Goal: Task Accomplishment & Management: Manage account settings

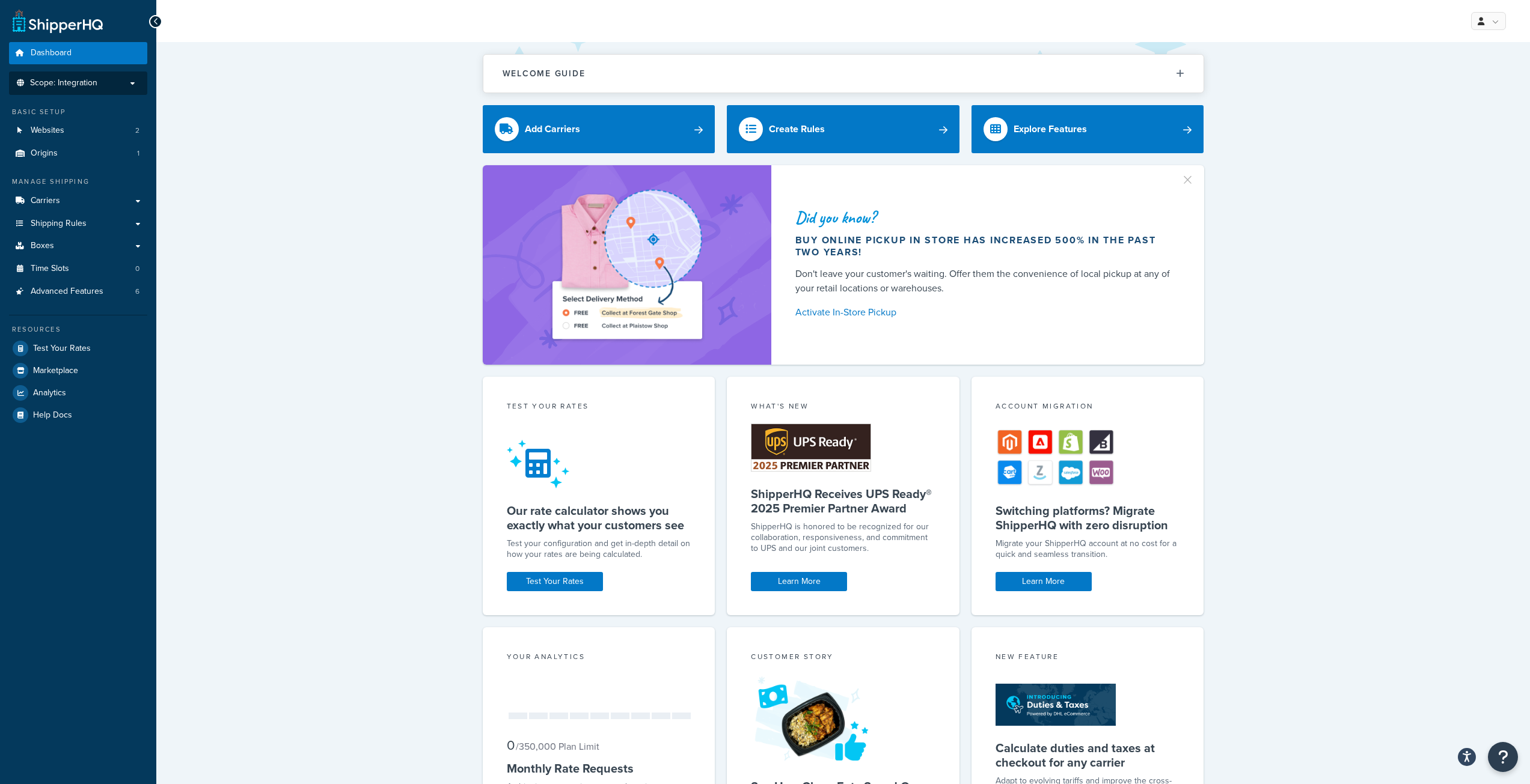
click at [55, 86] on span "Scope: Integration" at bounding box center [64, 83] width 67 height 10
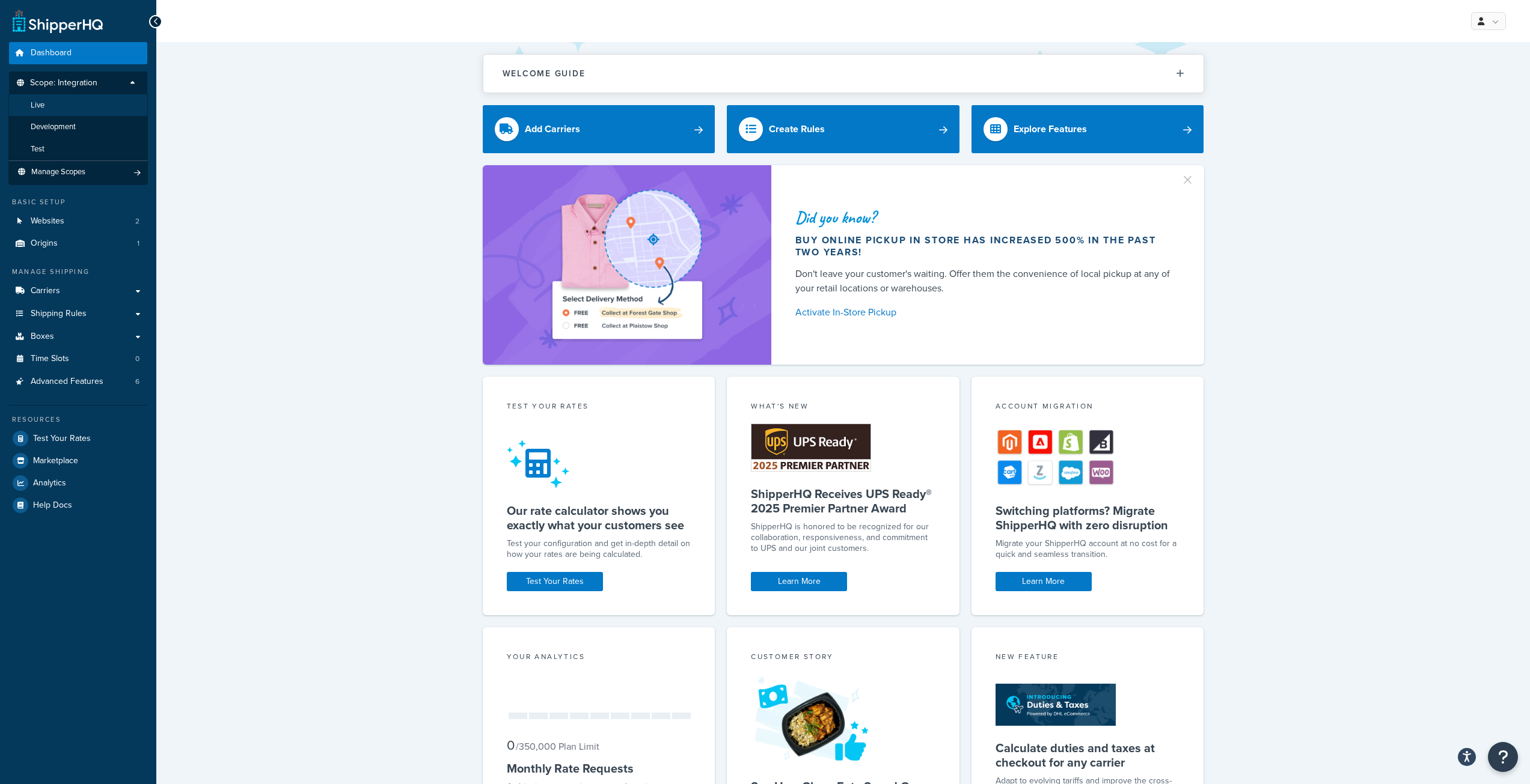
click at [63, 105] on li "Live" at bounding box center [78, 105] width 139 height 22
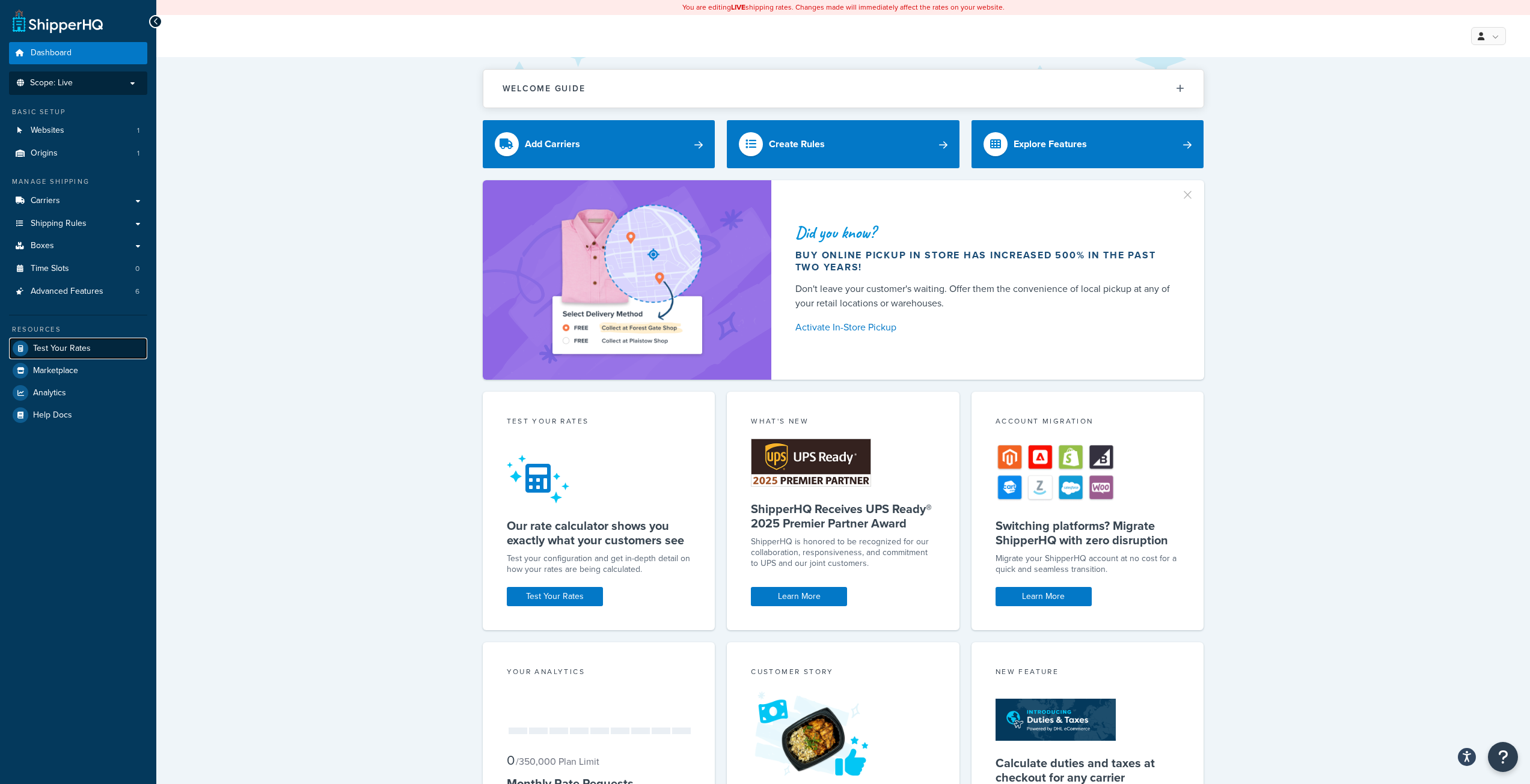
click at [67, 344] on span "Test Your Rates" at bounding box center [62, 348] width 58 height 10
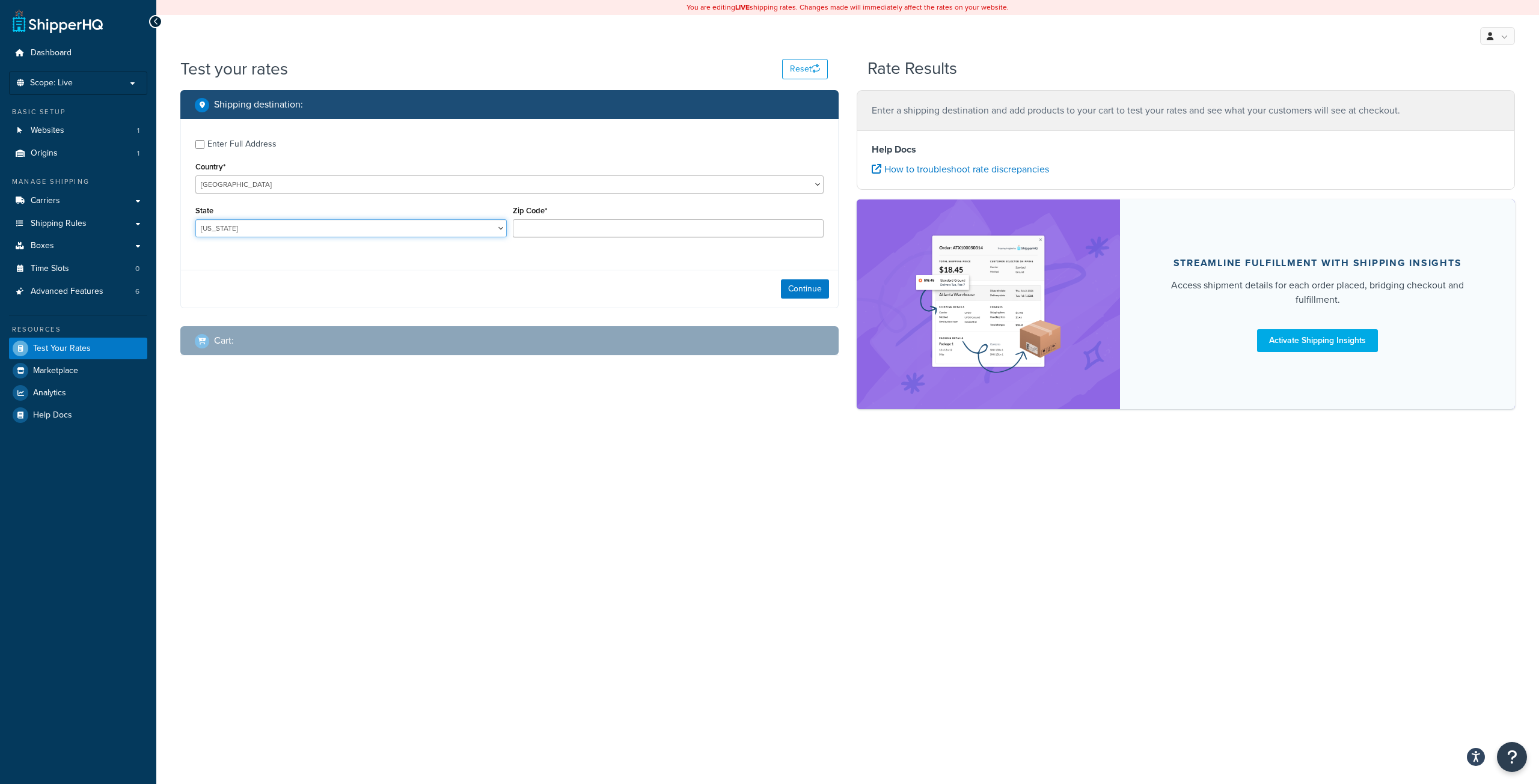
click at [396, 233] on select "Alabama Alaska American Samoa Arizona Arkansas Armed Forces Americas Armed Forc…" at bounding box center [351, 228] width 311 height 18
select select "NJ"
click at [196, 219] on select "Alabama Alaska American Samoa Arizona Arkansas Armed Forces Americas Armed Forc…" at bounding box center [351, 228] width 311 height 18
click at [634, 217] on div "Zip Code*" at bounding box center [668, 220] width 311 height 35
click at [631, 230] on input "Zip Code*" at bounding box center [668, 228] width 311 height 18
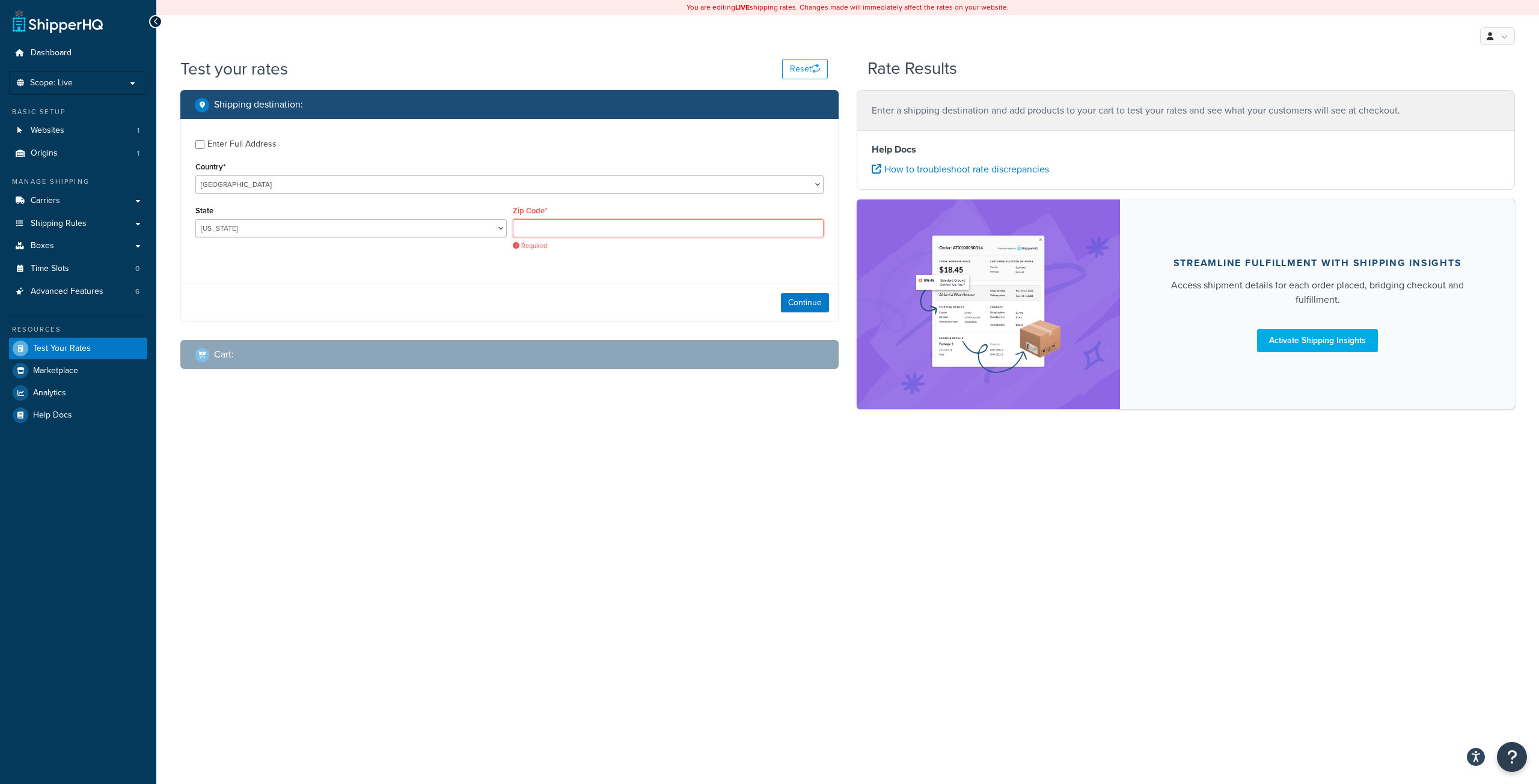
click at [617, 233] on input "Zip Code*" at bounding box center [668, 228] width 311 height 18
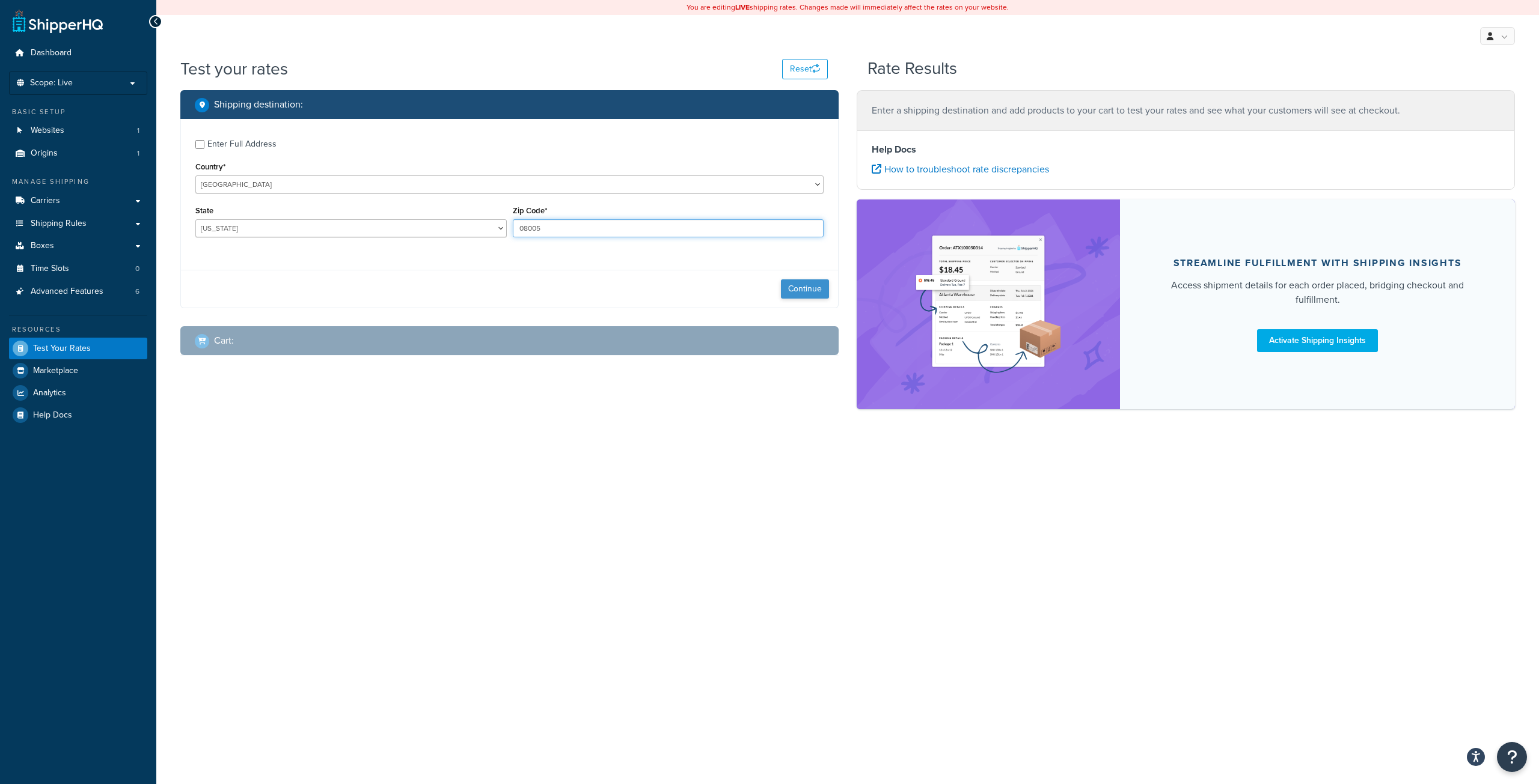
type input "08005"
click at [818, 287] on button "Continue" at bounding box center [804, 288] width 48 height 19
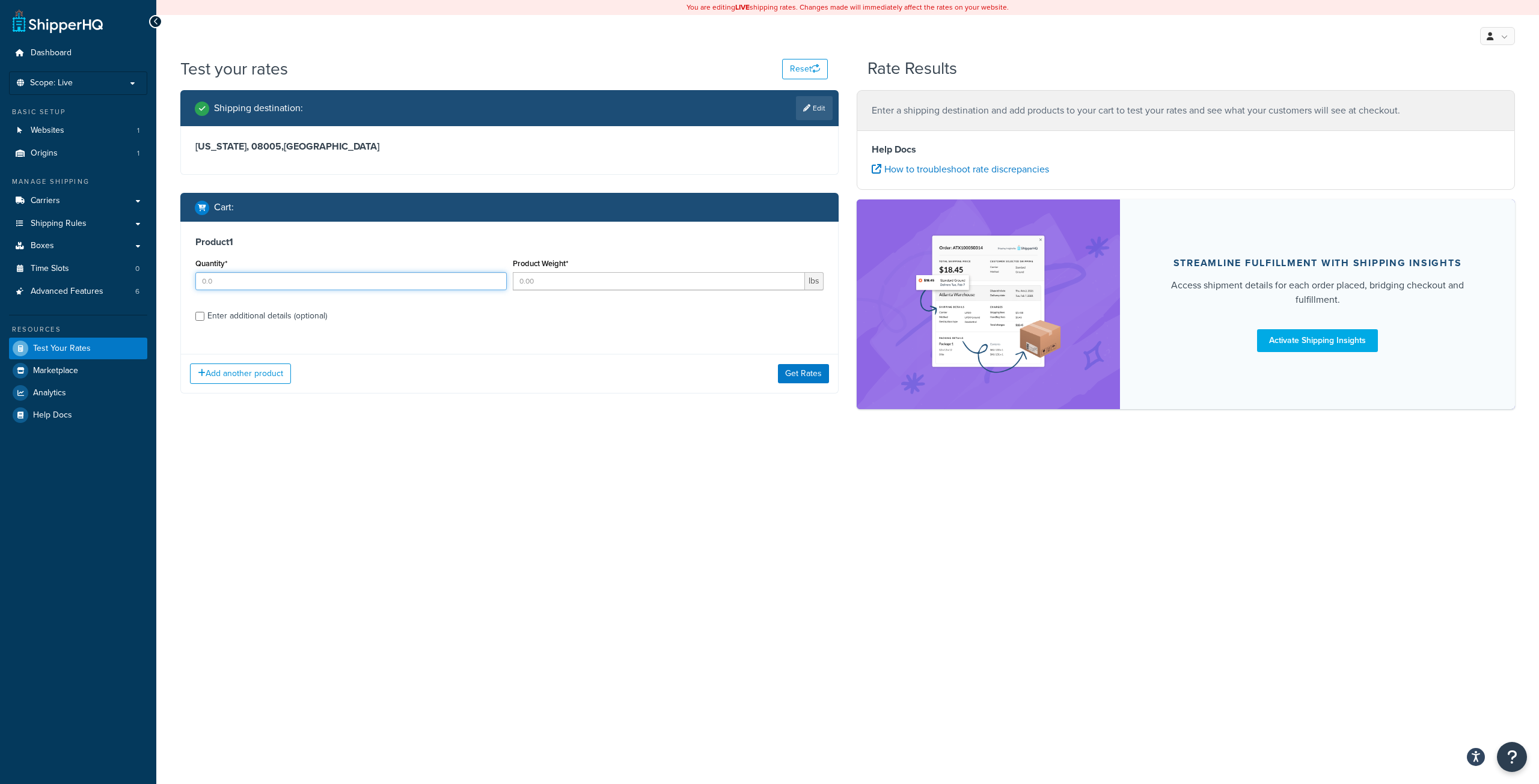
click at [297, 282] on input "Quantity*" at bounding box center [351, 281] width 311 height 18
type input "1"
click at [637, 278] on input "Product Weight*" at bounding box center [659, 281] width 293 height 18
type input "1.13"
click at [259, 316] on div "Enter additional details (optional)" at bounding box center [267, 316] width 119 height 17
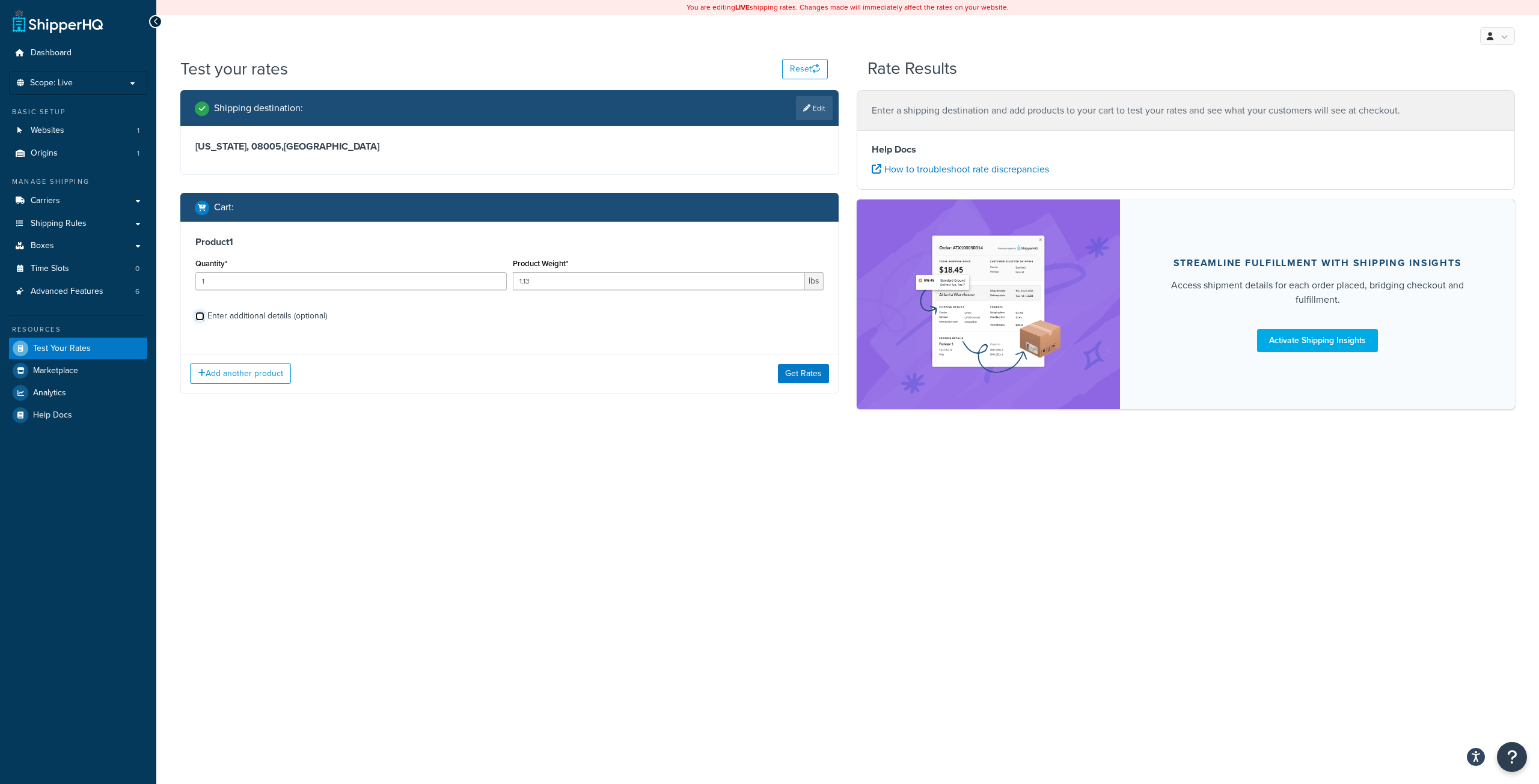
click at [205, 316] on input "Enter additional details (optional)" at bounding box center [200, 316] width 9 height 9
checkbox input "true"
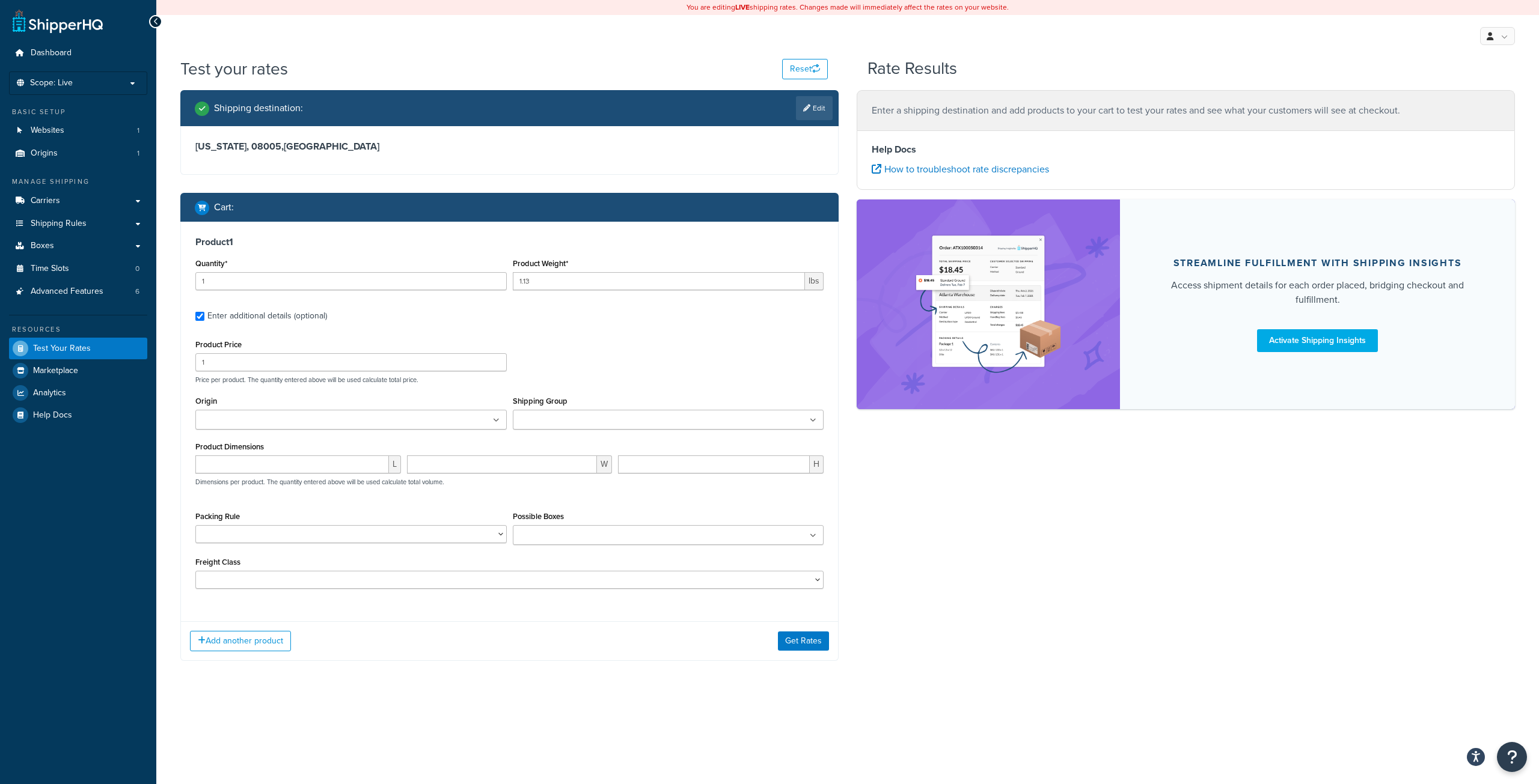
click at [635, 420] on ul at bounding box center [668, 420] width 311 height 20
type input "ha"
click at [703, 357] on div "Product Price 1 Price per product. The quantity entered above will be used calc…" at bounding box center [510, 360] width 634 height 47
click at [300, 362] on input "1" at bounding box center [351, 363] width 311 height 18
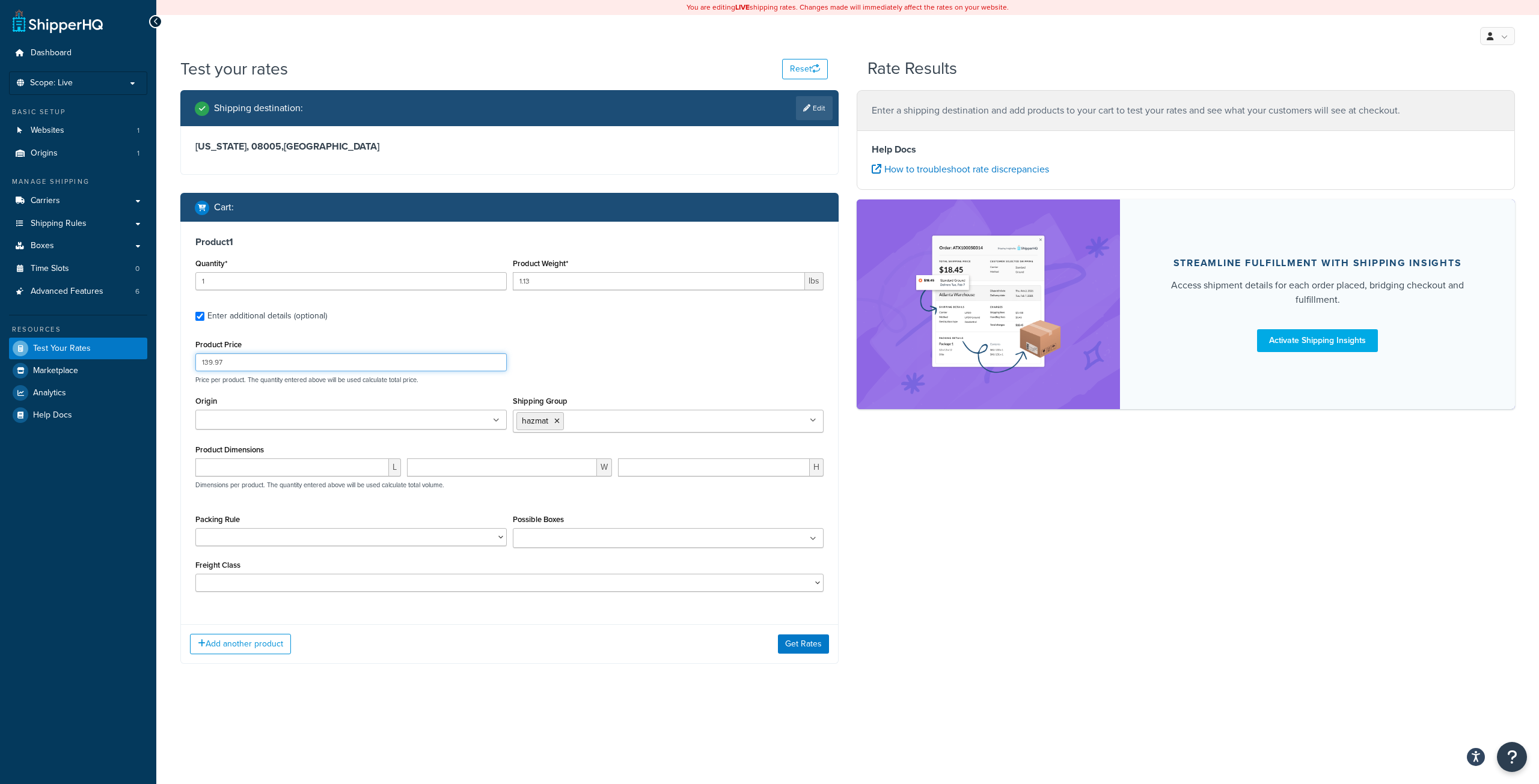
click at [205, 361] on input "139.97" at bounding box center [351, 363] width 311 height 18
type input "39.97"
click at [645, 343] on div "Product Price 39.97 Price per product. The quantity entered above will be used …" at bounding box center [510, 360] width 634 height 47
click at [807, 649] on button "Get Rates" at bounding box center [803, 643] width 51 height 19
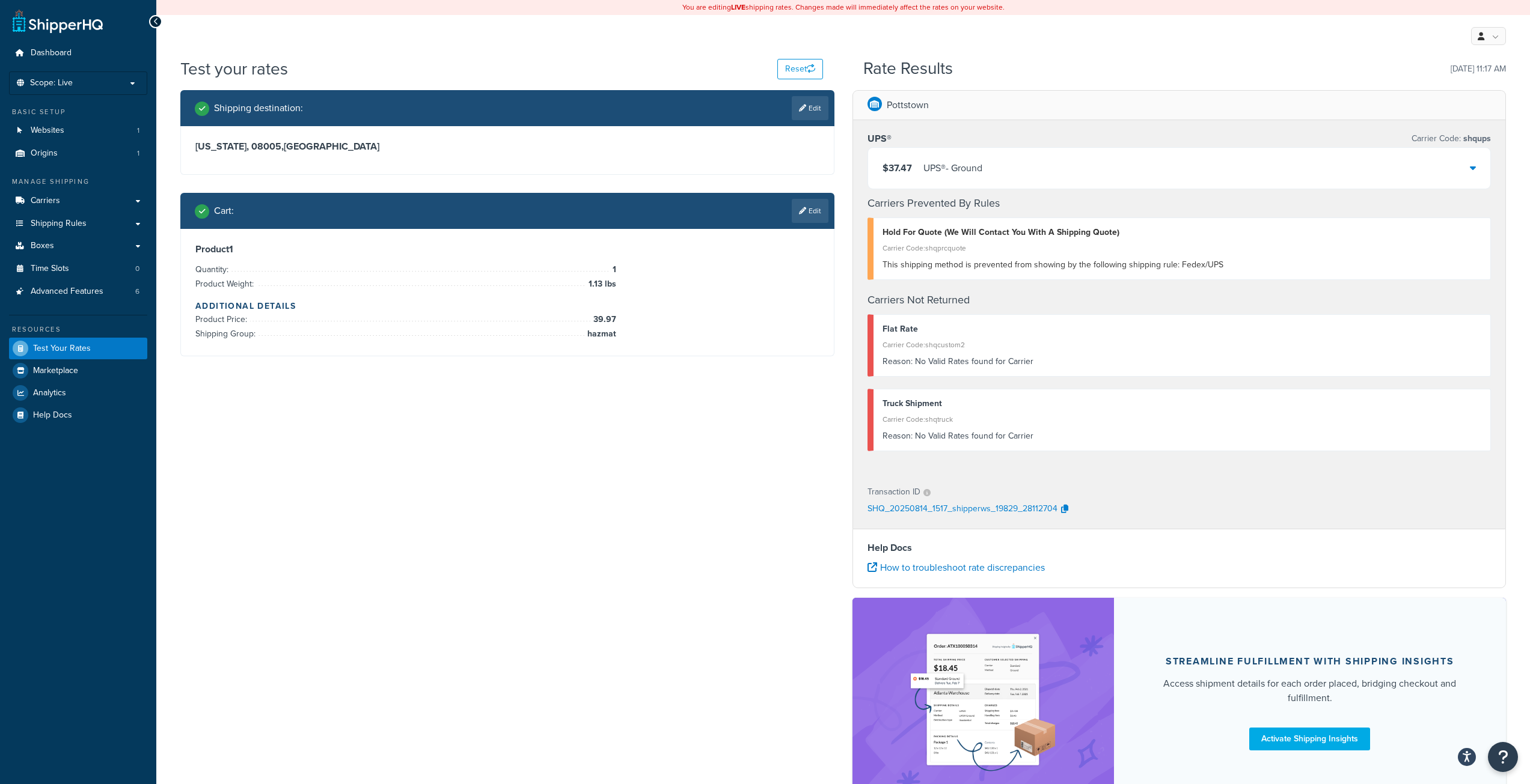
click at [1471, 167] on icon at bounding box center [1473, 167] width 6 height 10
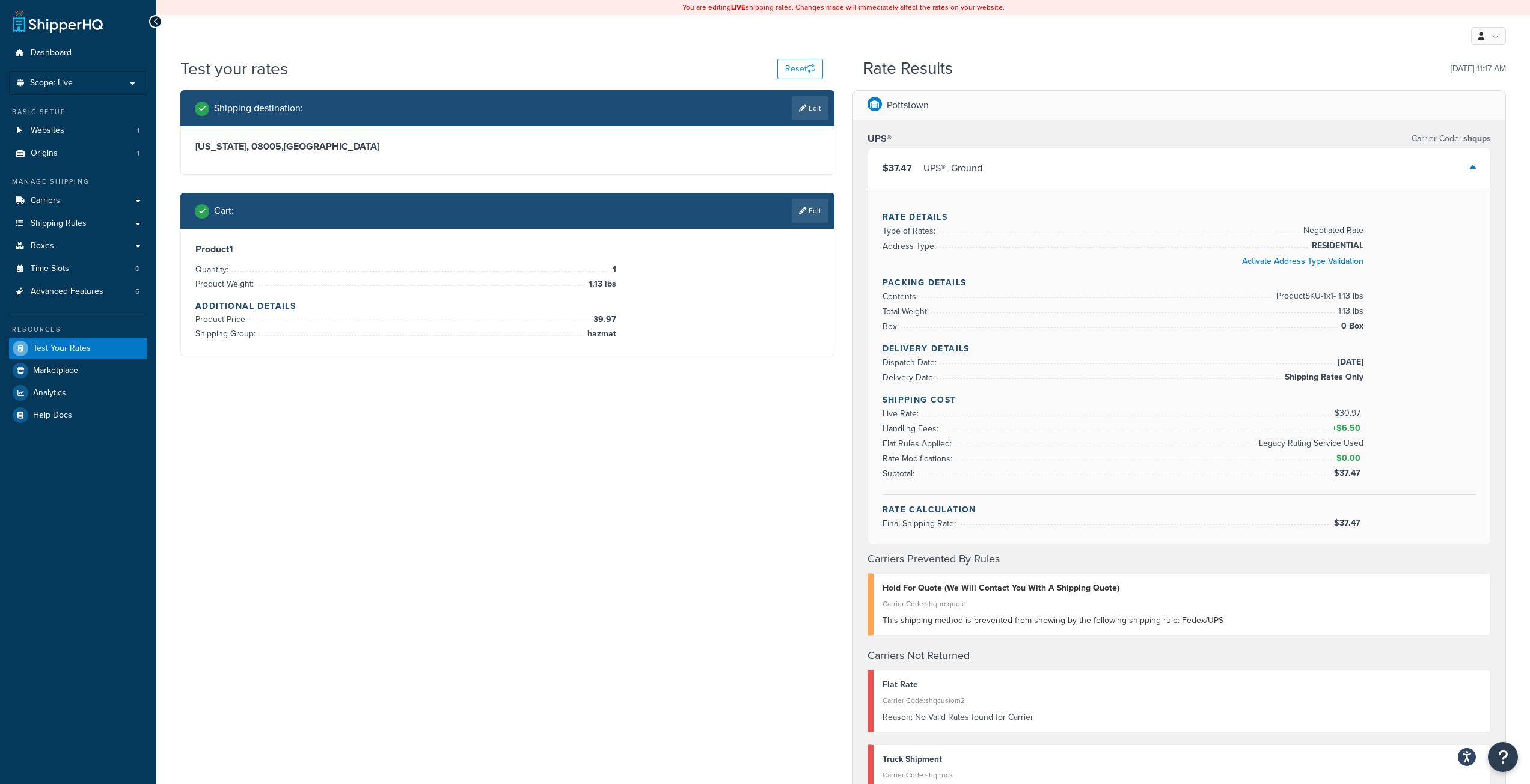
click at [422, 519] on div "Shipping destination : Edit New Jersey, 08005 , United States Cart : Edit Produ…" at bounding box center [843, 633] width 1344 height 1085
click at [811, 216] on link "Edit" at bounding box center [810, 211] width 37 height 24
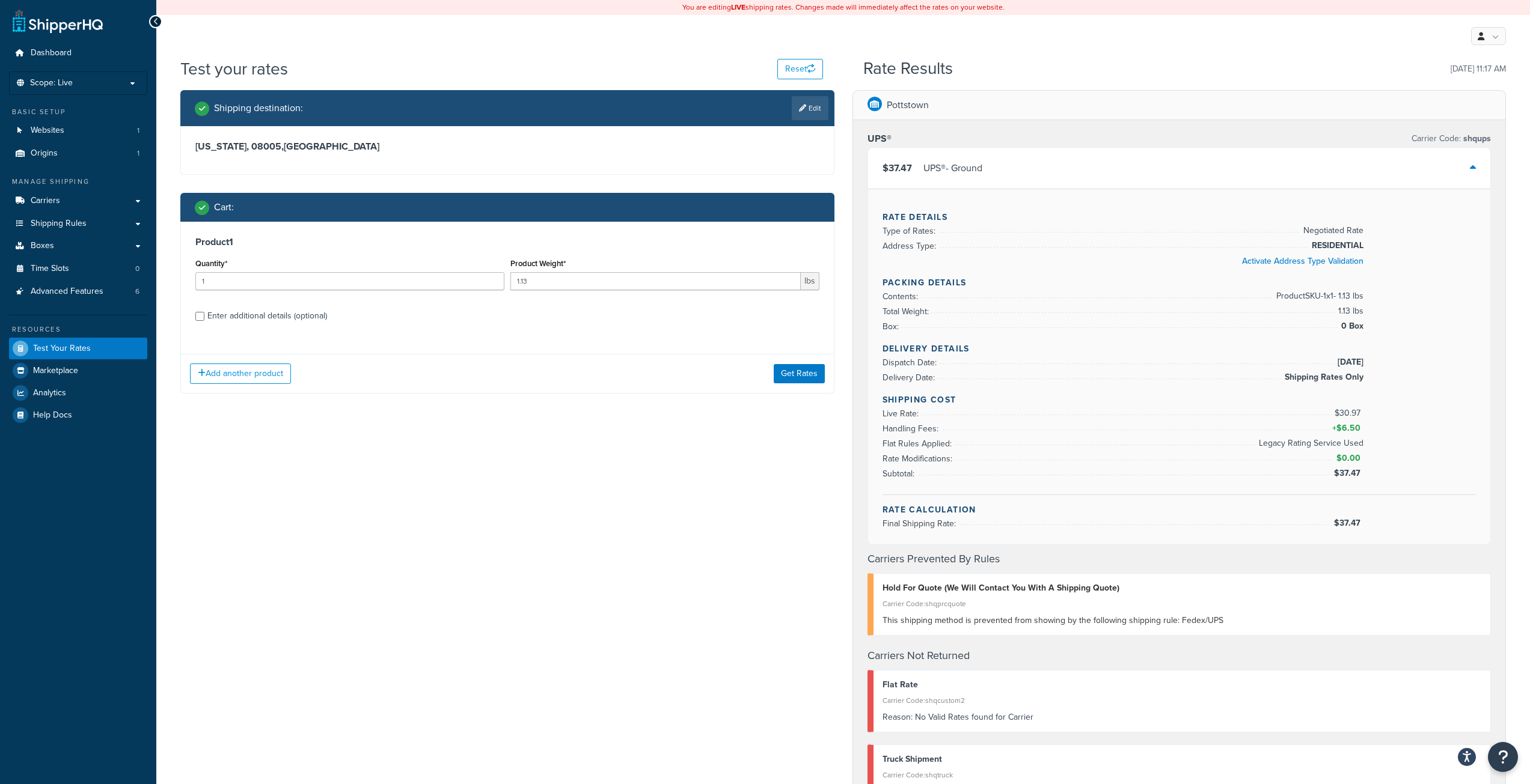
click at [228, 316] on div "Enter additional details (optional)" at bounding box center [267, 316] width 119 height 17
click at [205, 316] on input "Enter additional details (optional)" at bounding box center [200, 316] width 9 height 9
checkbox input "true"
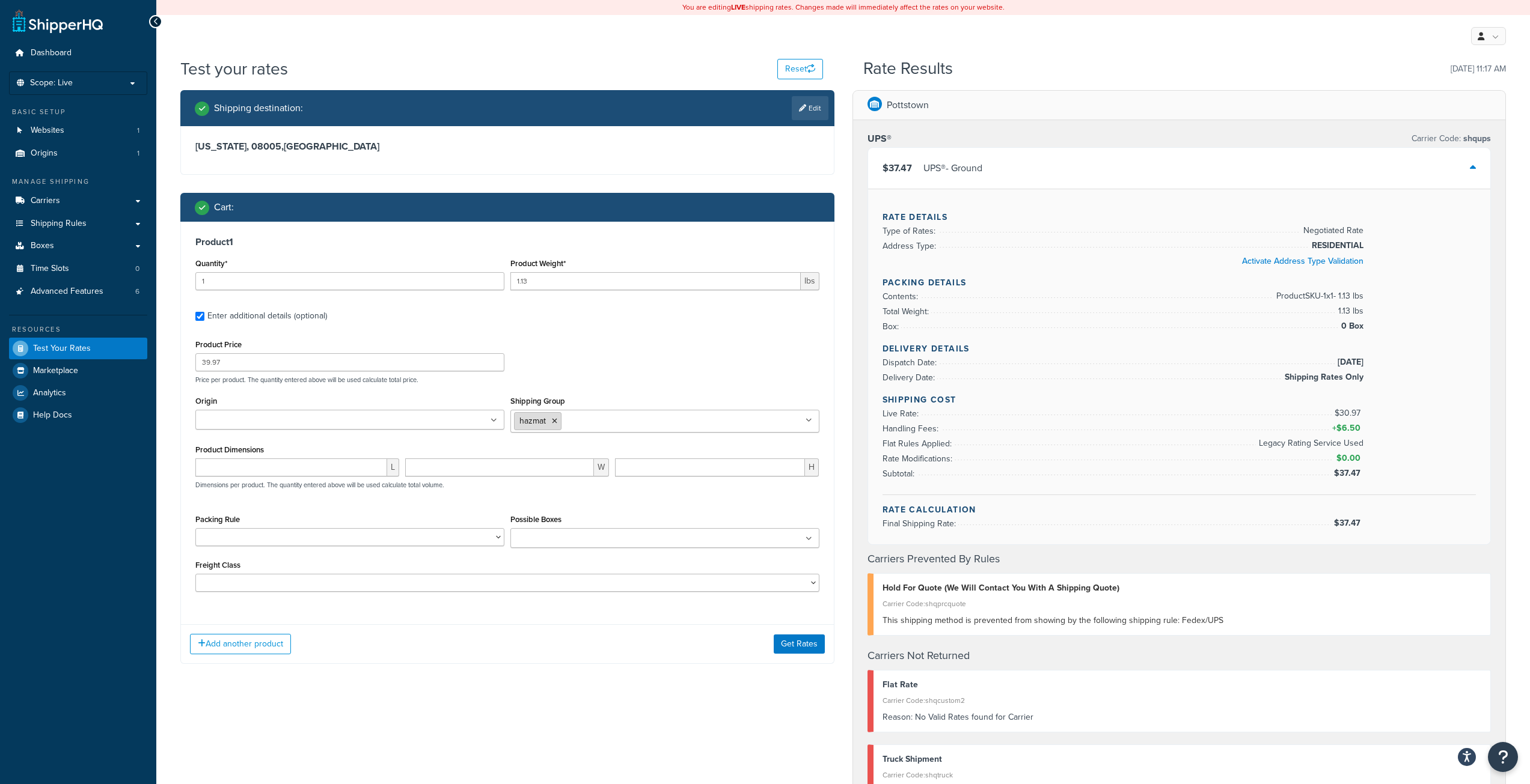
click at [552, 421] on icon at bounding box center [554, 421] width 5 height 7
click at [806, 634] on button "Get Rates" at bounding box center [799, 640] width 51 height 19
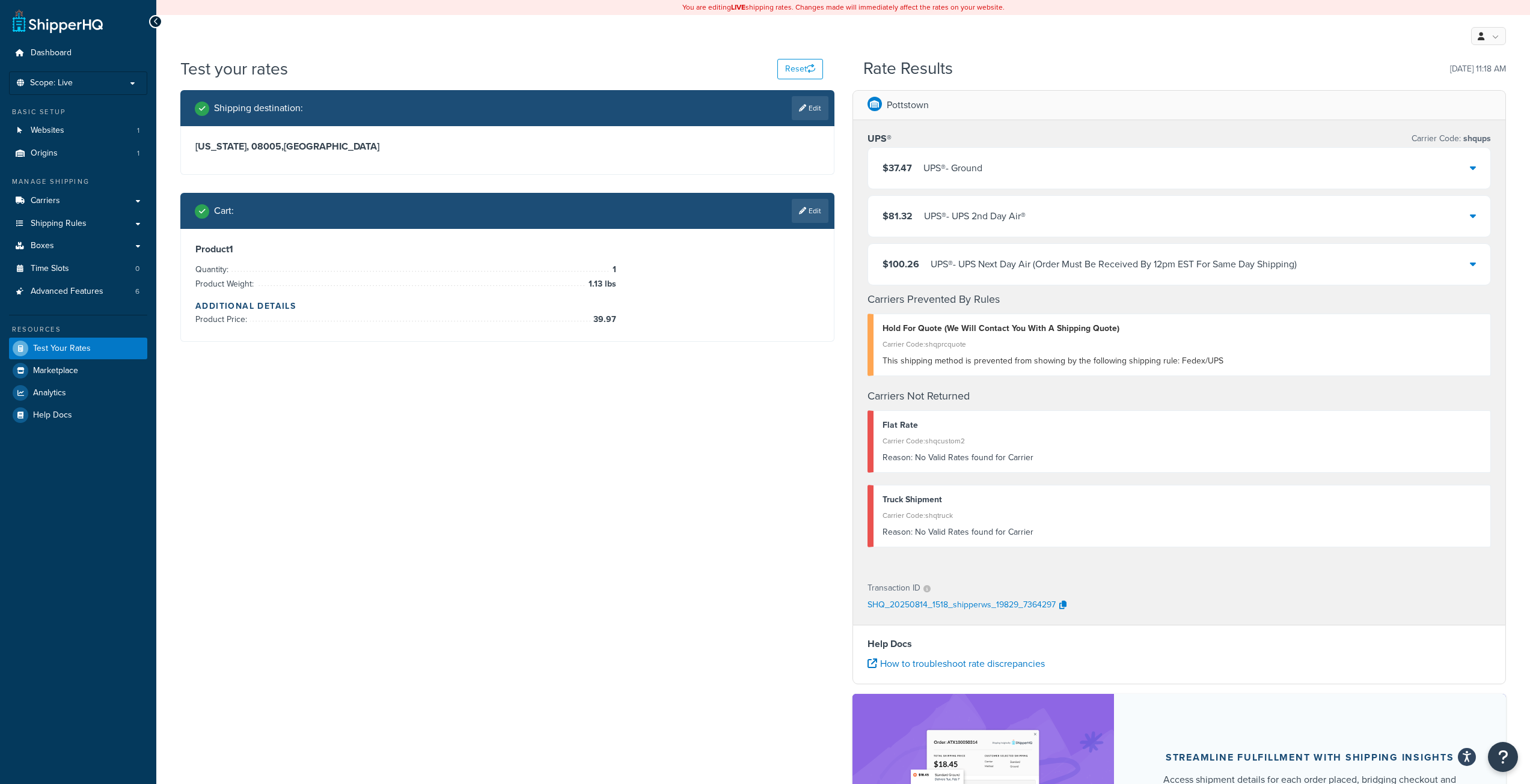
click at [1223, 174] on div "$37.47 UPS® - Ground" at bounding box center [1179, 168] width 623 height 41
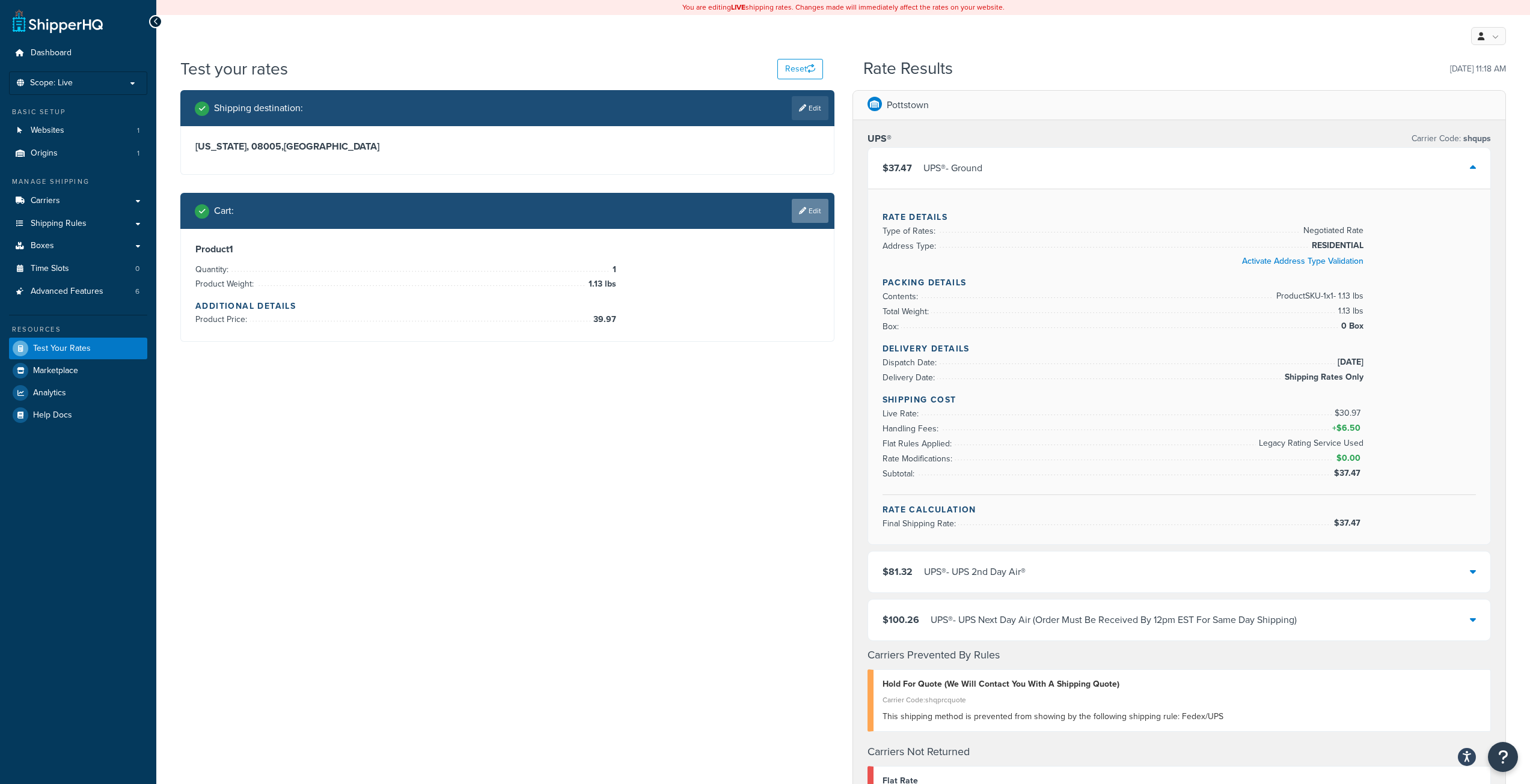
click at [807, 208] on link "Edit" at bounding box center [810, 211] width 37 height 24
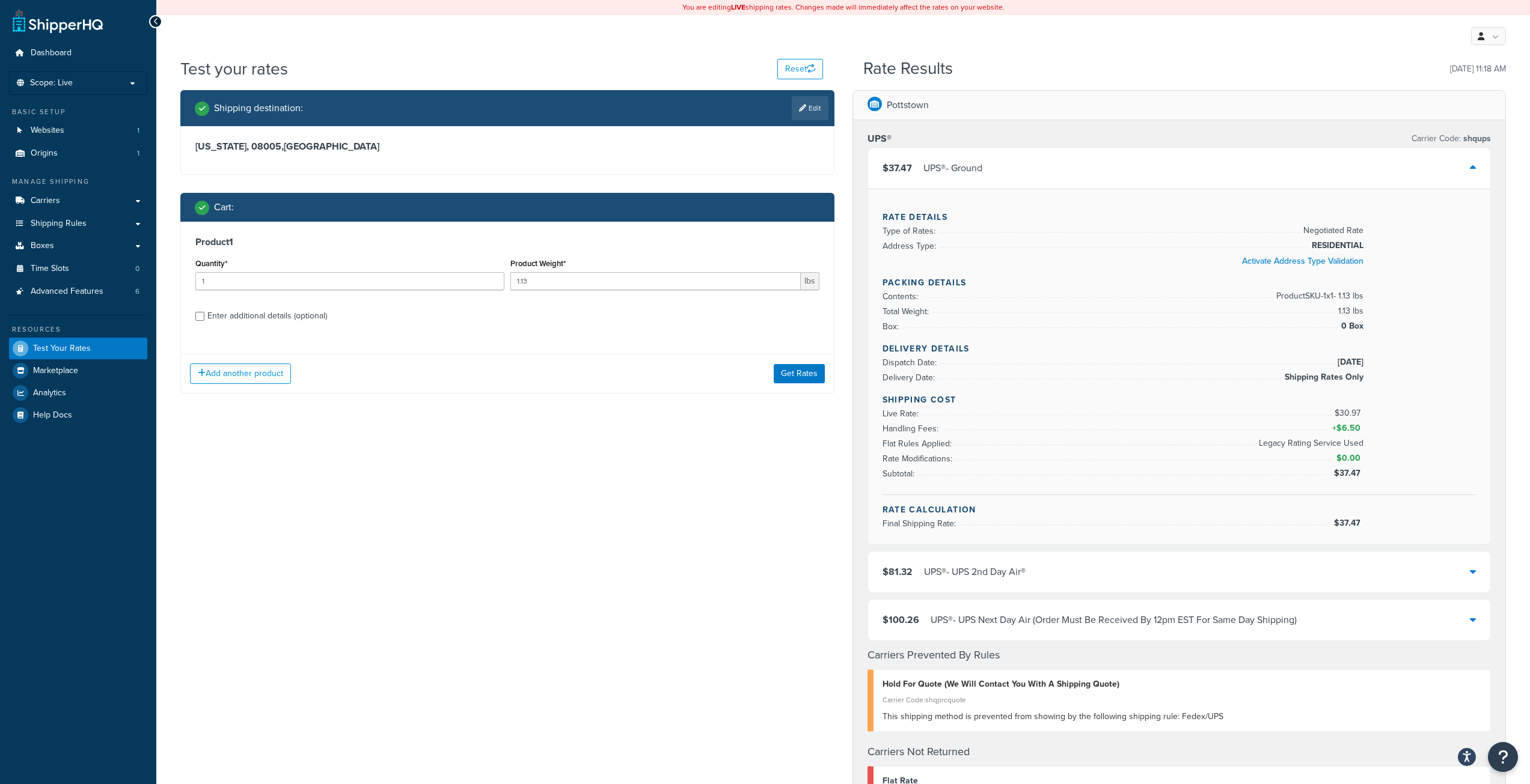
click at [221, 311] on div "Enter additional details (optional)" at bounding box center [267, 316] width 119 height 17
click at [205, 312] on input "Enter additional details (optional)" at bounding box center [200, 316] width 9 height 9
checkbox input "true"
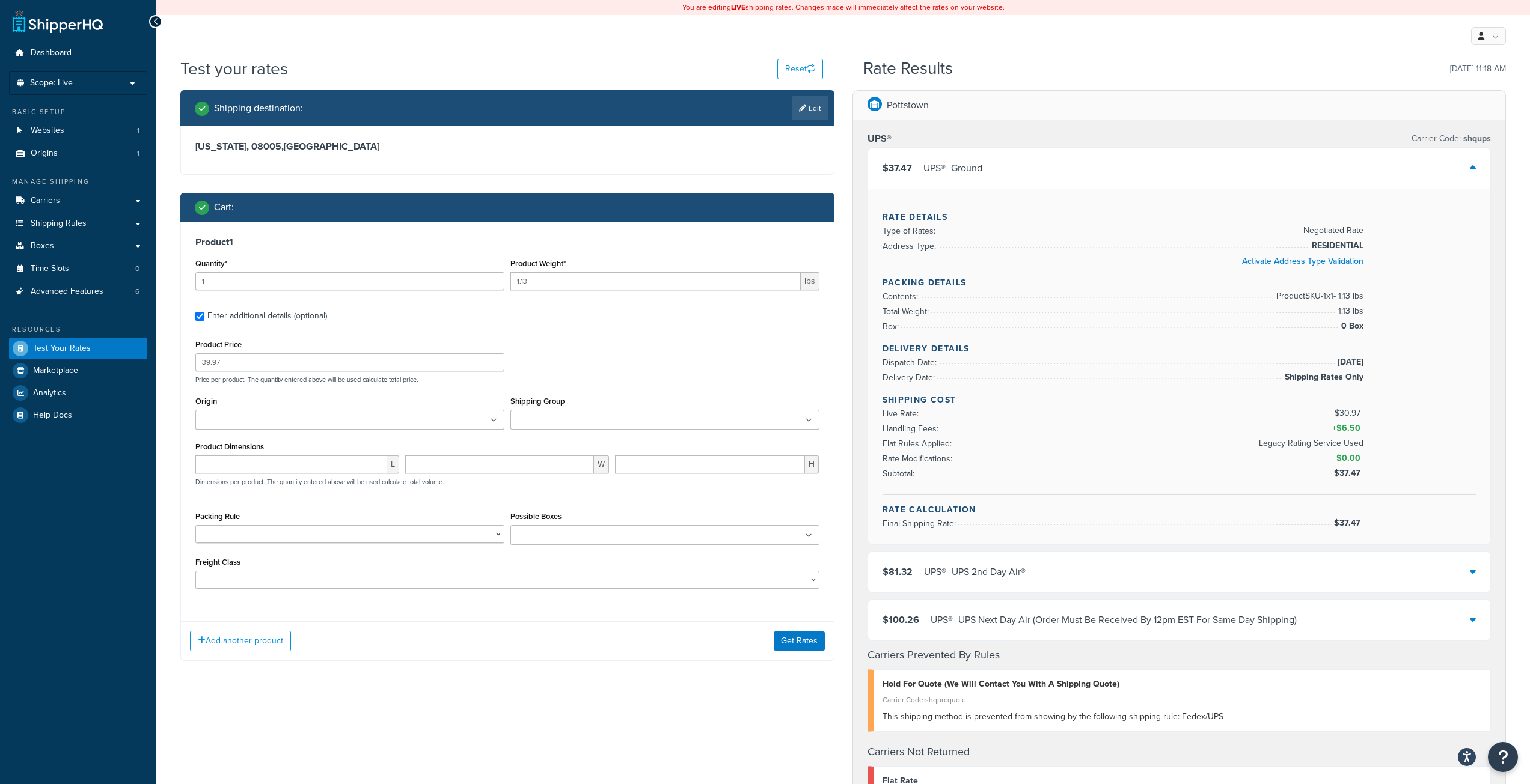
click at [601, 421] on input "Shipping Group" at bounding box center [568, 420] width 107 height 13
click at [797, 642] on button "Get Rates" at bounding box center [799, 643] width 51 height 19
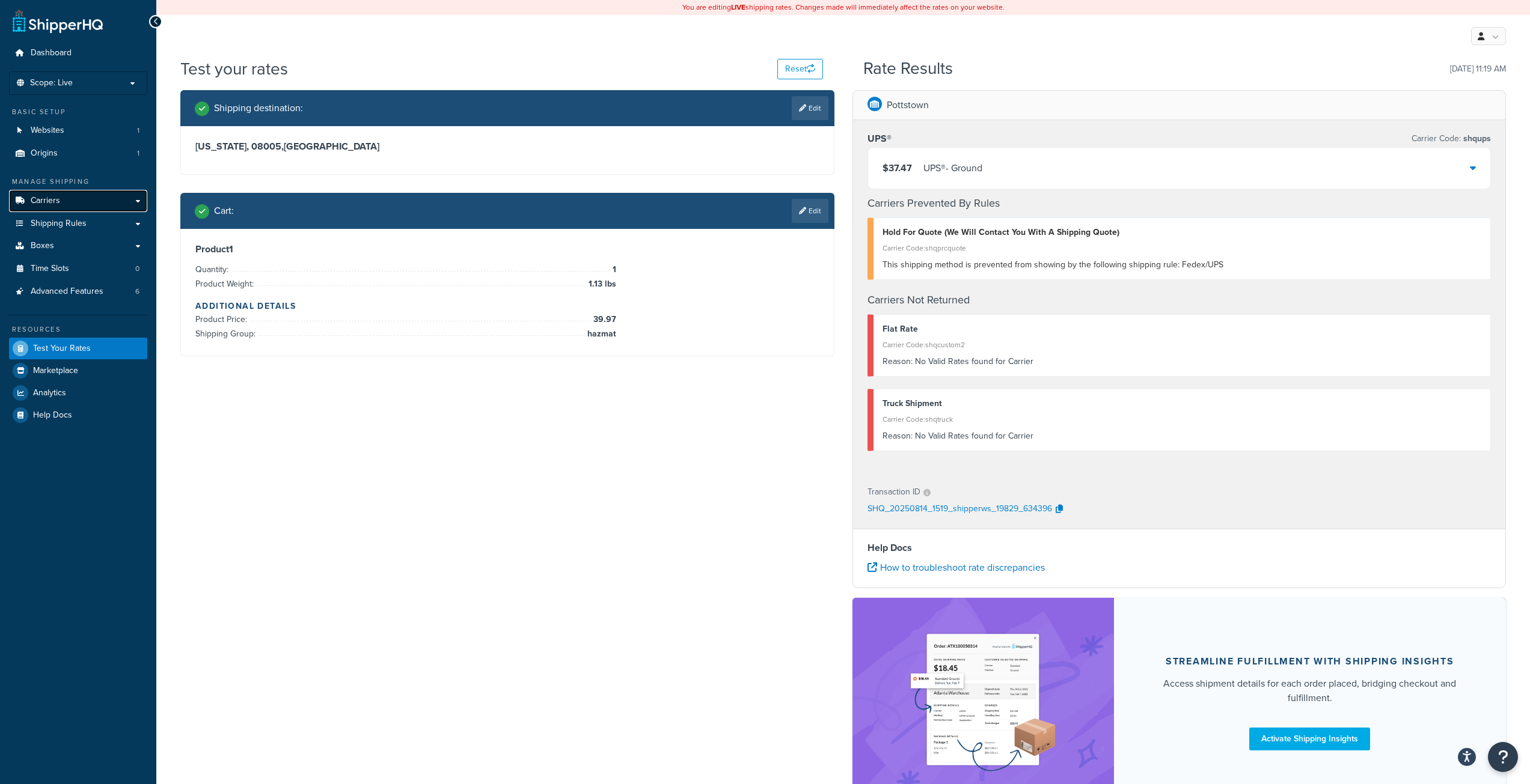
click at [91, 207] on link "Carriers" at bounding box center [78, 201] width 138 height 22
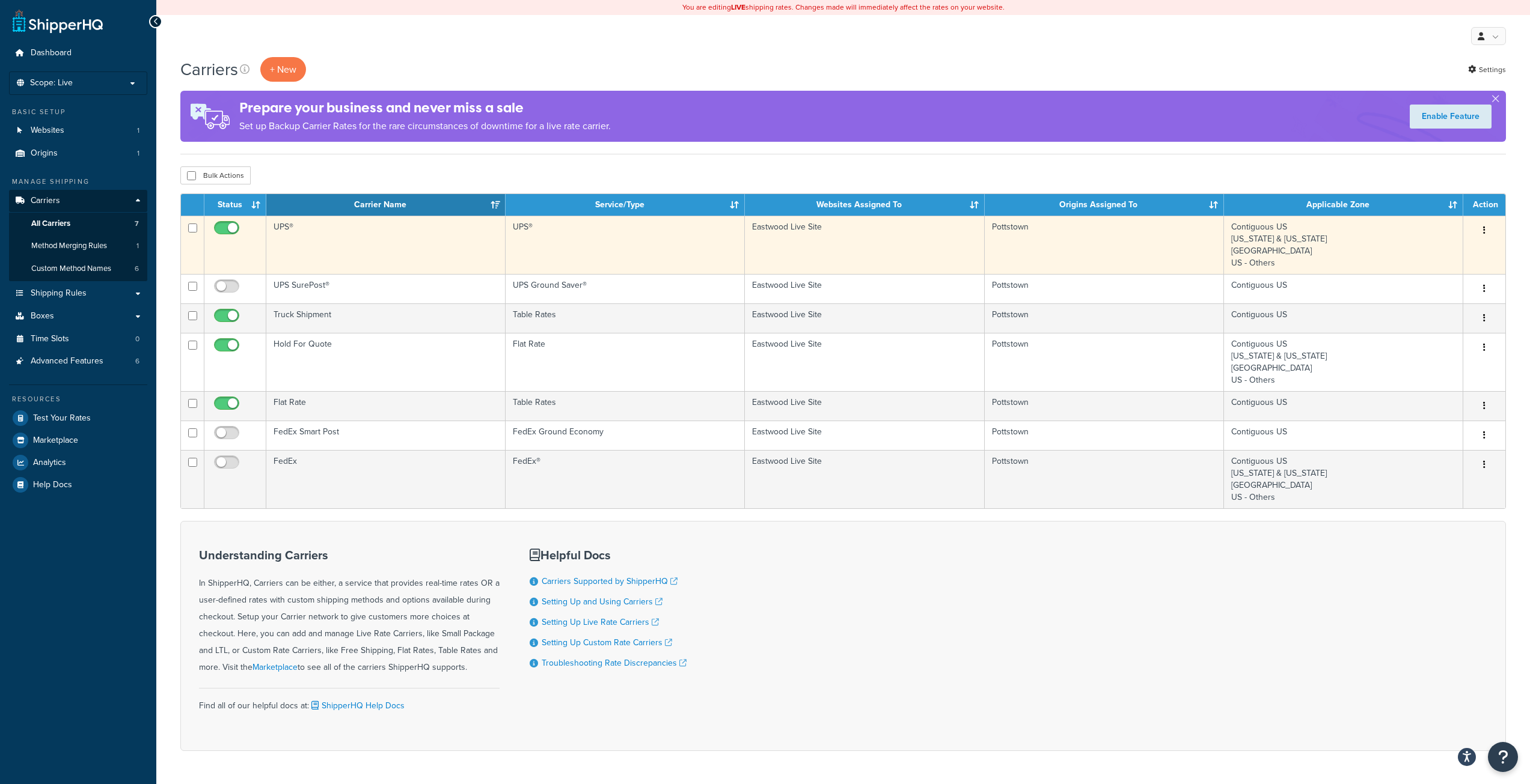
click at [615, 252] on td "UPS®" at bounding box center [625, 245] width 239 height 59
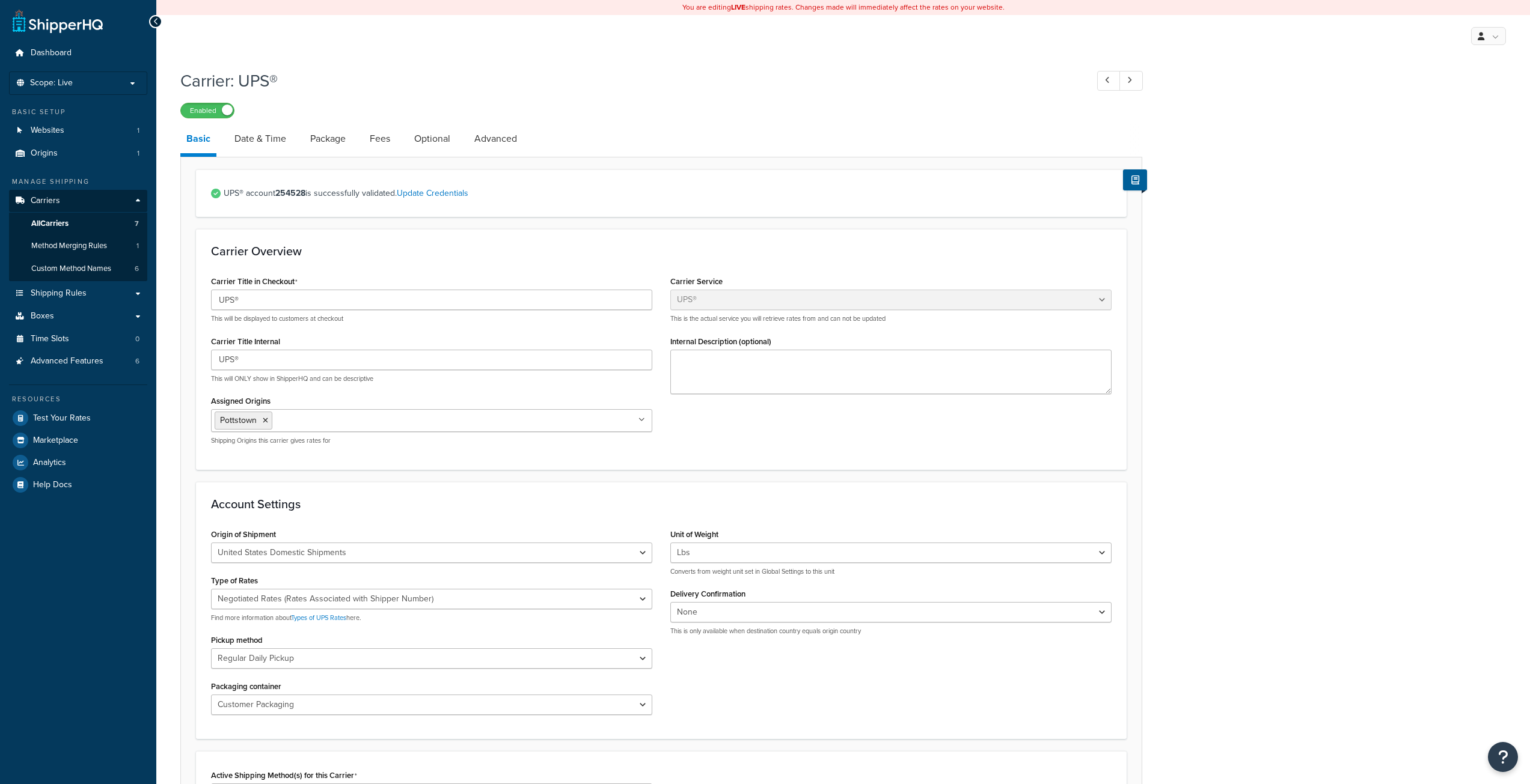
select select "ups"
click at [247, 140] on link "Date & Time" at bounding box center [260, 139] width 64 height 29
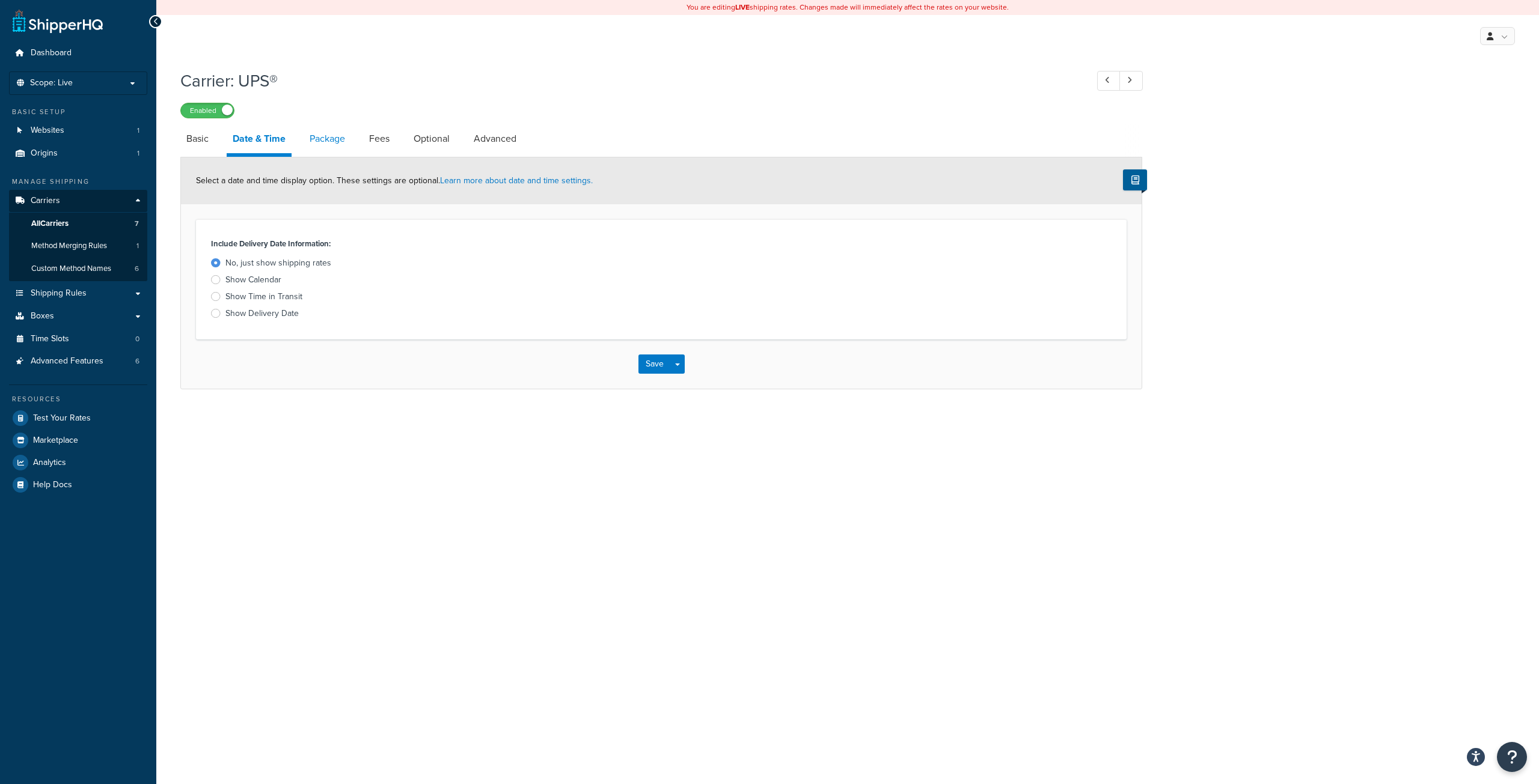
click at [328, 140] on link "Package" at bounding box center [327, 139] width 47 height 29
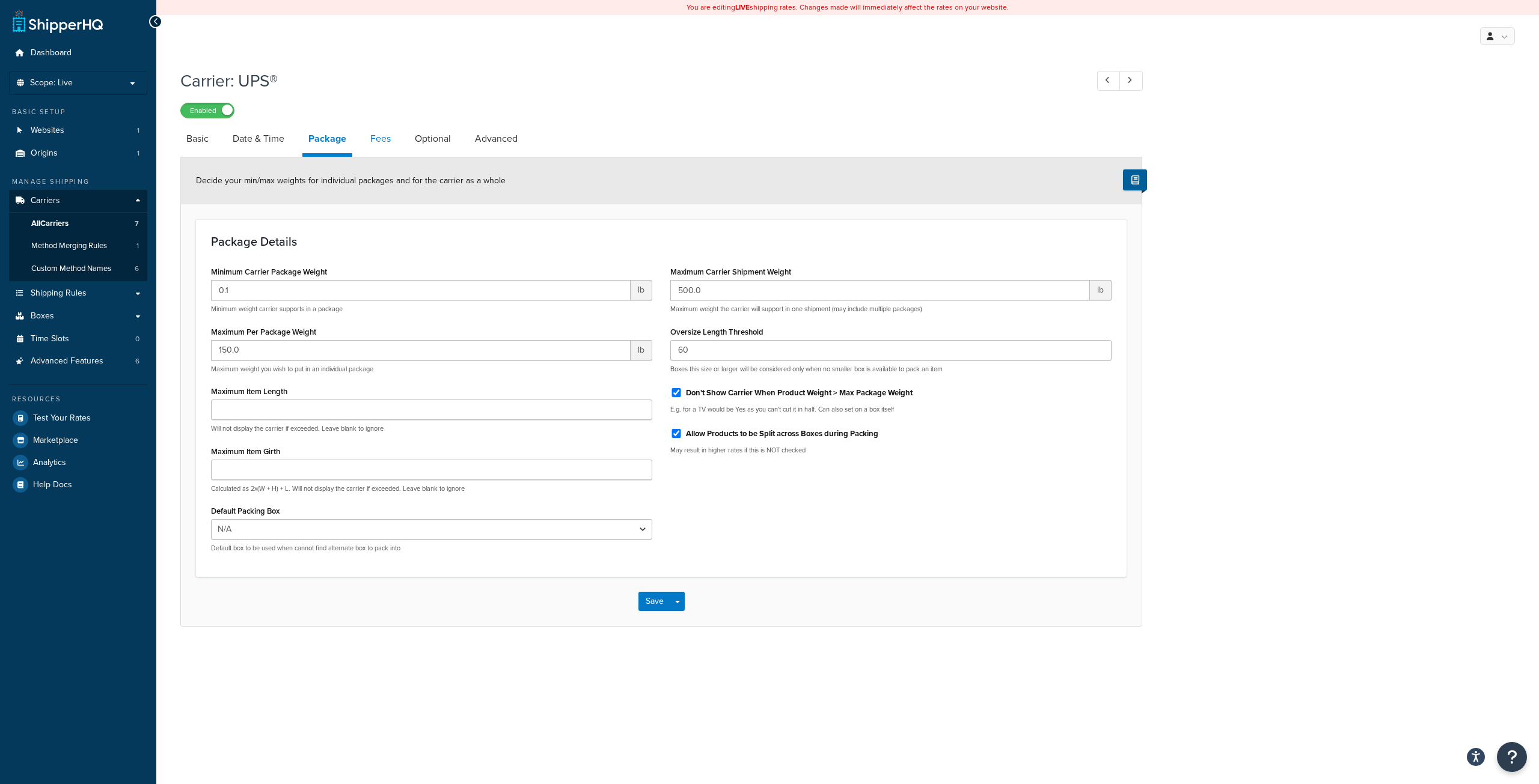
click at [385, 138] on link "Fees" at bounding box center [380, 139] width 33 height 29
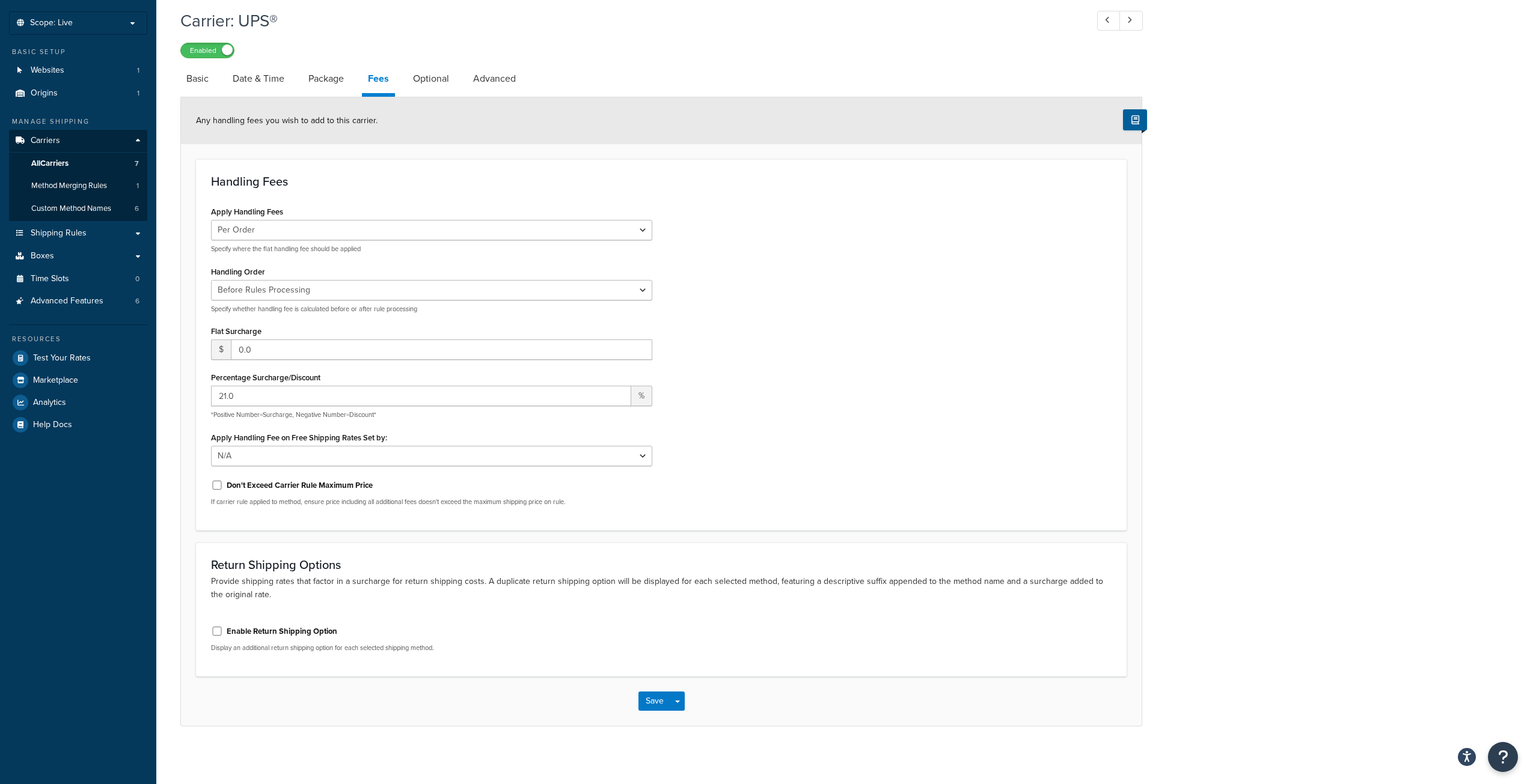
scroll to position [62, 0]
click at [451, 79] on link "Optional" at bounding box center [431, 76] width 48 height 29
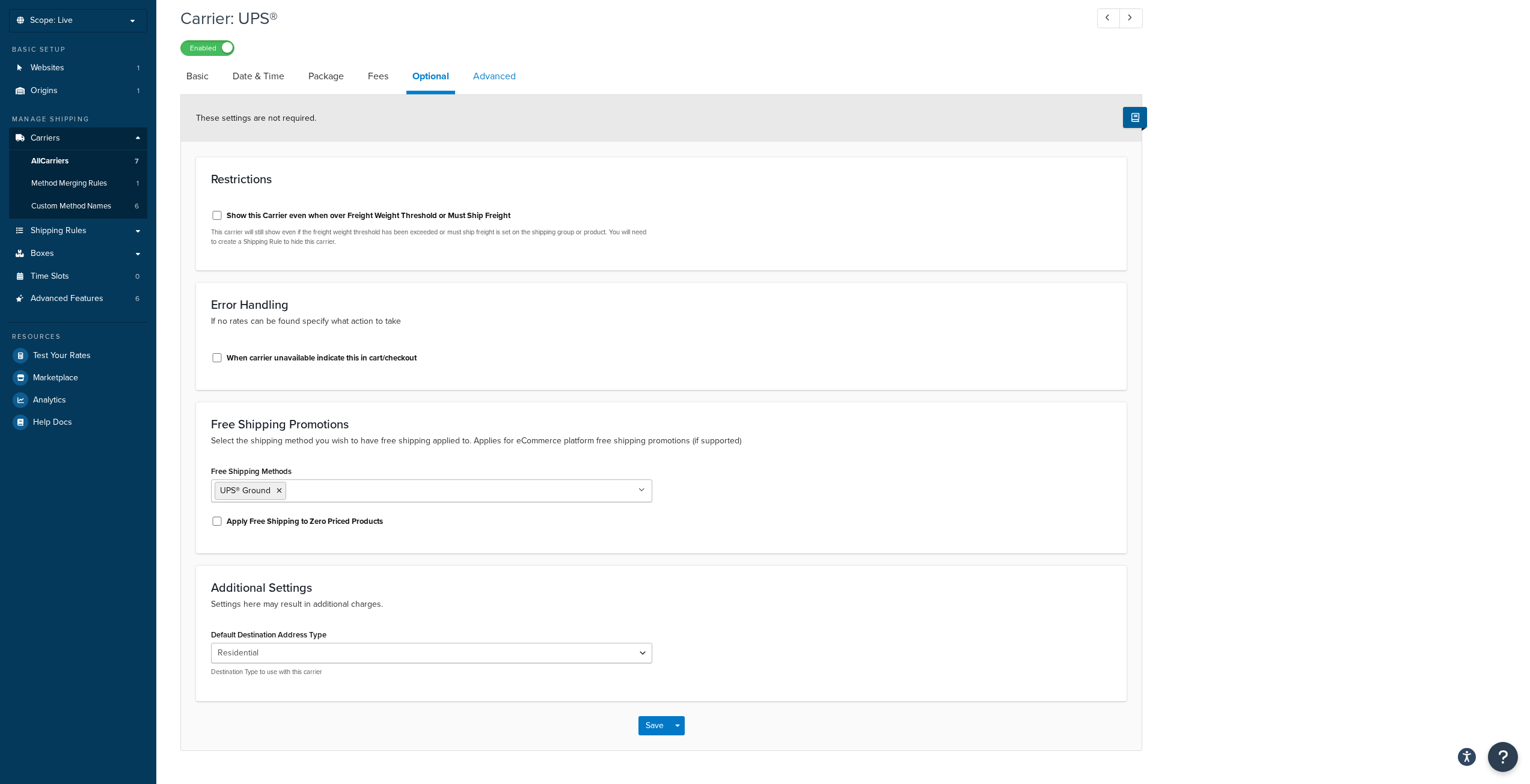
click at [490, 76] on link "Advanced" at bounding box center [495, 76] width 55 height 29
select select "false"
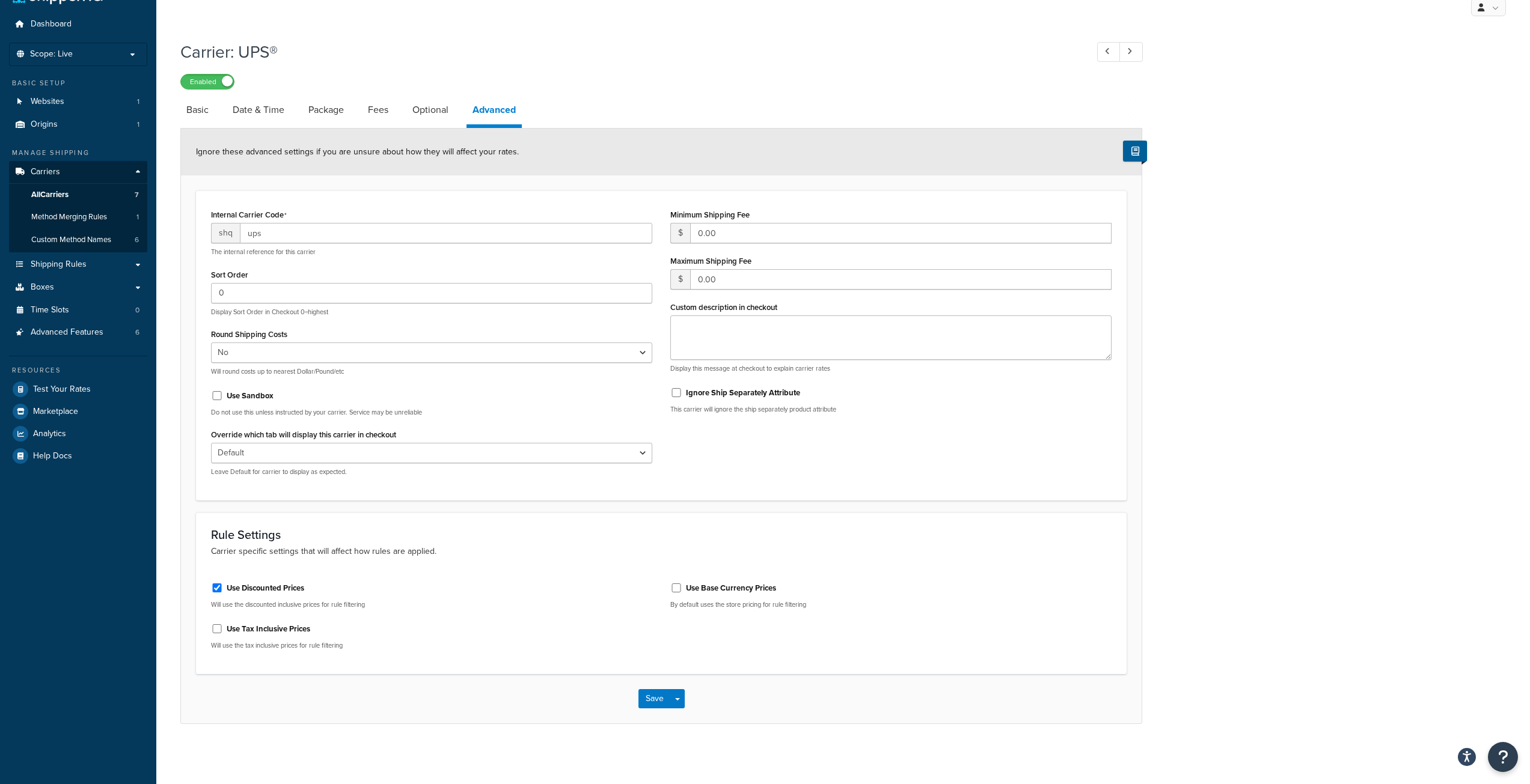
scroll to position [29, 0]
click at [423, 106] on link "Optional" at bounding box center [430, 110] width 48 height 29
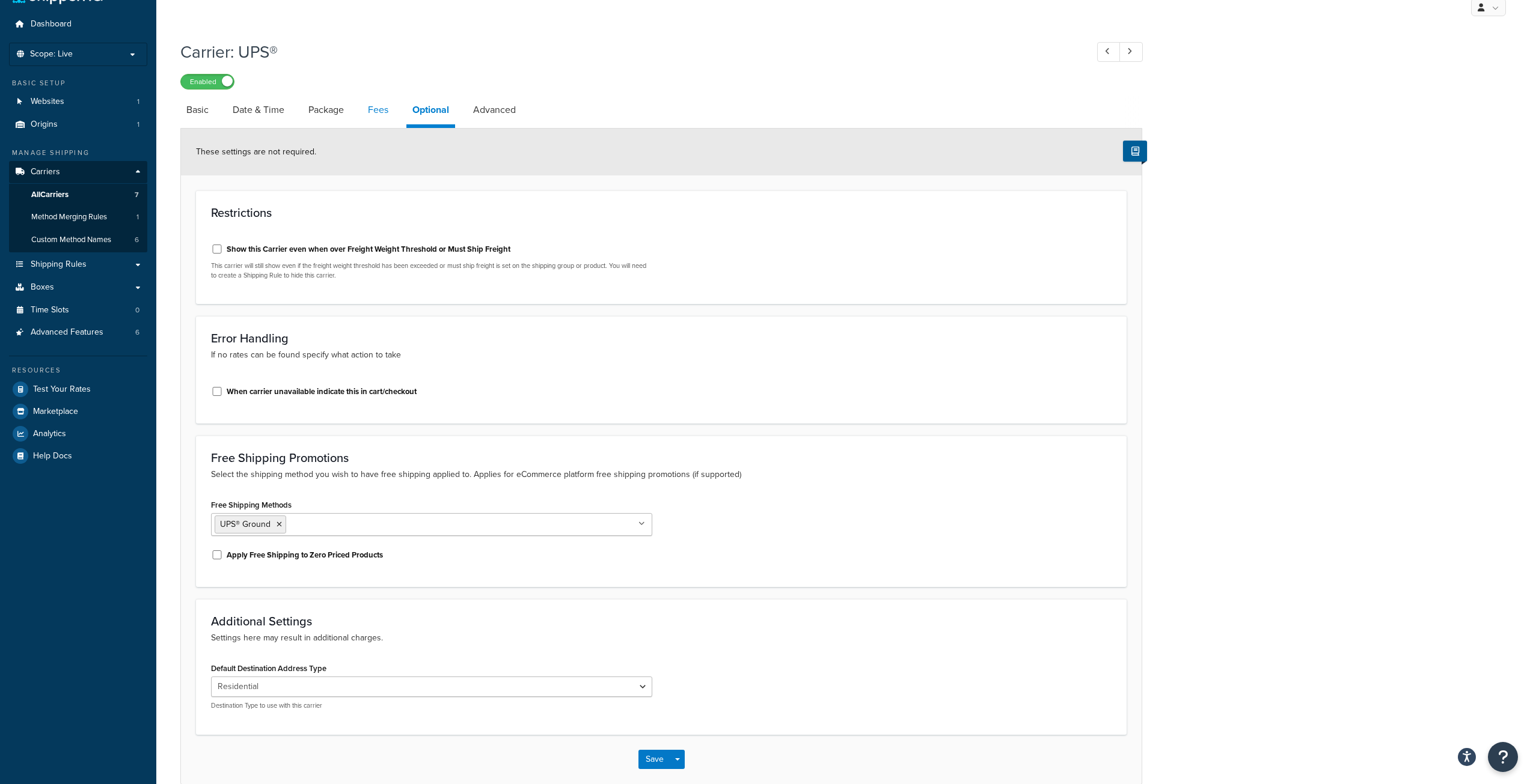
click at [378, 110] on link "Fees" at bounding box center [378, 110] width 33 height 29
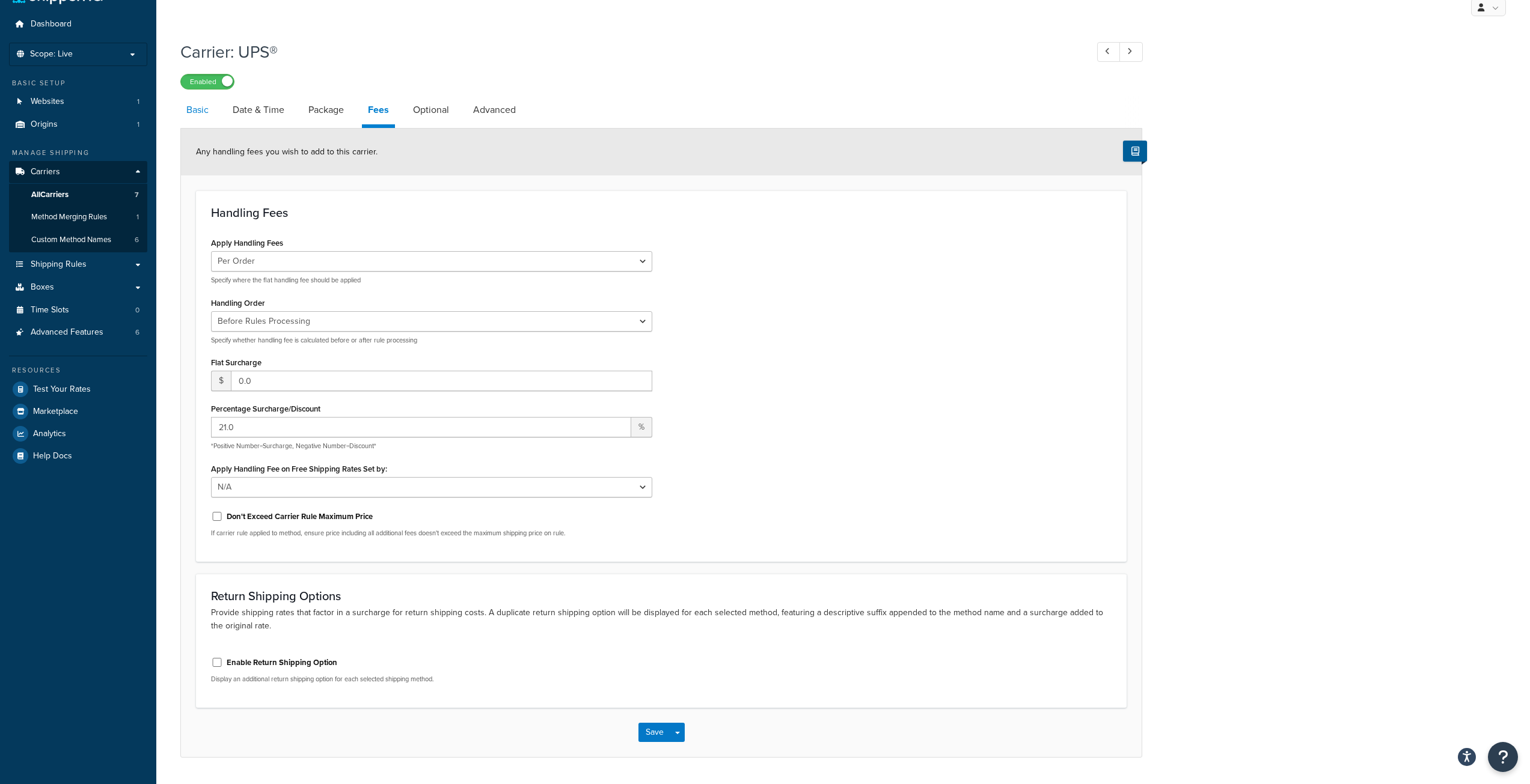
click at [191, 110] on link "Basic" at bounding box center [197, 110] width 34 height 29
select select "ups"
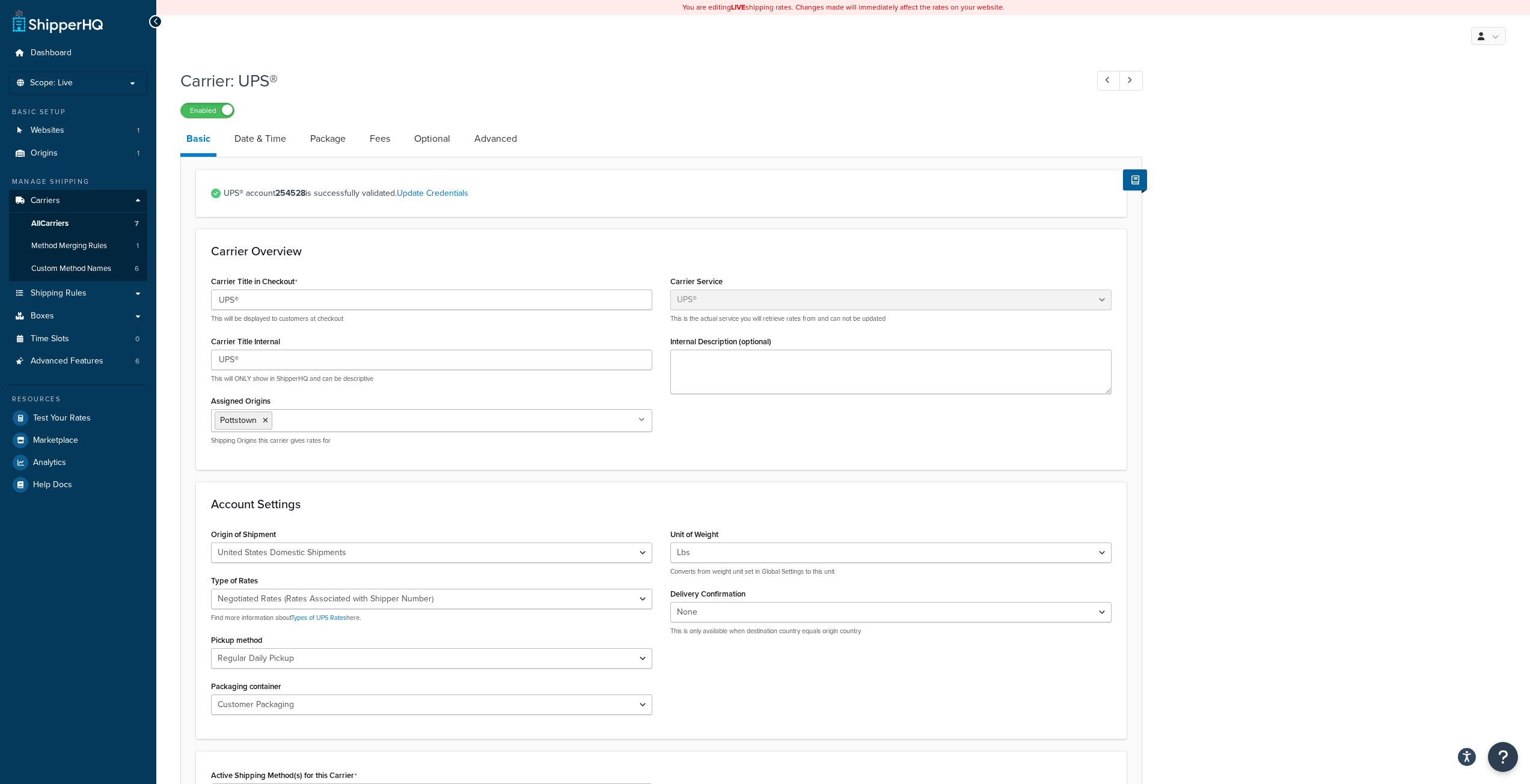
scroll to position [60, 0]
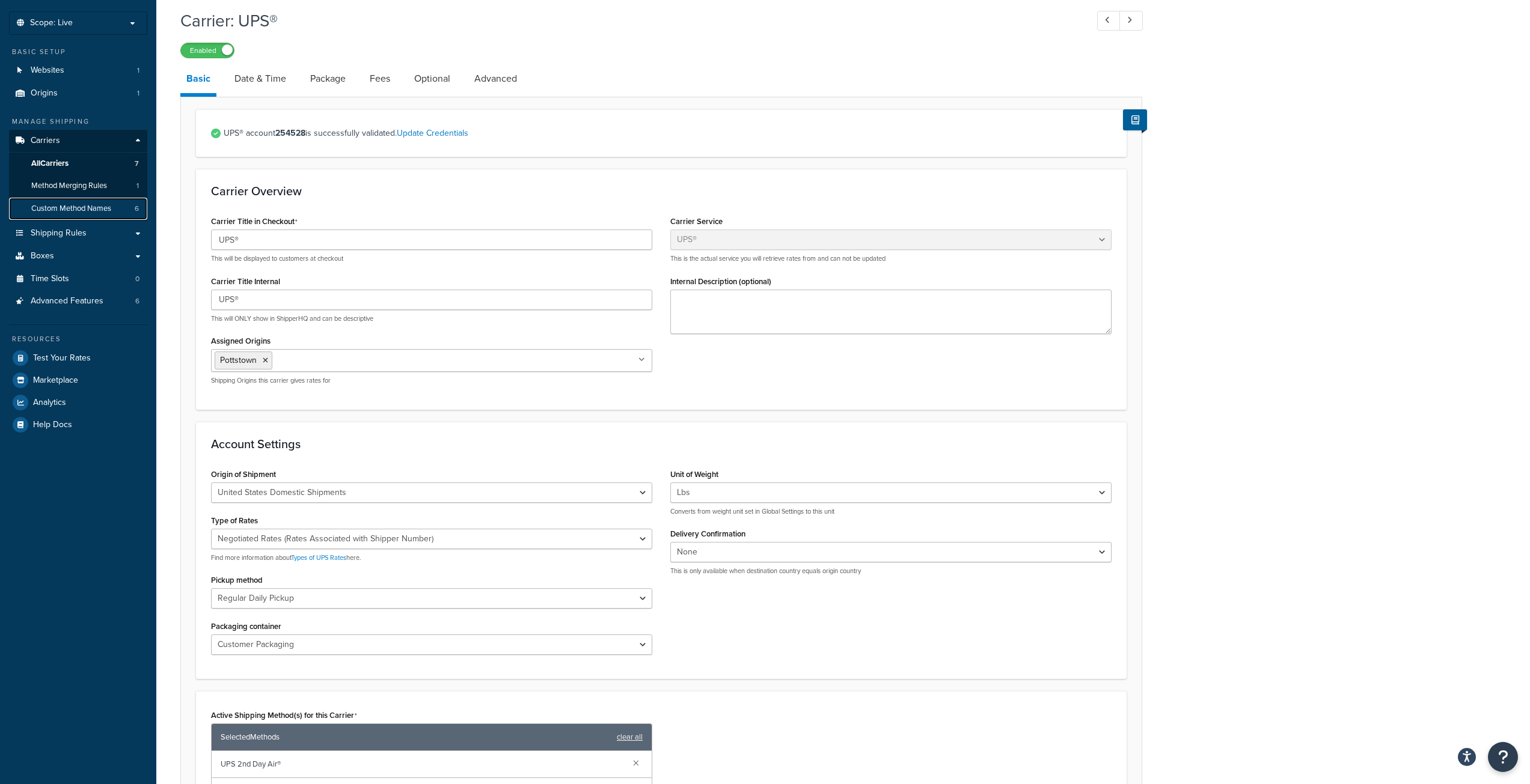
click at [79, 208] on span "Custom Method Names" at bounding box center [71, 208] width 80 height 10
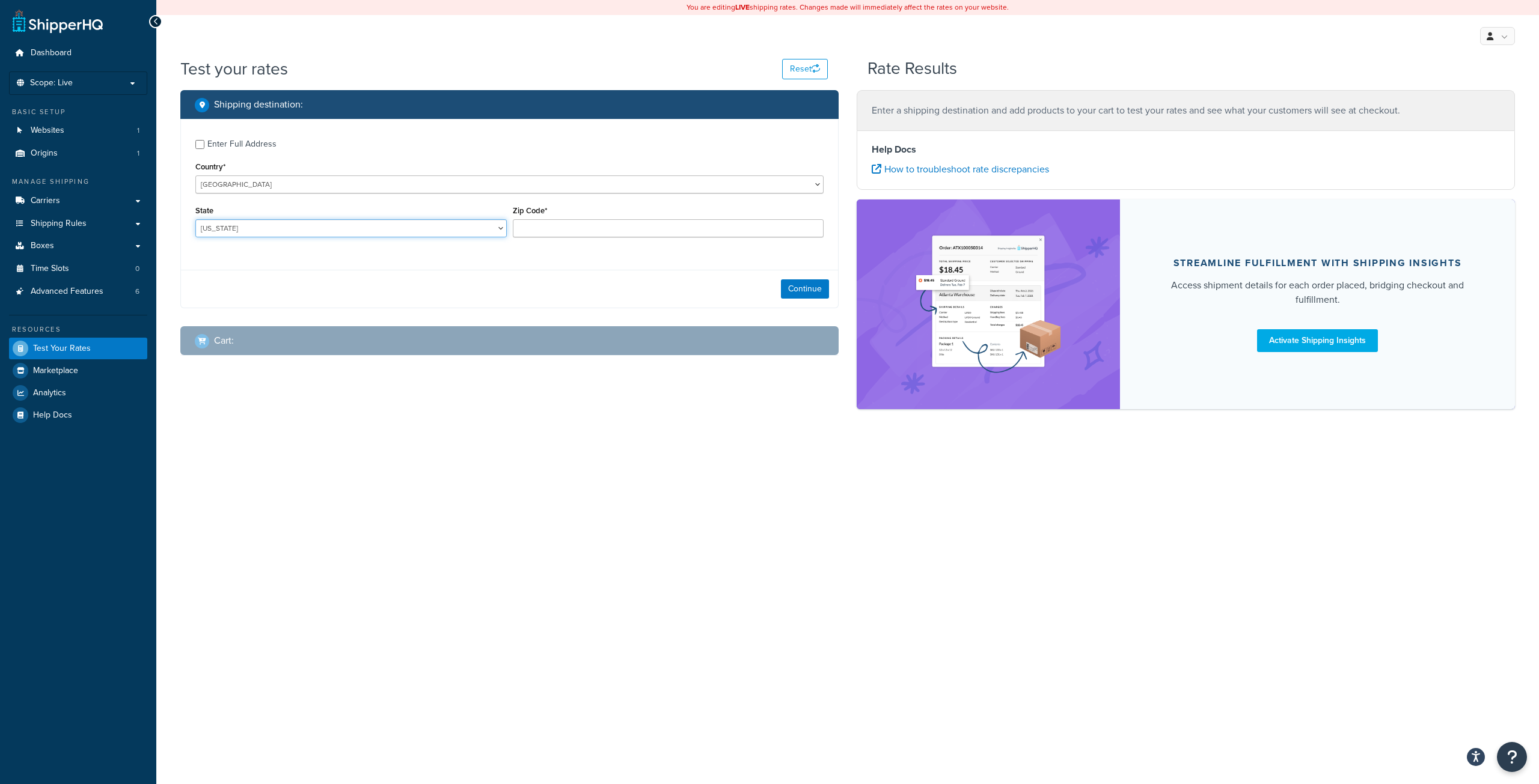
click at [411, 226] on select "Alabama Alaska American Samoa Arizona Arkansas Armed Forces Americas Armed Forc…" at bounding box center [351, 228] width 311 height 18
select select "NJ"
click at [196, 219] on select "Alabama Alaska American Samoa Arizona Arkansas Armed Forces Americas Armed Forc…" at bounding box center [351, 228] width 311 height 18
click at [599, 222] on input "Zip Code*" at bounding box center [668, 228] width 311 height 18
type input "08005"
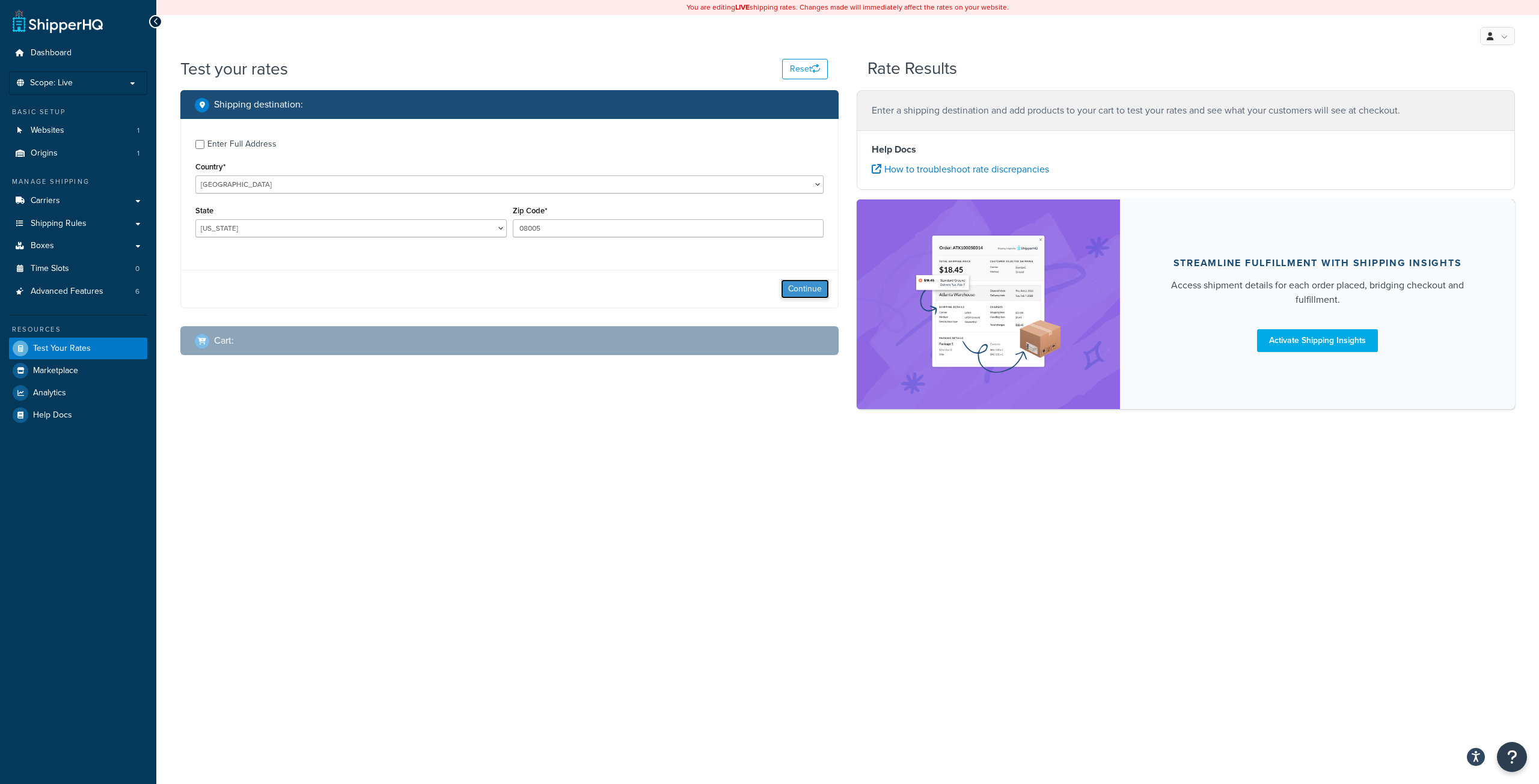
click at [799, 287] on button "Continue" at bounding box center [804, 288] width 48 height 19
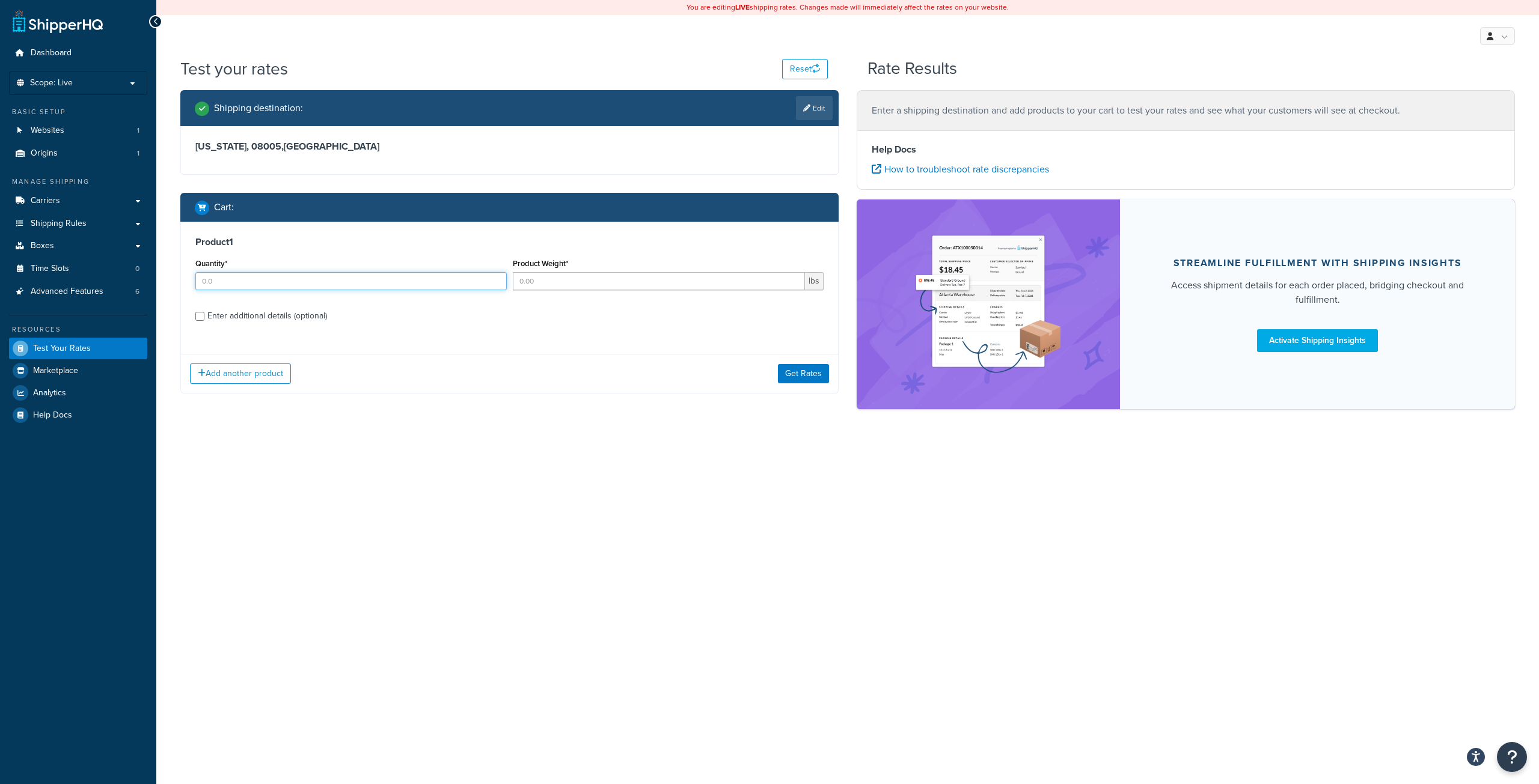
click at [316, 279] on input "Quantity*" at bounding box center [351, 281] width 311 height 18
type input "1"
click at [552, 283] on input "Product Weight*" at bounding box center [659, 281] width 293 height 18
type input "1.13"
click at [271, 316] on div "Enter additional details (optional)" at bounding box center [267, 316] width 119 height 17
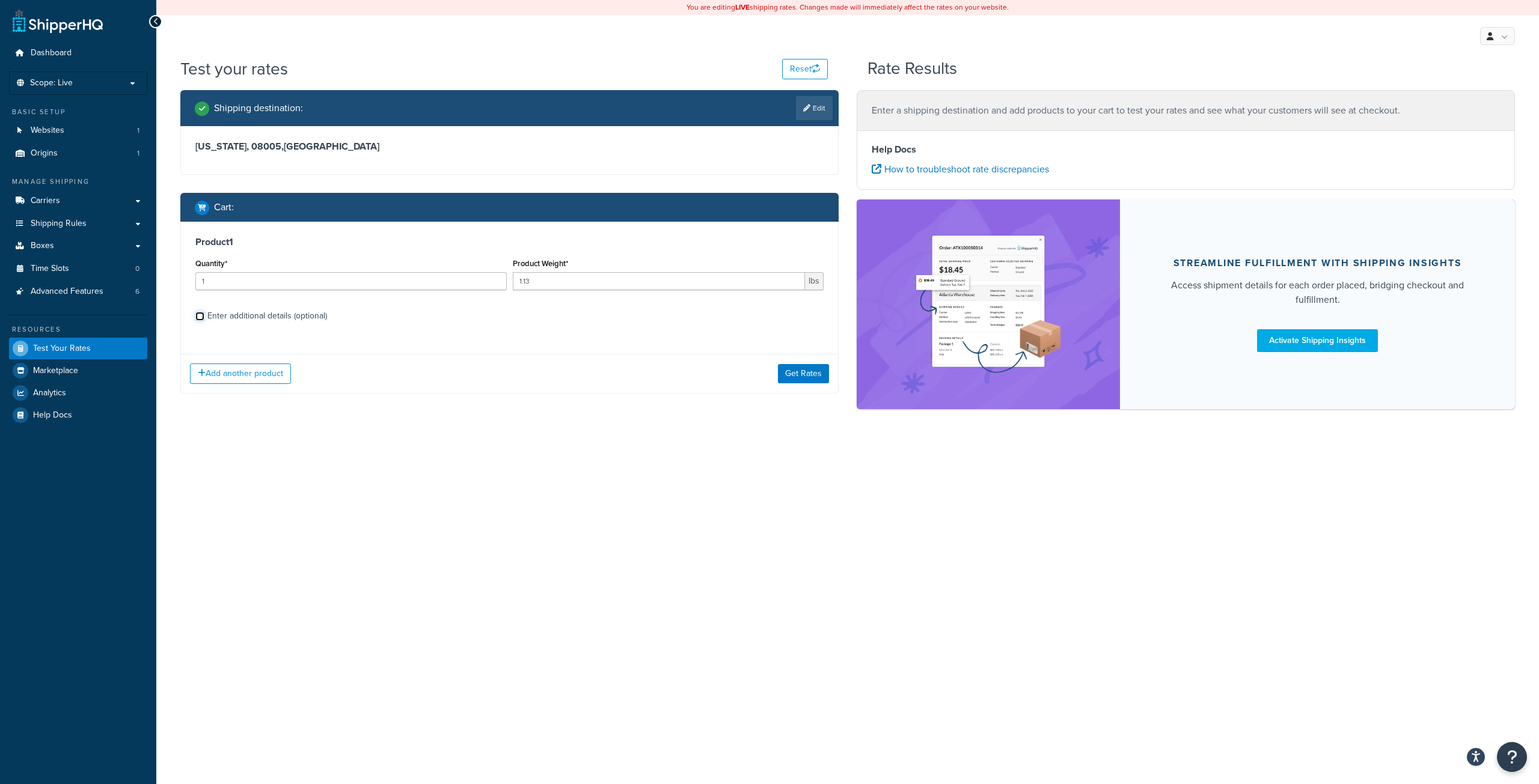
click at [205, 316] on input "Enter additional details (optional)" at bounding box center [200, 316] width 9 height 9
checkbox input "true"
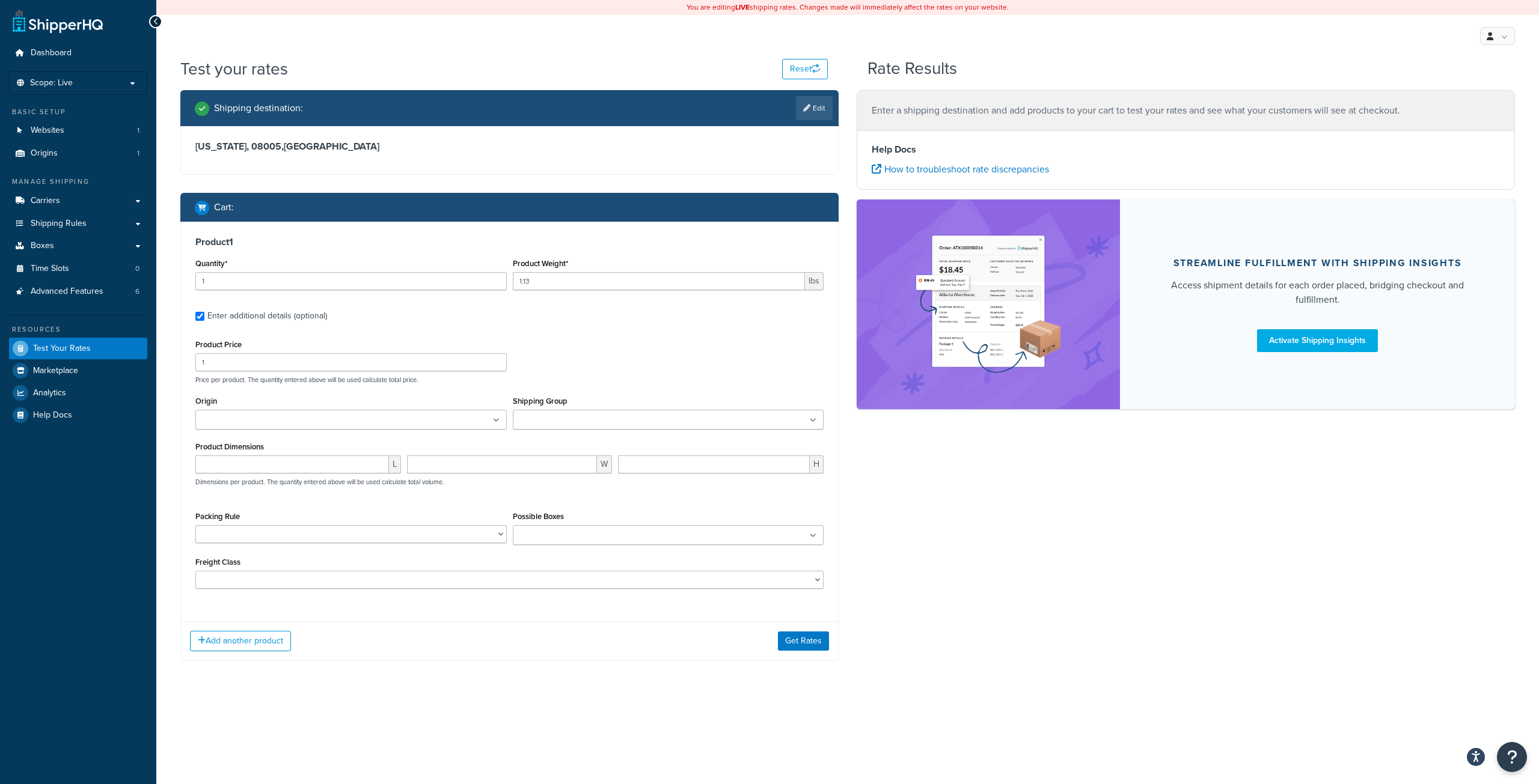
click at [587, 421] on input "Shipping Group" at bounding box center [570, 420] width 107 height 13
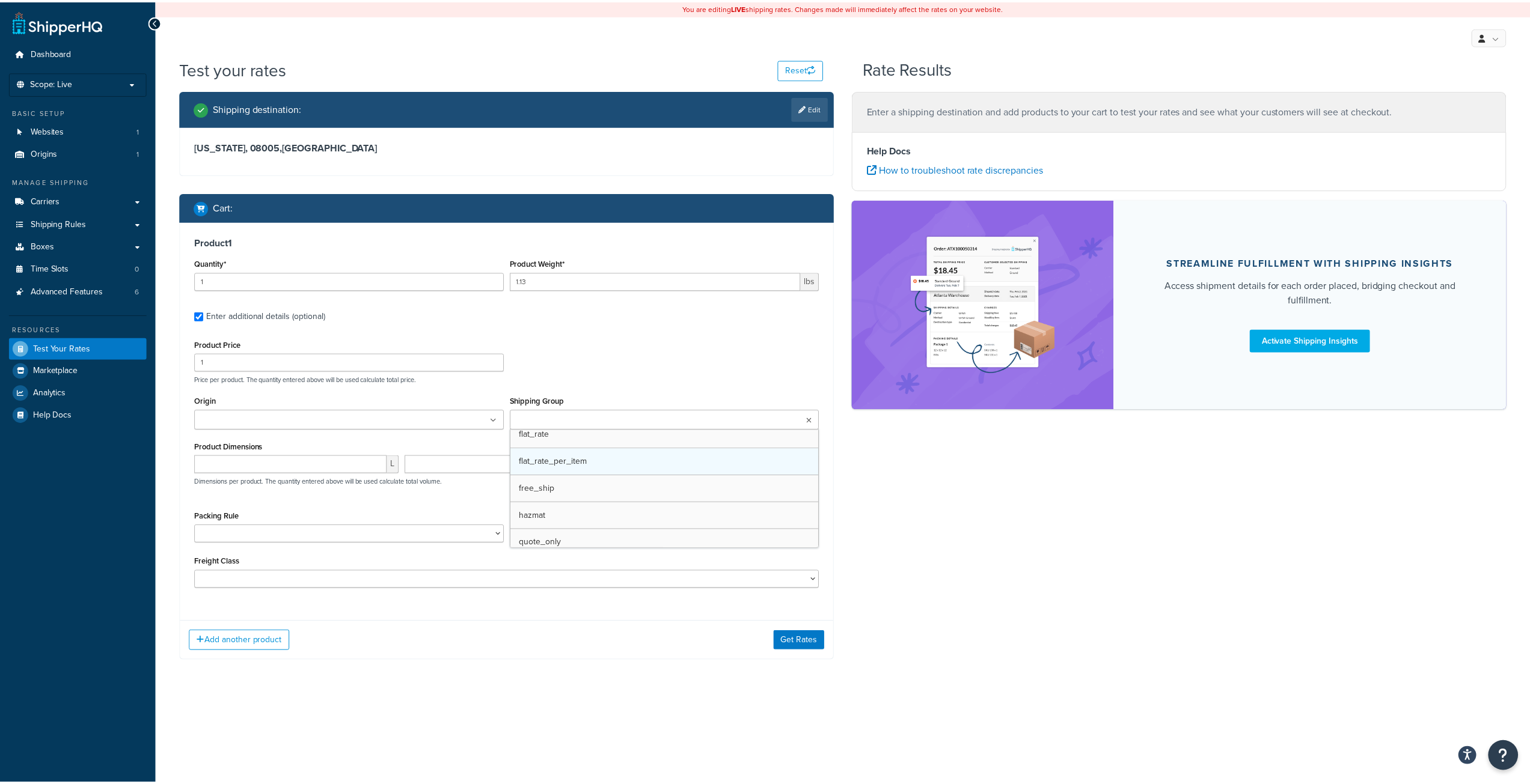
scroll to position [60, 0]
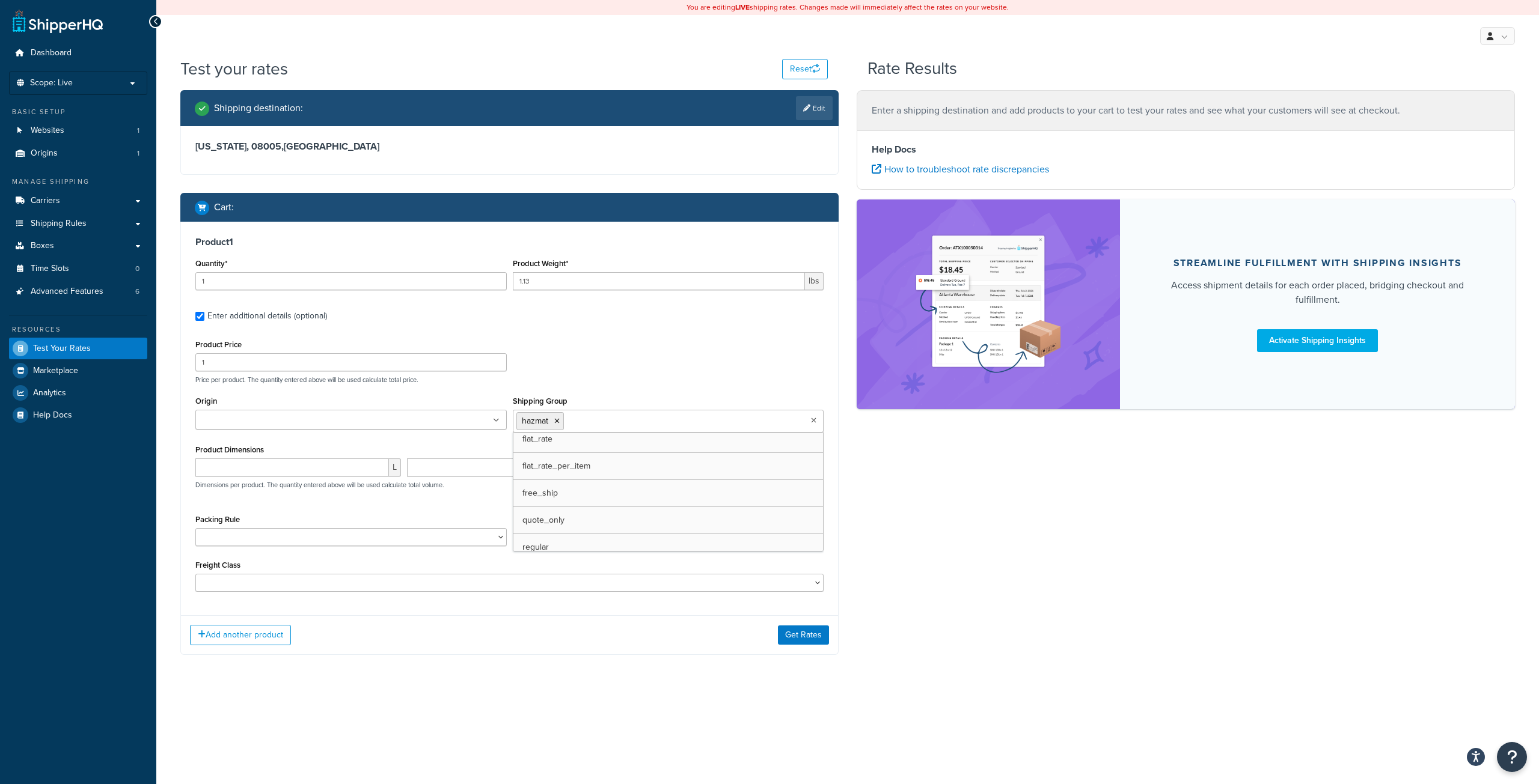
click at [956, 547] on div "Shipping destination : Edit New Jersey, 08005 , United States Cart : Product 1 …" at bounding box center [847, 382] width 1353 height 582
click at [811, 649] on button "Get Rates" at bounding box center [803, 643] width 51 height 19
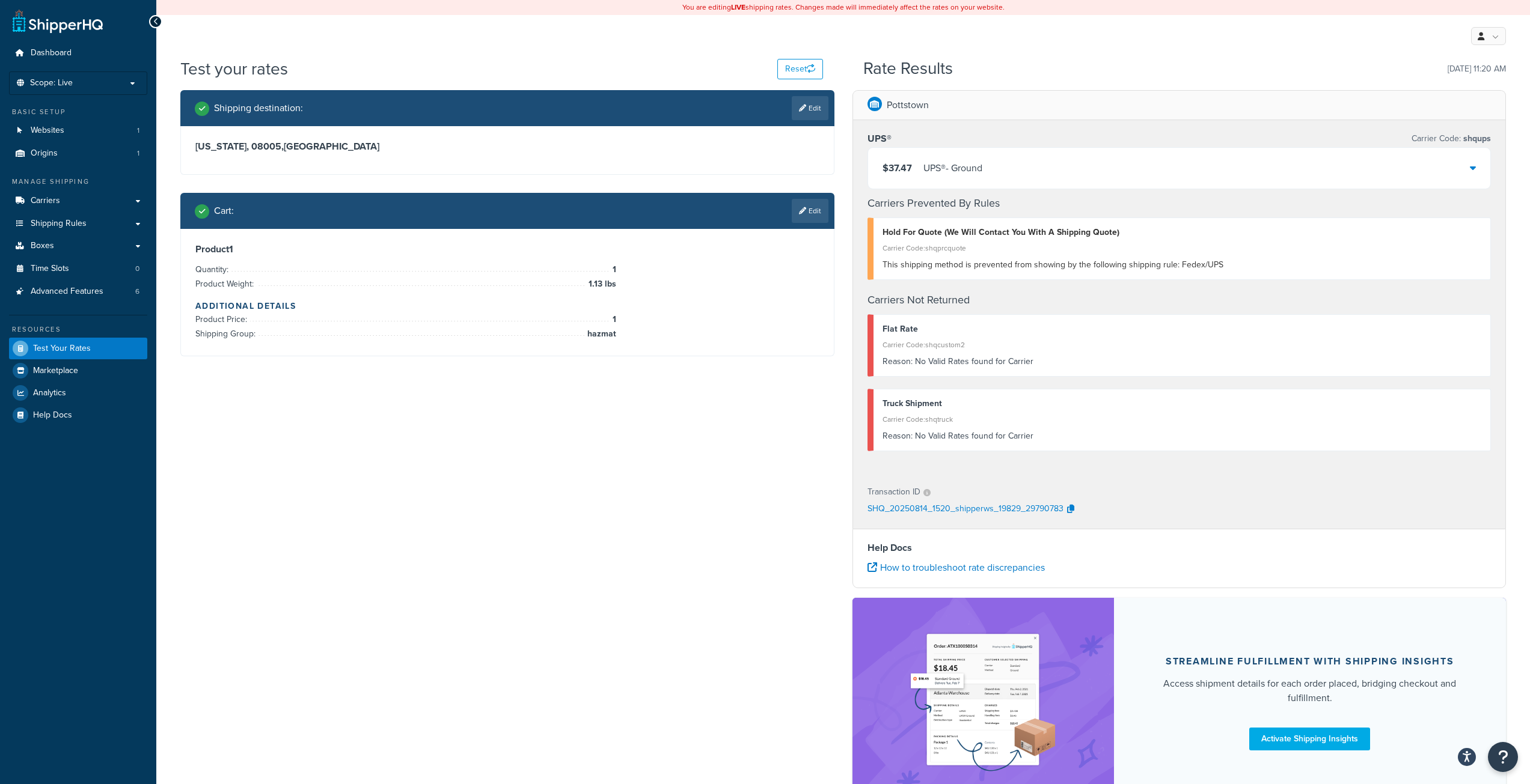
click at [1471, 166] on icon at bounding box center [1473, 167] width 6 height 10
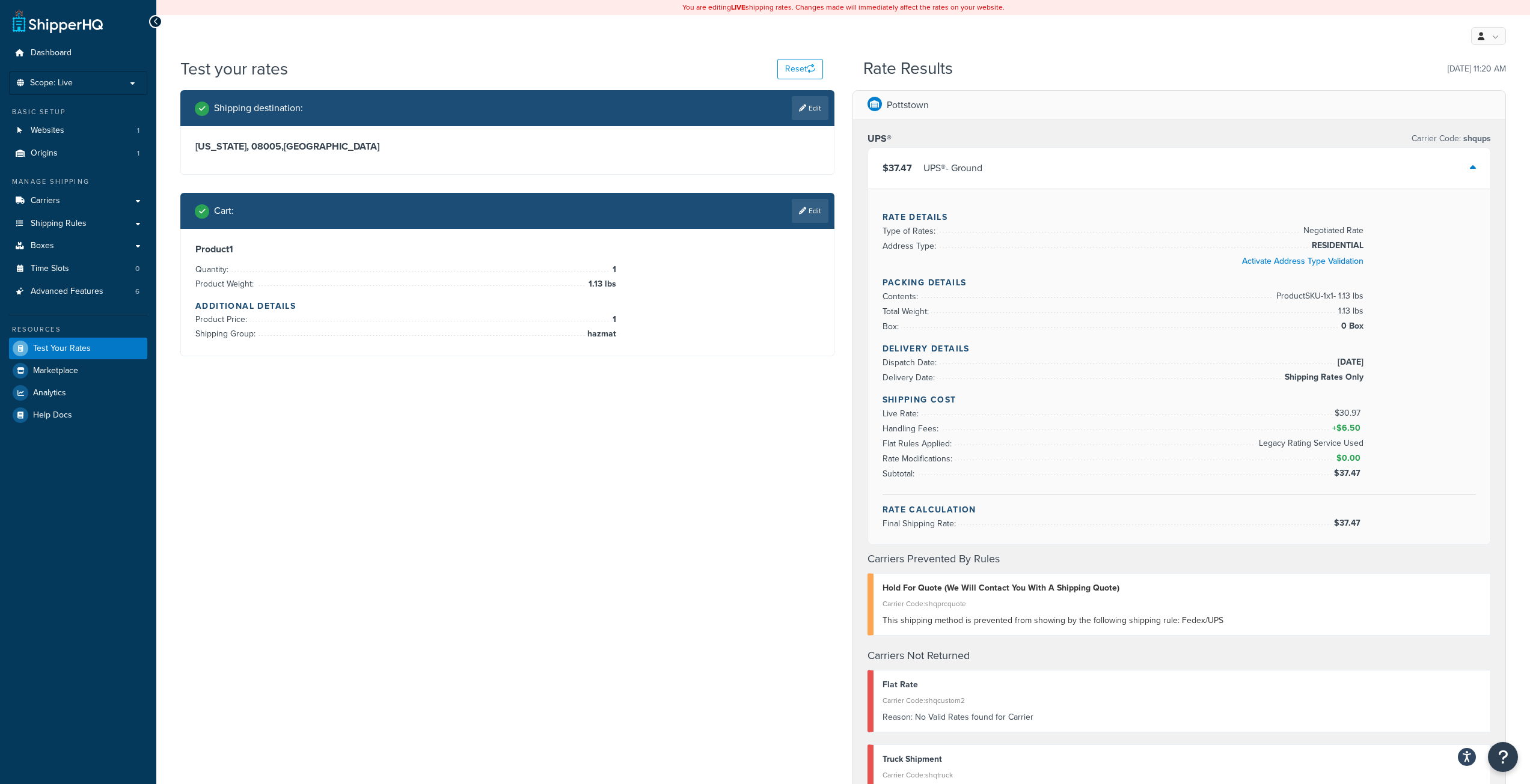
click at [1480, 141] on span "shqups" at bounding box center [1476, 138] width 30 height 13
copy span "shqups"
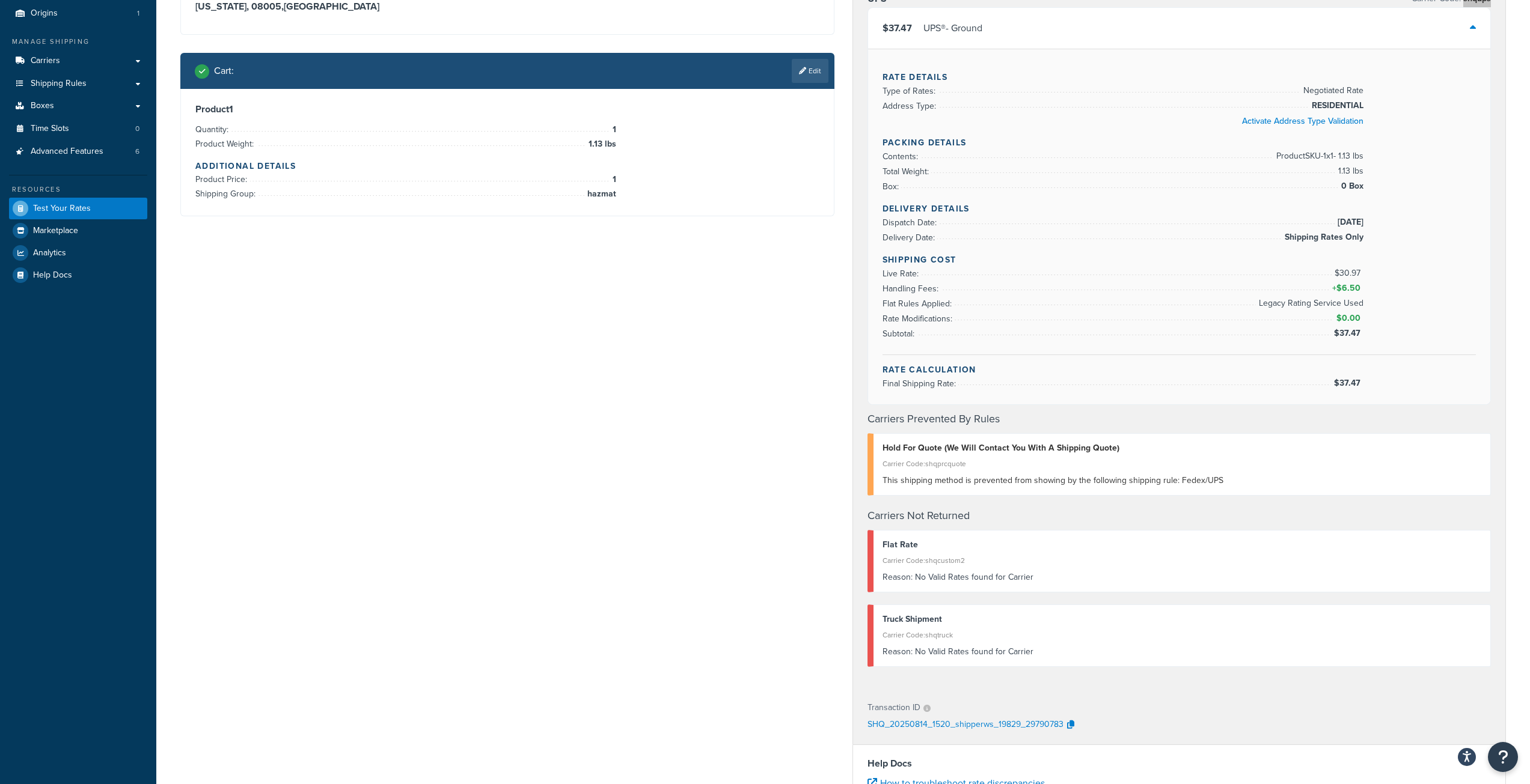
scroll to position [0, 0]
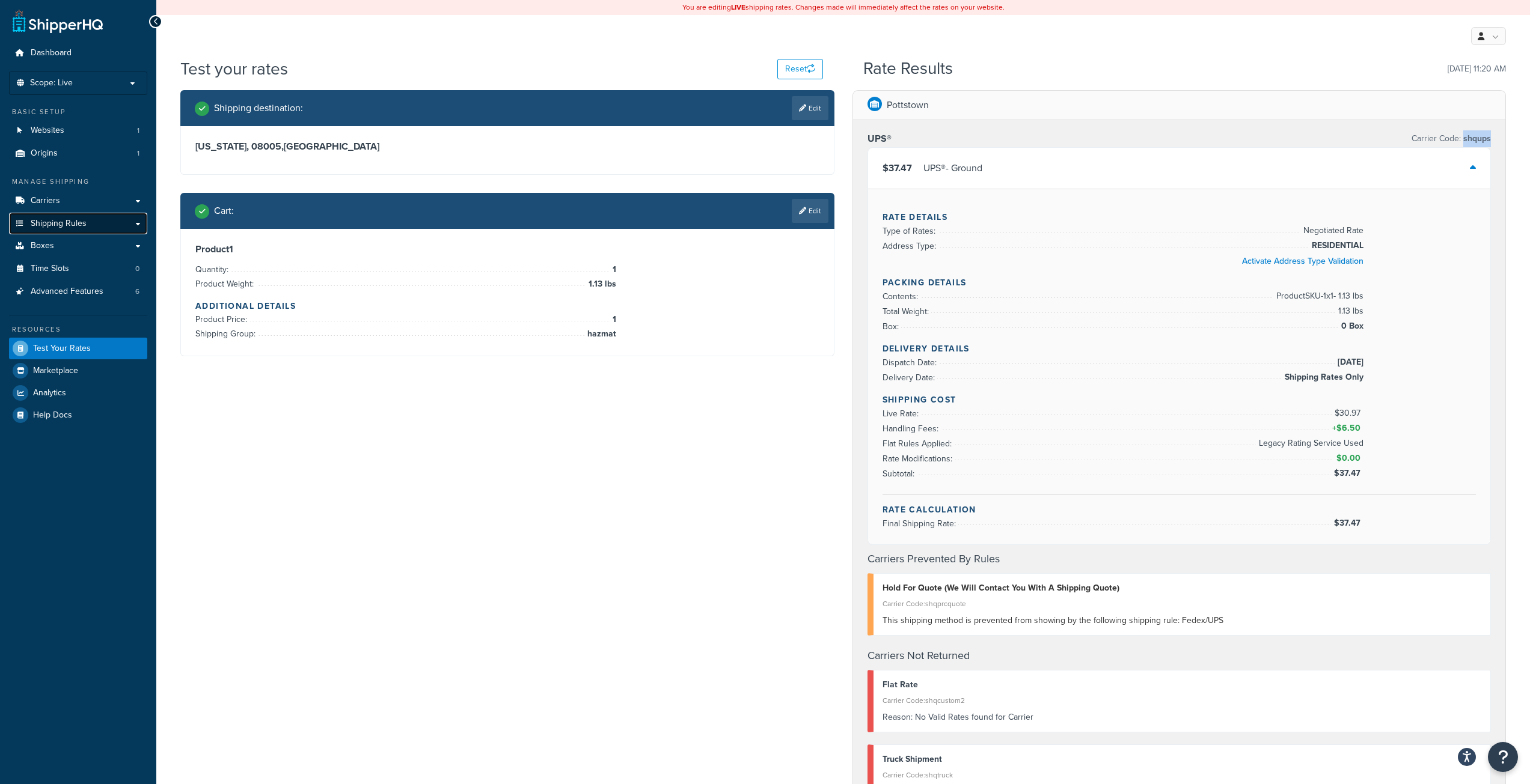
click at [79, 215] on link "Shipping Rules" at bounding box center [78, 224] width 138 height 22
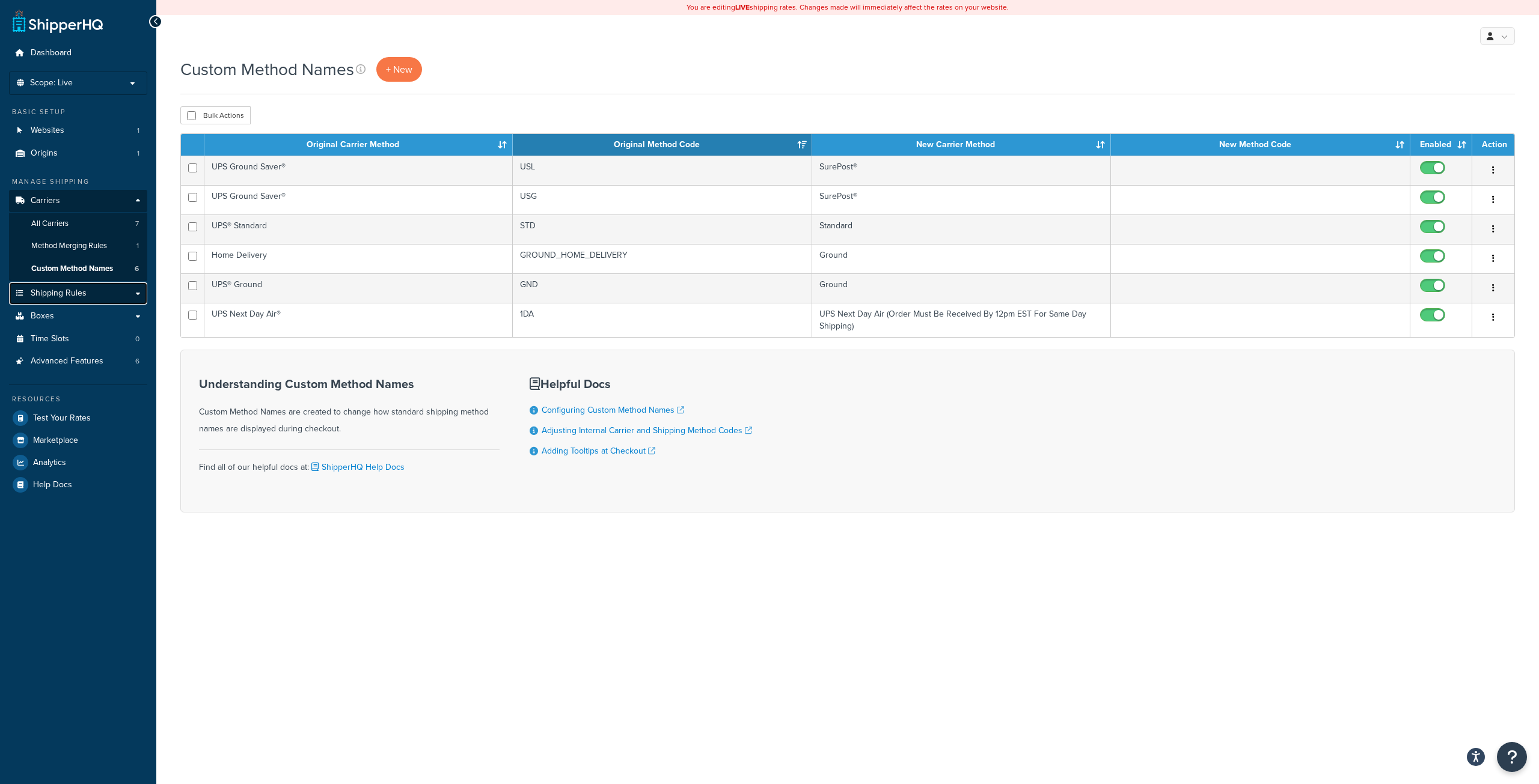
click at [87, 289] on link "Shipping Rules" at bounding box center [78, 293] width 138 height 22
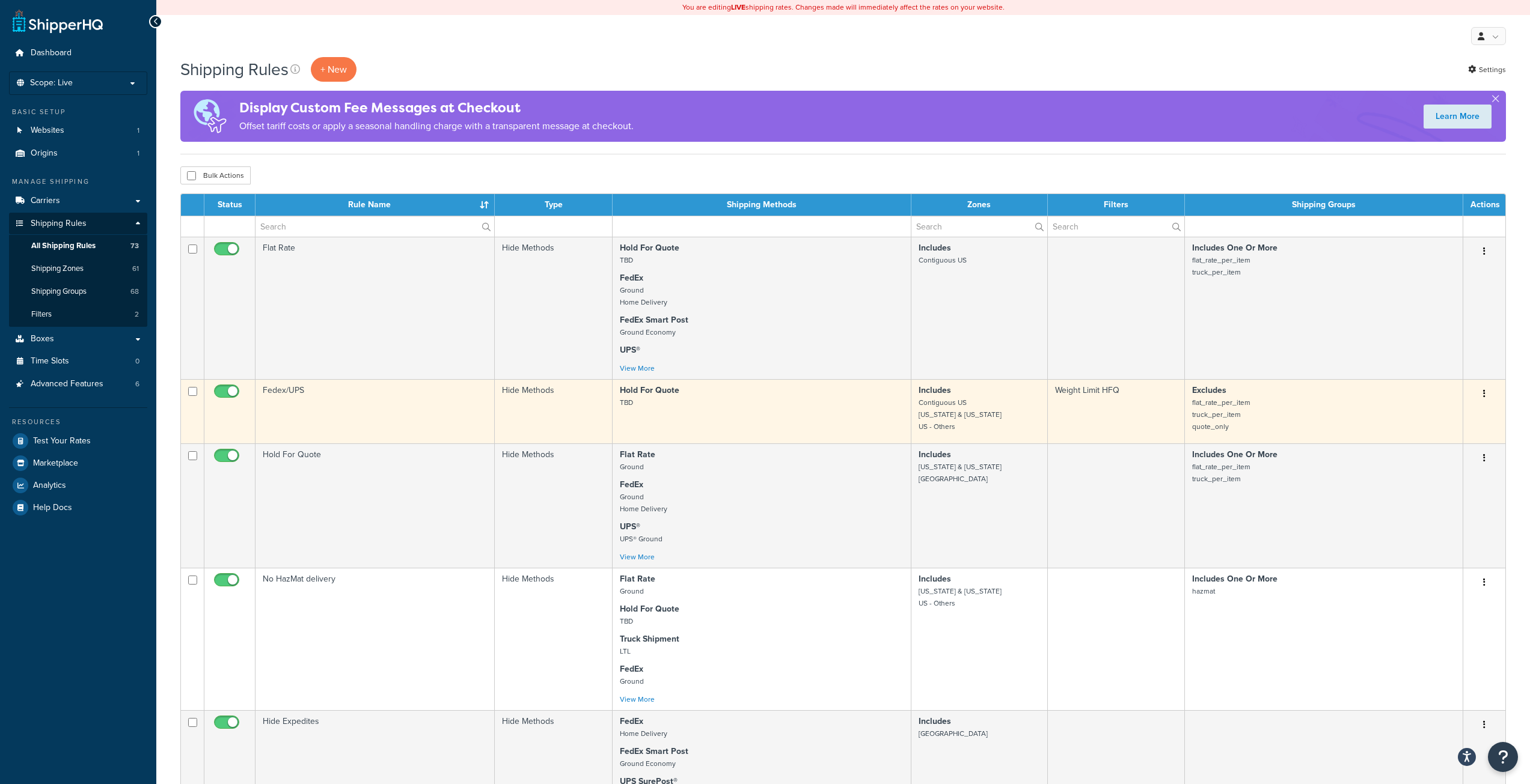
click at [672, 408] on p "Hold For Quote TBD" at bounding box center [762, 397] width 284 height 24
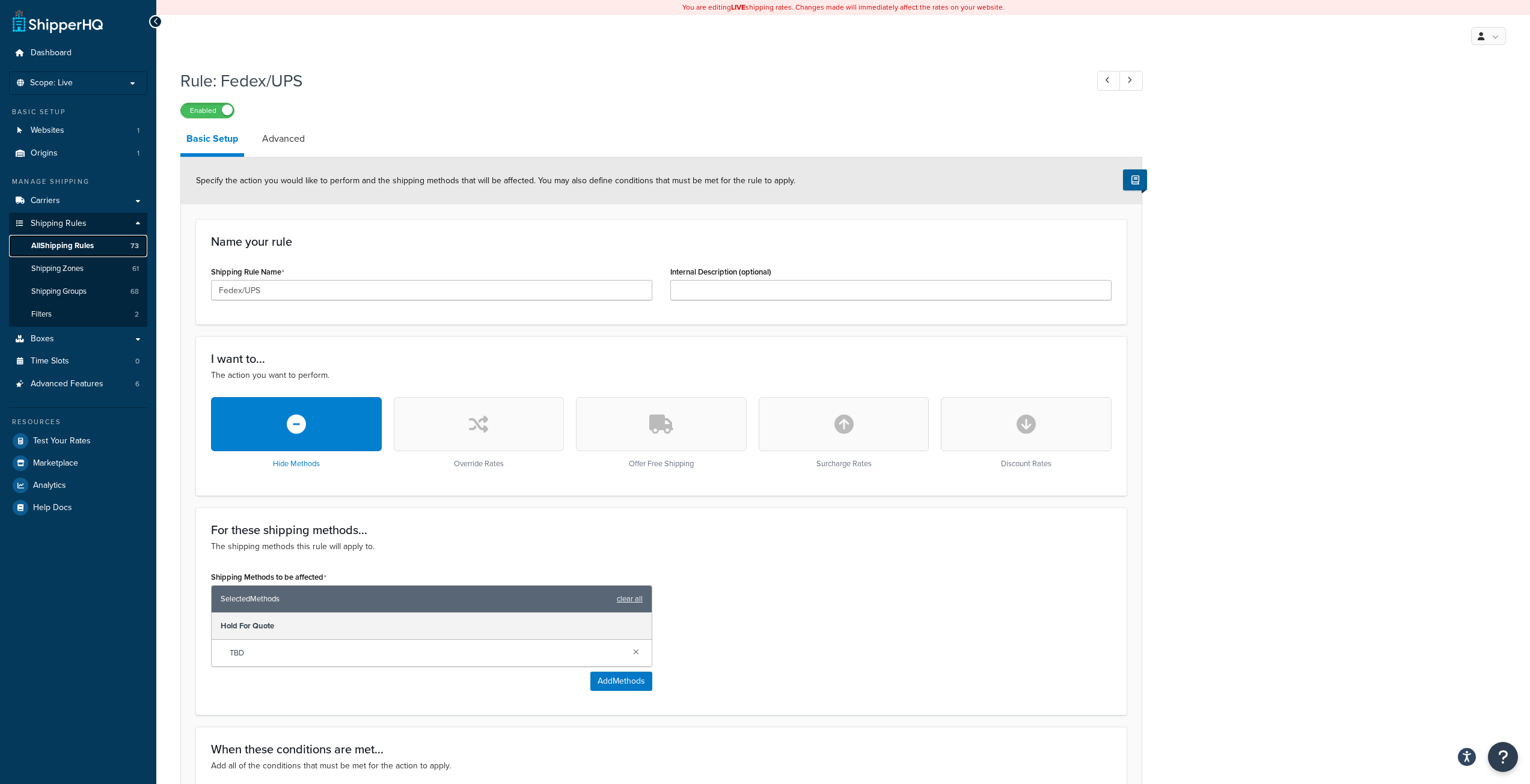
click at [96, 244] on link "All Shipping Rules 73" at bounding box center [78, 246] width 138 height 22
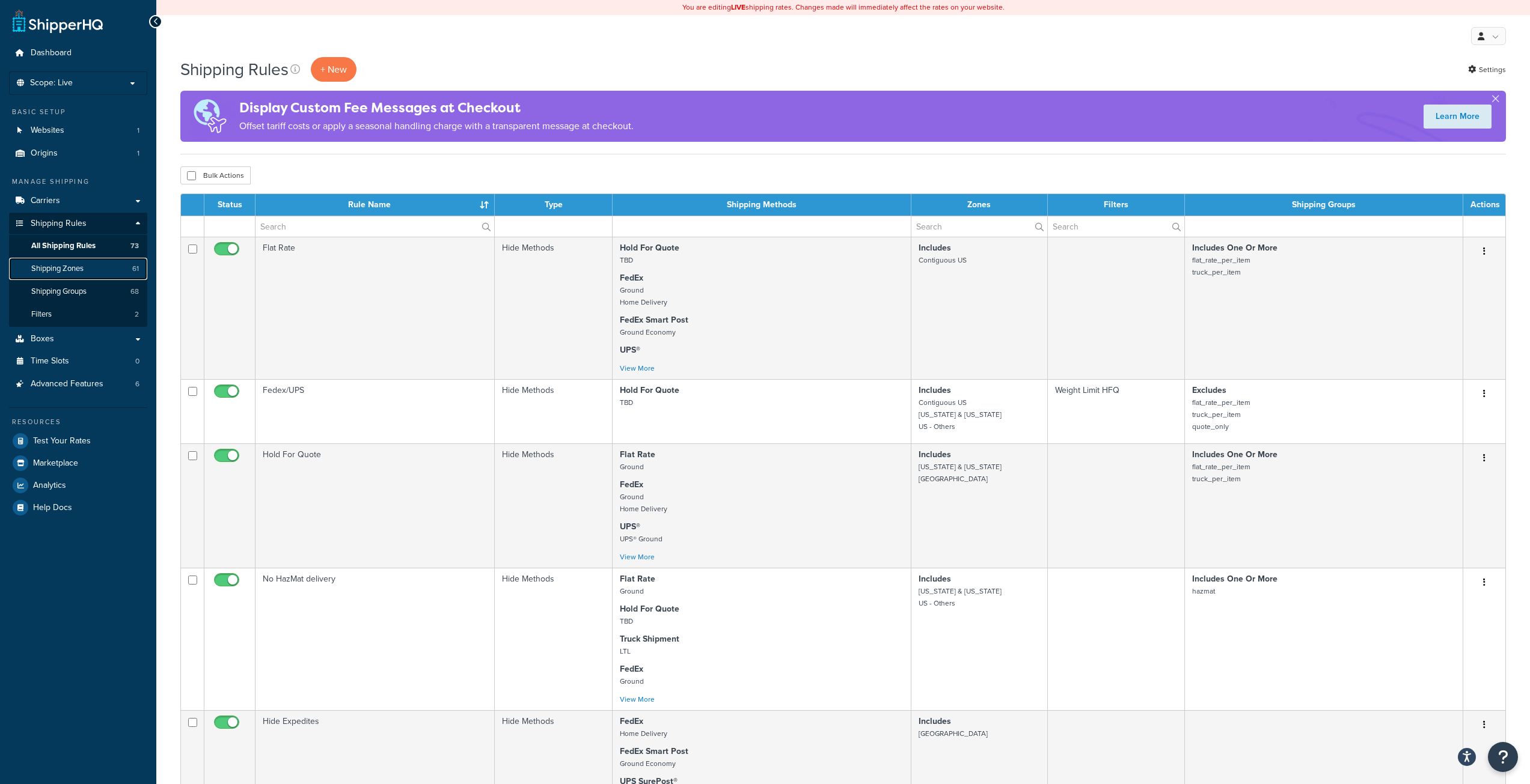
click at [81, 265] on span "Shipping Zones" at bounding box center [57, 268] width 52 height 10
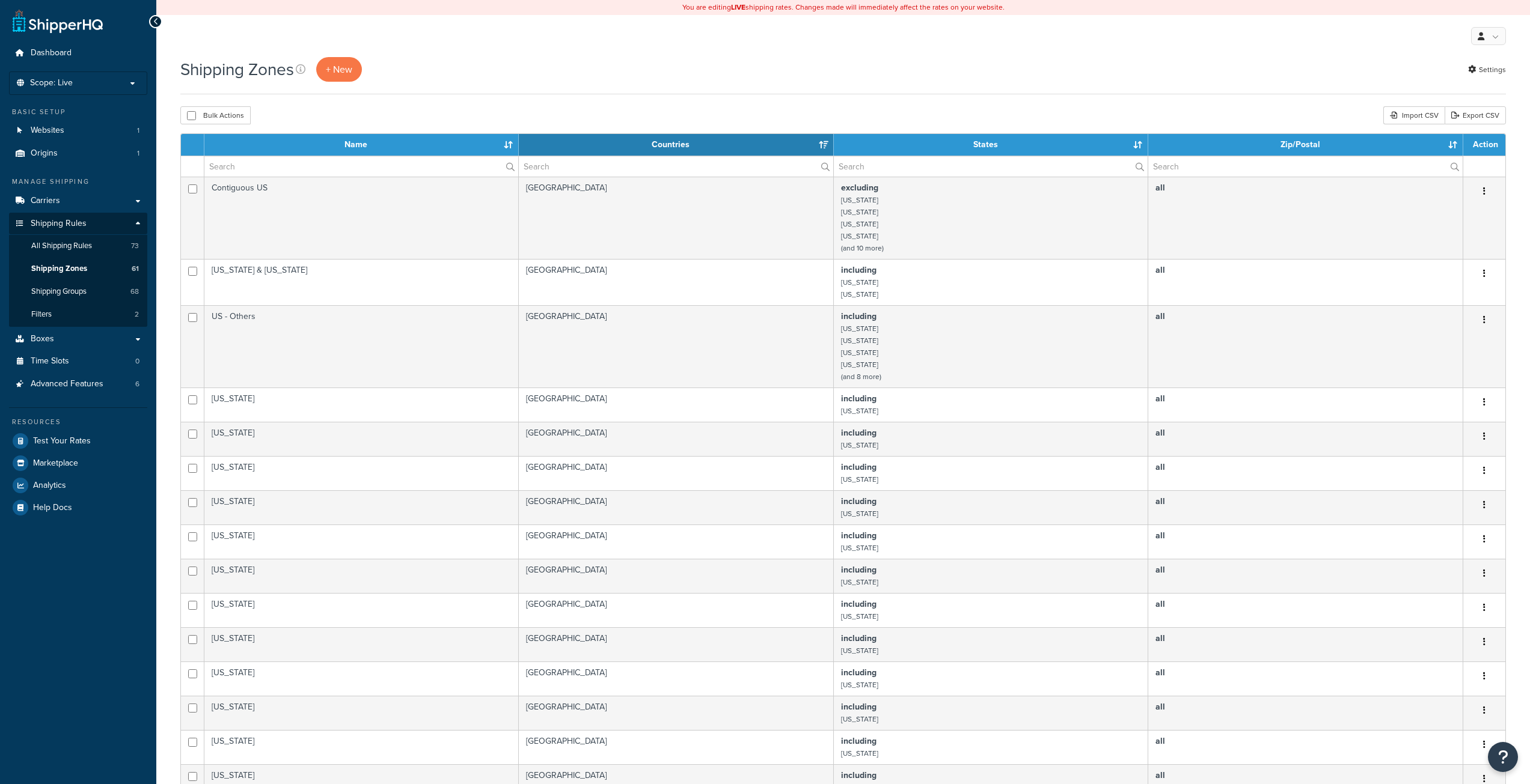
select select "15"
click at [84, 249] on span "All Shipping Rules" at bounding box center [62, 246] width 61 height 10
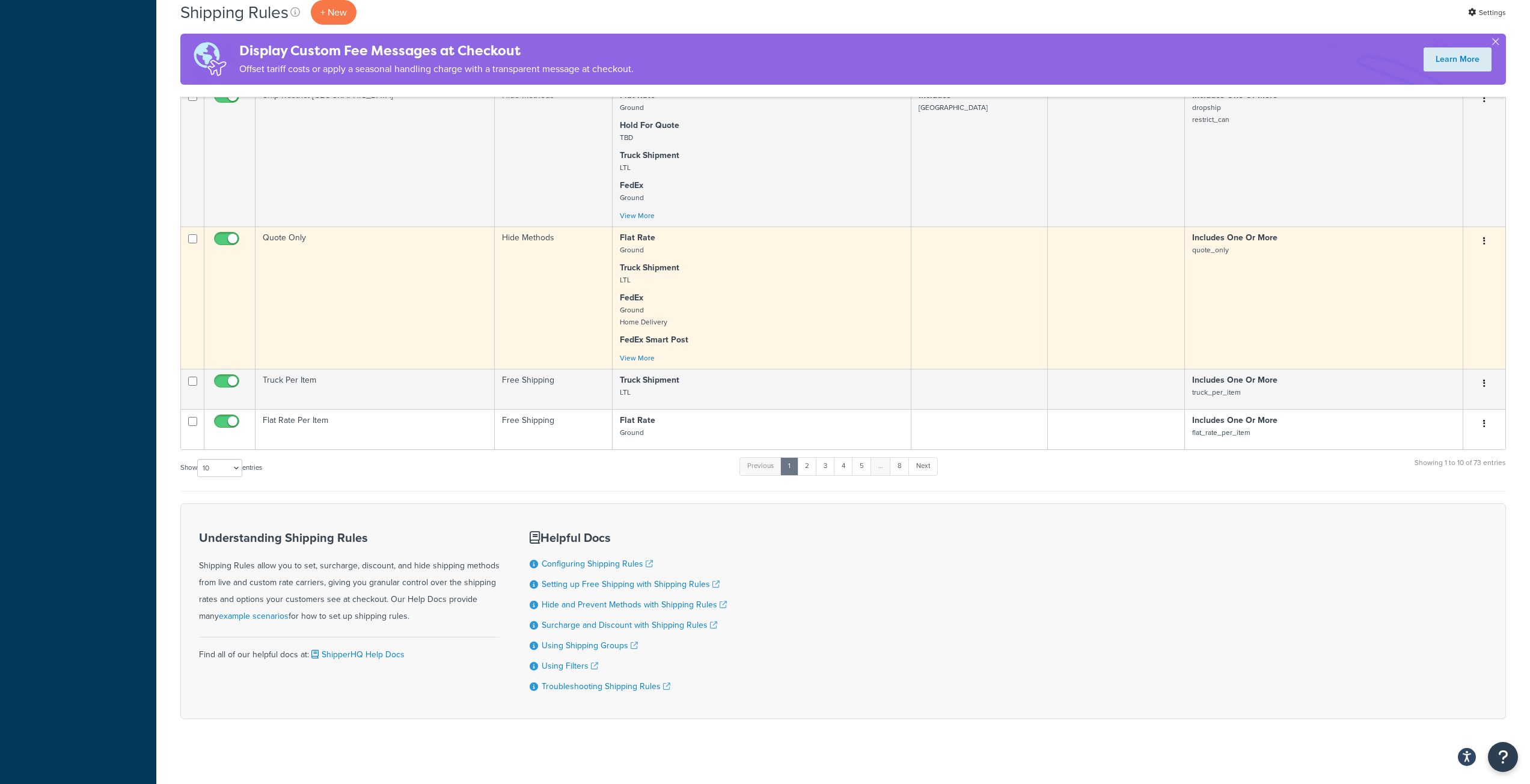
scroll to position [876, 0]
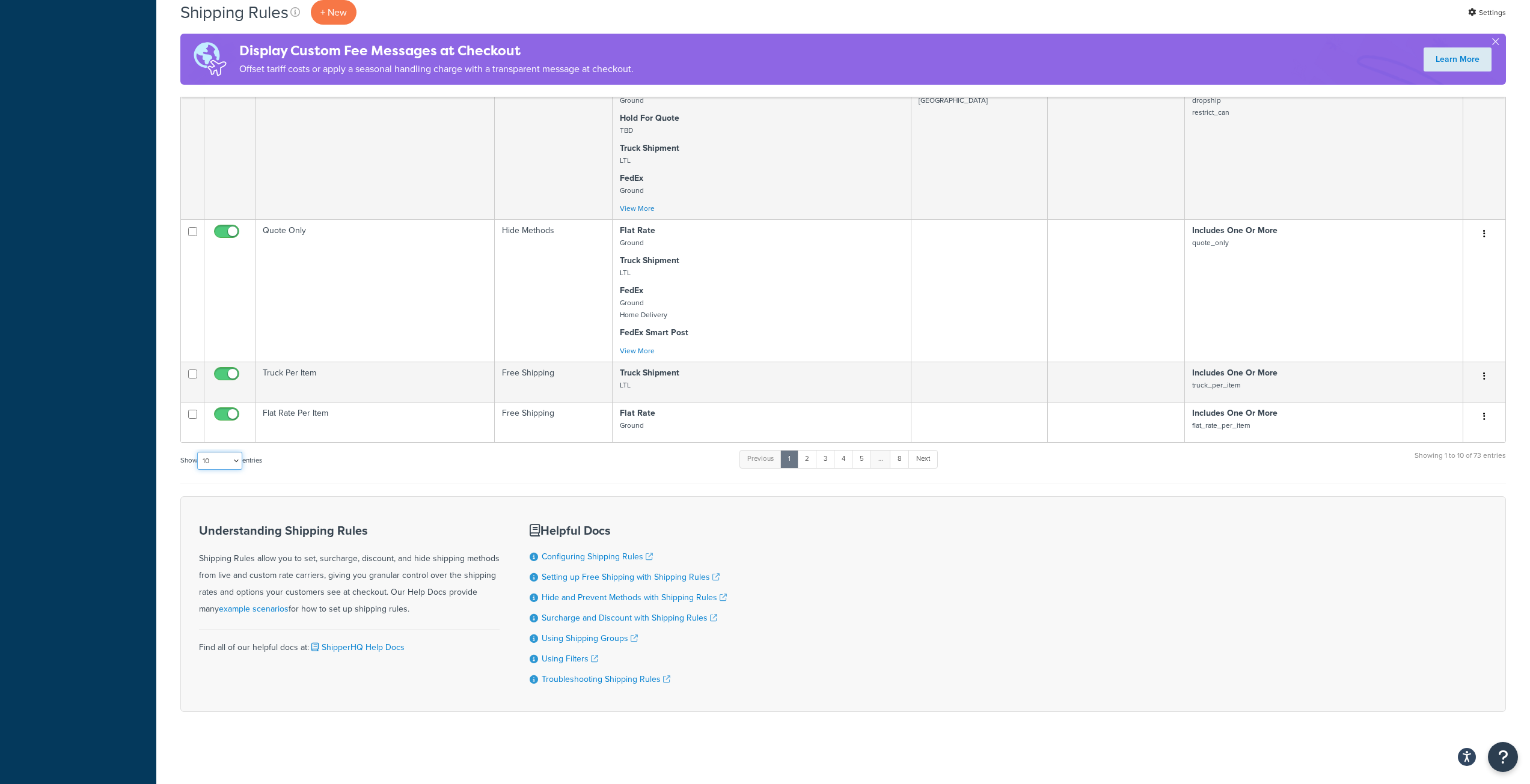
click at [231, 452] on select "10 15 25 50 100 1000" at bounding box center [219, 461] width 45 height 18
select select "1000"
click at [199, 452] on select "10 15 25 50 100 1000" at bounding box center [219, 461] width 45 height 18
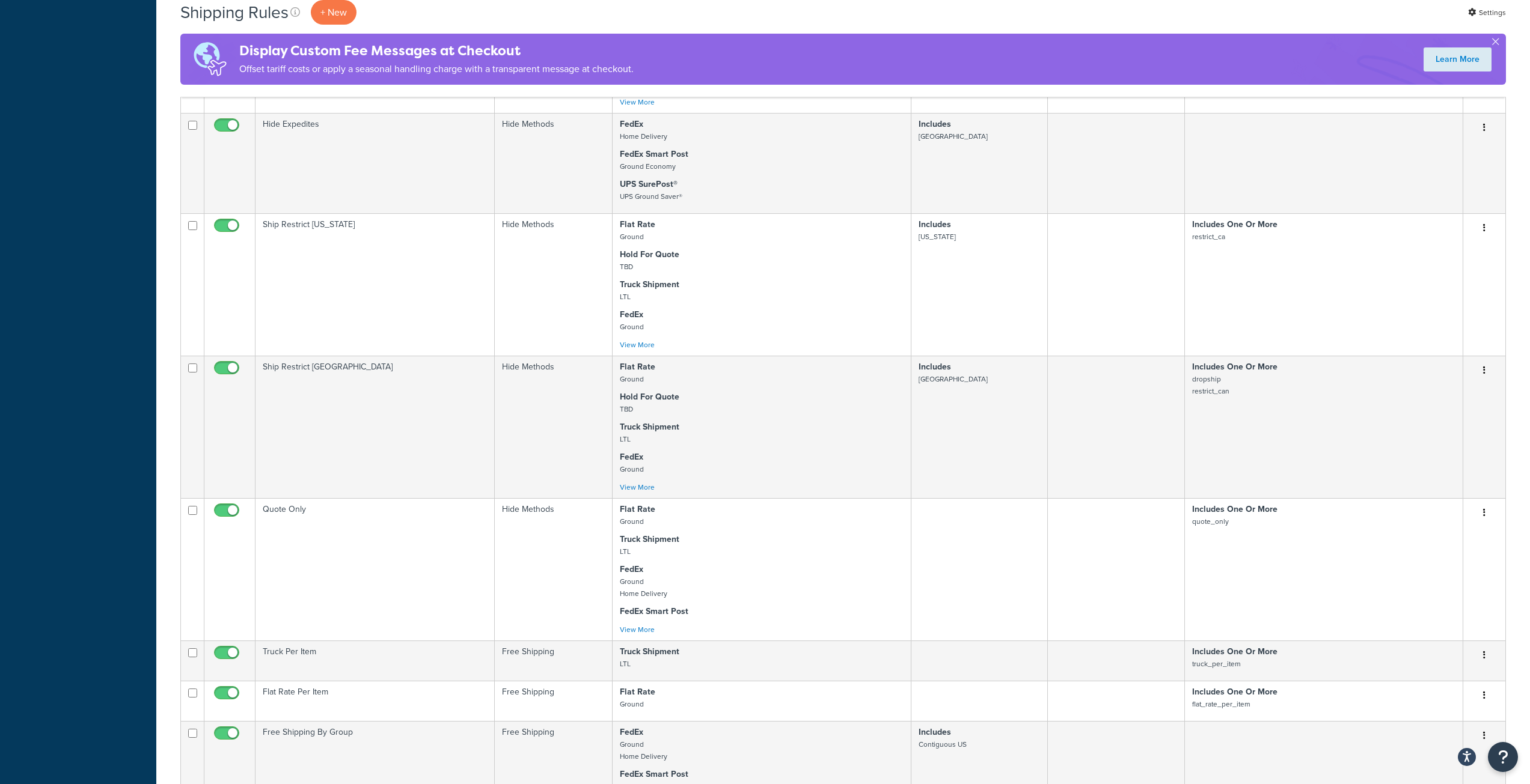
scroll to position [0, 0]
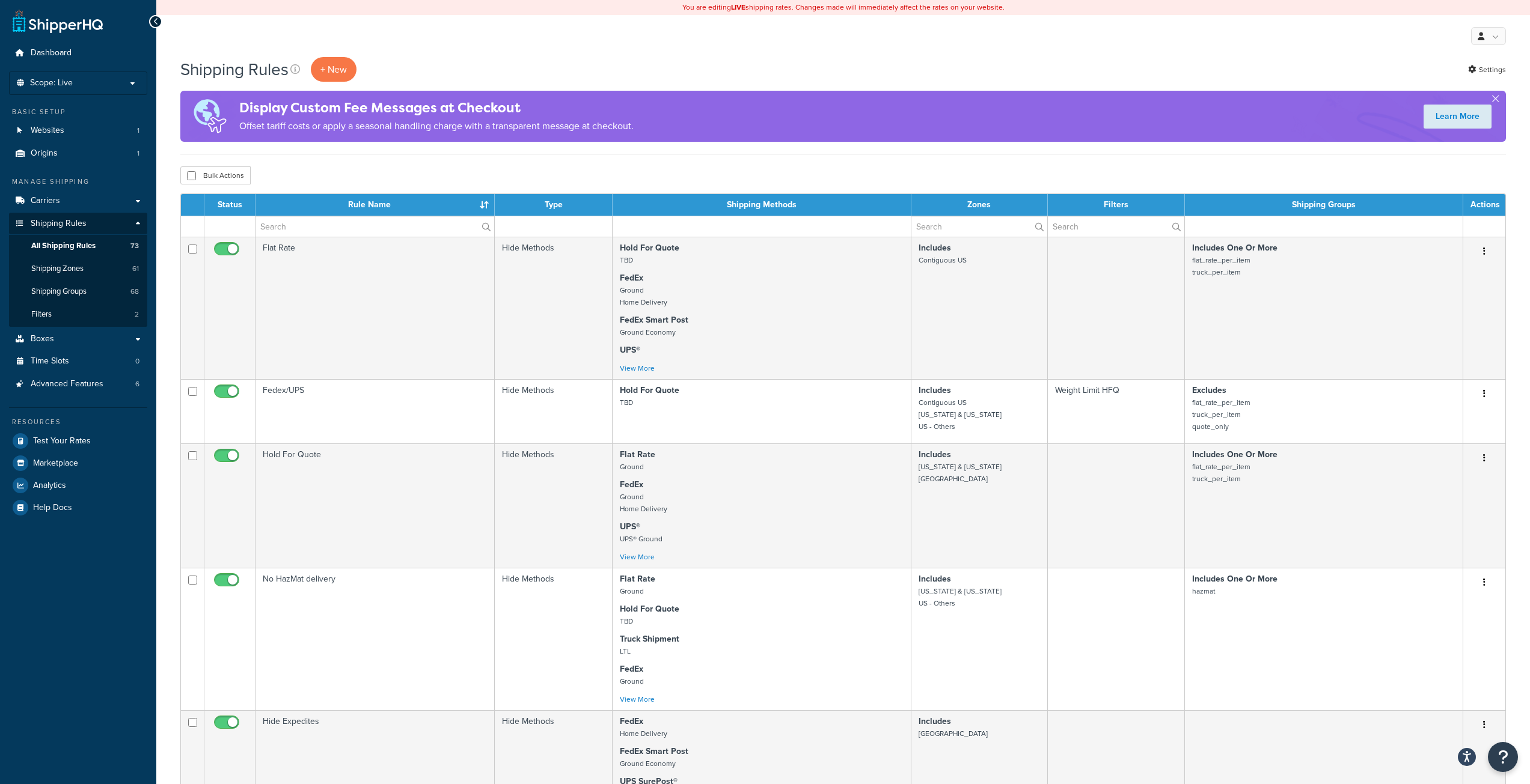
click at [472, 169] on div "Bulk Actions Duplicate [GEOGRAPHIC_DATA]" at bounding box center [843, 176] width 1325 height 18
click at [118, 86] on p "Scope: Live" at bounding box center [78, 83] width 128 height 10
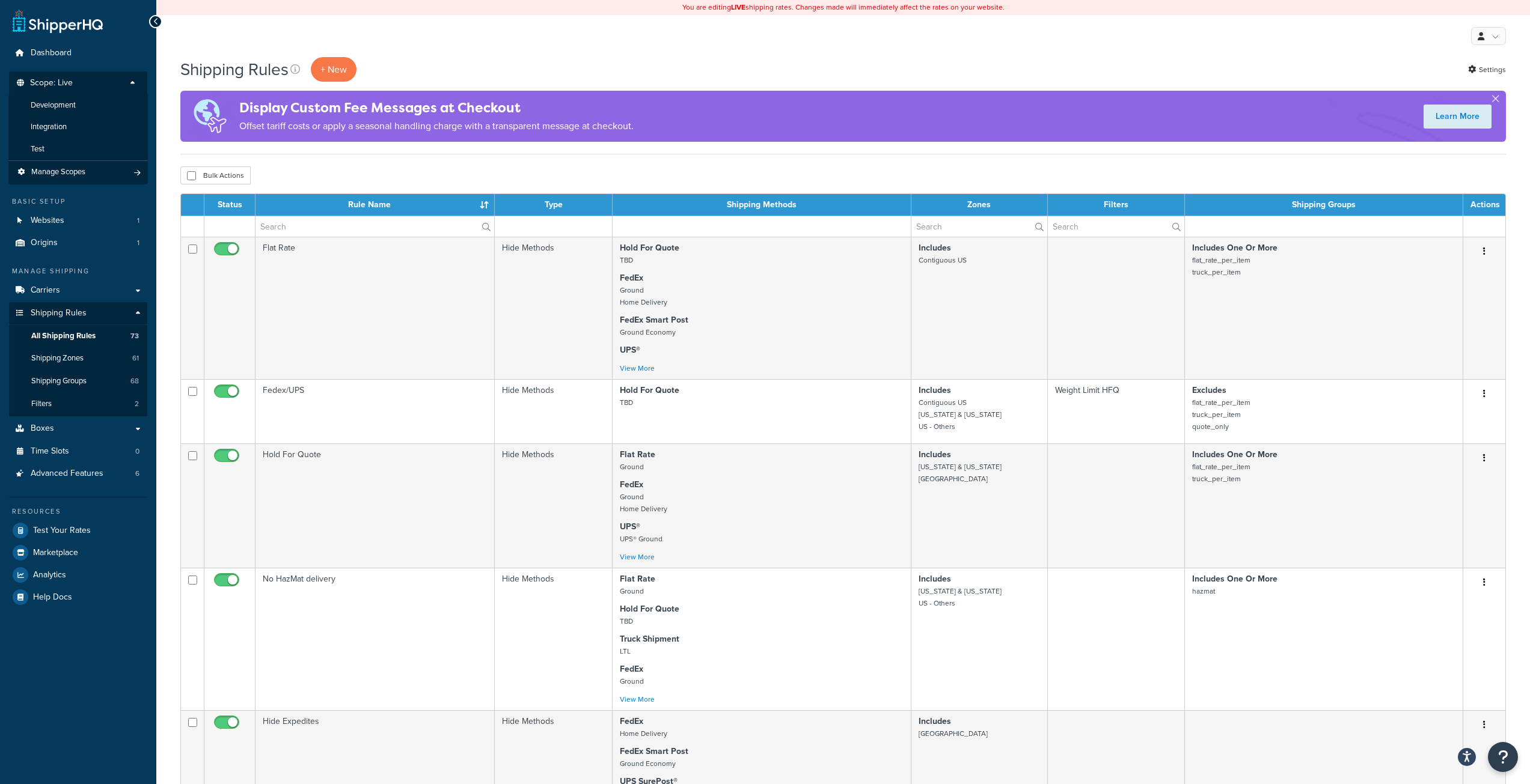
drag, startPoint x: 514, startPoint y: 50, endPoint x: 708, endPoint y: 81, distance: 196.5
click at [514, 50] on div "My Profile Billing Global Settings Contact Us Logout" at bounding box center [842, 36] width 1373 height 42
click at [1486, 70] on link "Settings" at bounding box center [1487, 70] width 38 height 17
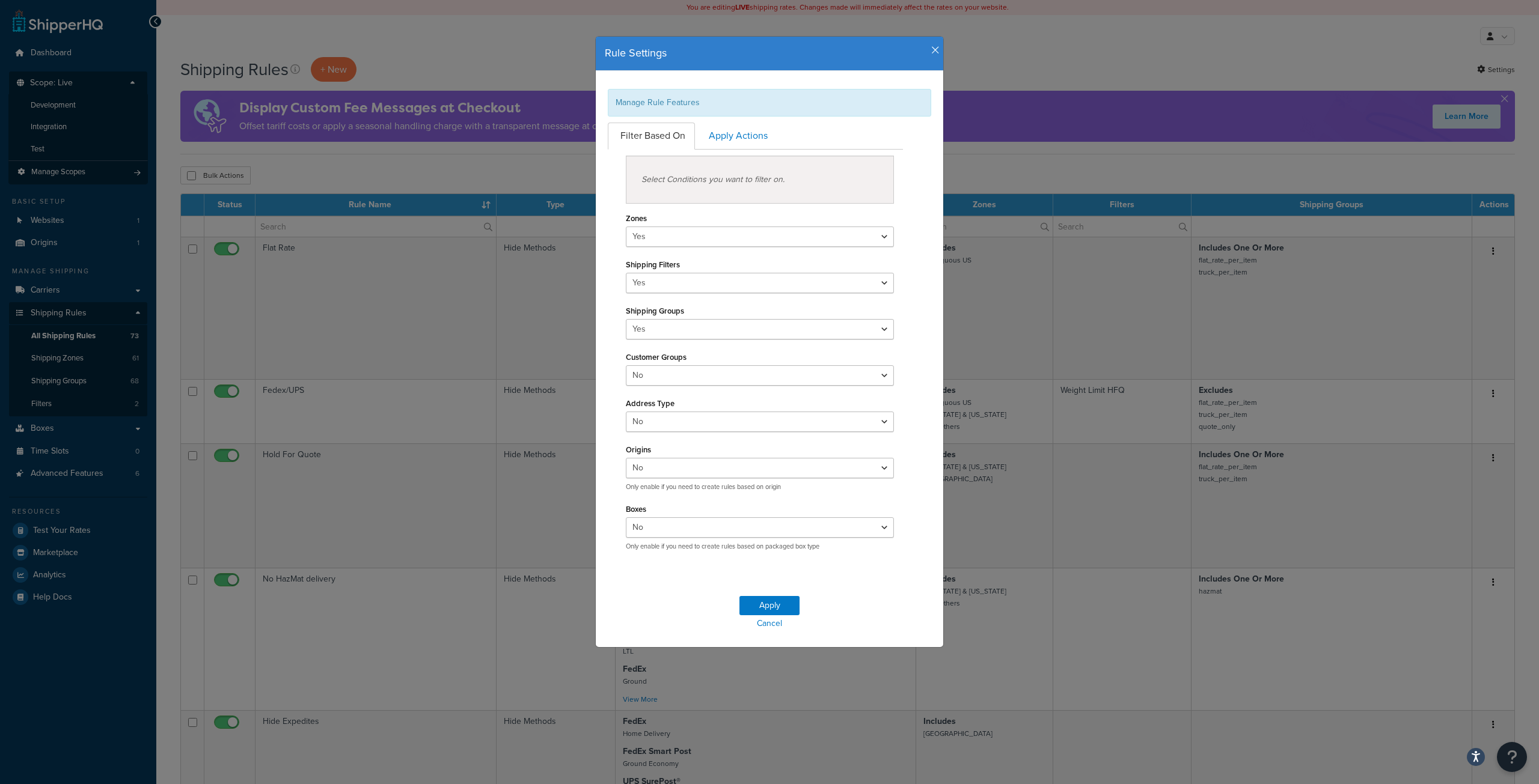
click at [932, 52] on icon "button" at bounding box center [935, 50] width 8 height 11
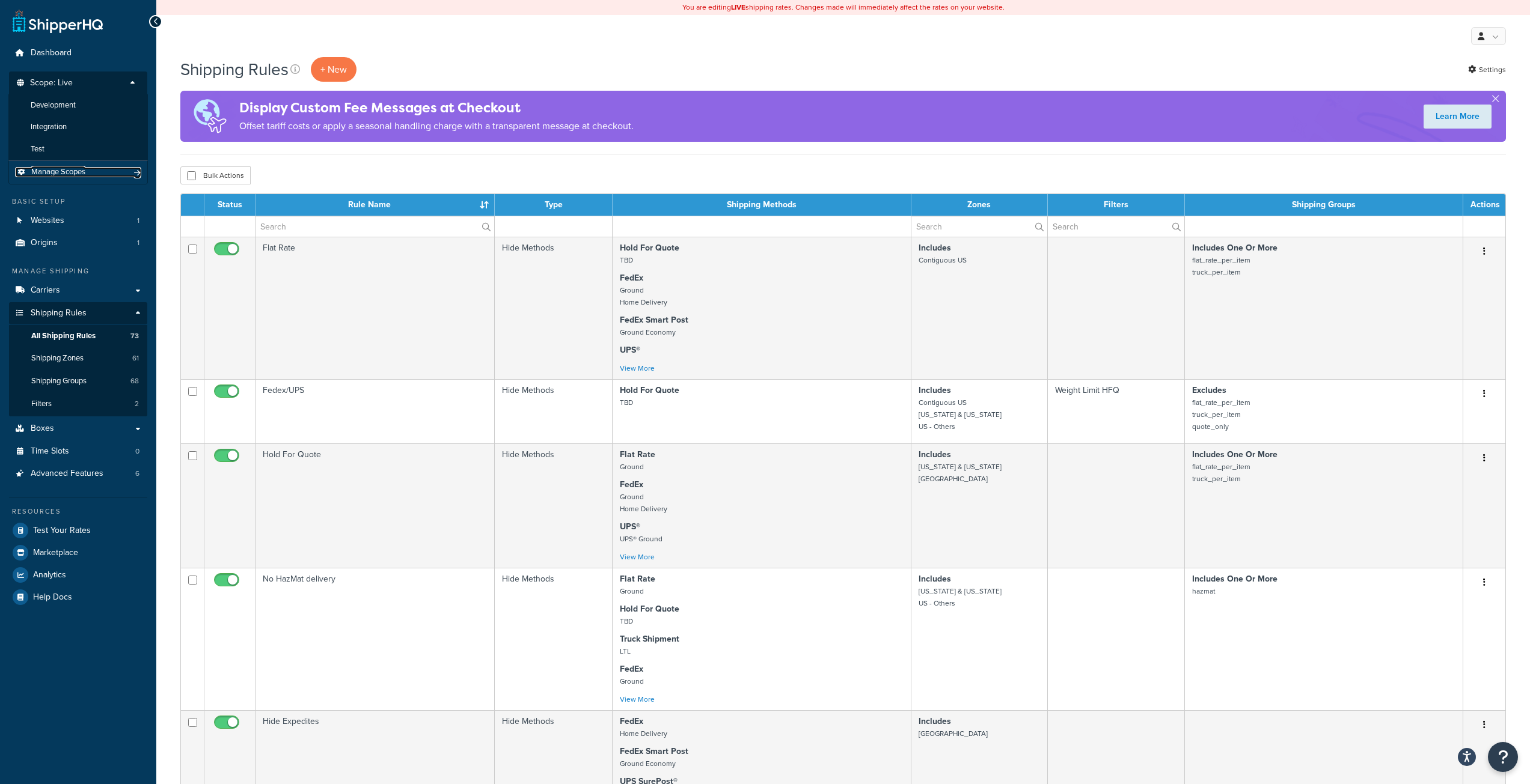
click at [65, 175] on span "Manage Scopes" at bounding box center [58, 172] width 54 height 10
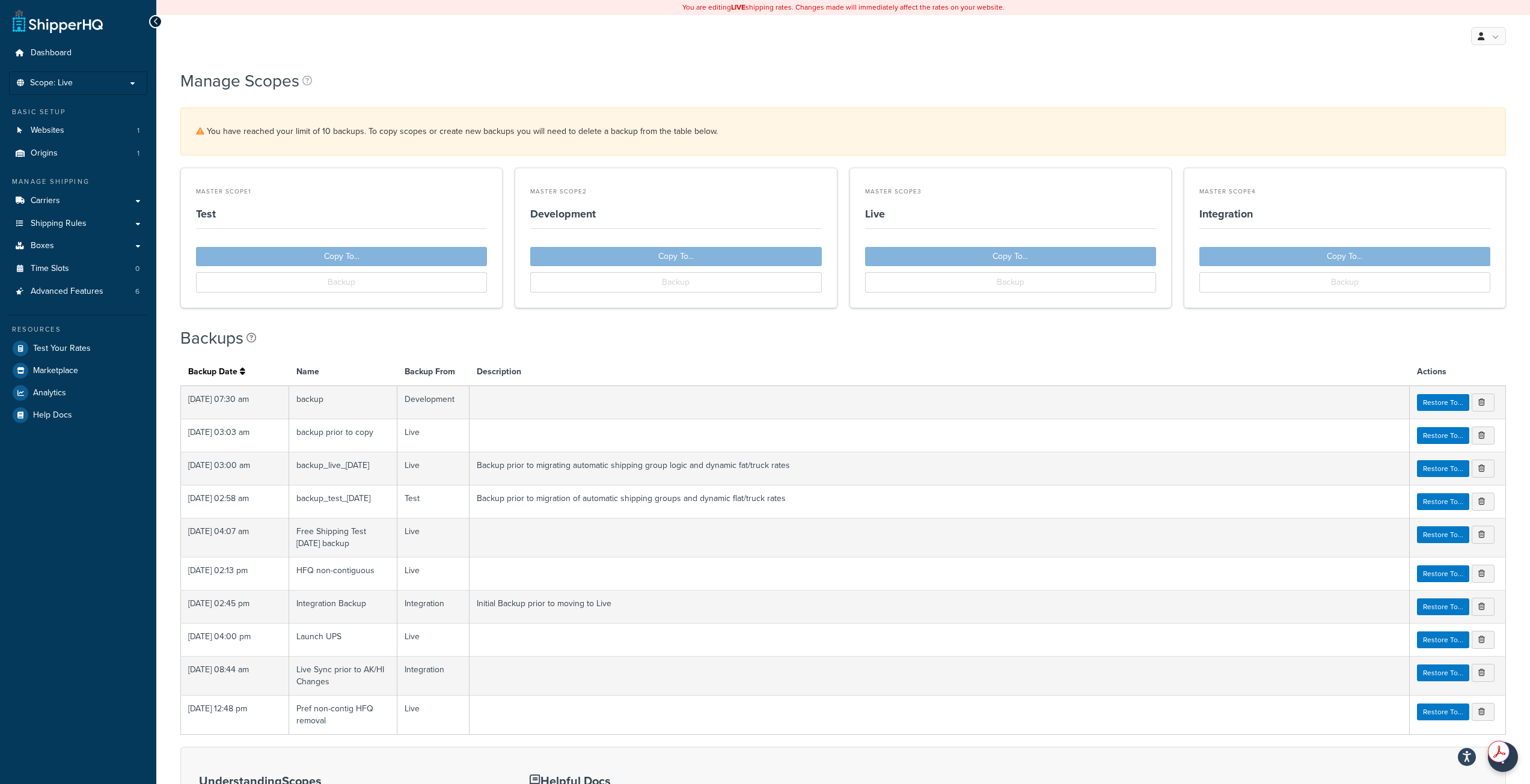
click at [635, 345] on link at bounding box center [875, 338] width 1258 height 17
click at [342, 200] on small "Master Scope 1" at bounding box center [342, 192] width 291 height 17
click at [1027, 256] on div "Master Scope 3 Live Copy To... Backup" at bounding box center [1010, 237] width 323 height 141
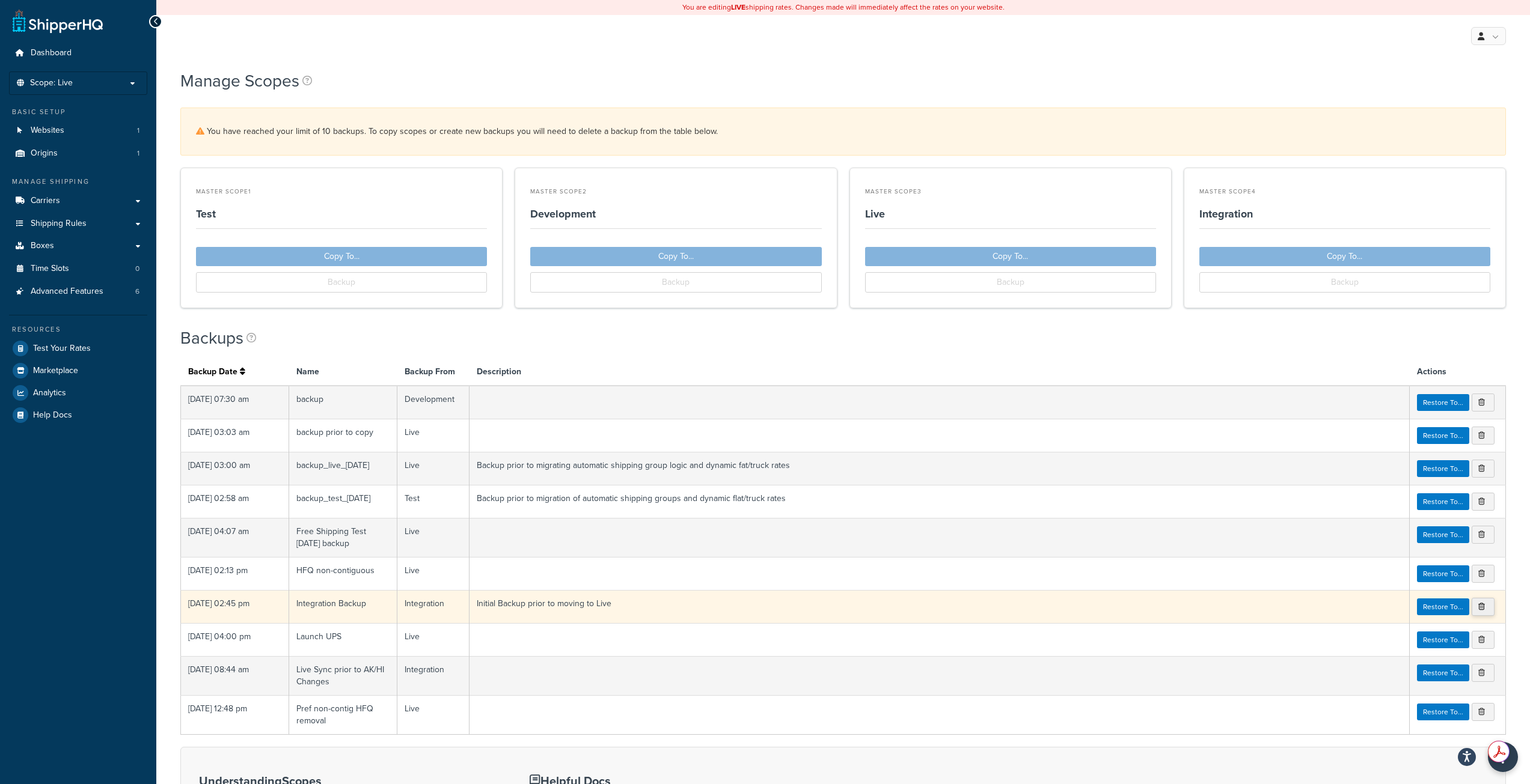
click at [1475, 608] on link at bounding box center [1483, 607] width 23 height 18
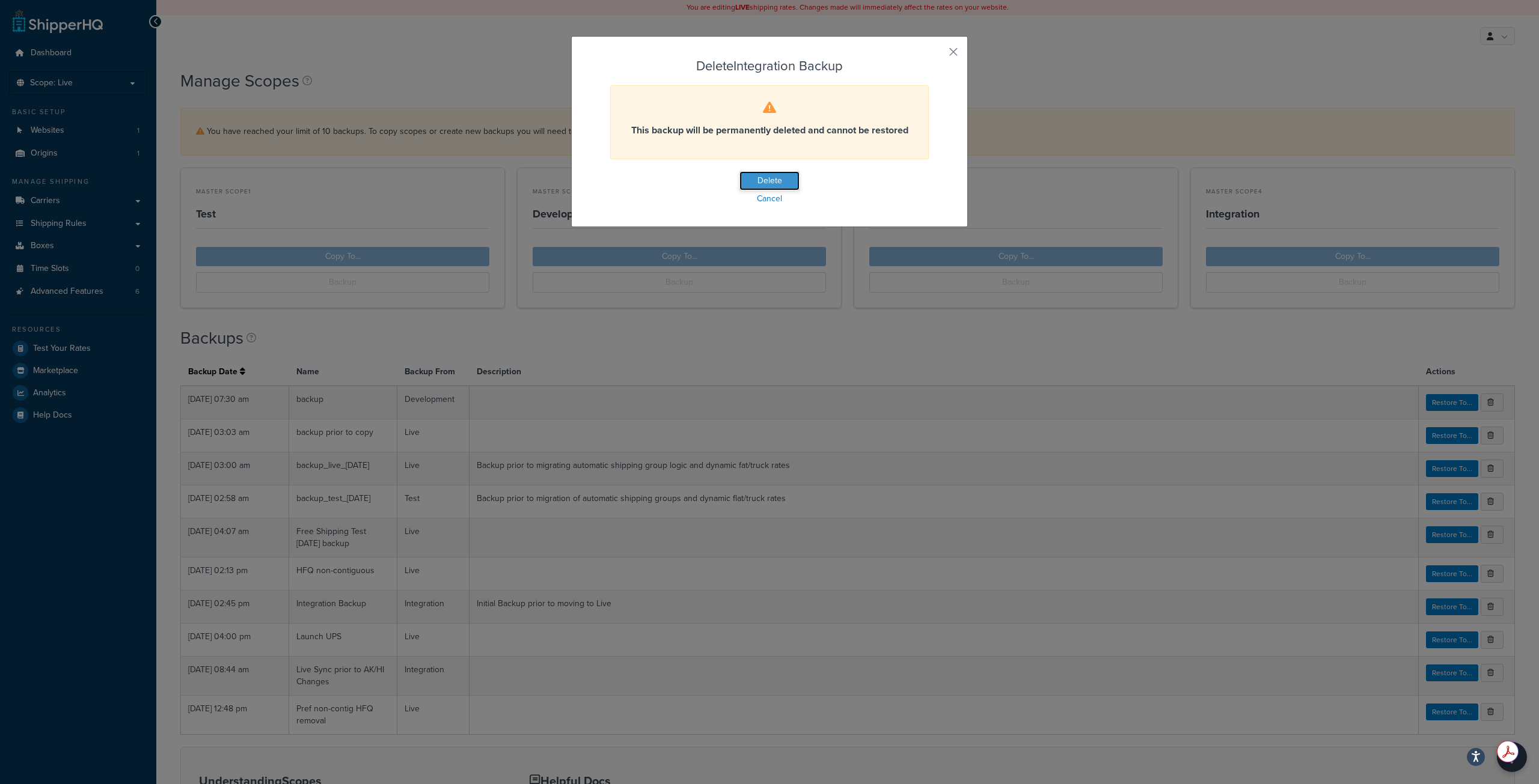
click at [766, 177] on button "Delete" at bounding box center [769, 180] width 60 height 19
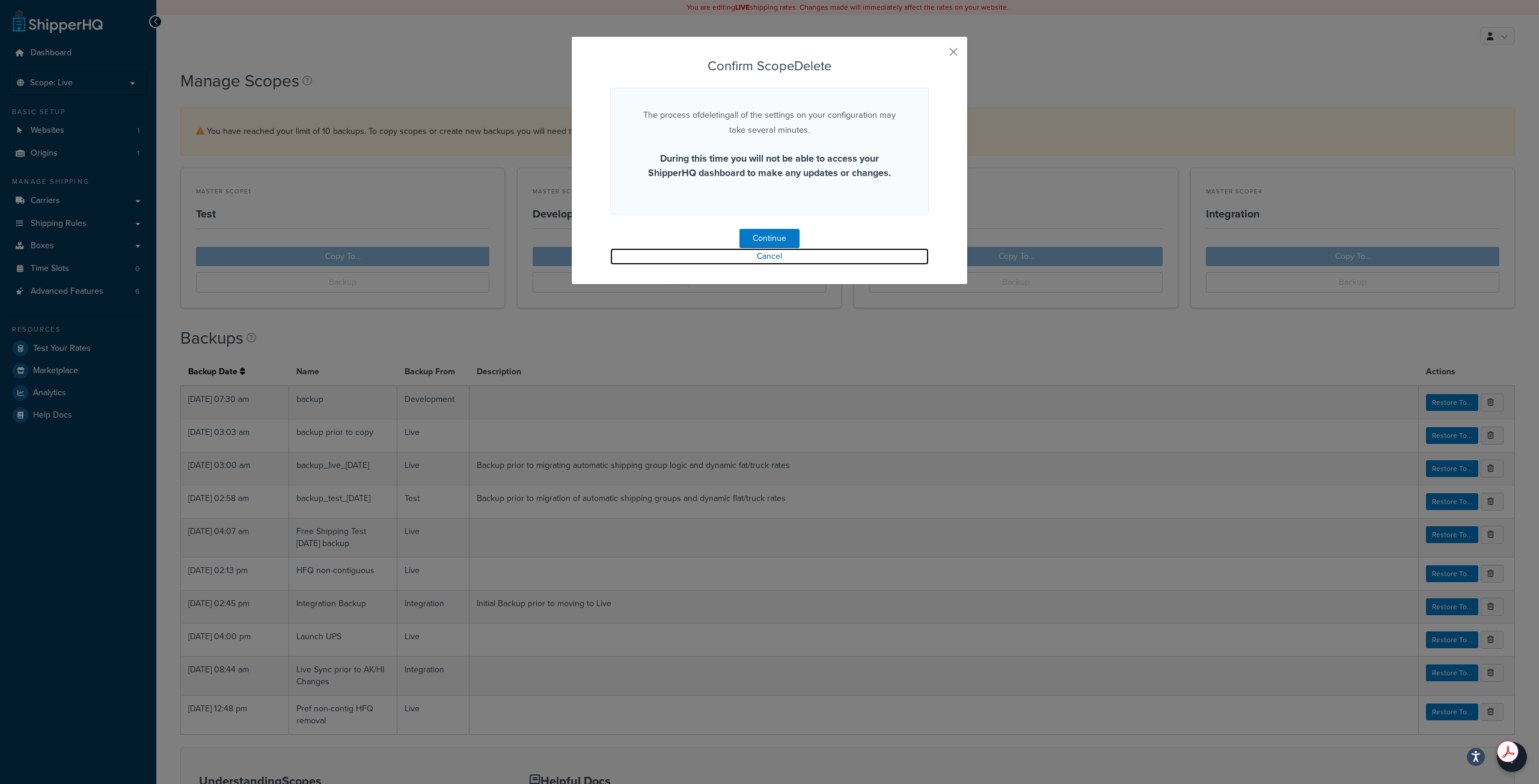
click at [771, 259] on link "Cancel" at bounding box center [769, 256] width 319 height 17
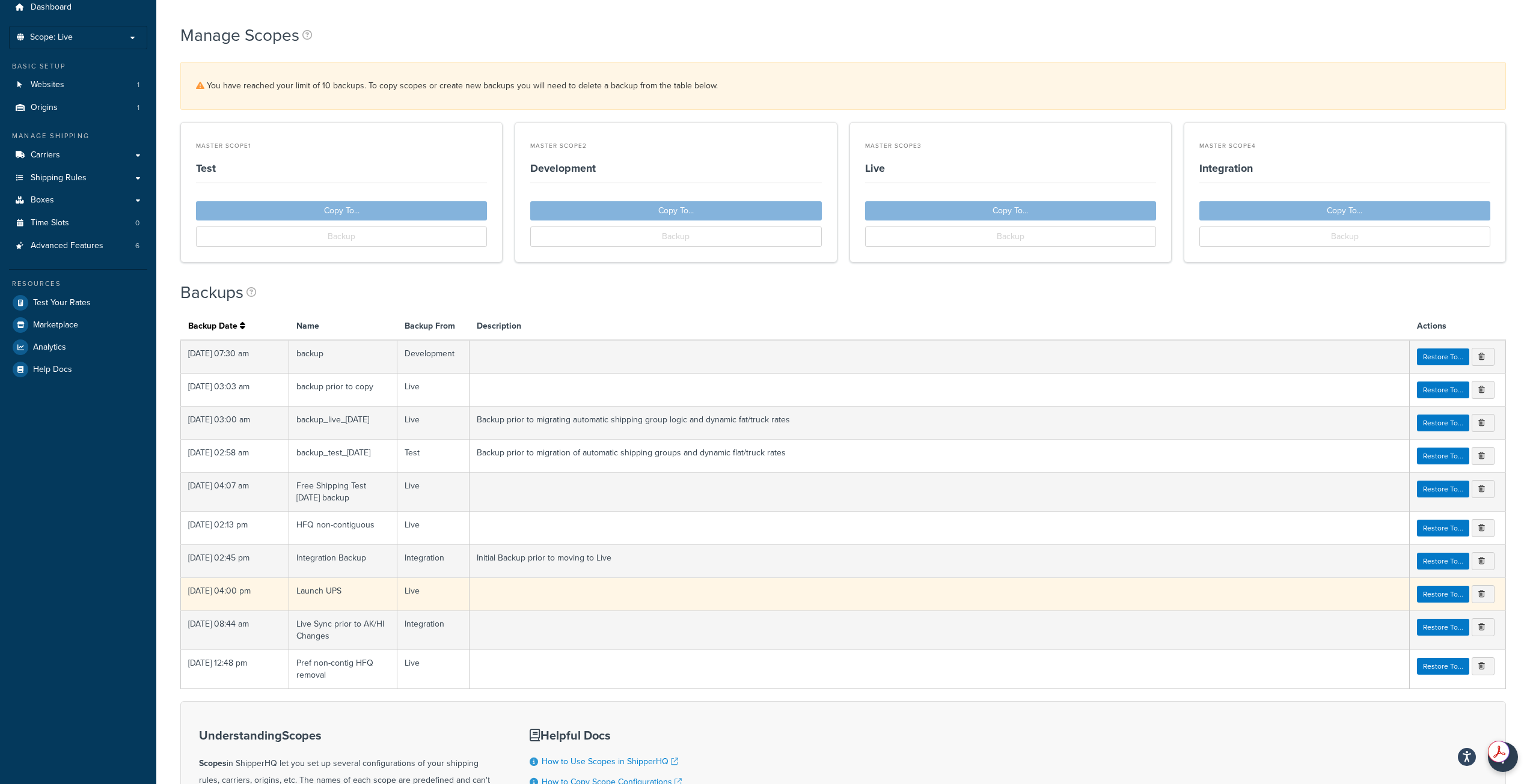
scroll to position [120, 0]
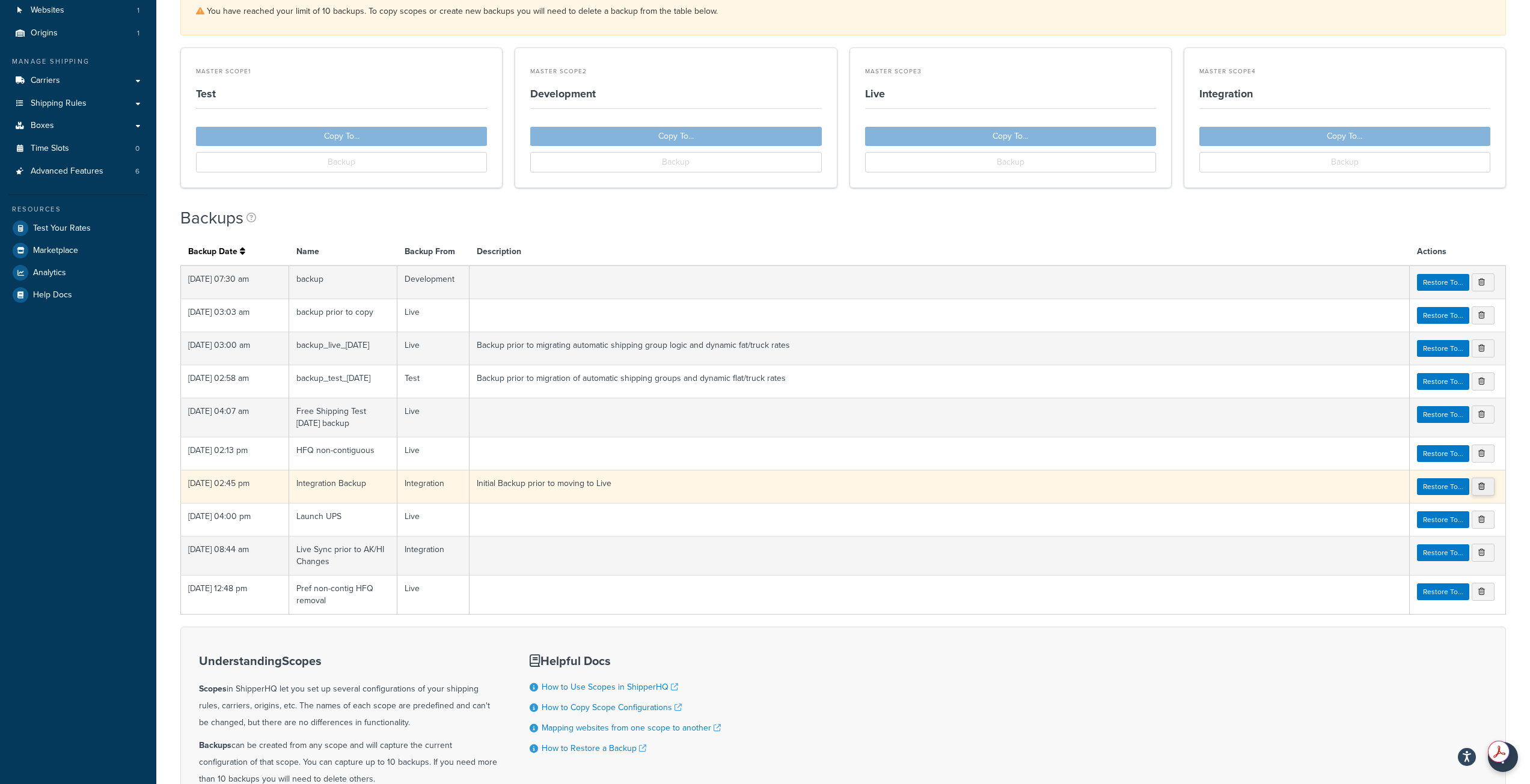
click at [1484, 485] on link at bounding box center [1483, 487] width 23 height 18
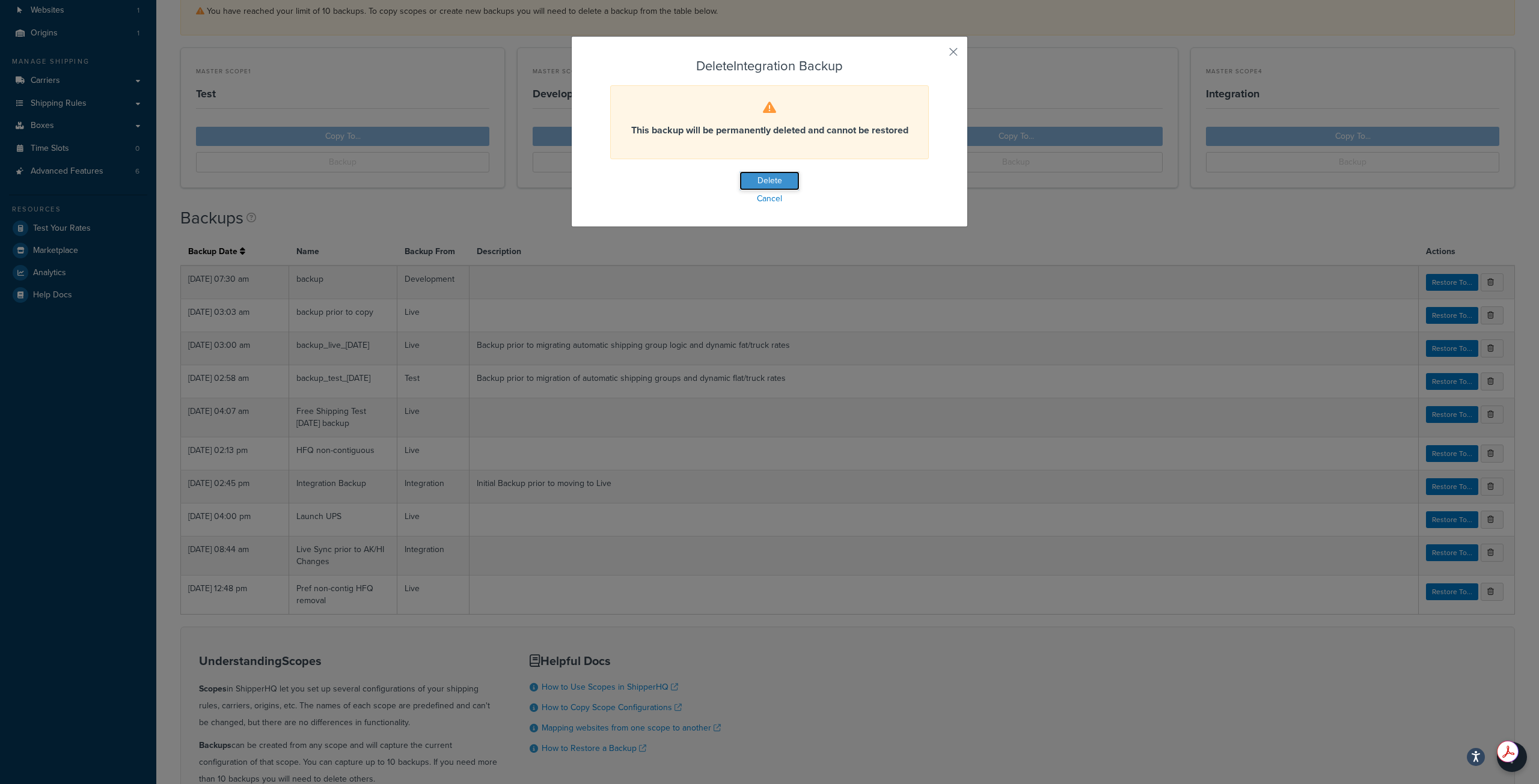
click at [758, 181] on button "Delete" at bounding box center [769, 180] width 60 height 19
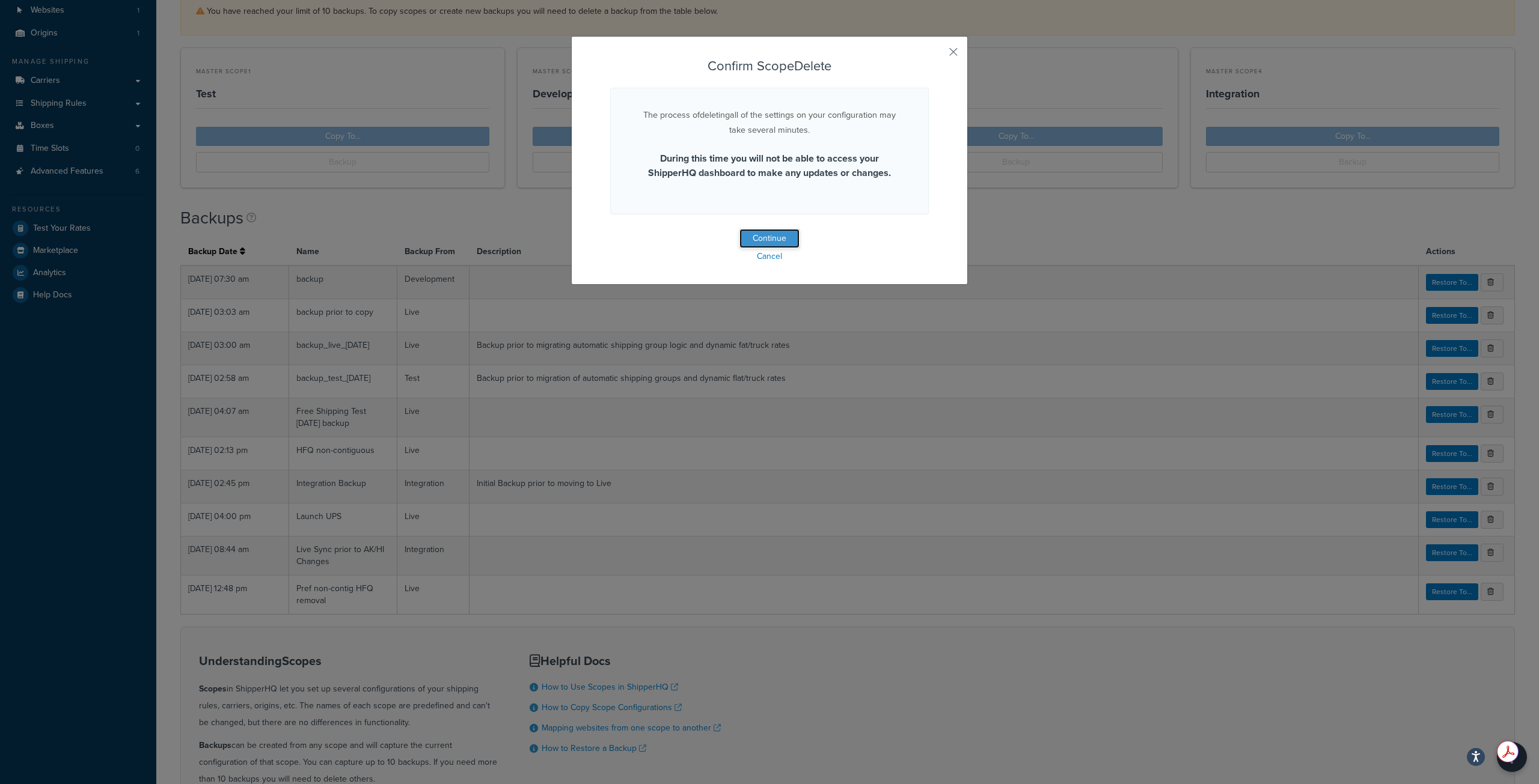
click at [781, 233] on button "Continue" at bounding box center [769, 238] width 60 height 19
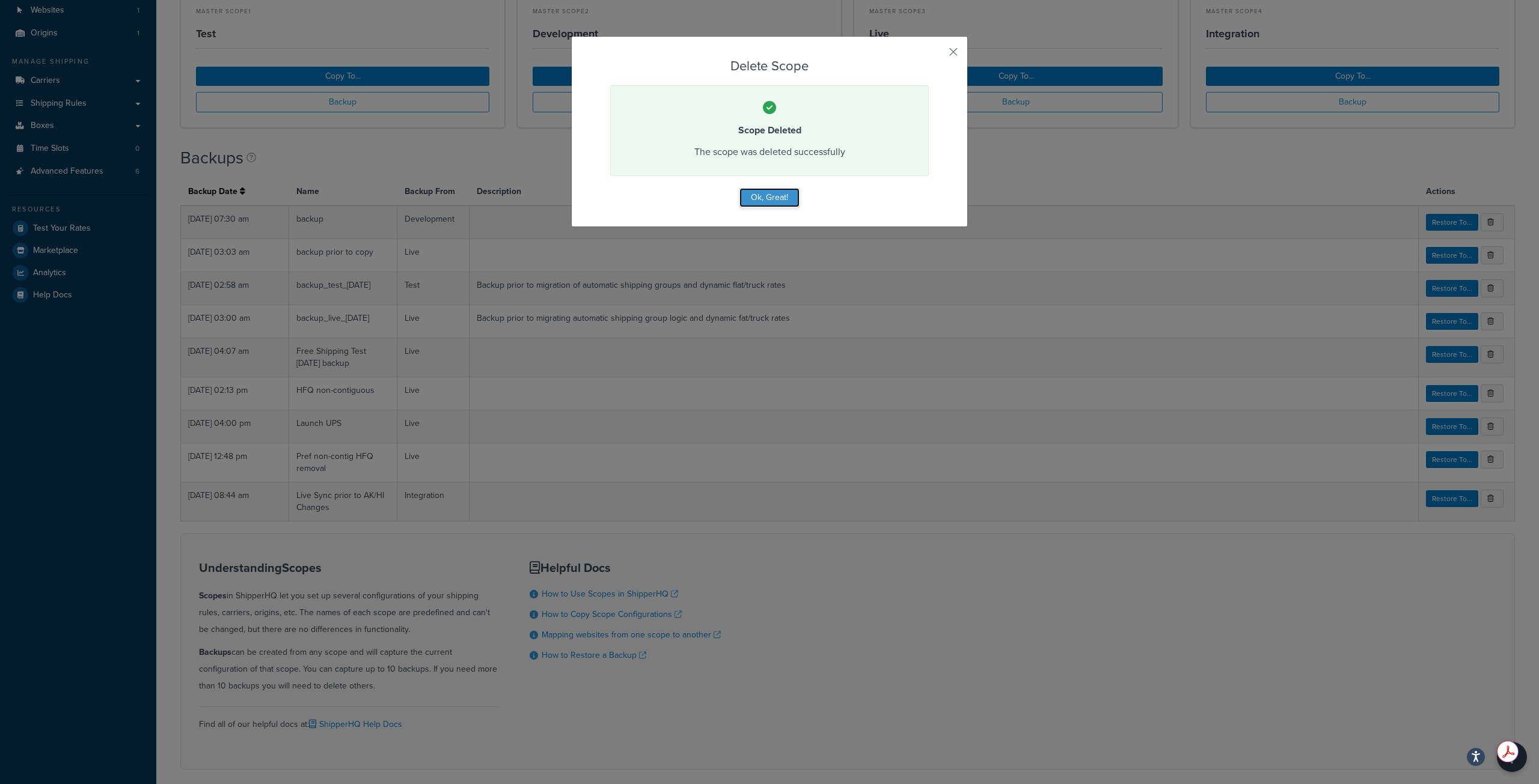
click at [771, 199] on button "Ok, Great!" at bounding box center [769, 197] width 60 height 19
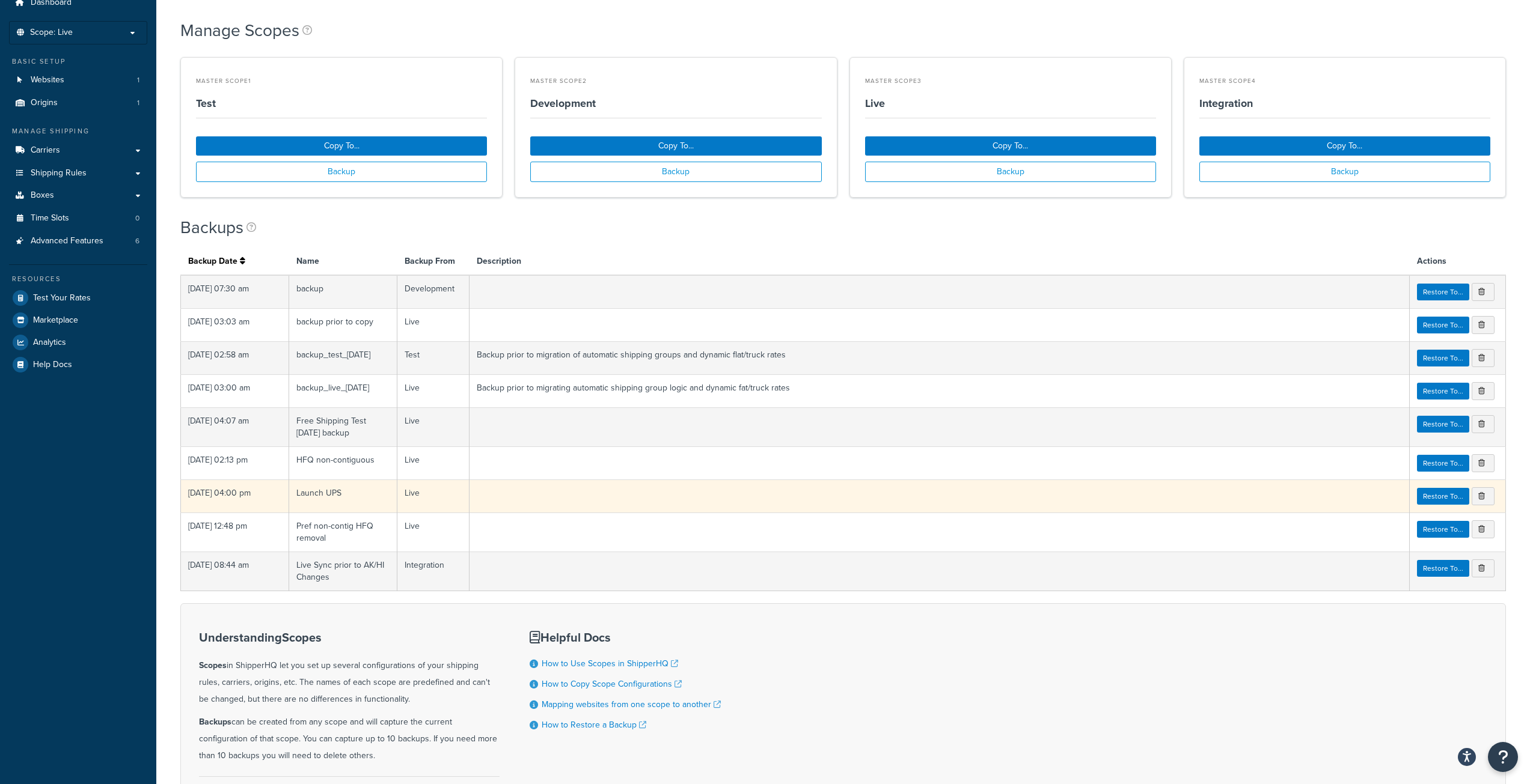
scroll to position [0, 0]
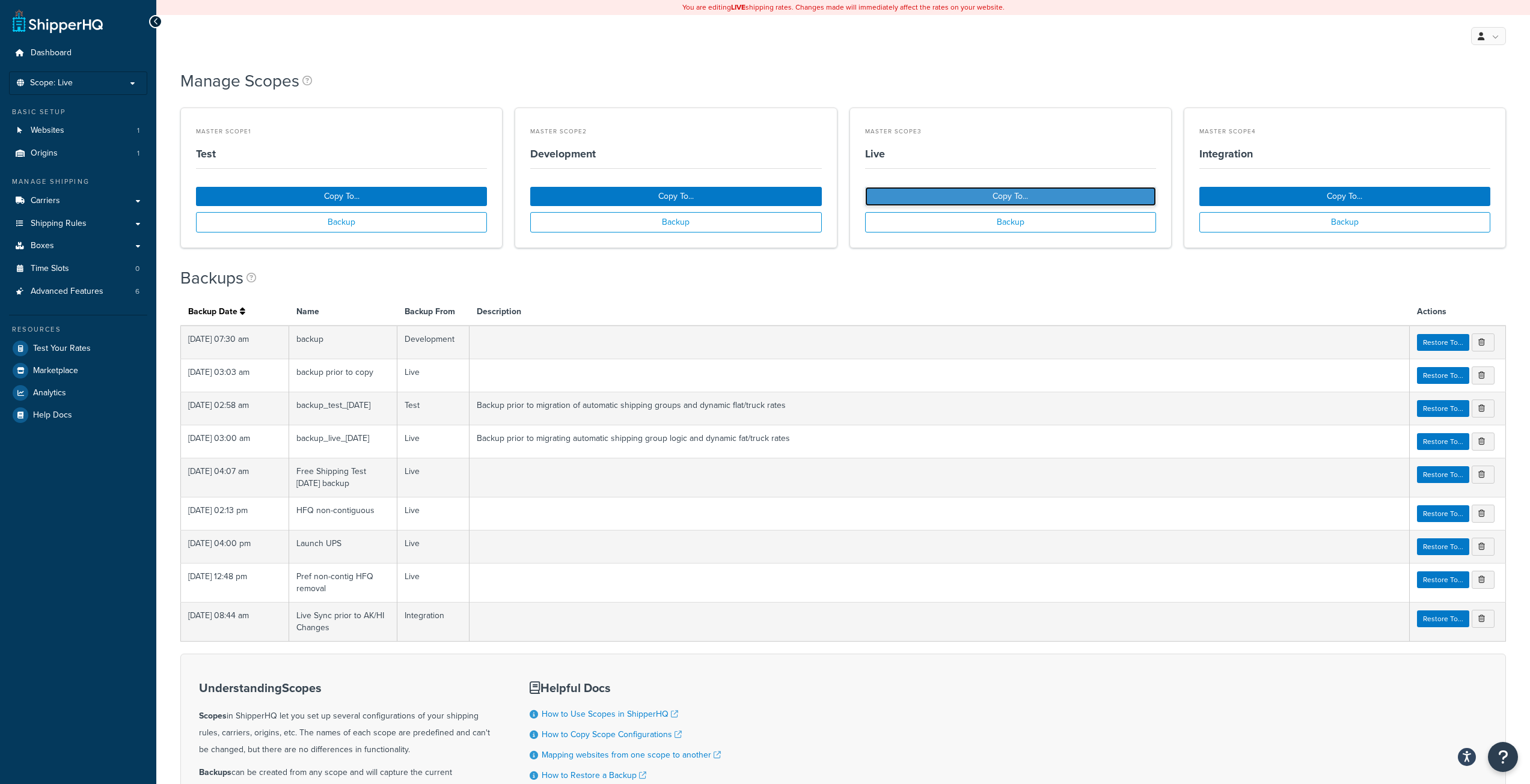
click at [932, 192] on button "Copy To..." at bounding box center [1010, 196] width 291 height 19
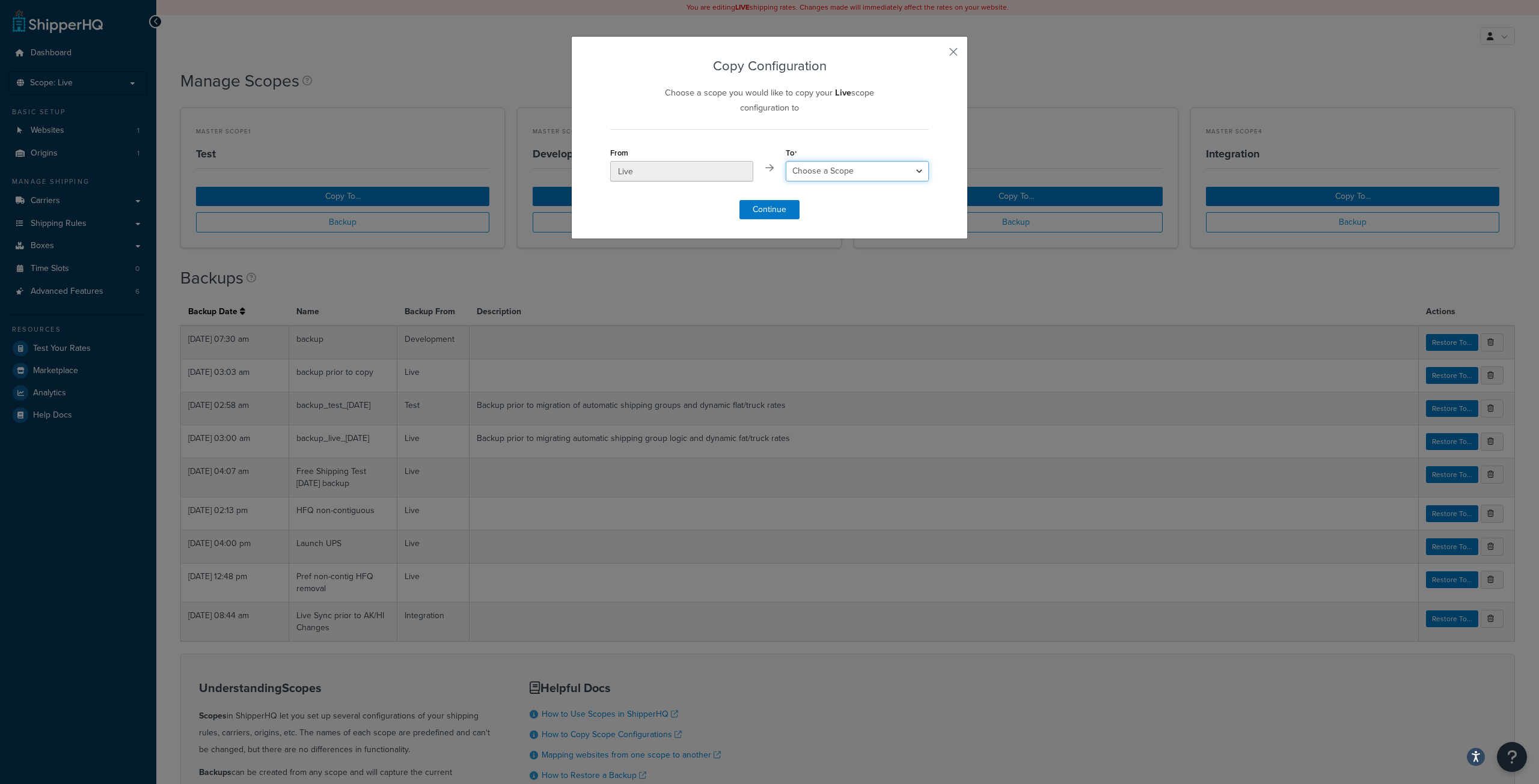
click at [823, 173] on select "Choose a Scope Test Development Integration" at bounding box center [857, 171] width 143 height 21
select select "174827"
click at [786, 161] on select "Choose a Scope Test Development Integration" at bounding box center [857, 171] width 143 height 21
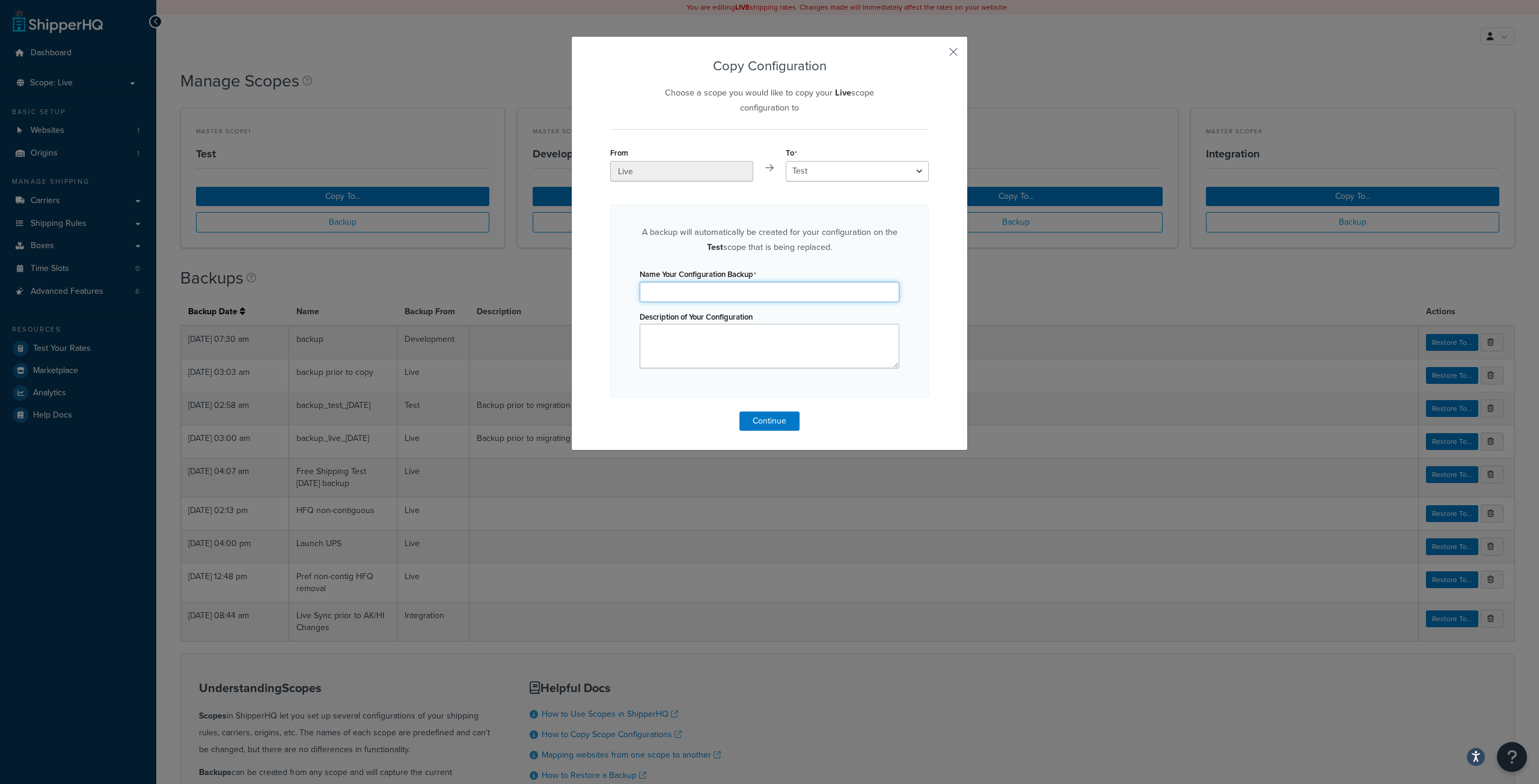
click at [714, 297] on input "Name Your Configuration Backup" at bounding box center [769, 292] width 259 height 21
type input "Live-8-14-2025"
click at [770, 425] on button "Continue" at bounding box center [769, 421] width 60 height 19
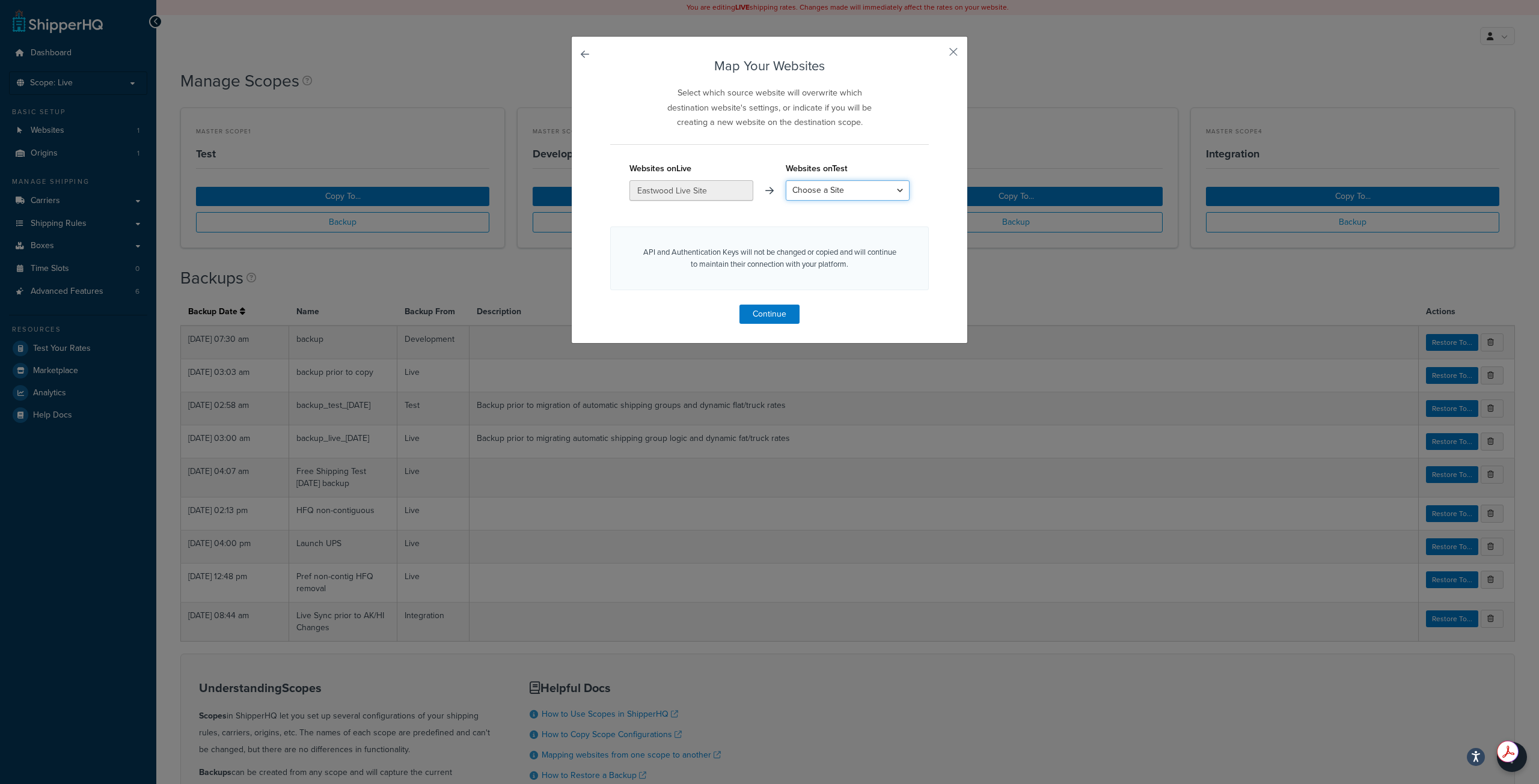
click at [831, 186] on select "Choose a Site Staging.Eastwood.com Eltrino Local Test Create a New Site" at bounding box center [847, 190] width 124 height 21
select select "Staging.Eastwood.com"
click at [786, 180] on select "Choose a Site Staging.Eastwood.com Eltrino Local Test Create a New Site" at bounding box center [847, 190] width 124 height 21
click at [768, 311] on button "Continue" at bounding box center [769, 314] width 60 height 19
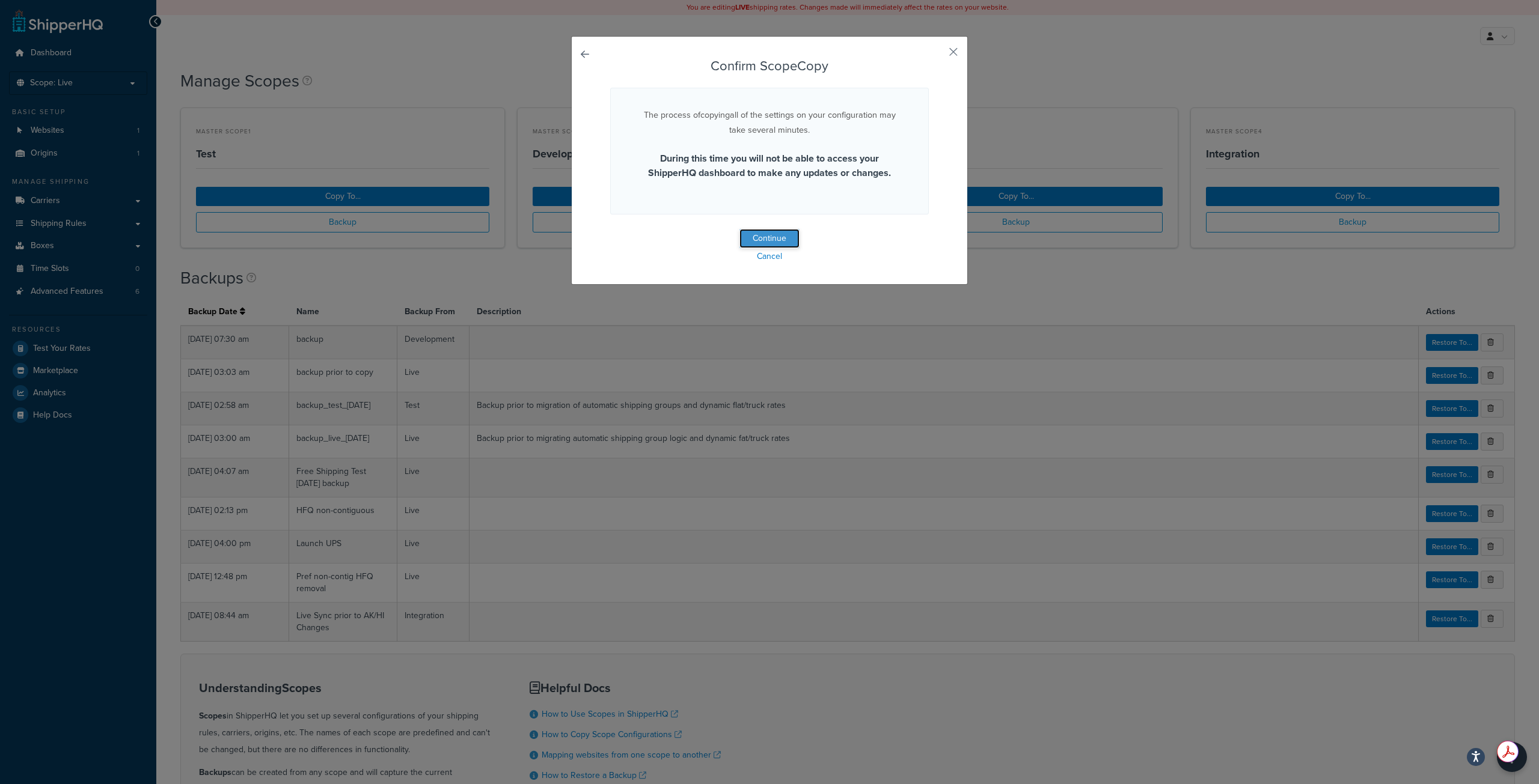
click at [766, 236] on button "Continue" at bounding box center [769, 238] width 60 height 19
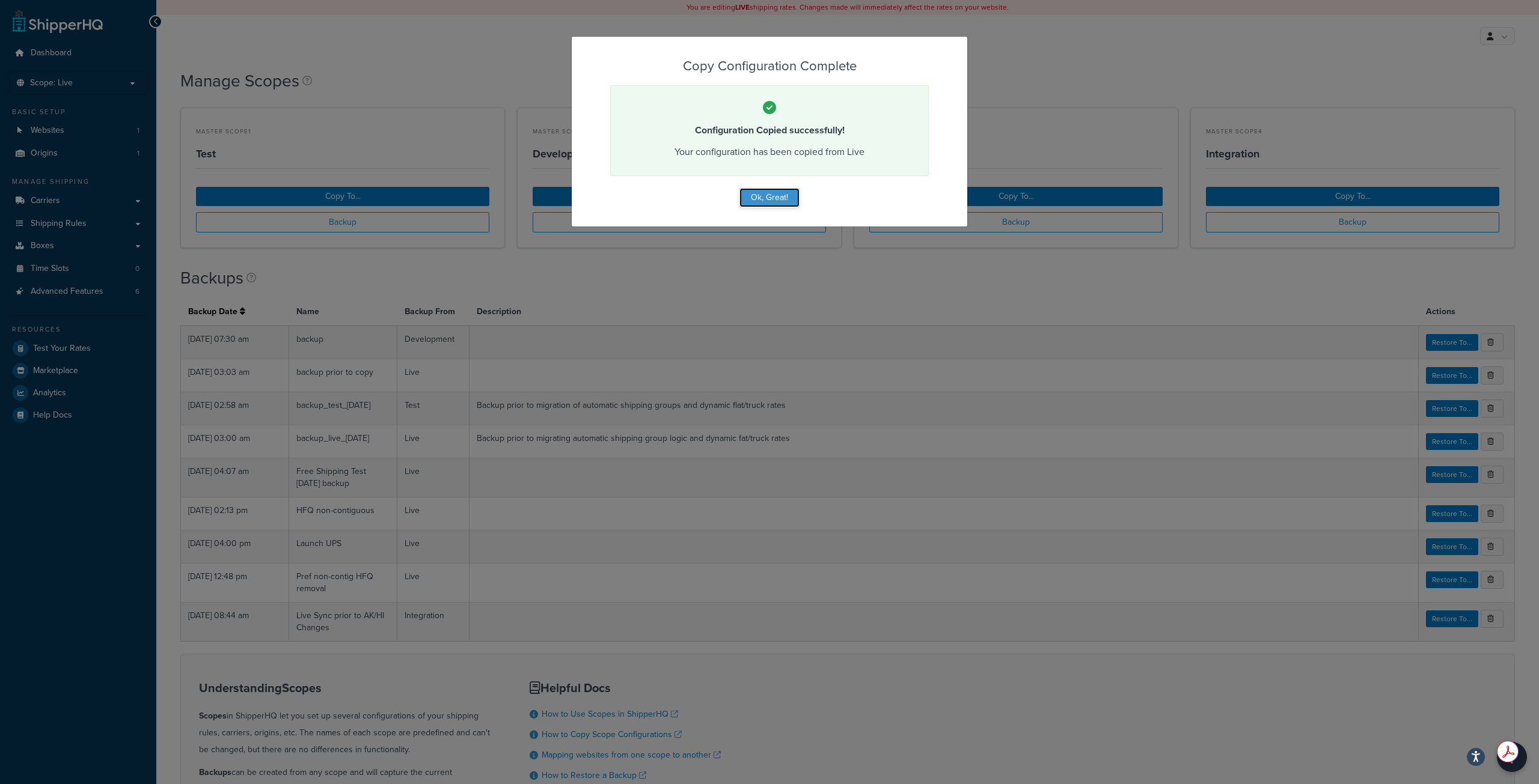
click at [764, 197] on button "Ok, Great!" at bounding box center [769, 197] width 60 height 19
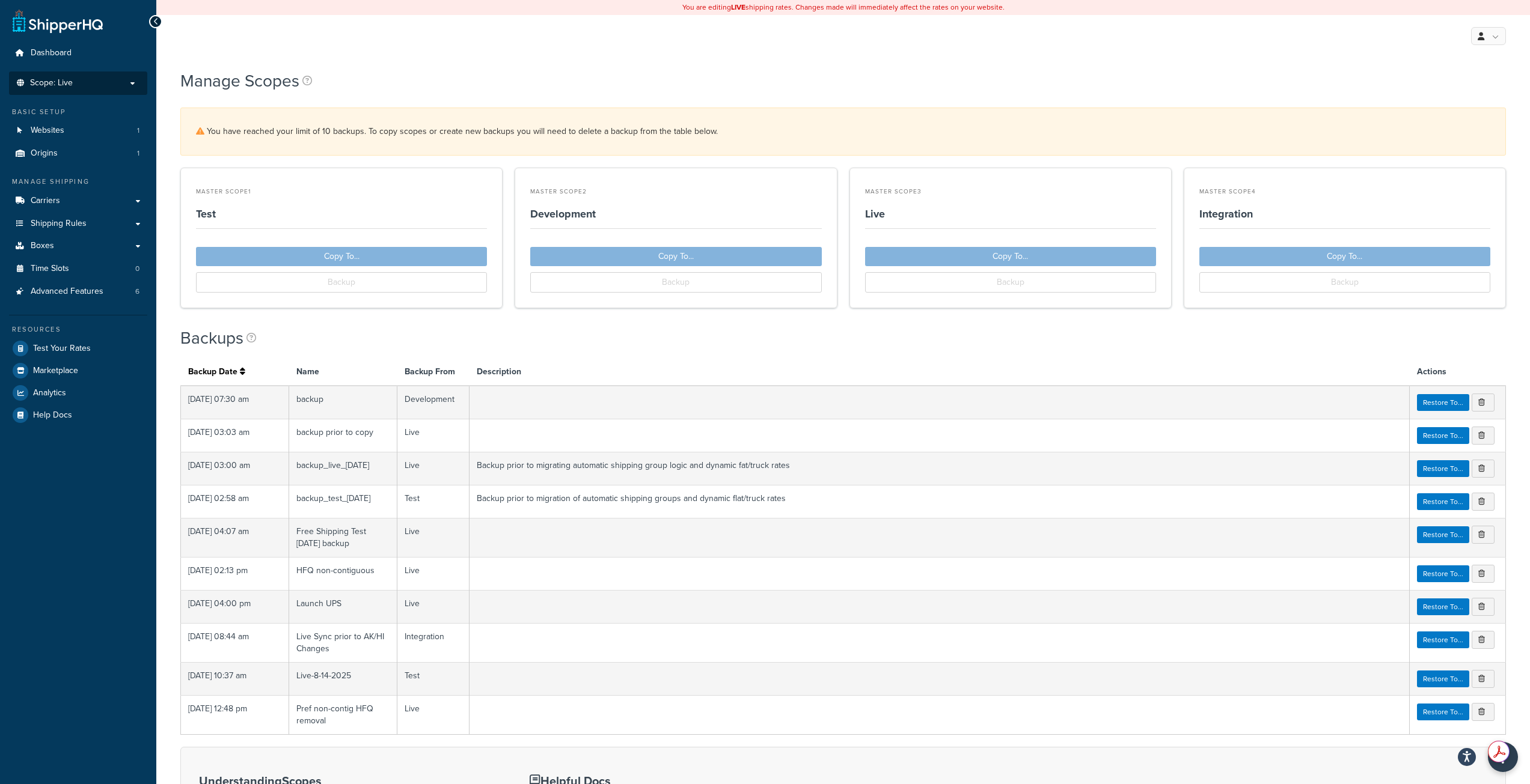
click at [80, 87] on p "Scope: Live" at bounding box center [78, 83] width 128 height 10
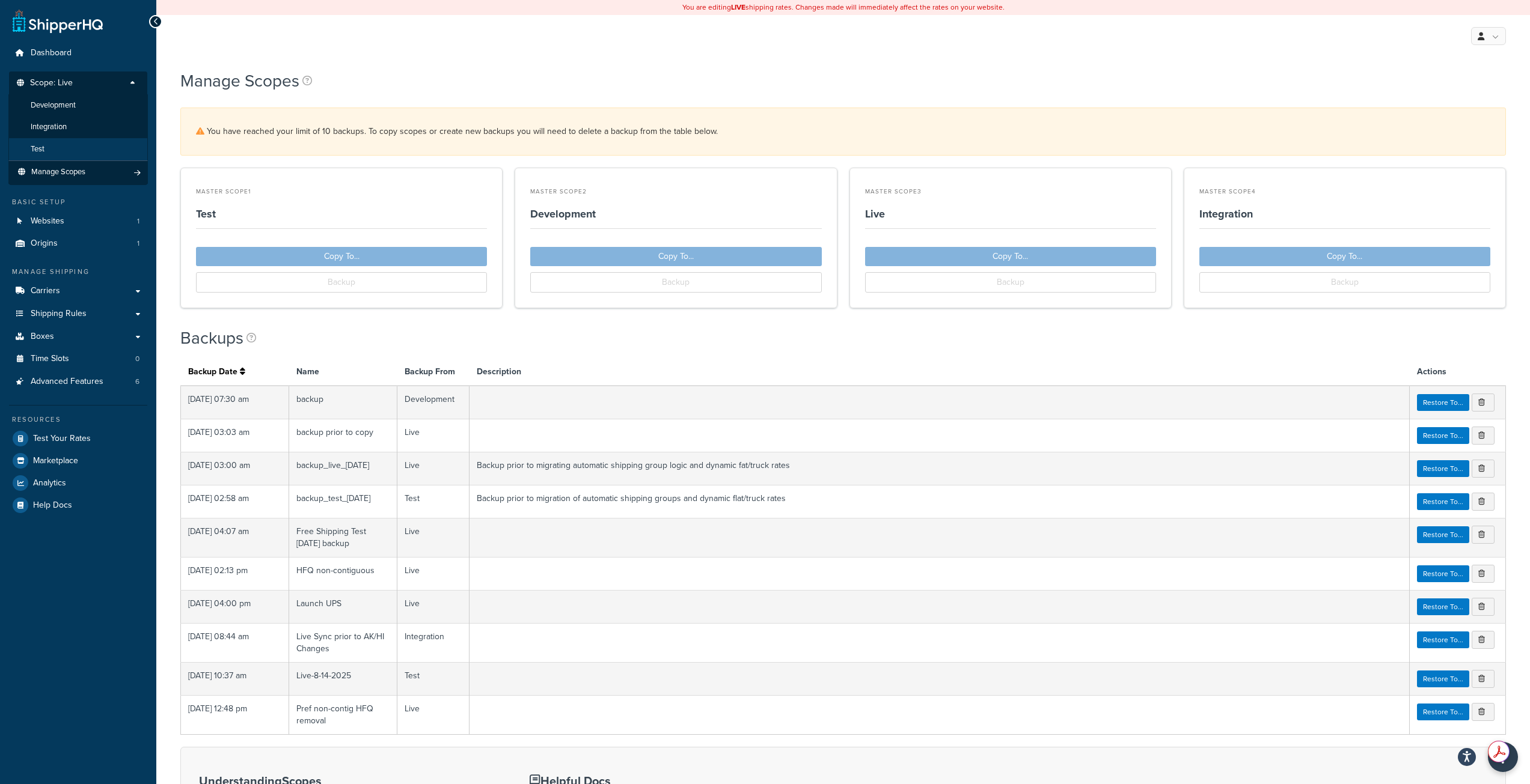
click at [68, 151] on li "Test" at bounding box center [78, 149] width 139 height 22
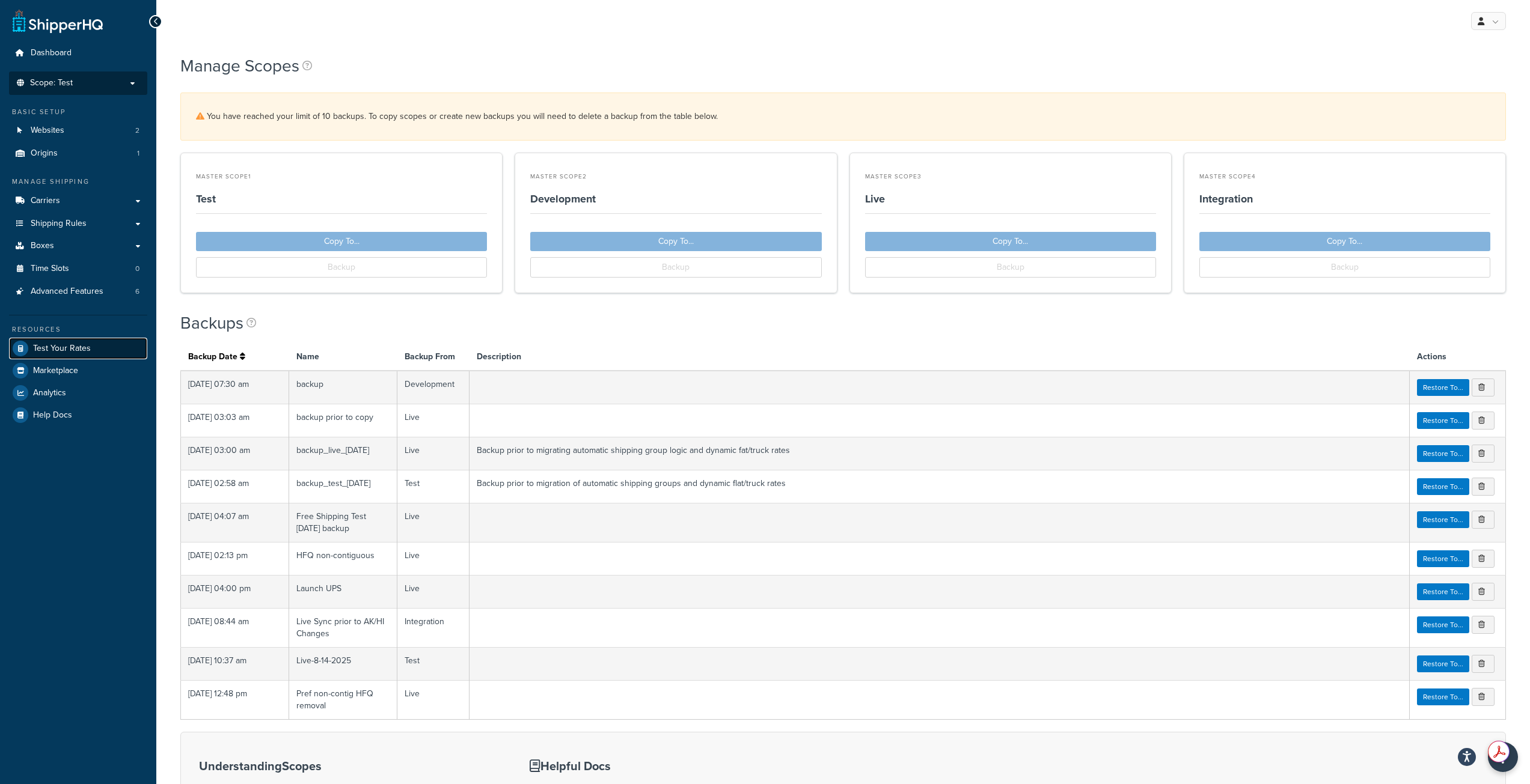
click at [45, 351] on span "Test Your Rates" at bounding box center [62, 348] width 58 height 10
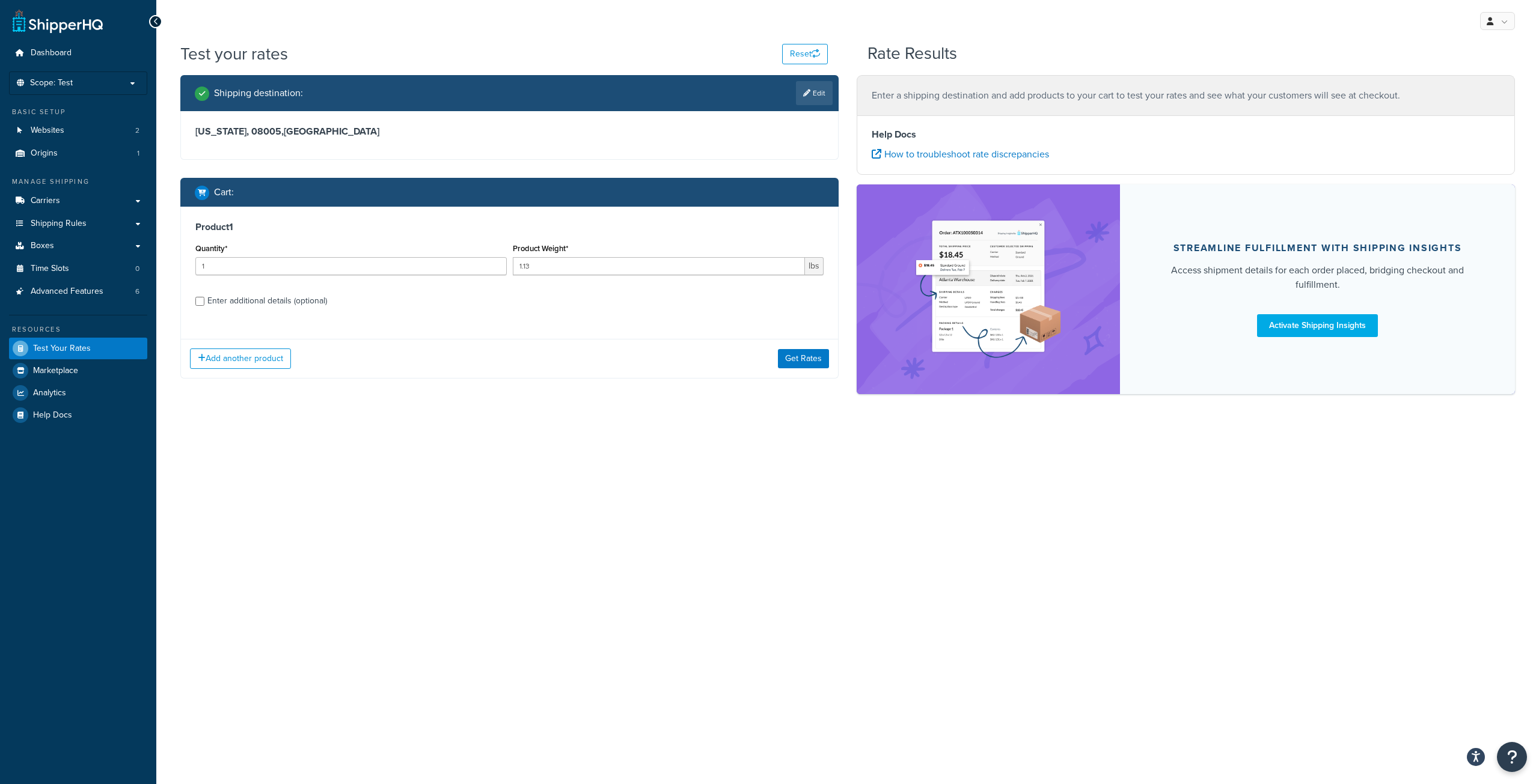
click at [246, 303] on div "Enter additional details (optional)" at bounding box center [267, 301] width 119 height 17
click at [205, 303] on input "Enter additional details (optional)" at bounding box center [200, 301] width 9 height 9
checkbox input "true"
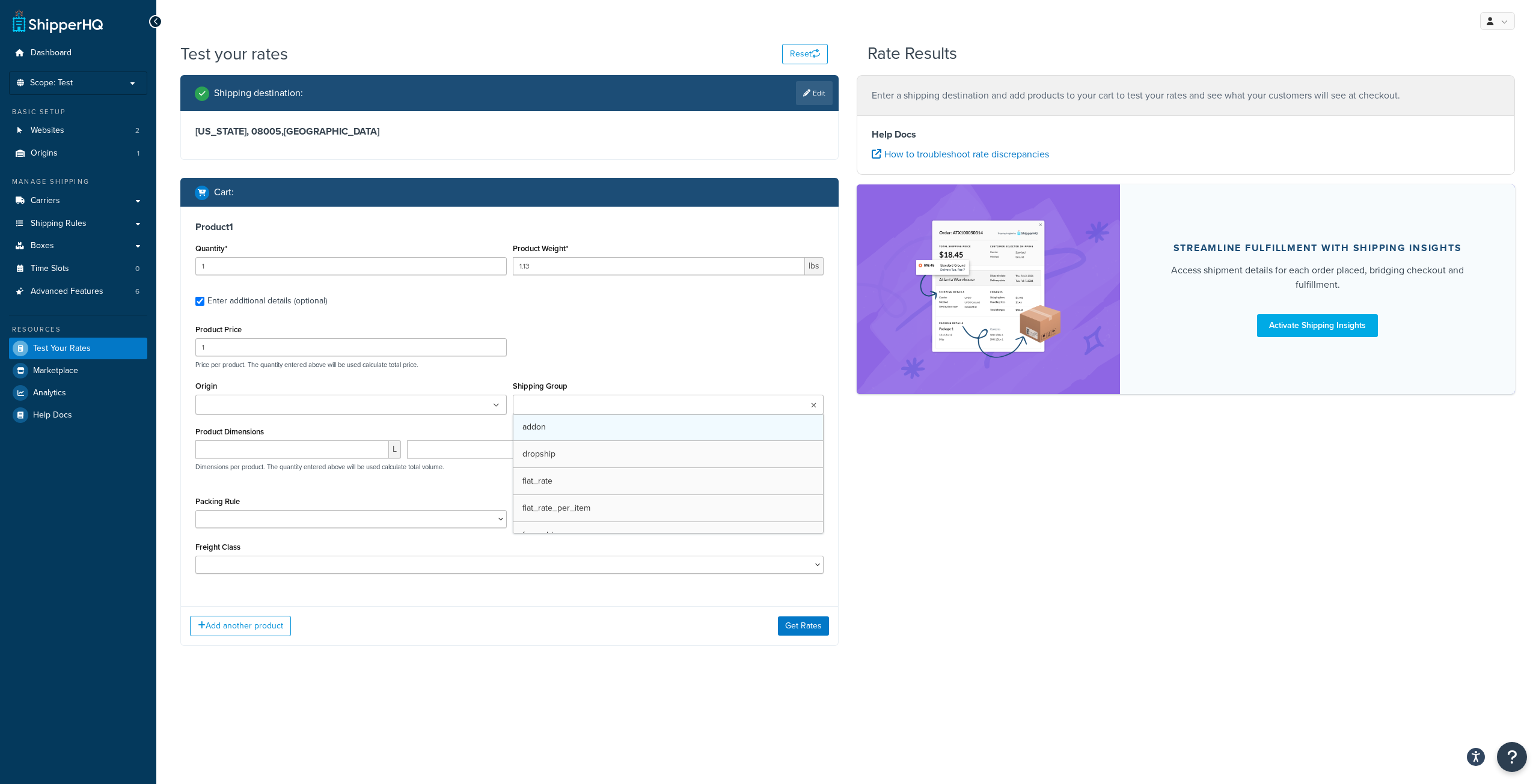
click at [638, 414] on ul at bounding box center [668, 405] width 311 height 20
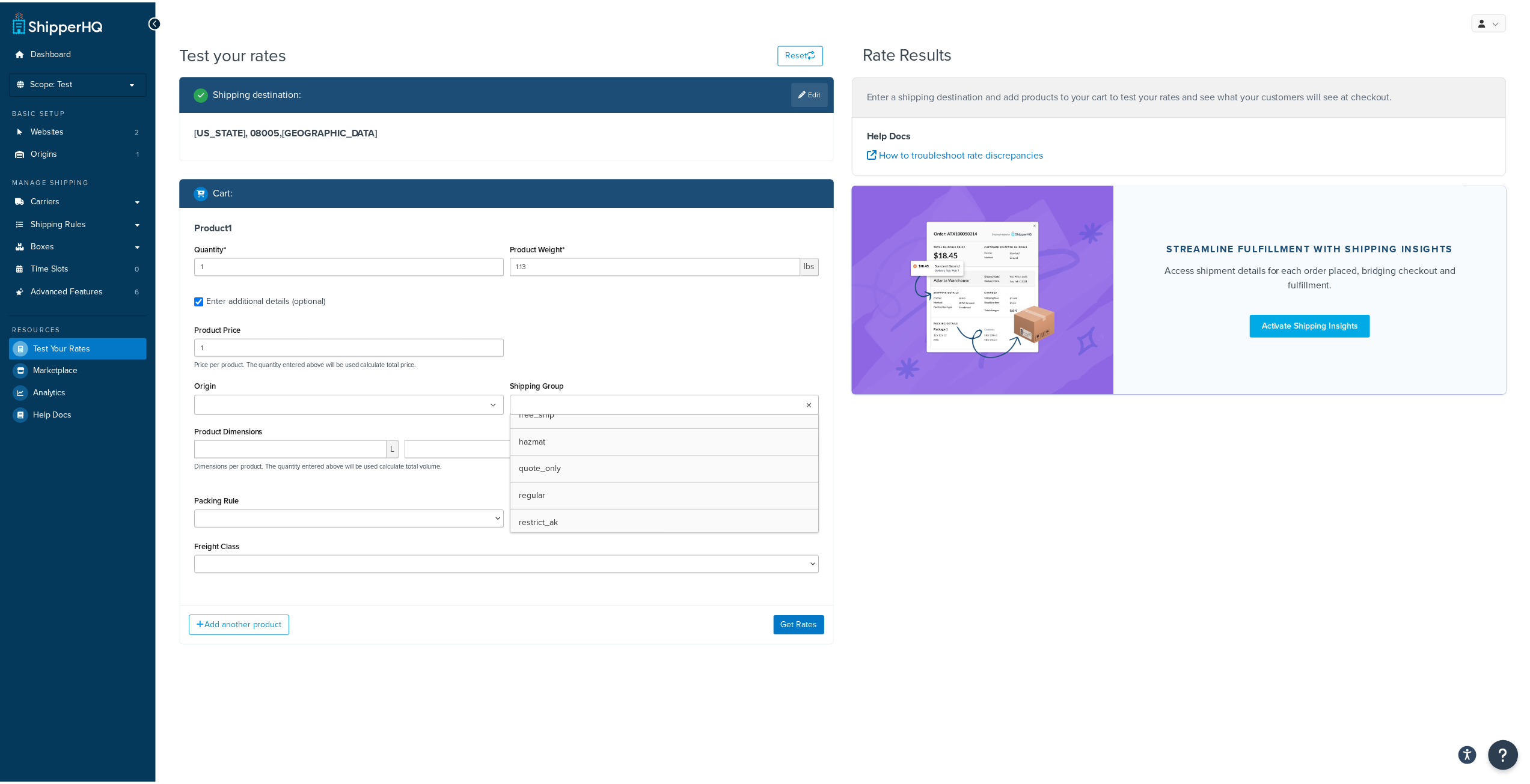
scroll to position [60, 0]
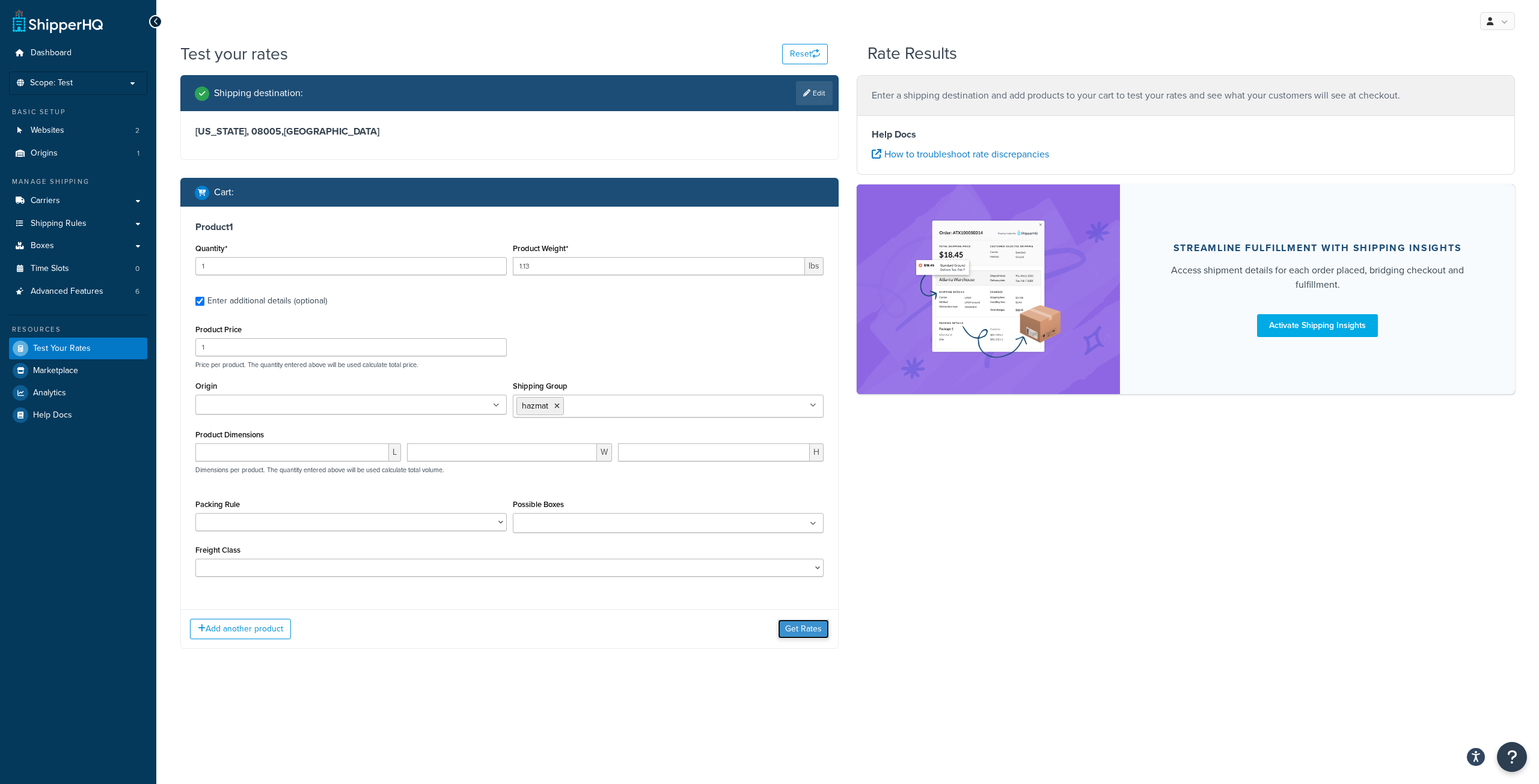
click at [799, 621] on button "Get Rates" at bounding box center [803, 629] width 51 height 19
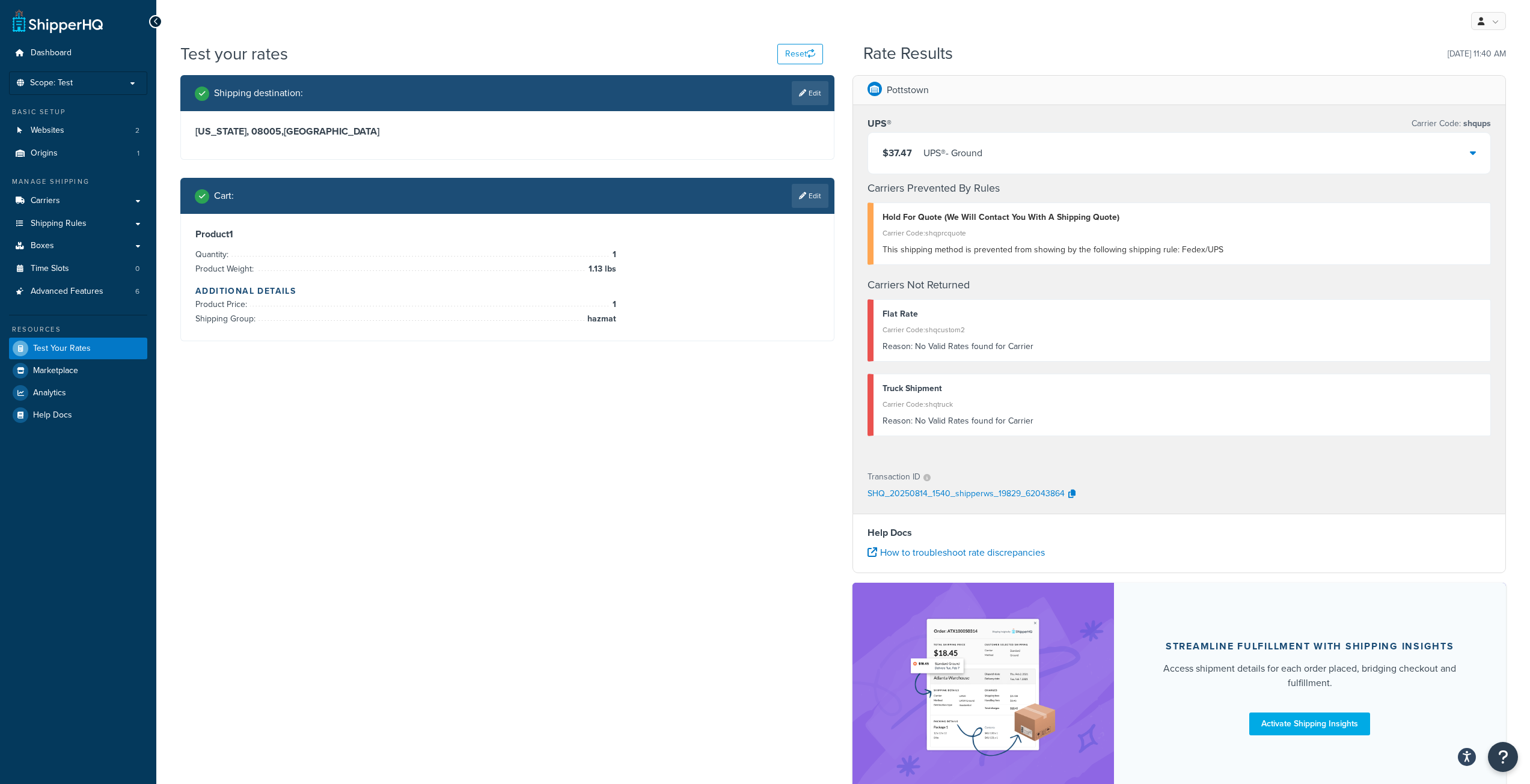
click at [1118, 154] on div "$37.47 UPS® - Ground" at bounding box center [1179, 154] width 623 height 41
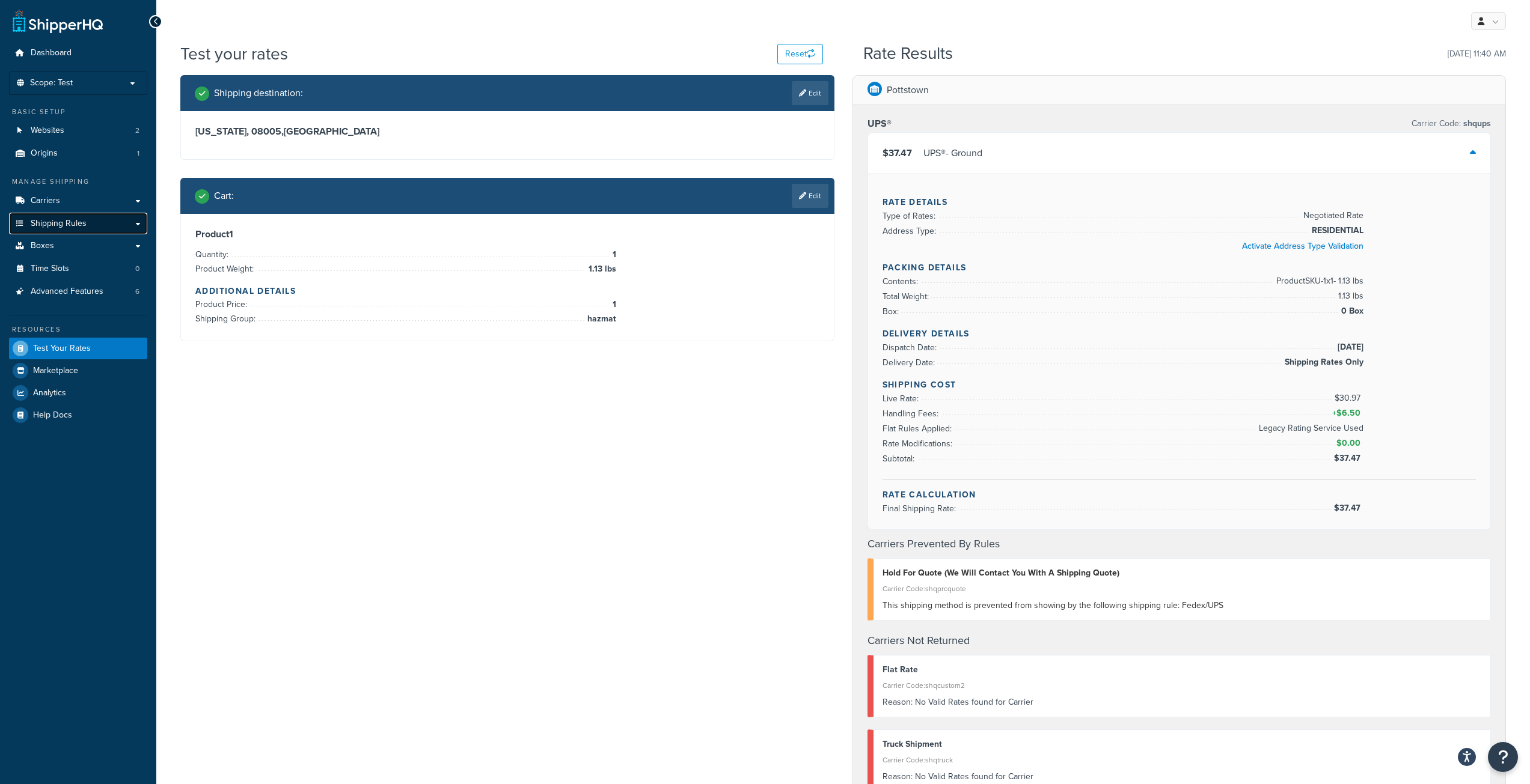
click at [110, 229] on link "Shipping Rules" at bounding box center [78, 224] width 138 height 22
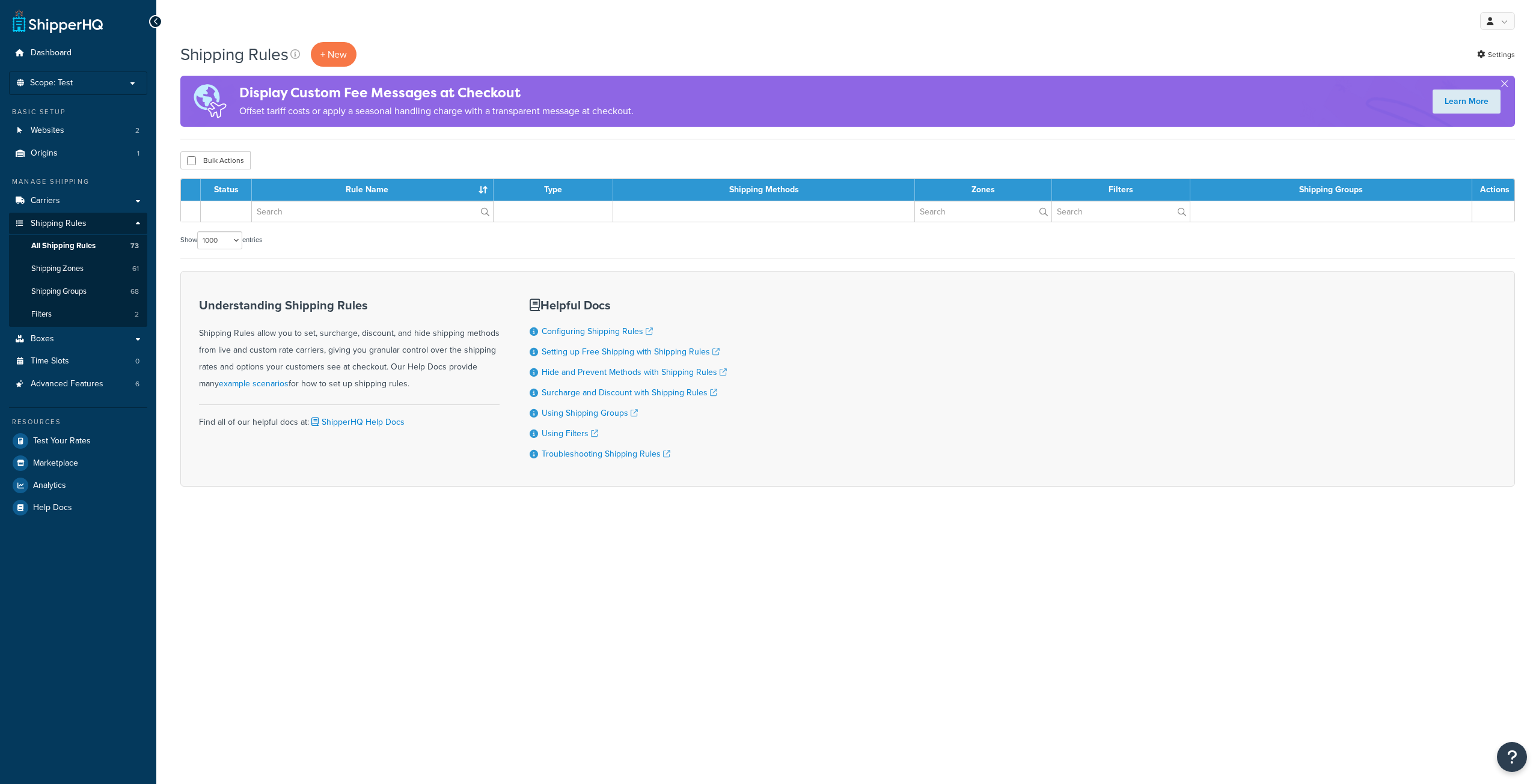
select select "1000"
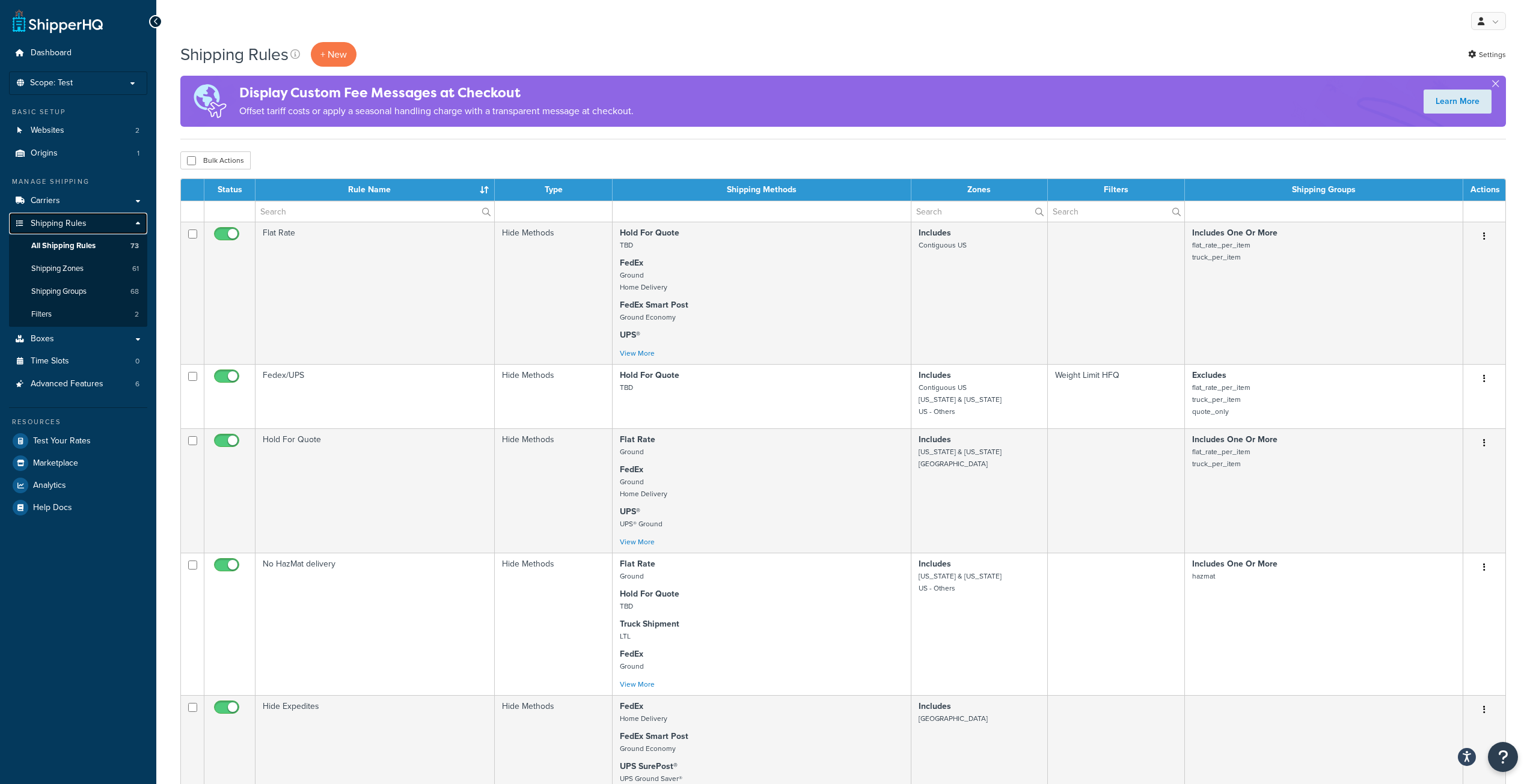
click at [137, 227] on link "Shipping Rules" at bounding box center [78, 224] width 138 height 22
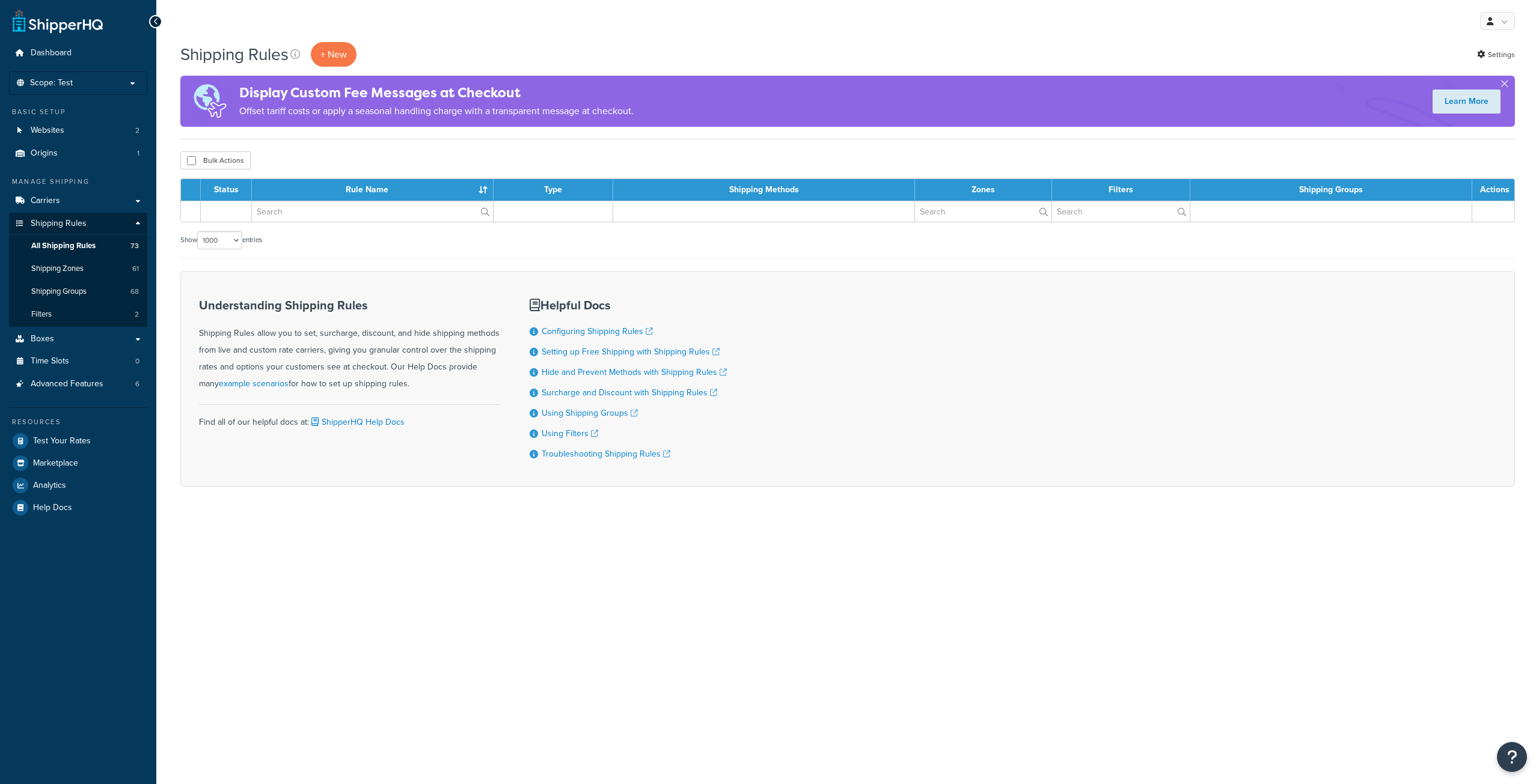
select select "1000"
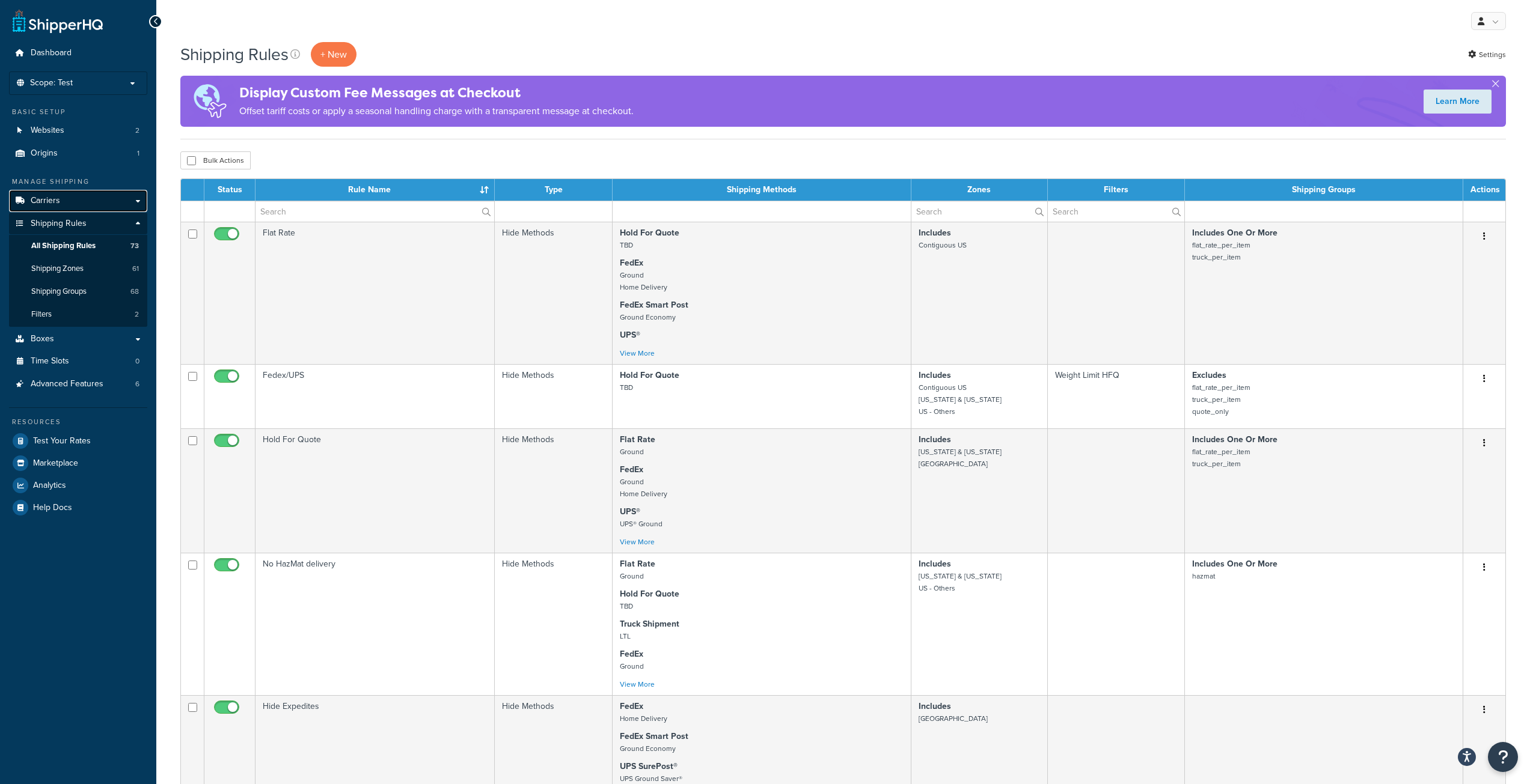
click at [140, 205] on link "Carriers" at bounding box center [78, 201] width 138 height 22
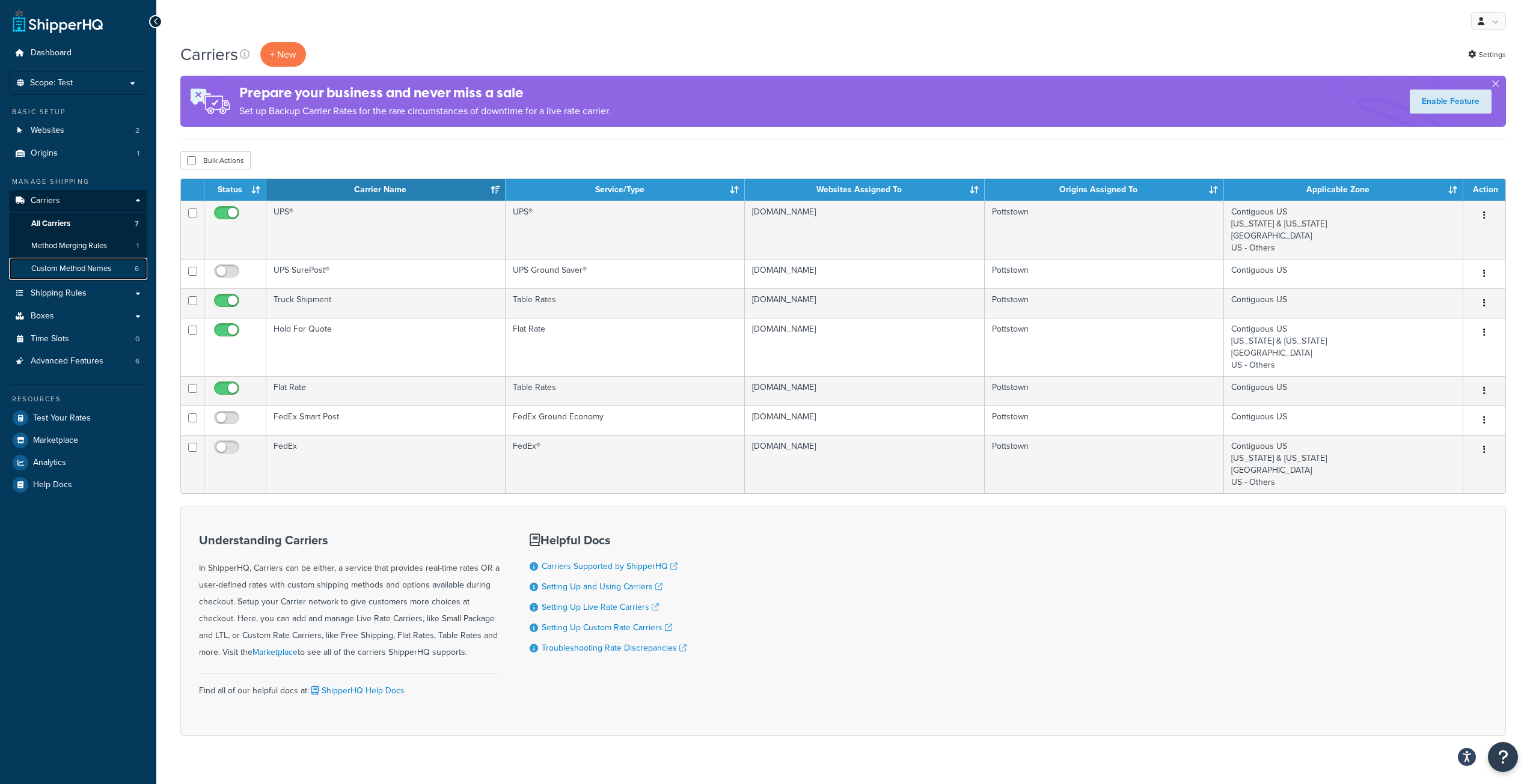
click at [119, 270] on link "Custom Method Names 6" at bounding box center [78, 268] width 138 height 22
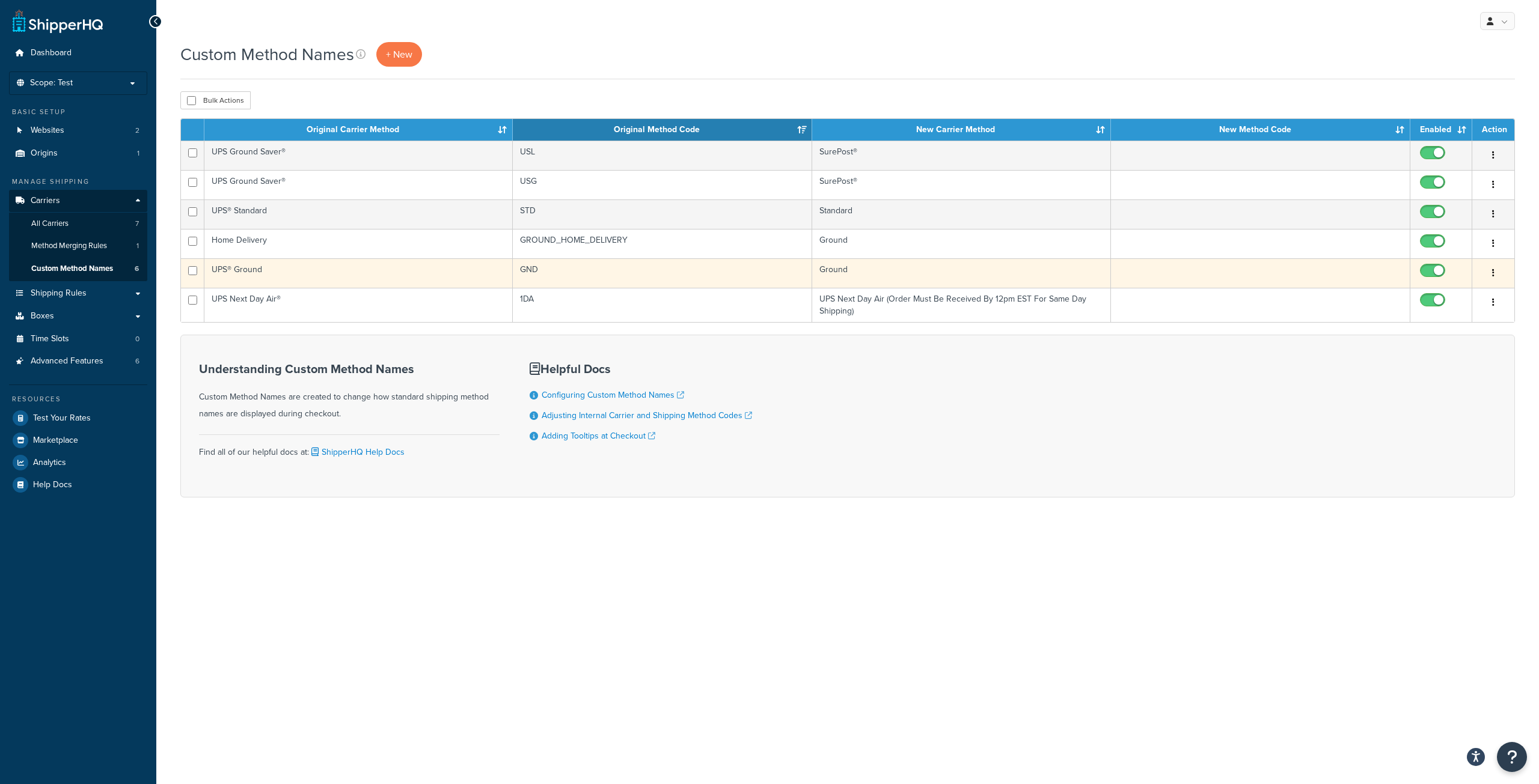
click at [452, 276] on td "UPS® Ground" at bounding box center [358, 273] width 308 height 30
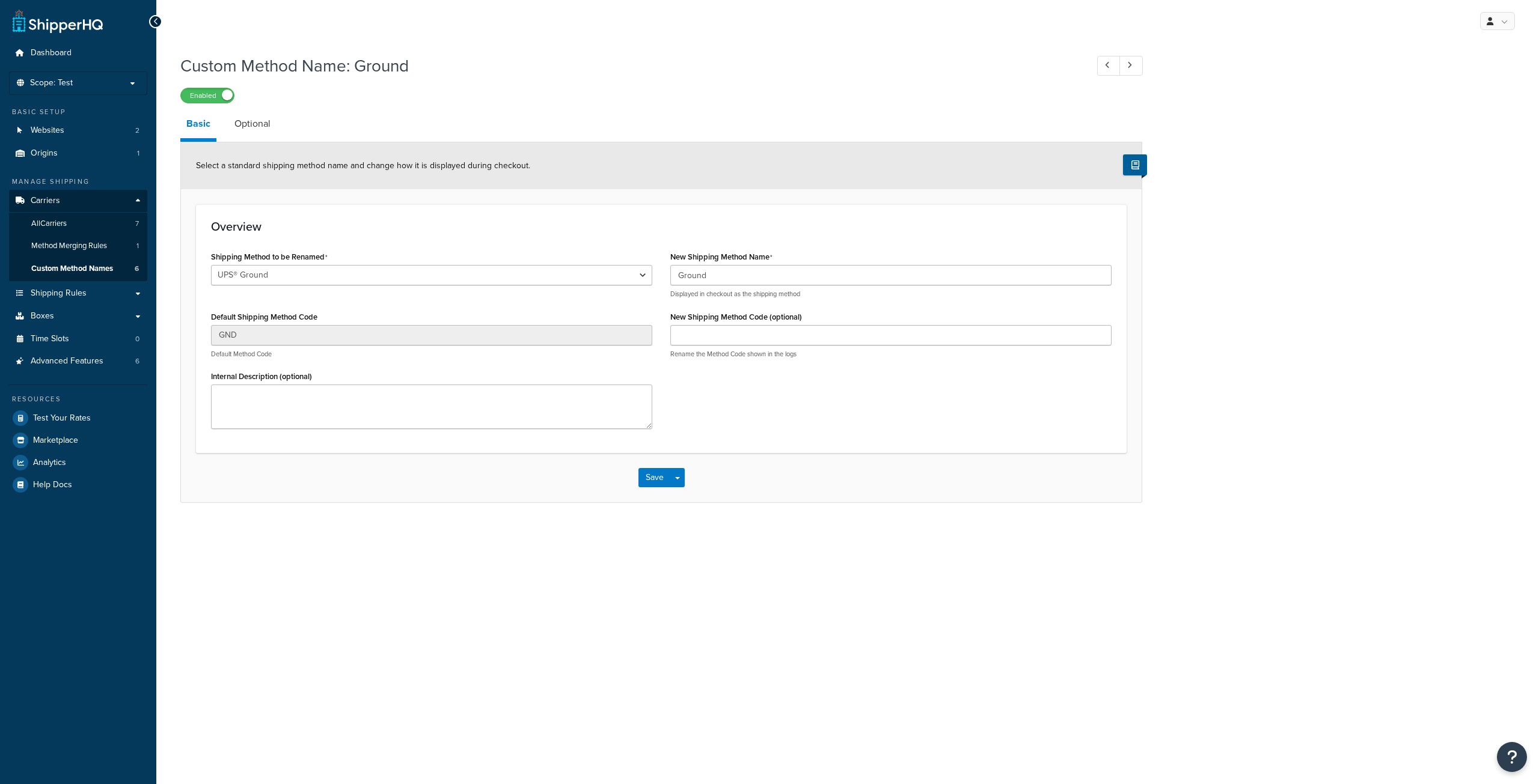
select select "699252"
click at [96, 227] on link "All Carriers 7" at bounding box center [78, 224] width 138 height 22
click at [49, 305] on link "Boxes" at bounding box center [78, 316] width 138 height 22
click at [81, 225] on link "All Carriers 7" at bounding box center [78, 224] width 138 height 22
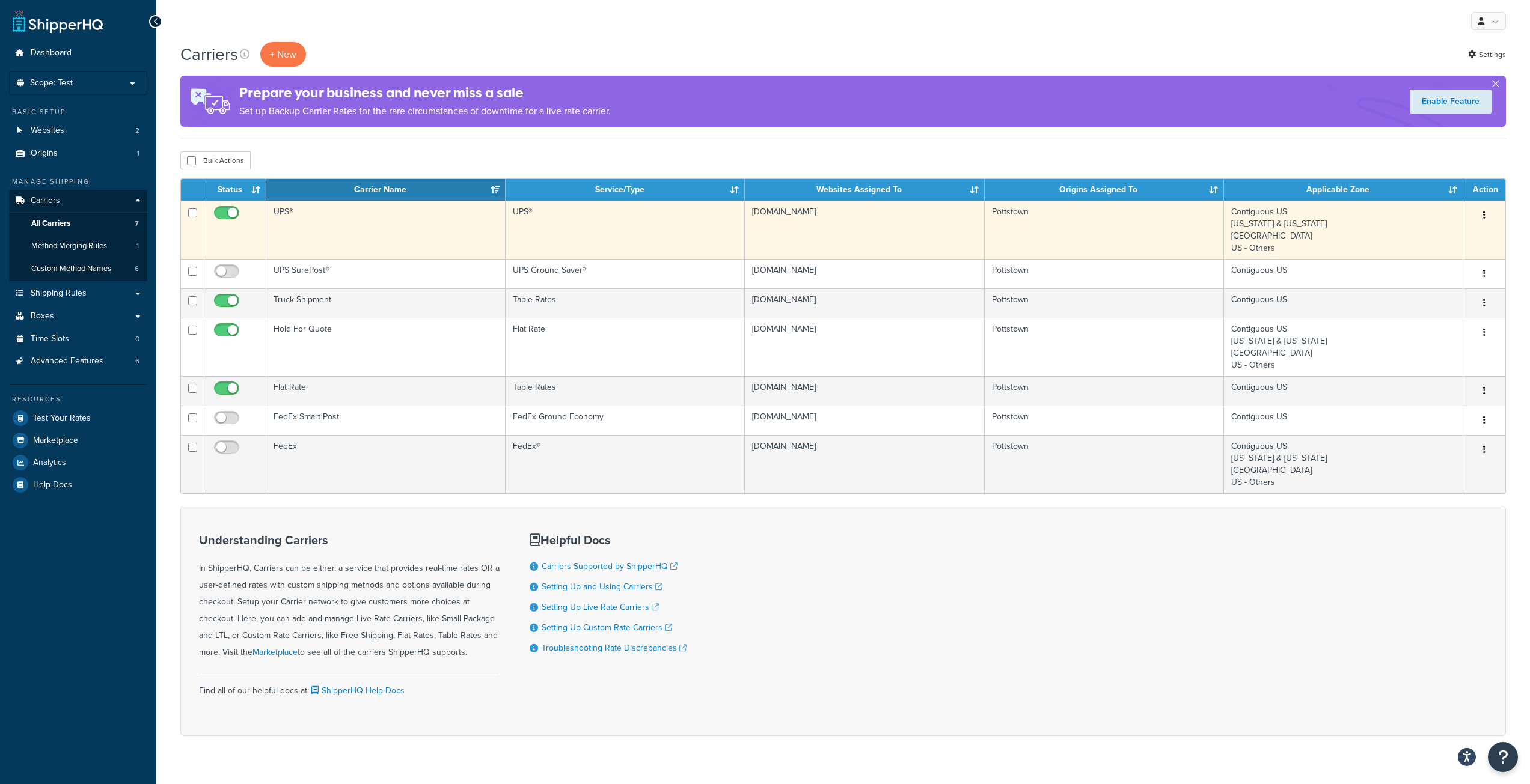
click at [1488, 220] on button "button" at bounding box center [1484, 215] width 17 height 19
click at [1428, 238] on link "Edit" at bounding box center [1435, 240] width 95 height 24
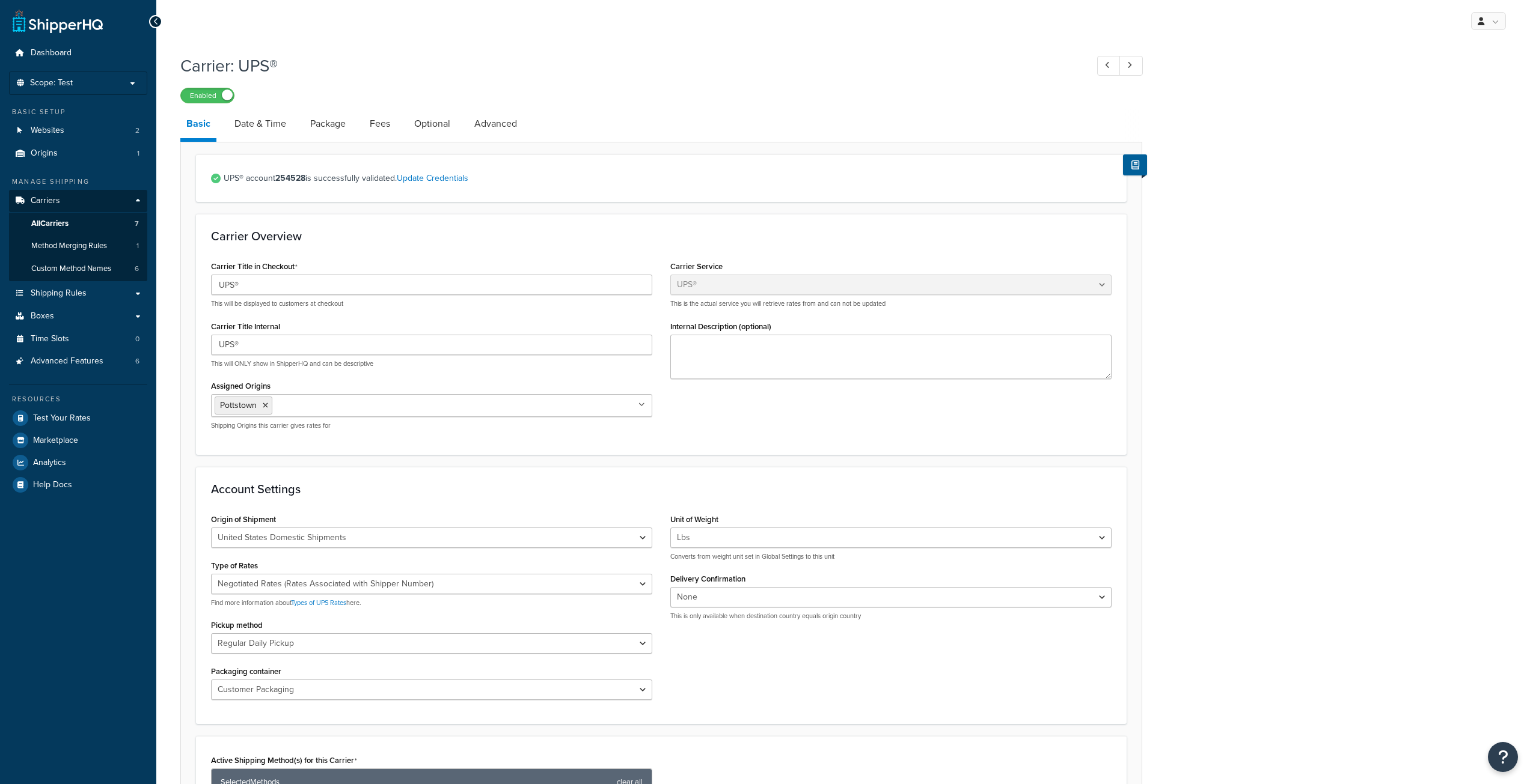
select select "ups"
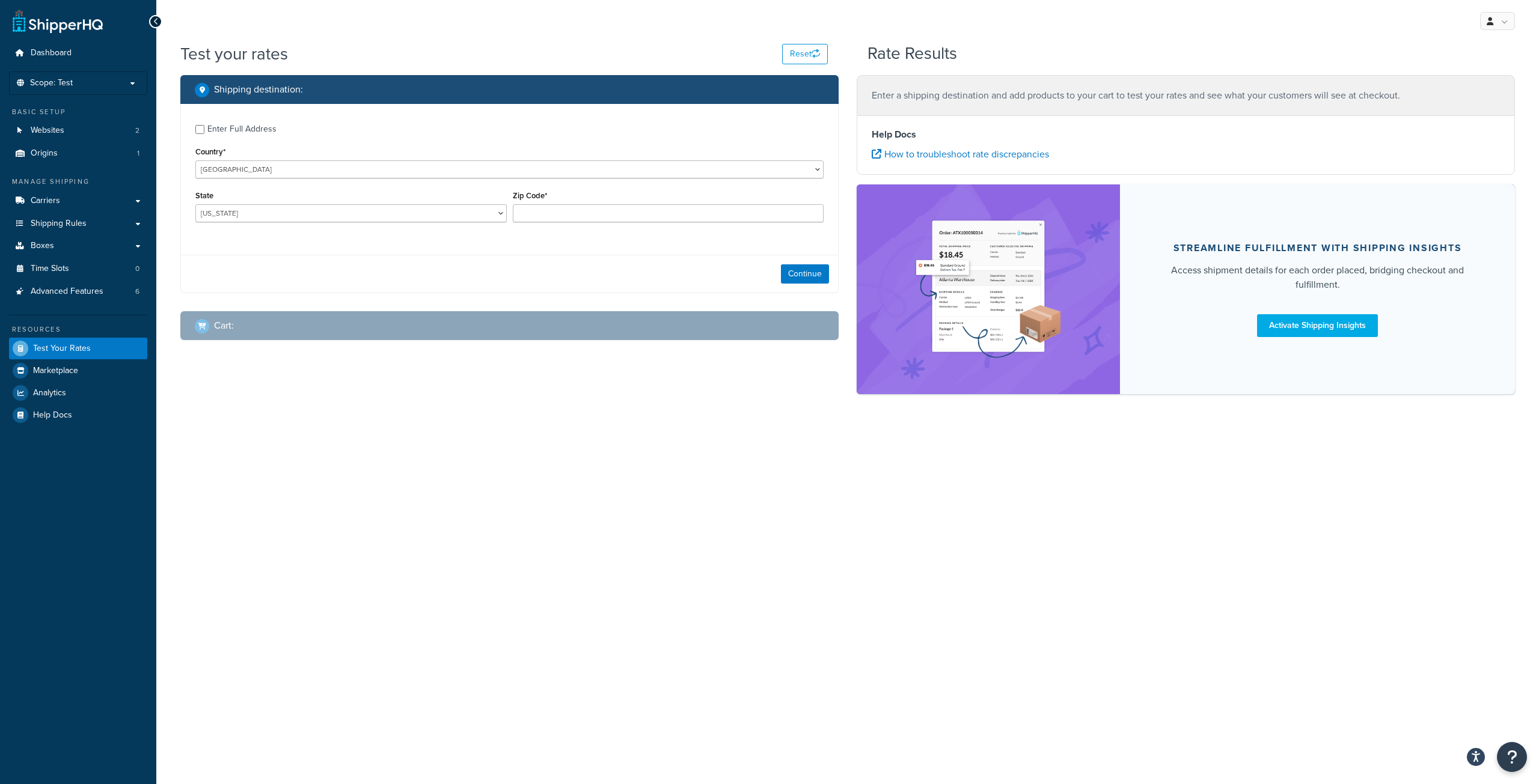
click at [250, 138] on div "Enter Full Address Country* United States United Kingdom Afghanistan Åland Isla…" at bounding box center [510, 175] width 657 height 141
click at [245, 135] on div "Enter Full Address" at bounding box center [242, 129] width 69 height 17
click at [205, 134] on input "Enter Full Address" at bounding box center [200, 129] width 9 height 9
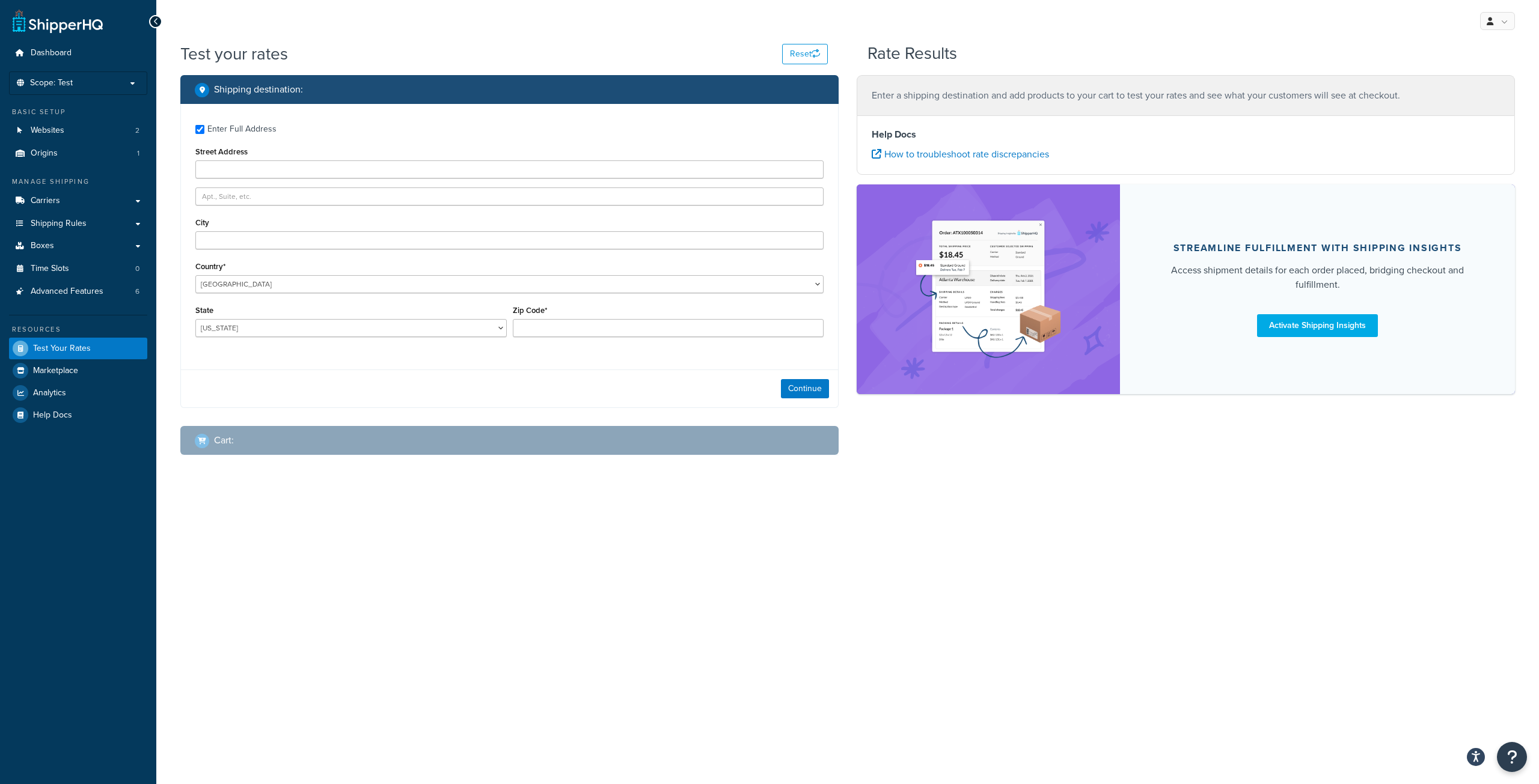
click at [210, 134] on div "Enter Full Address" at bounding box center [242, 129] width 69 height 17
click at [205, 134] on input "Enter Full Address" at bounding box center [200, 129] width 9 height 9
checkbox input "false"
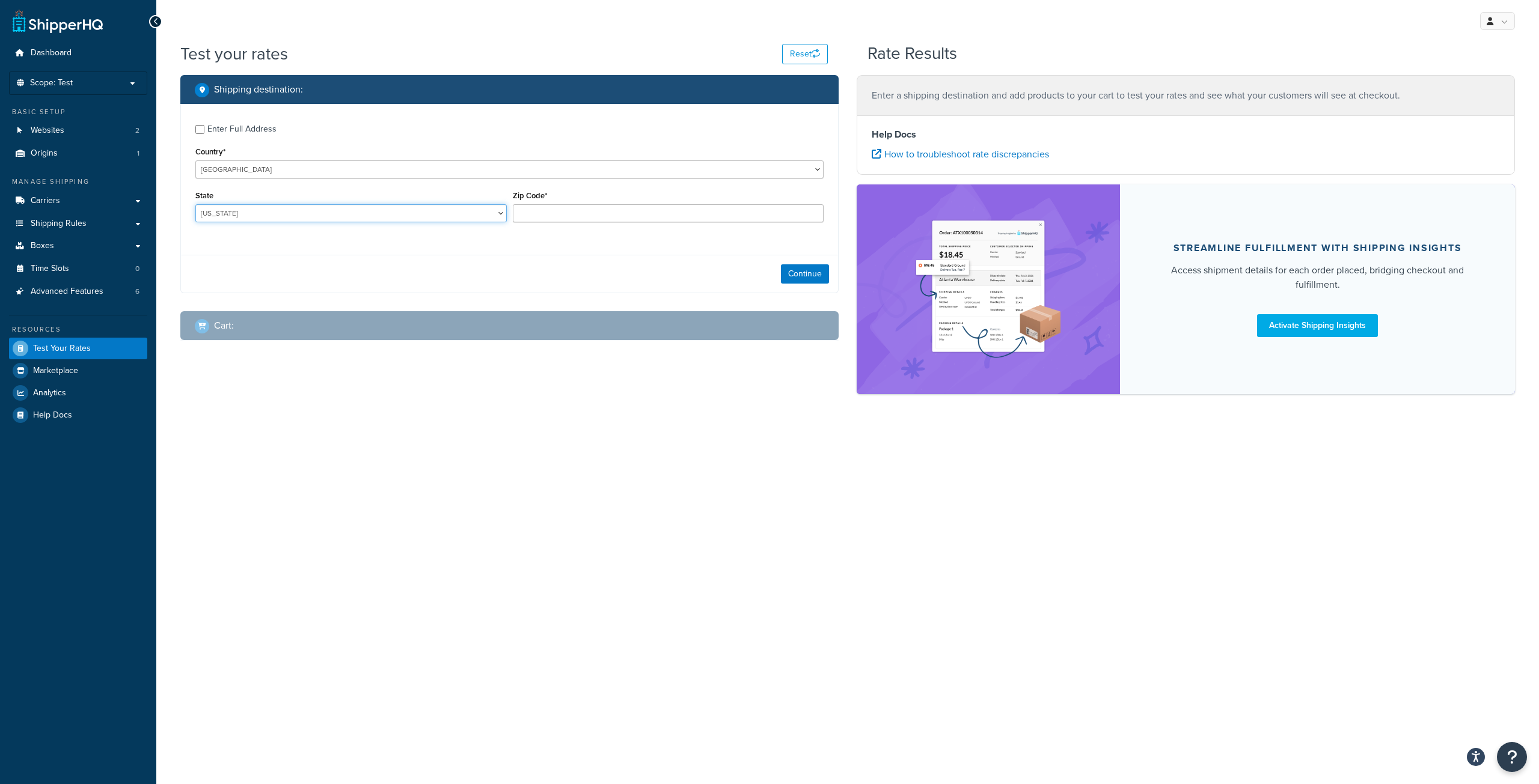
click at [276, 218] on select "[US_STATE] [US_STATE] [US_STATE] [US_STATE] [US_STATE] Armed Forces Americas Ar…" at bounding box center [351, 214] width 311 height 18
select select "NJ"
click at [196, 205] on select "[US_STATE] [US_STATE] [US_STATE] [US_STATE] [US_STATE] Armed Forces Americas Ar…" at bounding box center [351, 214] width 311 height 18
click at [609, 216] on input "Zip Code*" at bounding box center [668, 214] width 311 height 18
type input "08005"
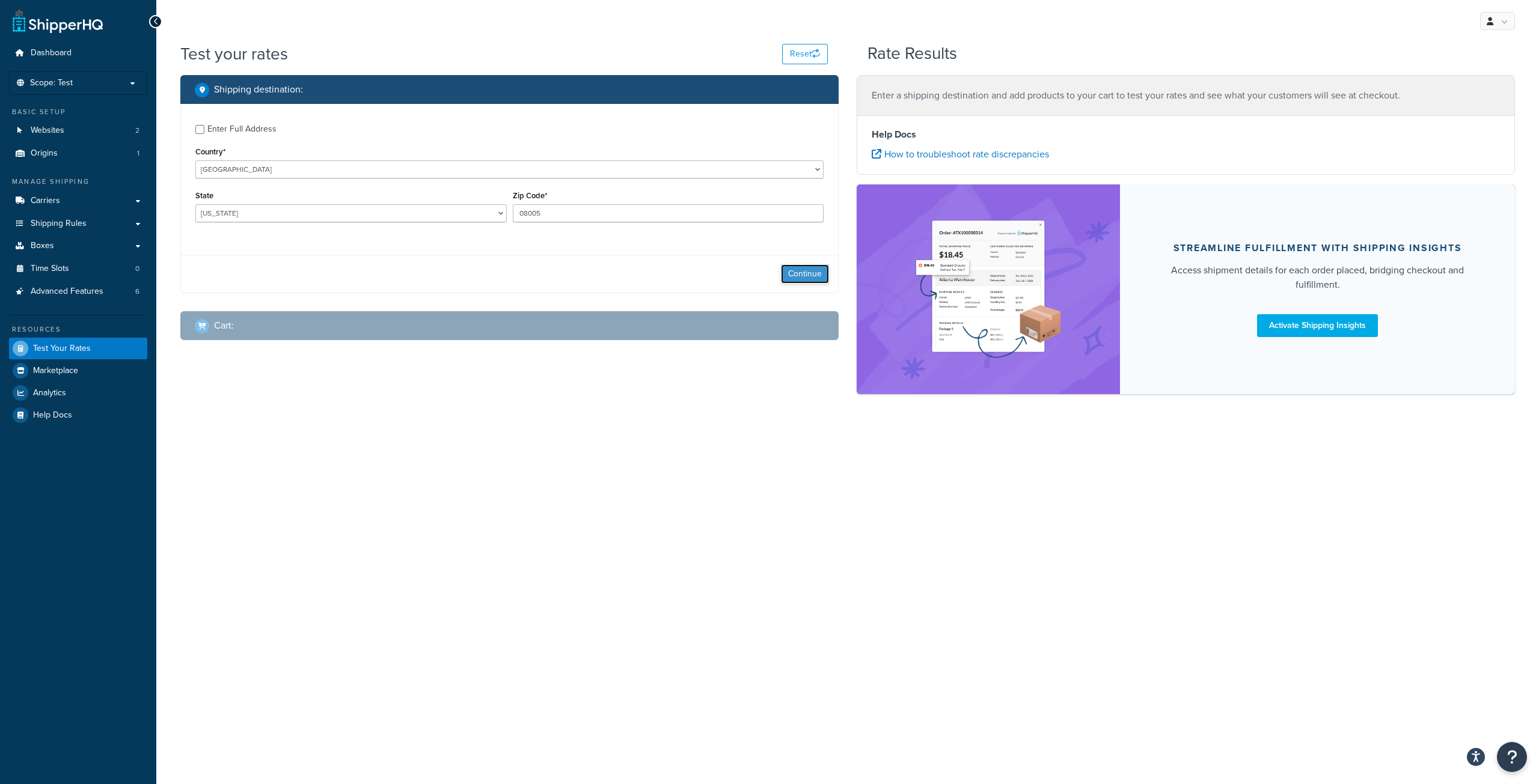
click at [798, 279] on button "Continue" at bounding box center [804, 274] width 48 height 19
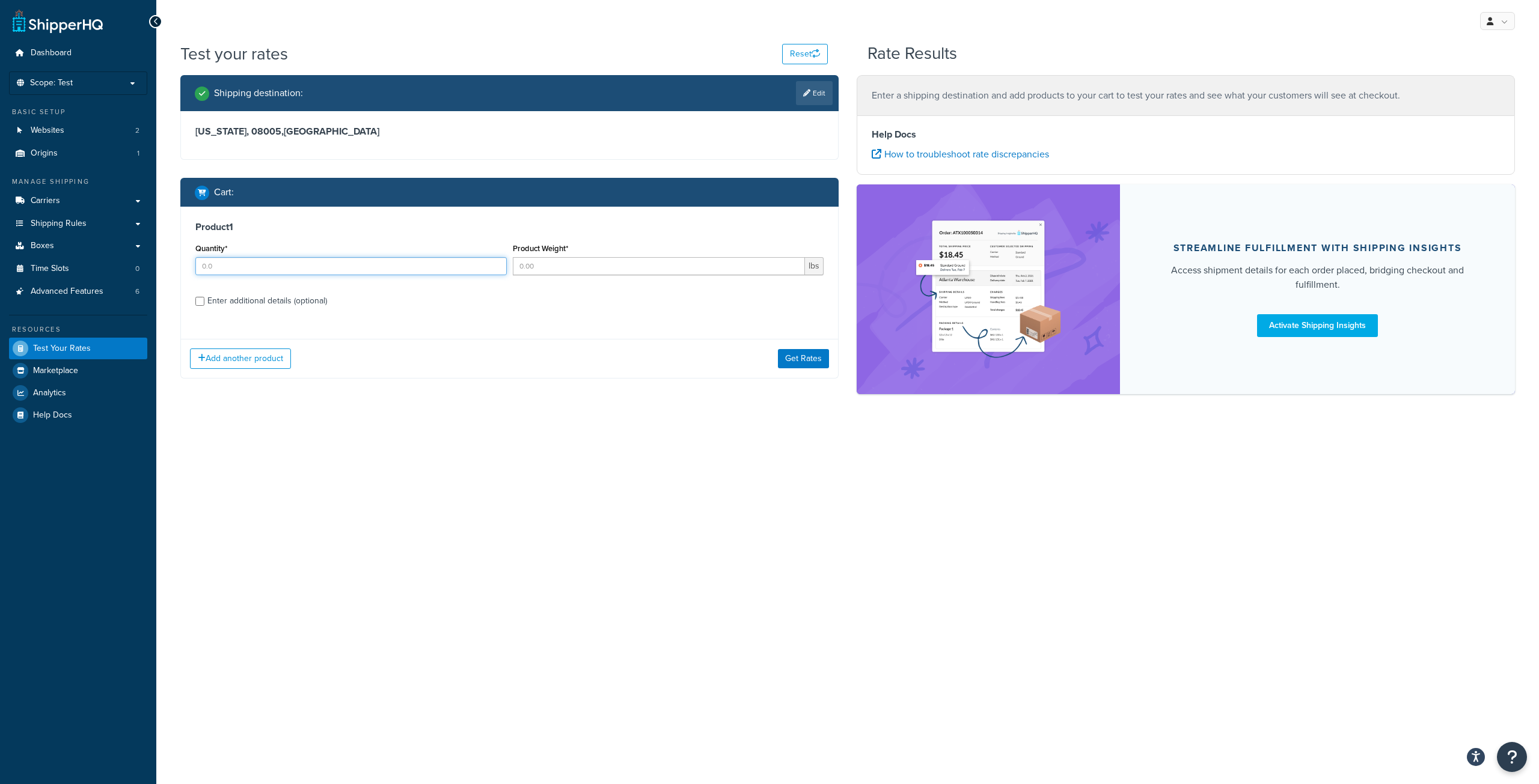
click at [250, 268] on input "Quantity*" at bounding box center [351, 266] width 311 height 18
type input "1"
click at [564, 266] on input "Product Weight*" at bounding box center [659, 266] width 293 height 18
type input "1.13"
click at [485, 311] on div "Product 1 Quantity* 1 Product Weight* 1.13 lbs Enter additional details (option…" at bounding box center [510, 268] width 657 height 123
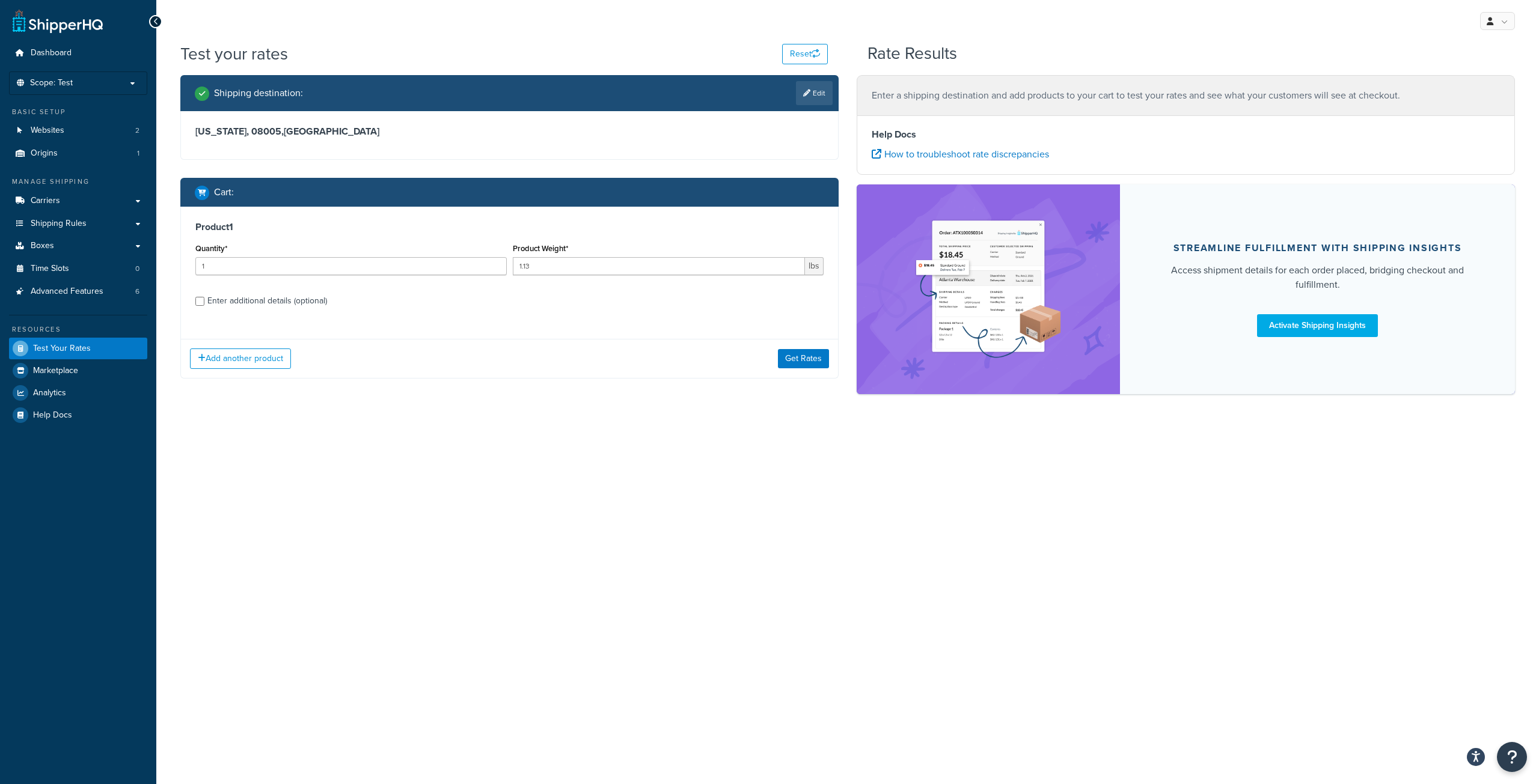
click at [245, 303] on div "Enter additional details (optional)" at bounding box center [267, 301] width 119 height 17
click at [205, 303] on input "Enter additional details (optional)" at bounding box center [200, 301] width 9 height 9
checkbox input "true"
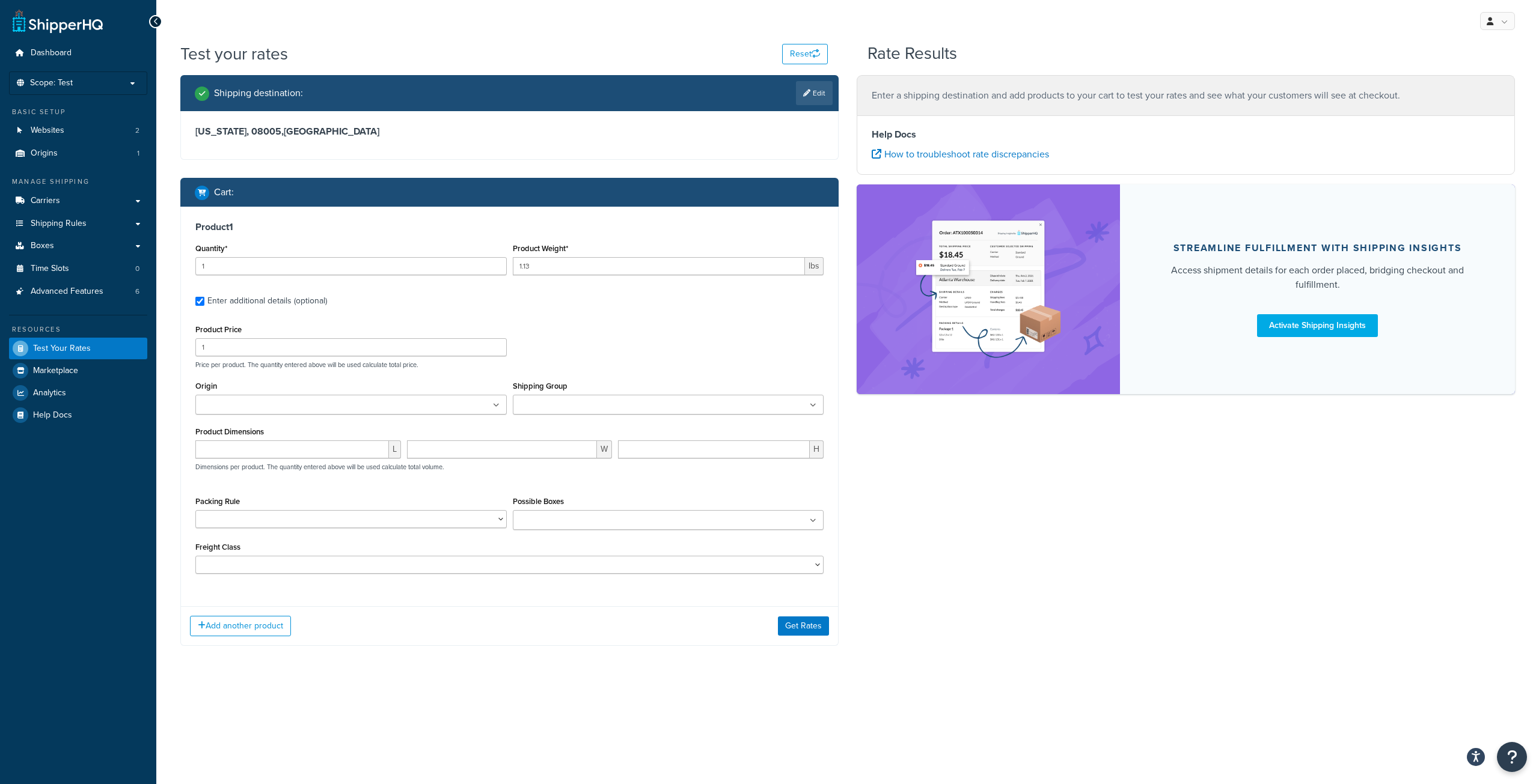
click at [610, 405] on input "Shipping Group" at bounding box center [570, 405] width 107 height 13
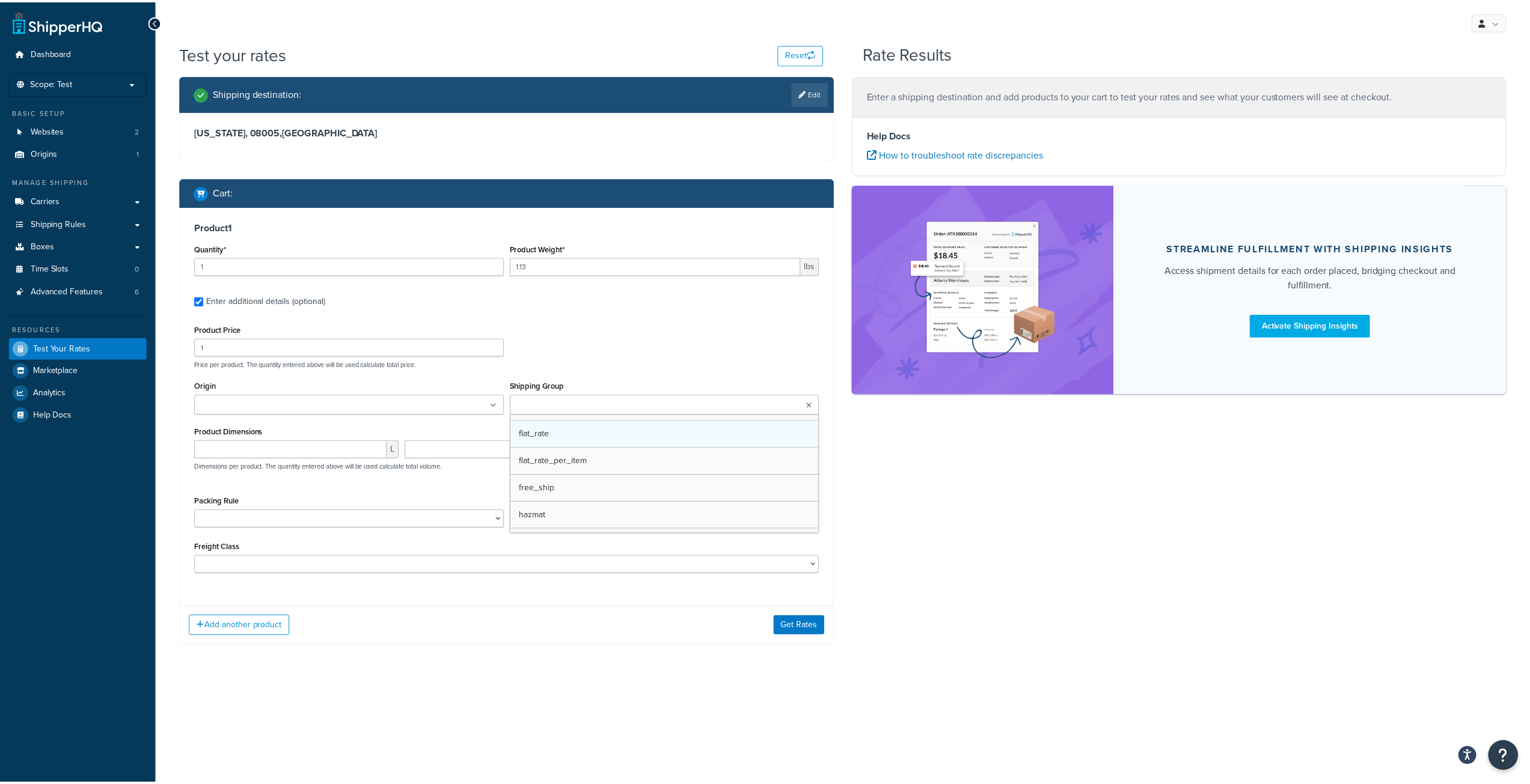
scroll to position [120, 0]
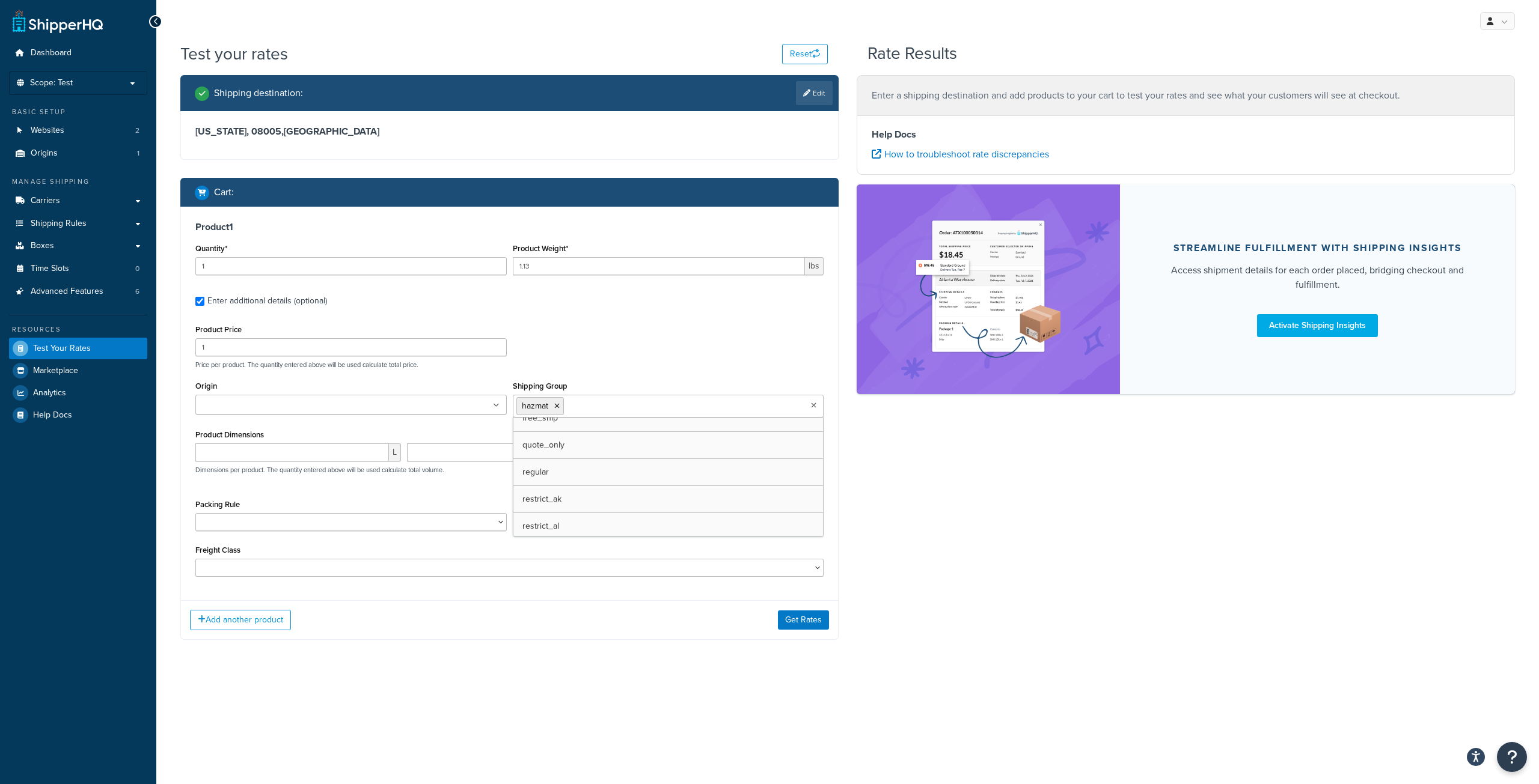
click at [645, 318] on div "Product 1 Quantity* 1 Product Weight* 1.13 lbs Enter additional details (option…" at bounding box center [510, 399] width 657 height 385
click at [557, 405] on icon at bounding box center [557, 405] width 5 height 7
click at [804, 618] on button "Get Rates" at bounding box center [803, 617] width 51 height 19
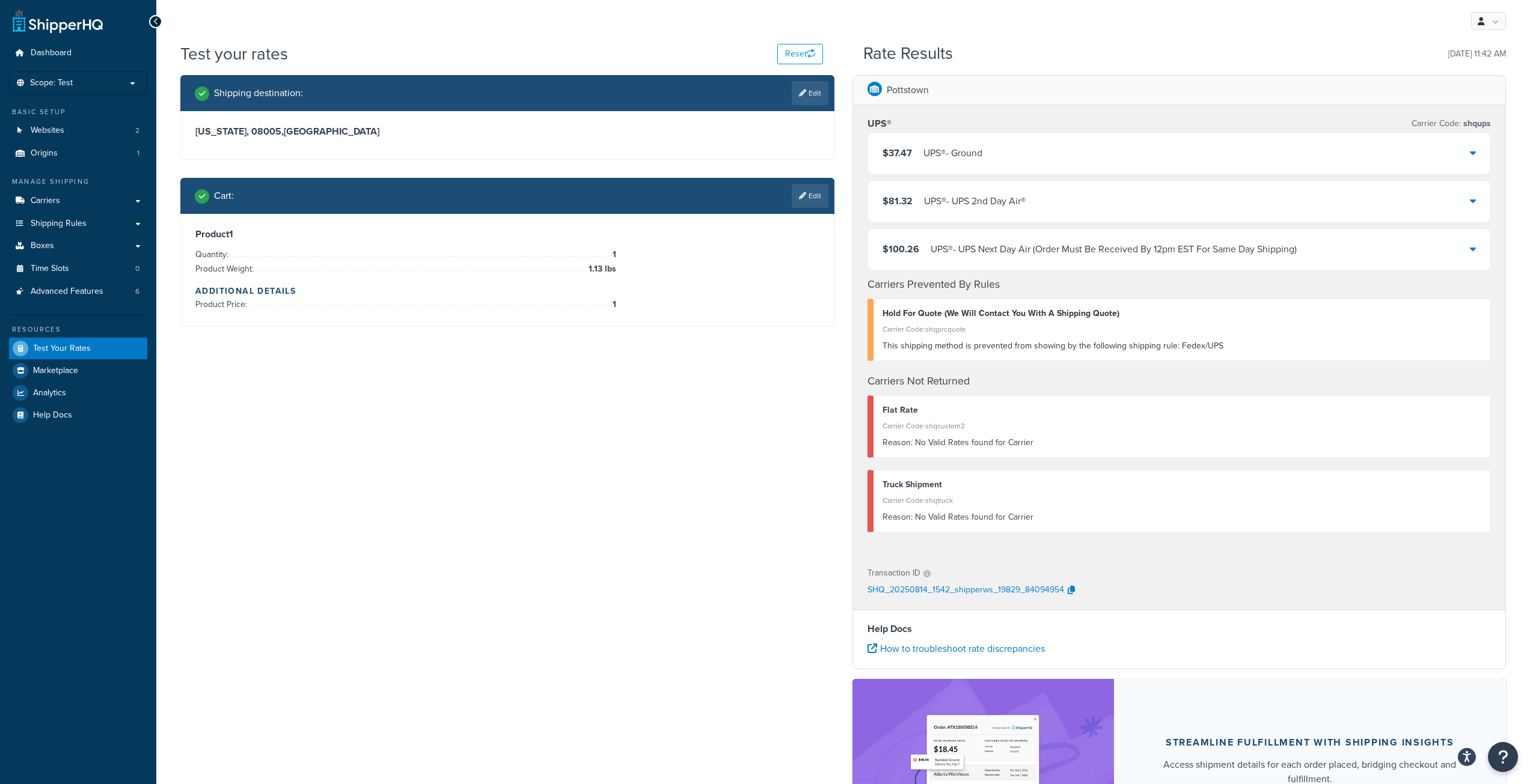
click at [1255, 252] on div "UPS® - UPS Next Day Air (Order Must Be Received By 12pm EST For Same Day Shippi…" at bounding box center [1113, 249] width 366 height 17
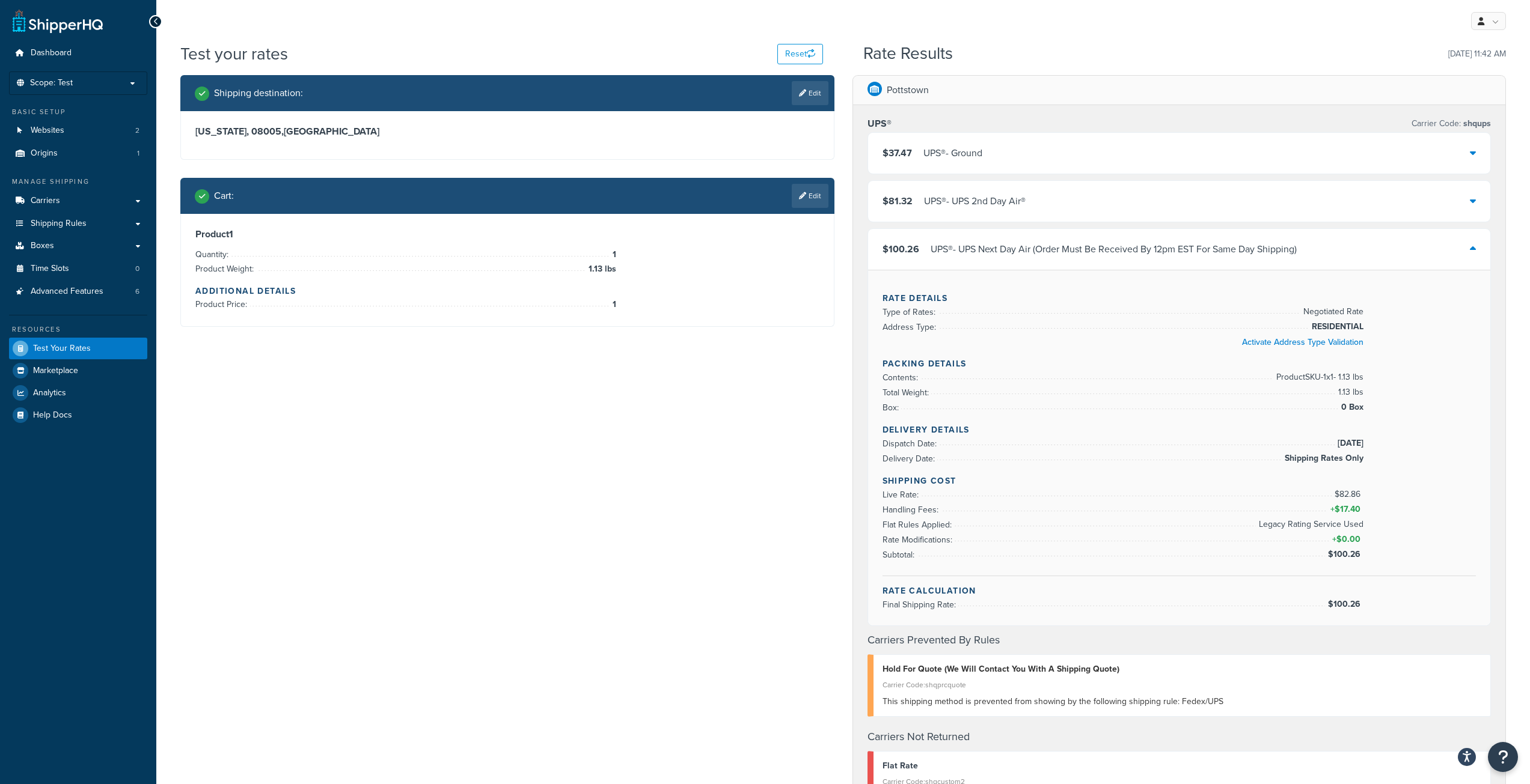
click at [1314, 205] on div "$81.32 UPS® - UPS 2nd Day Air®" at bounding box center [1179, 202] width 623 height 41
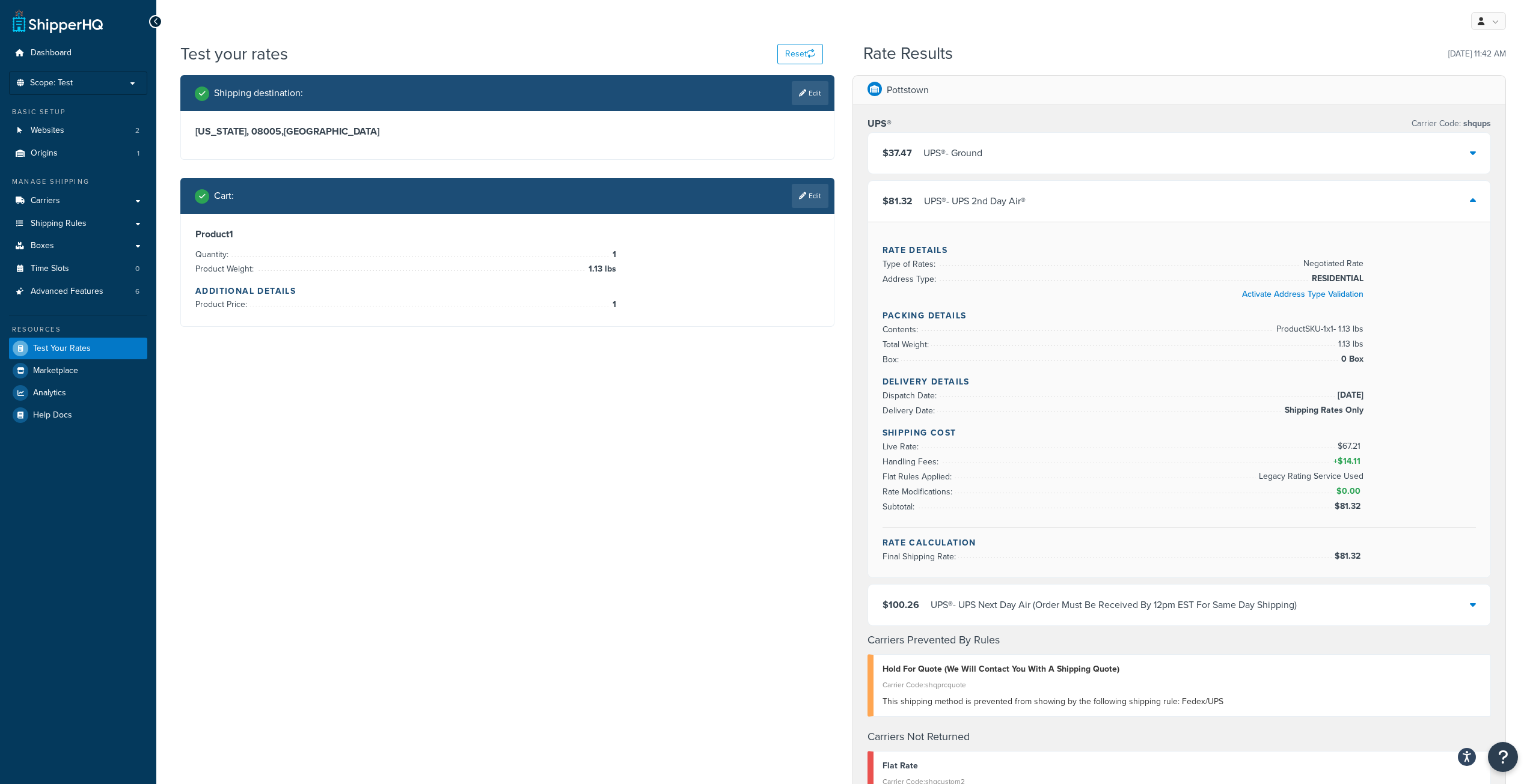
click at [1287, 144] on div "$37.47 UPS® - Ground" at bounding box center [1179, 154] width 623 height 41
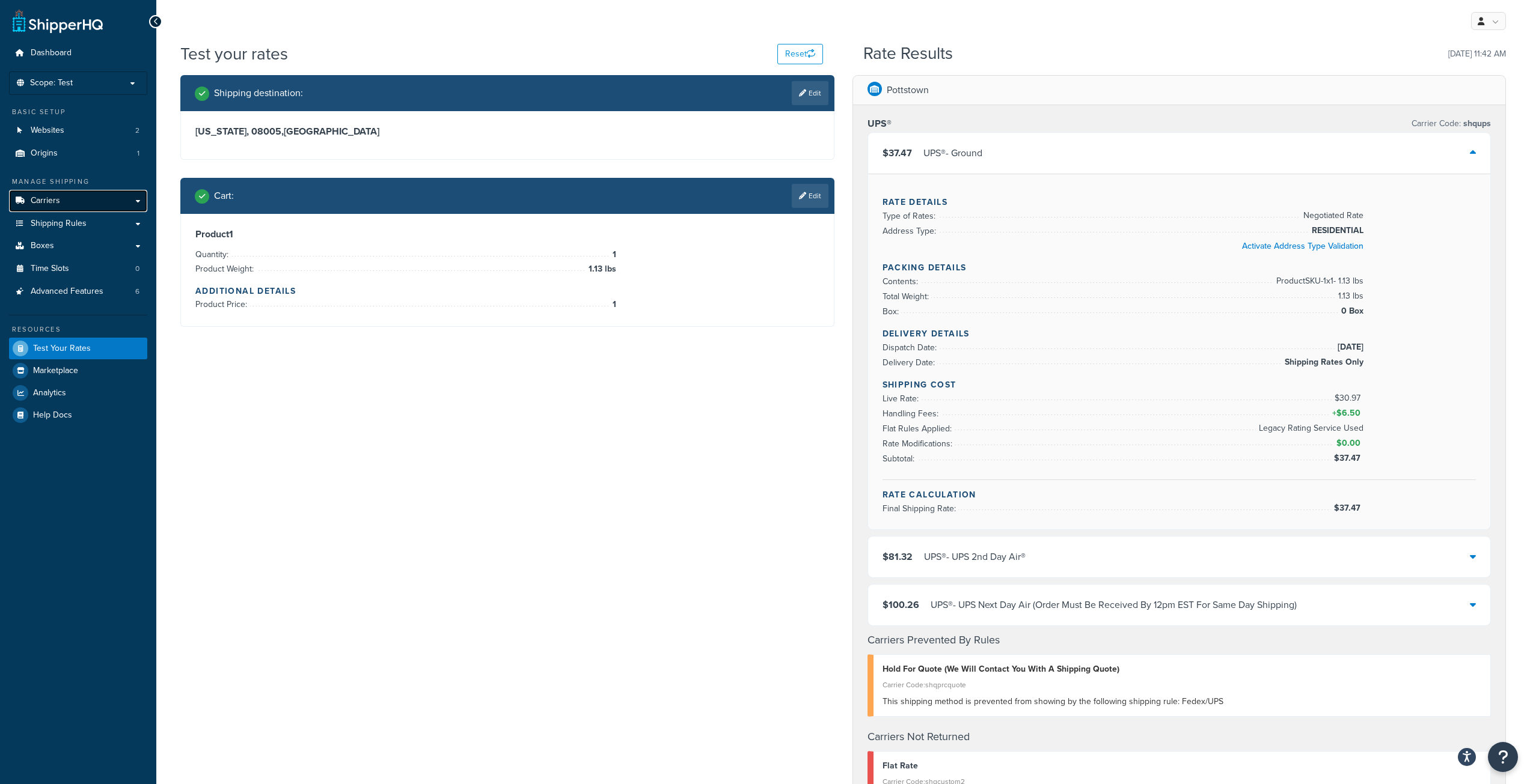
click at [91, 205] on link "Carriers" at bounding box center [78, 201] width 138 height 22
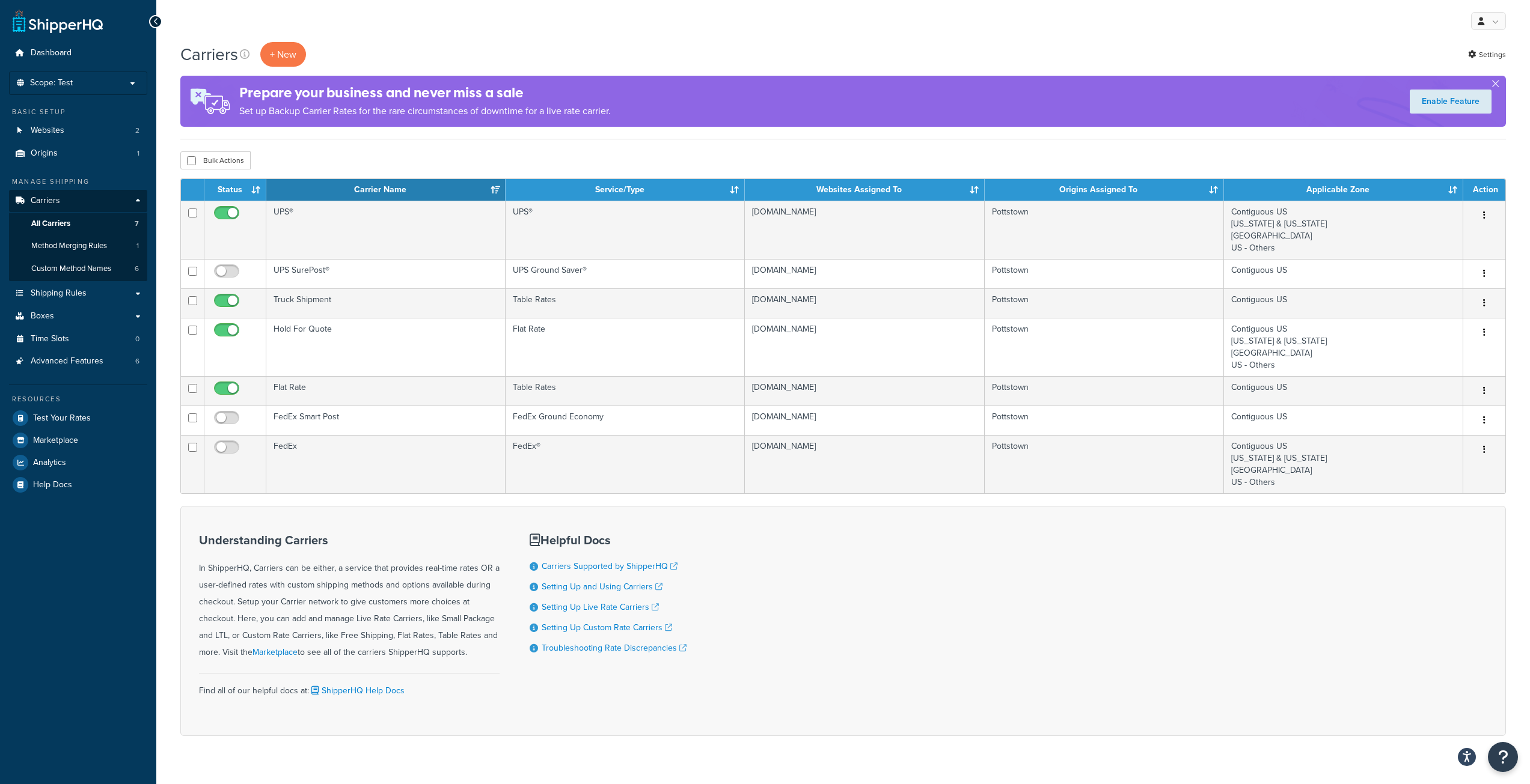
click at [803, 572] on div "Understanding Carriers In ShipperHQ, Carriers can be either, a service that pro…" at bounding box center [843, 621] width 1325 height 230
click at [284, 57] on button "+ New" at bounding box center [283, 54] width 46 height 24
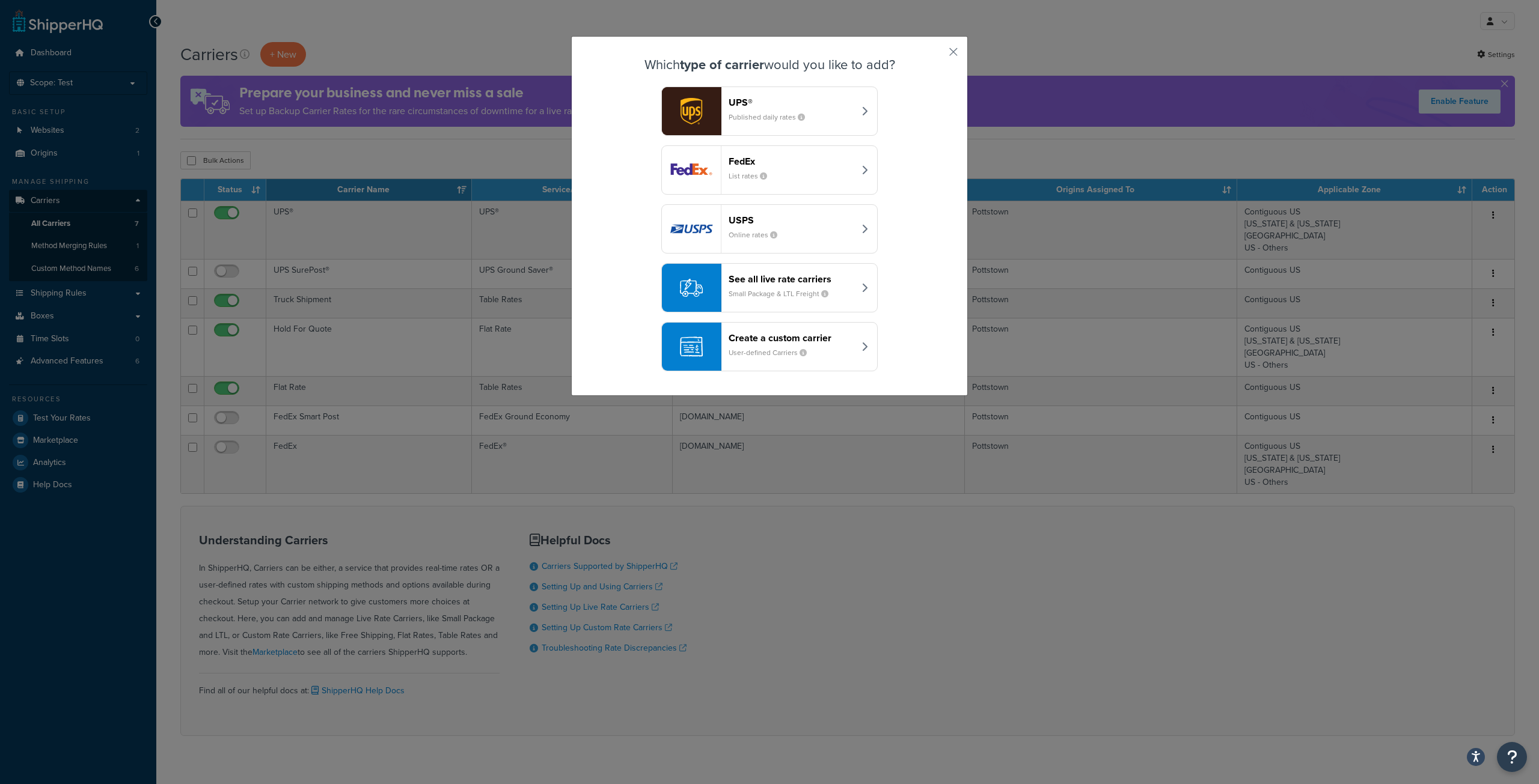
click at [838, 110] on div "UPS® Published daily rates" at bounding box center [791, 111] width 126 height 29
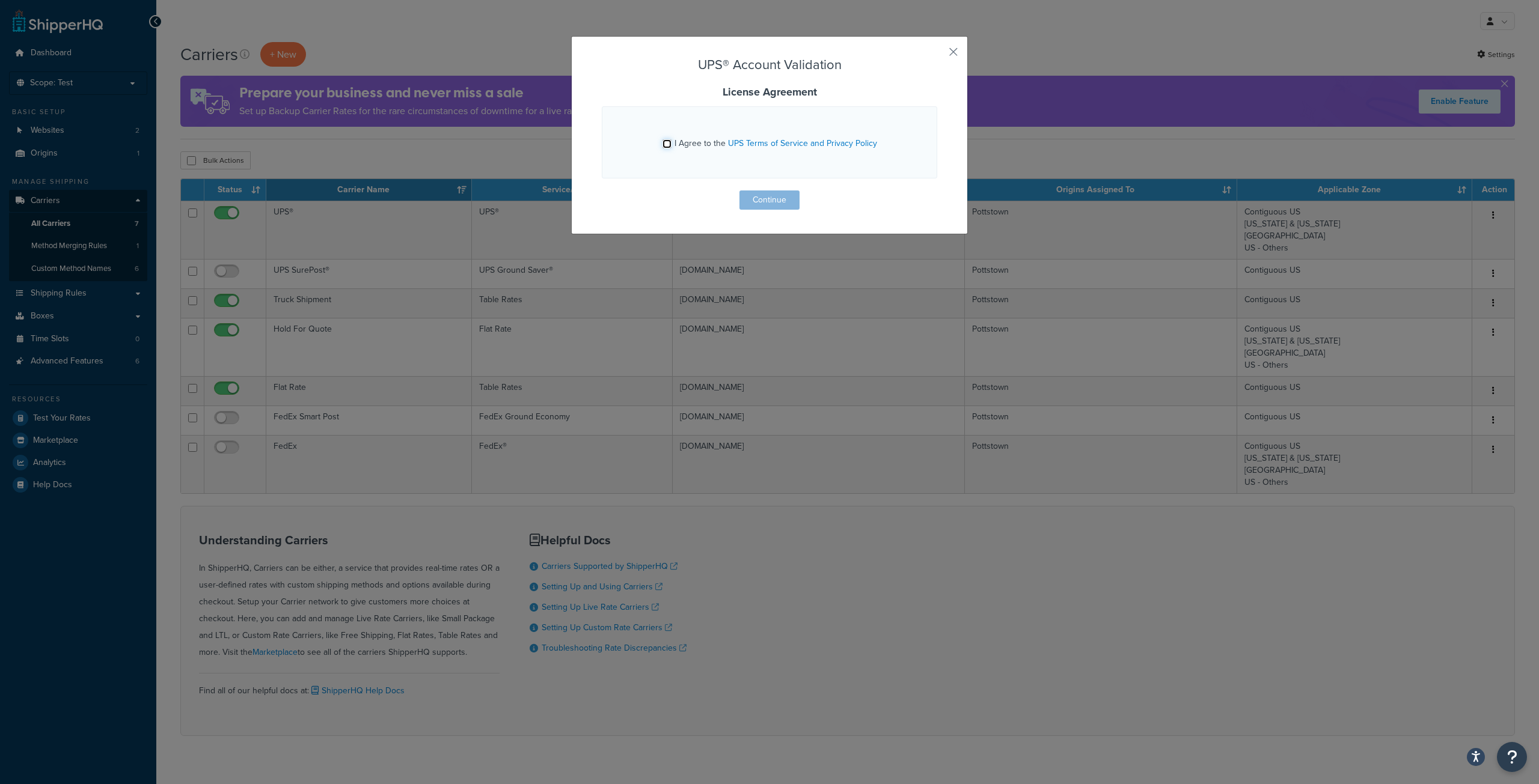
click at [663, 141] on input "I Agree to the UPS Terms of Service and Privacy Policy" at bounding box center [667, 144] width 9 height 9
checkbox input "true"
click at [768, 195] on button "Continue" at bounding box center [769, 199] width 60 height 19
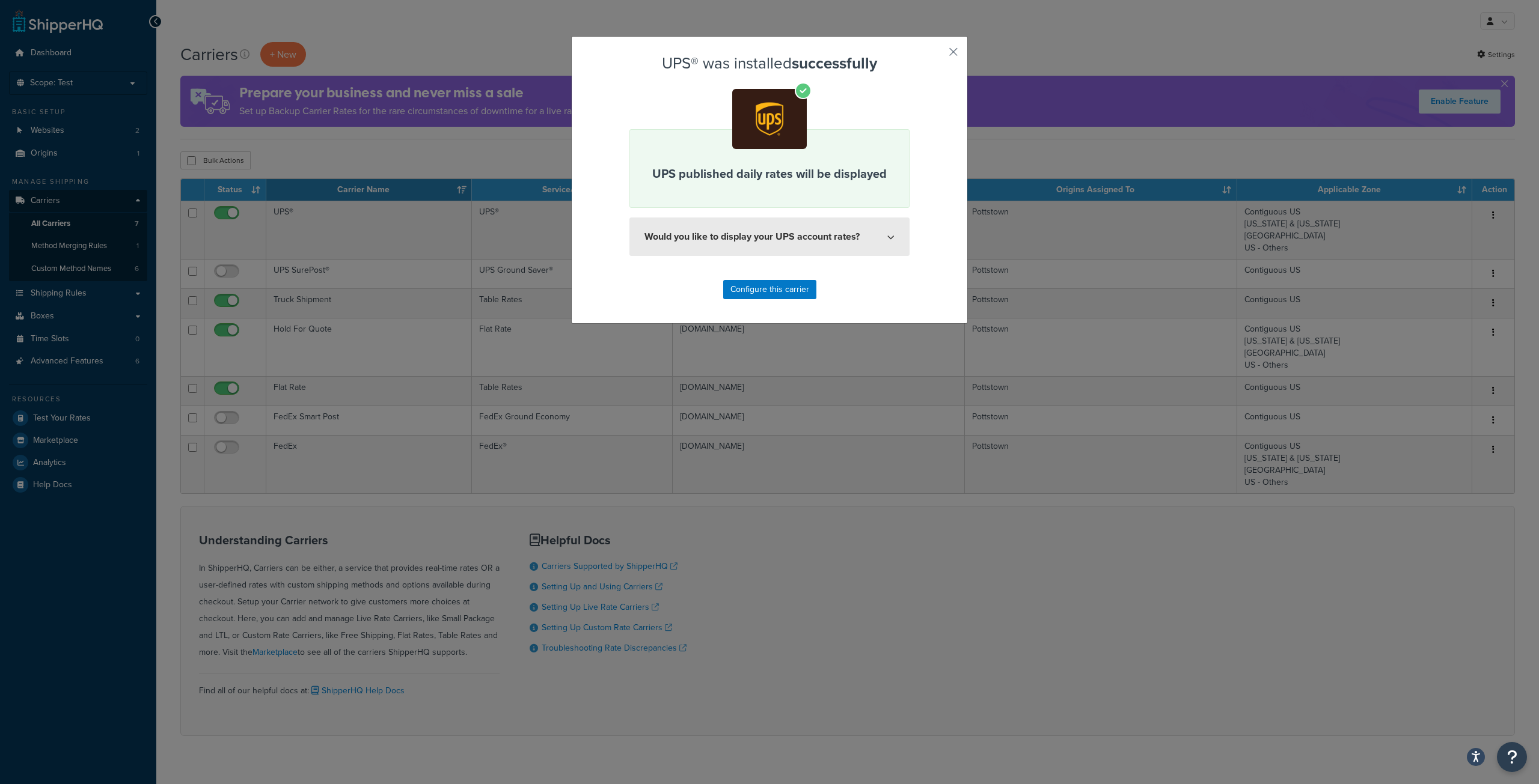
click at [867, 240] on button "Would you like to display your UPS account rates?" at bounding box center [769, 236] width 280 height 39
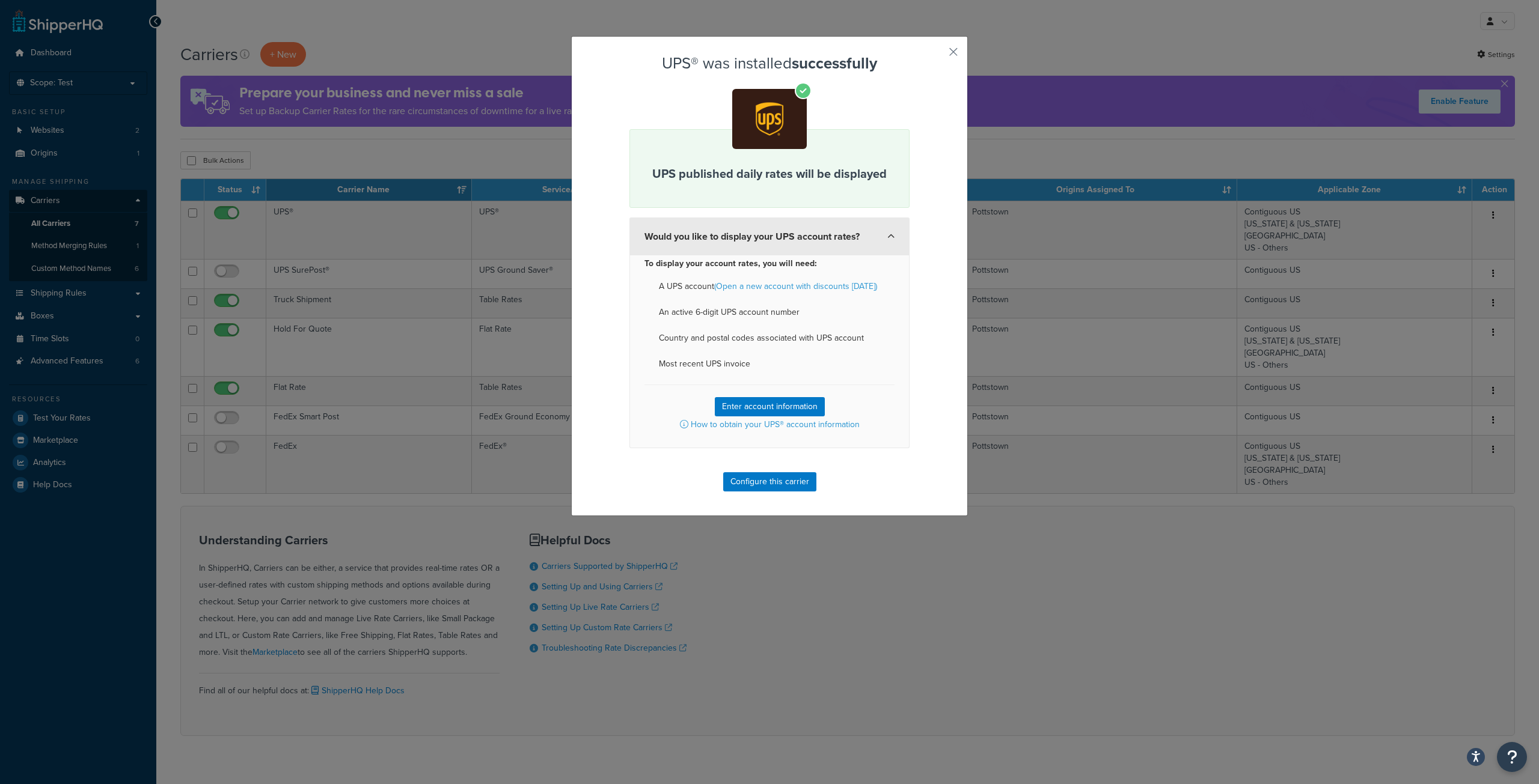
click at [889, 233] on icon at bounding box center [890, 236] width 7 height 7
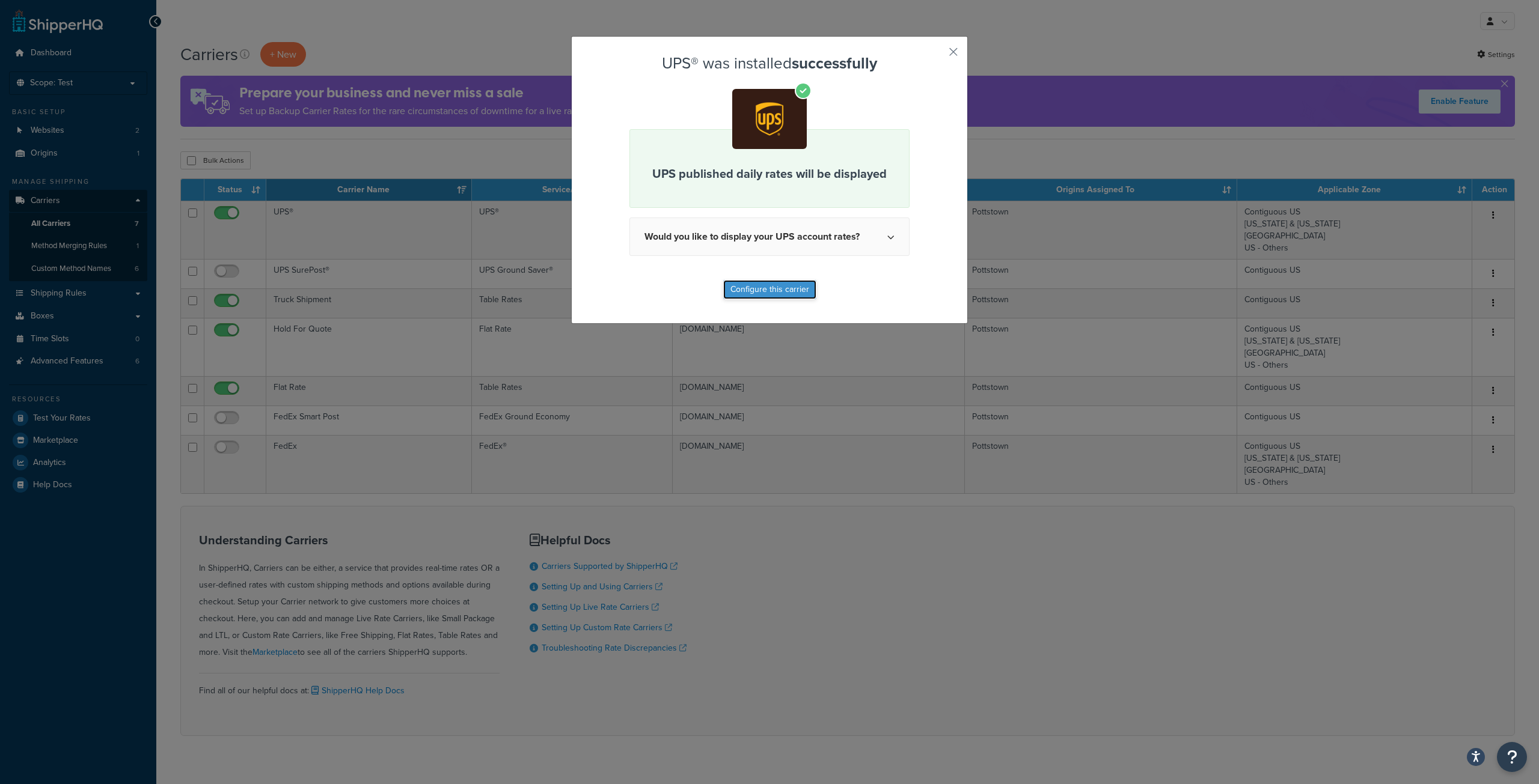
click at [783, 293] on button "Configure this carrier" at bounding box center [770, 289] width 93 height 19
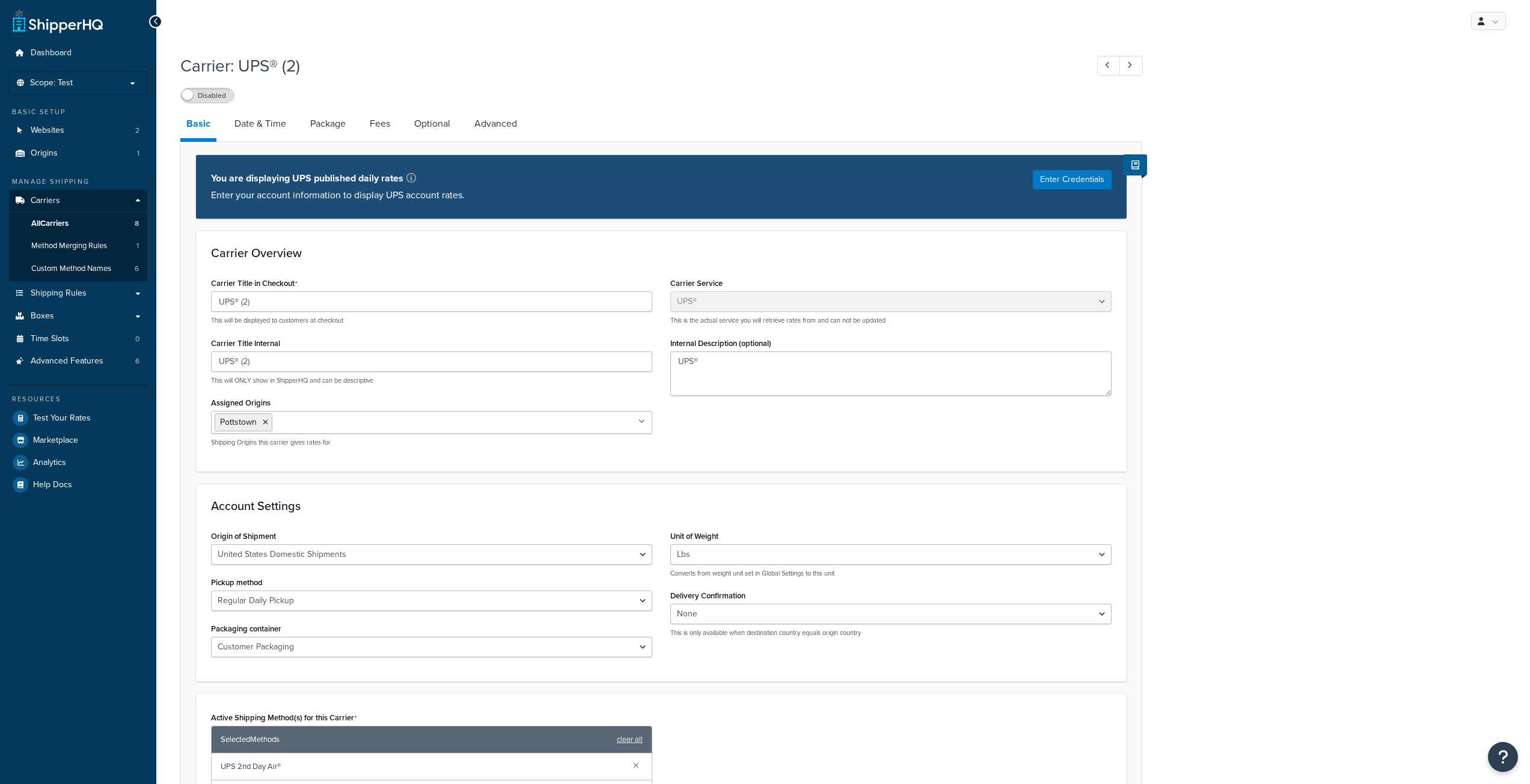
select select "ups"
click at [261, 125] on link "Date & Time" at bounding box center [260, 124] width 64 height 29
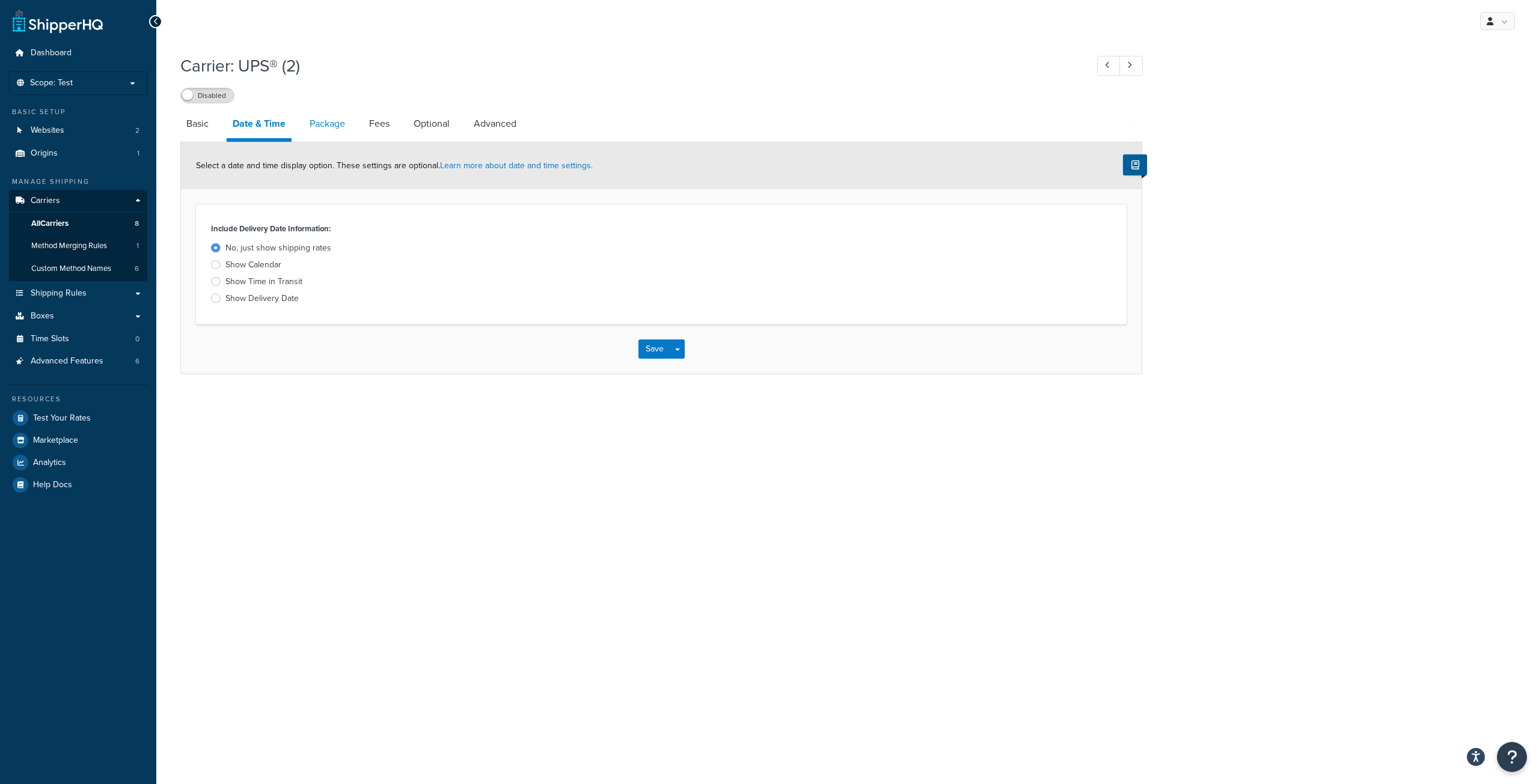
click at [335, 135] on link "Package" at bounding box center [327, 124] width 47 height 29
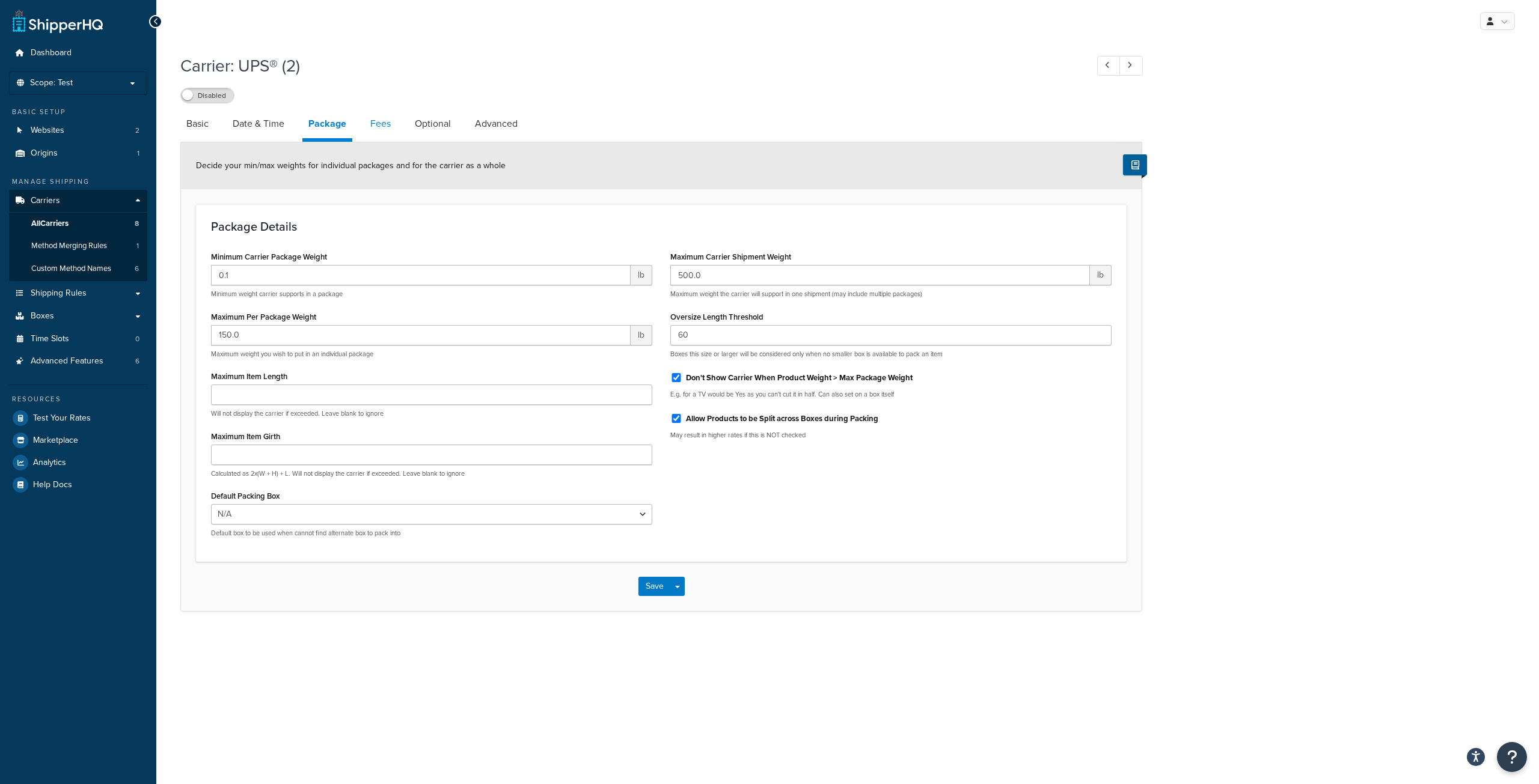
click at [379, 124] on link "Fees" at bounding box center [380, 124] width 33 height 29
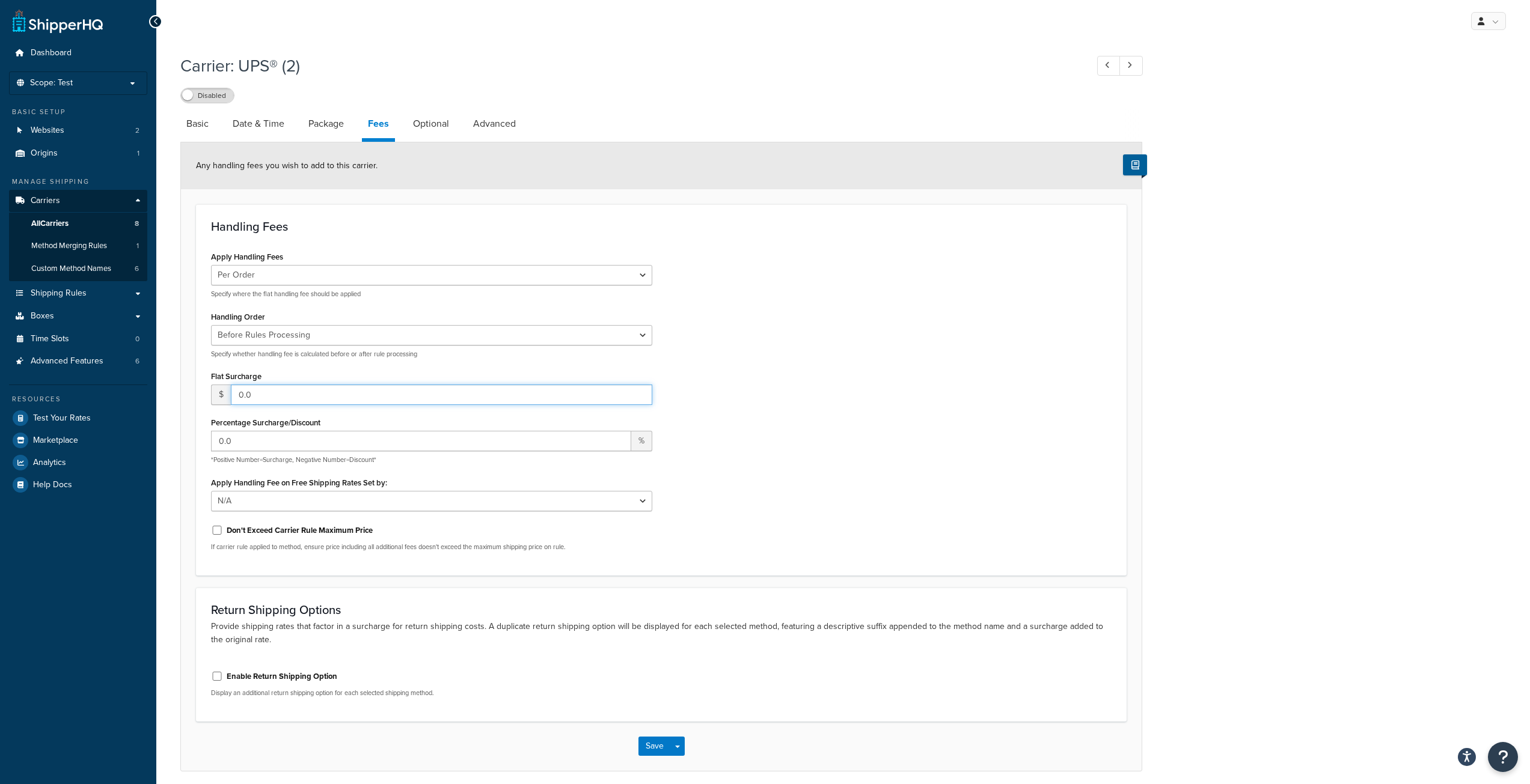
click at [285, 394] on input "0.0" at bounding box center [441, 395] width 421 height 21
type input "2"
click at [336, 445] on input "0.0" at bounding box center [421, 441] width 420 height 21
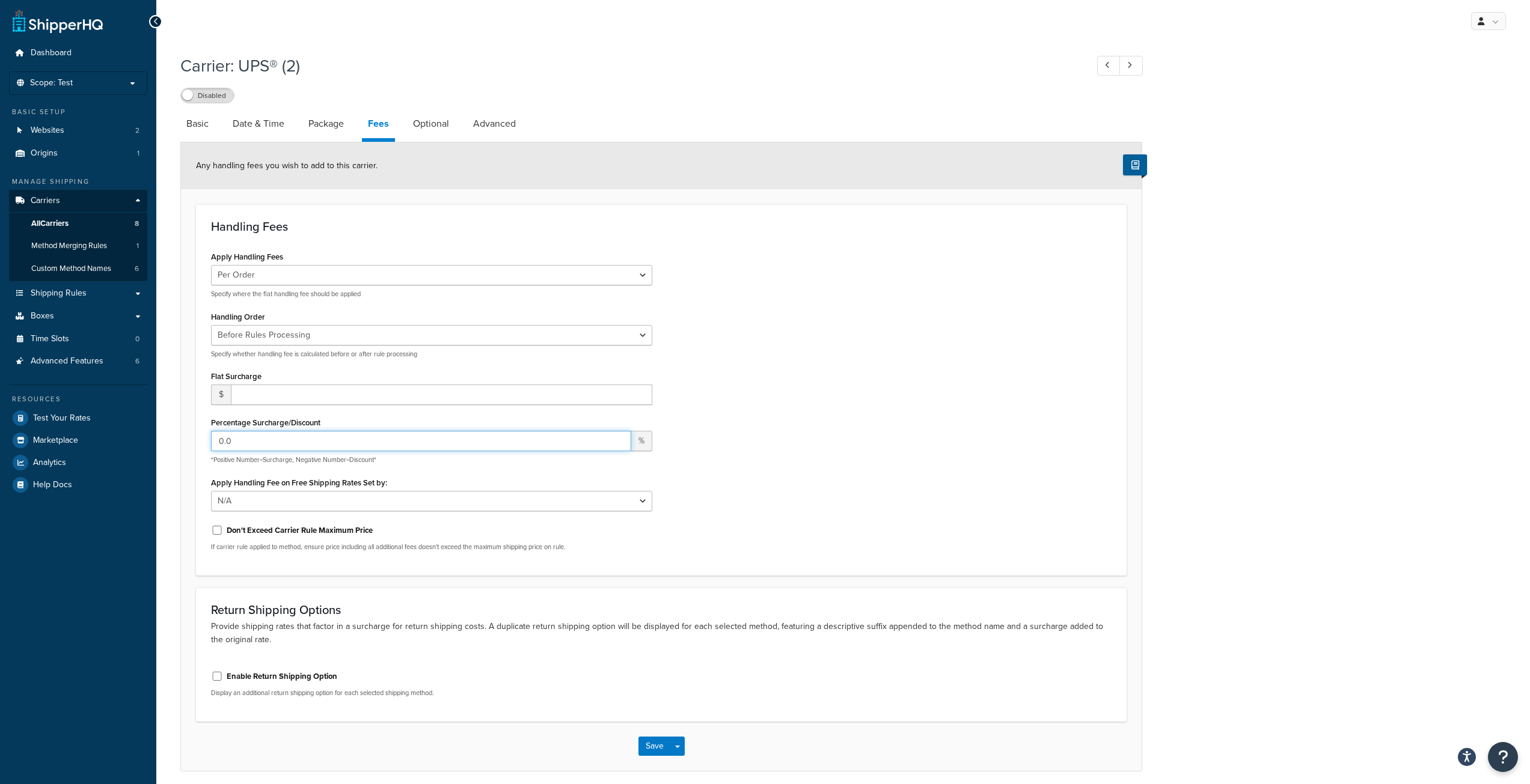
click at [336, 445] on input "0.0" at bounding box center [421, 441] width 420 height 21
type input "21.0"
click at [440, 121] on link "Optional" at bounding box center [431, 124] width 48 height 29
select select "business"
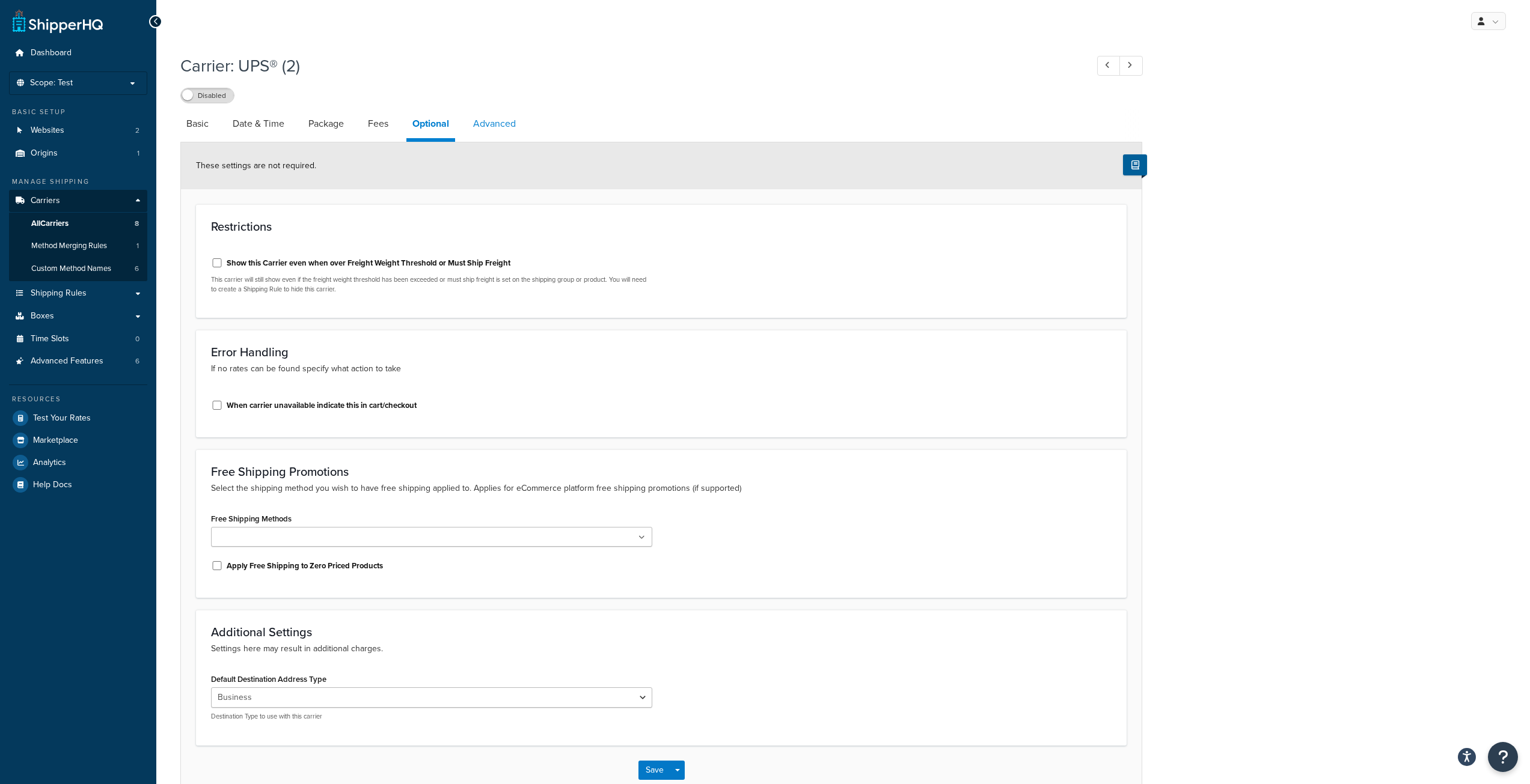
click at [506, 122] on link "Advanced" at bounding box center [495, 124] width 55 height 29
select select "false"
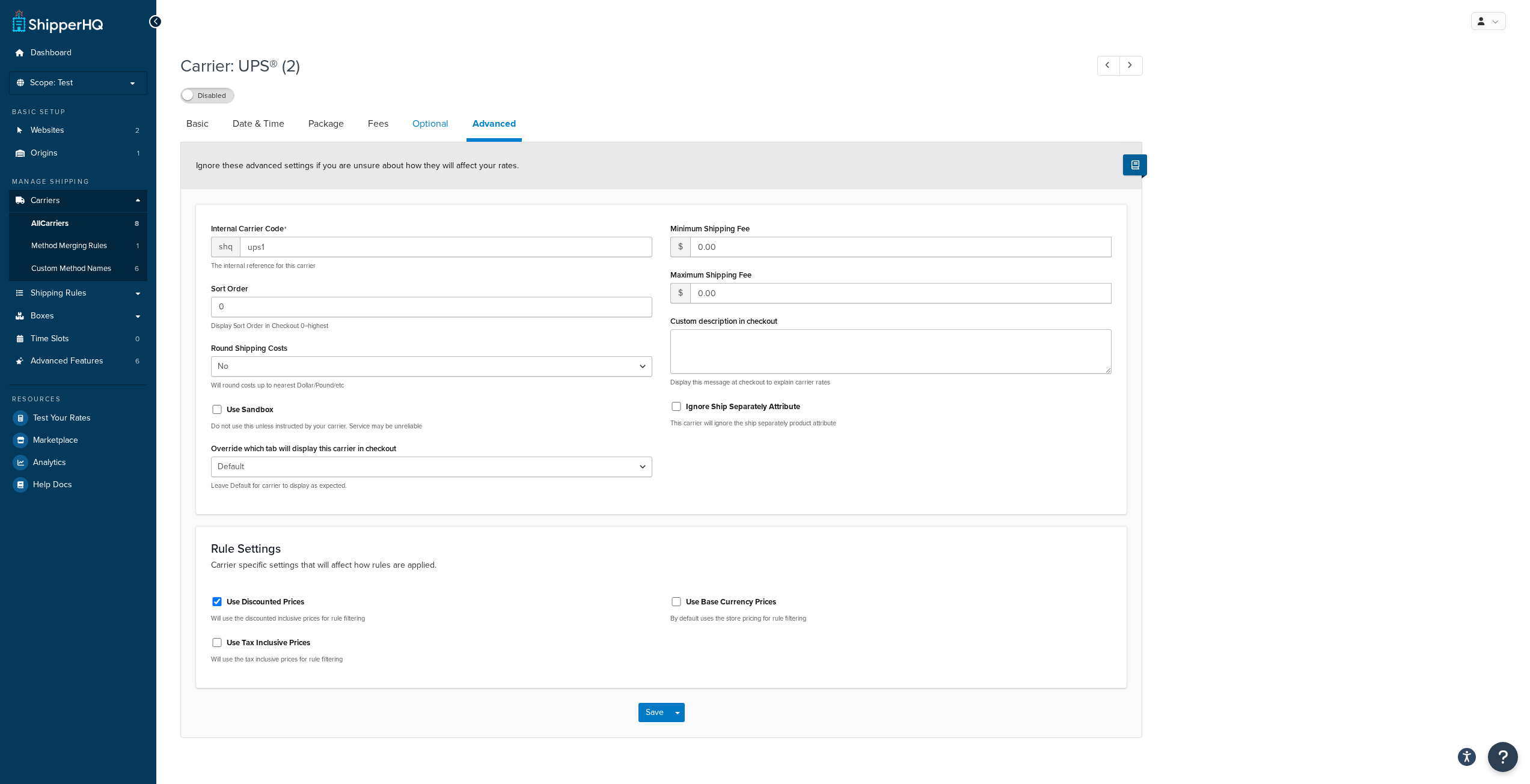
click at [439, 122] on link "Optional" at bounding box center [430, 124] width 48 height 29
select select "business"
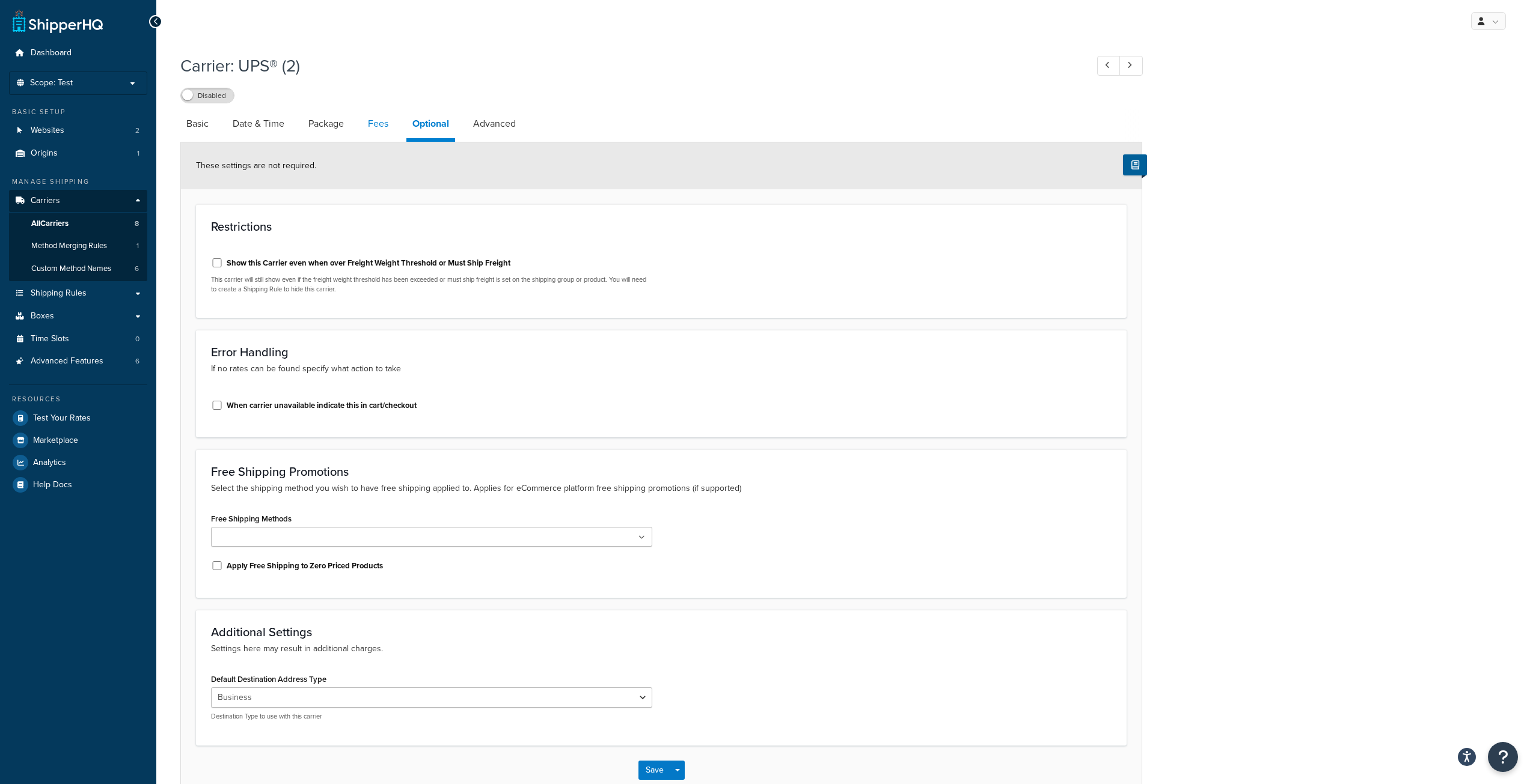
click at [383, 127] on link "Fees" at bounding box center [378, 124] width 33 height 29
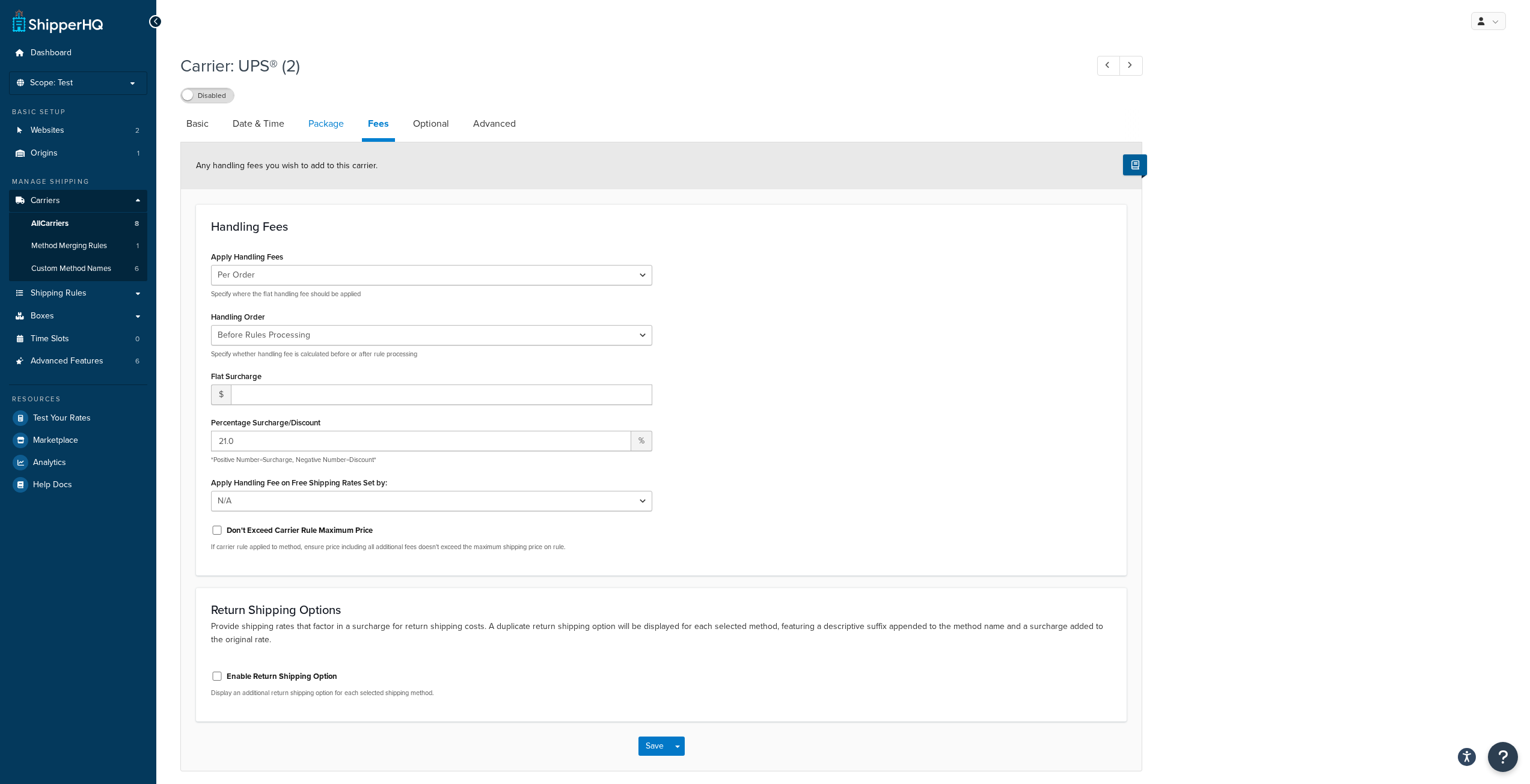
click at [321, 125] on link "Package" at bounding box center [326, 124] width 47 height 29
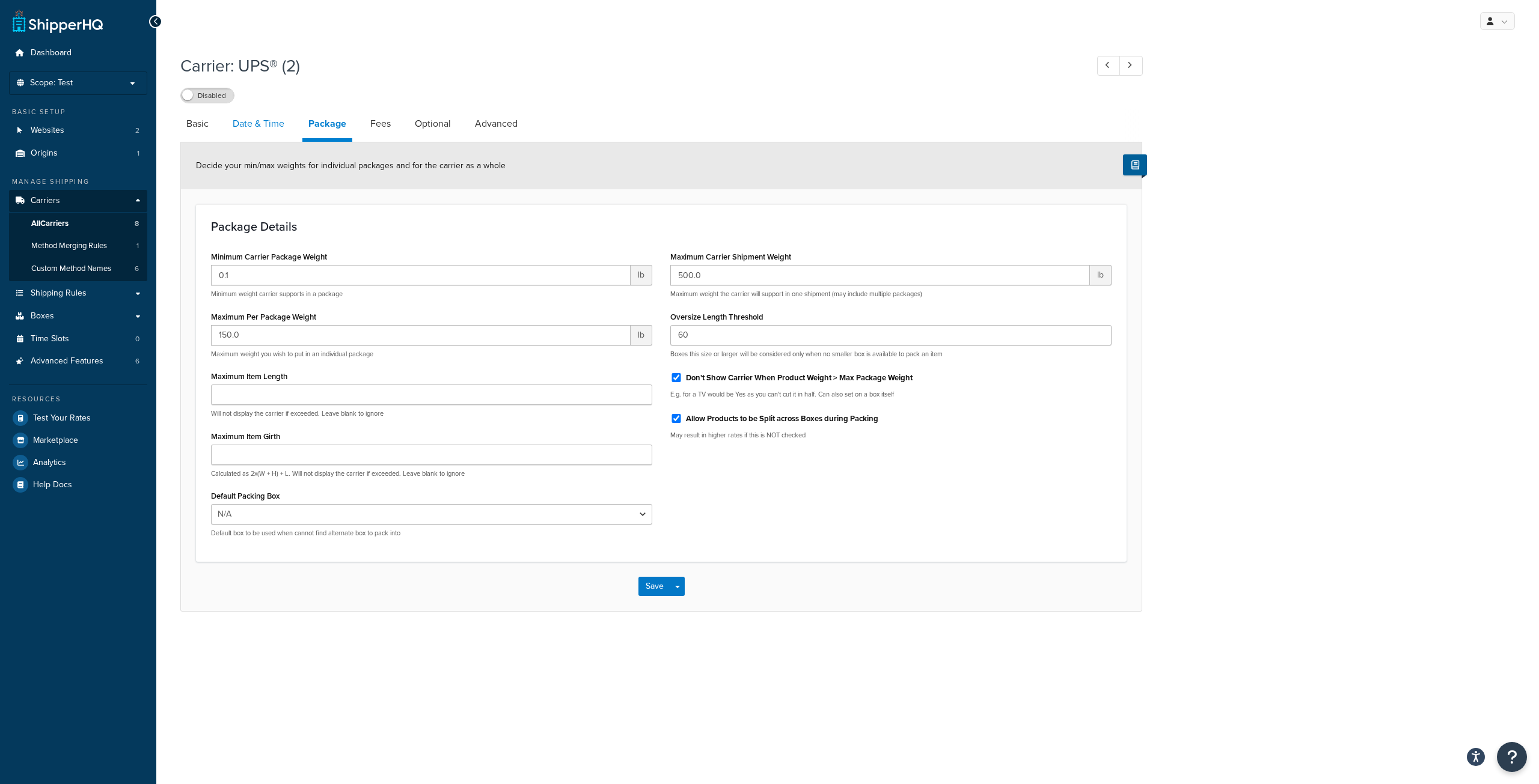
click at [252, 125] on link "Date & Time" at bounding box center [259, 124] width 64 height 29
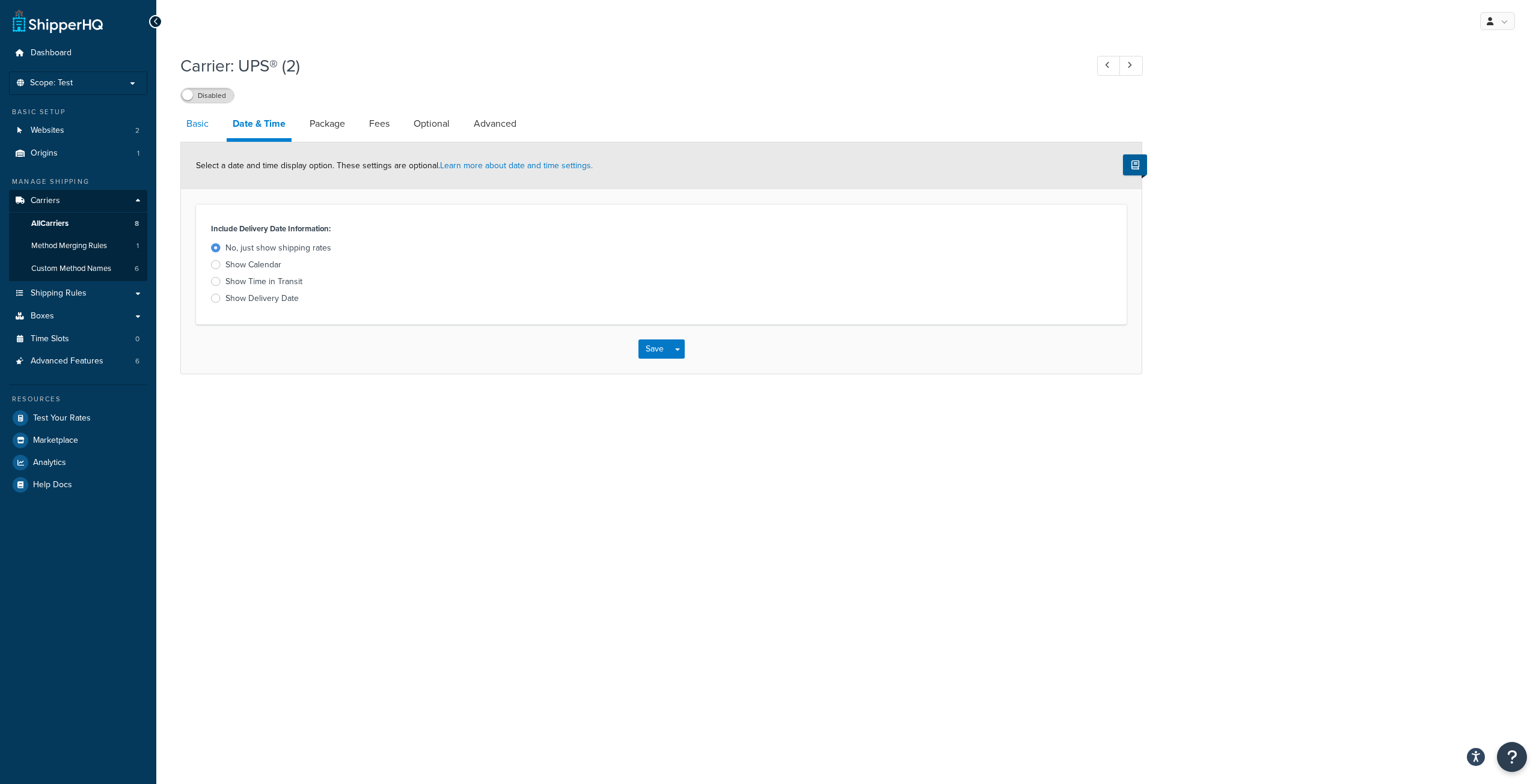
click at [202, 129] on link "Basic" at bounding box center [197, 124] width 34 height 29
select select "ups"
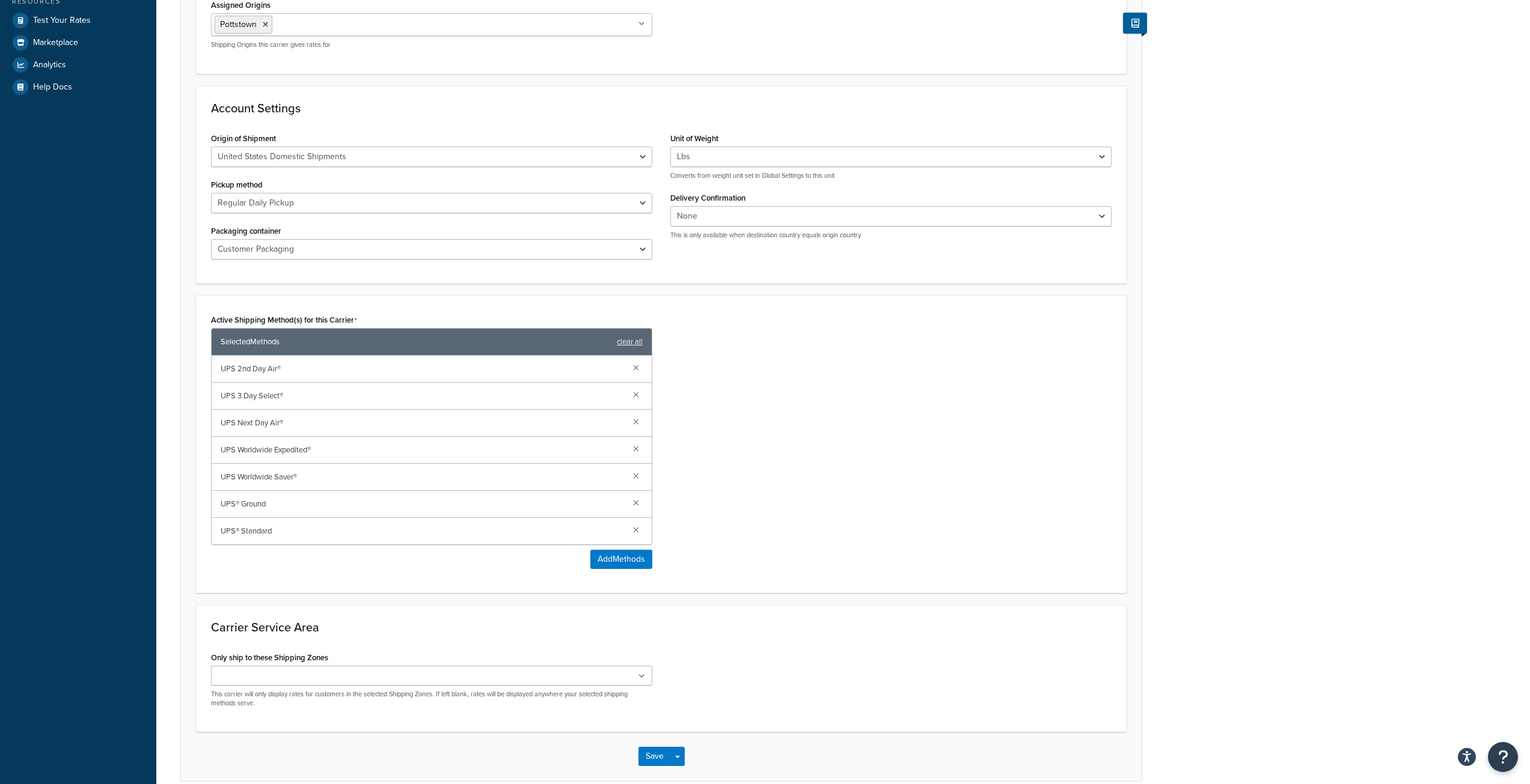
scroll to position [455, 0]
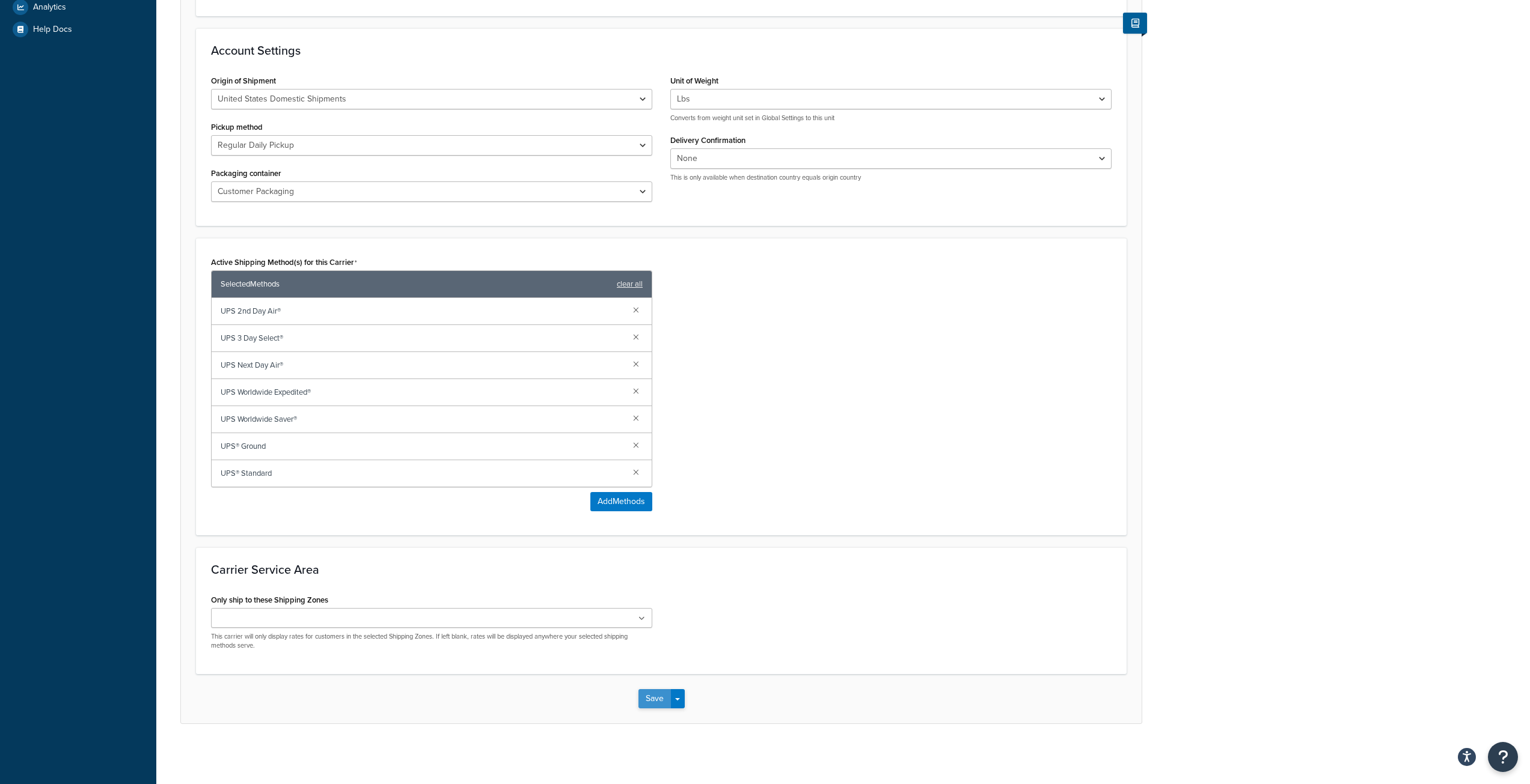
click at [647, 706] on button "Save" at bounding box center [654, 698] width 33 height 19
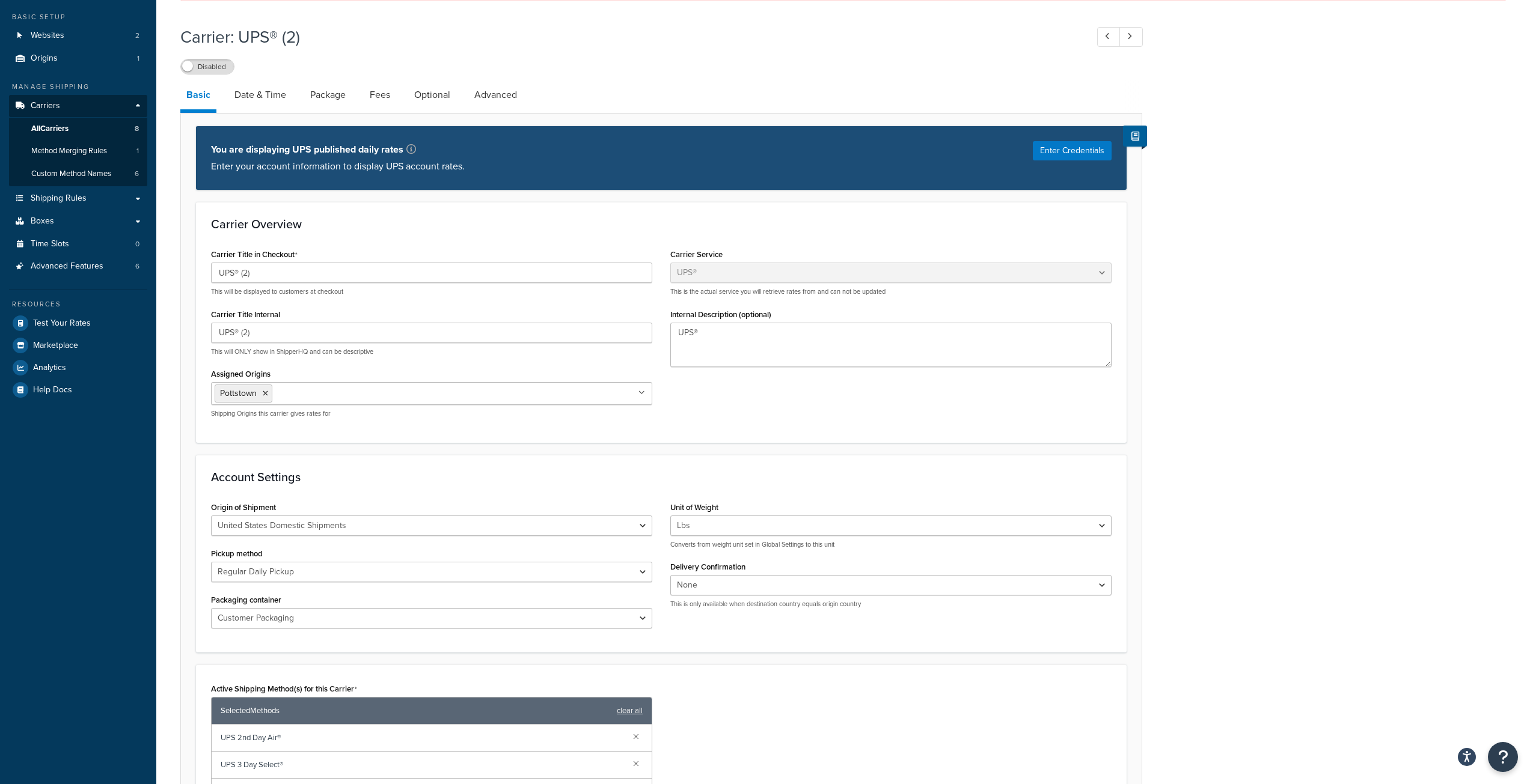
scroll to position [0, 0]
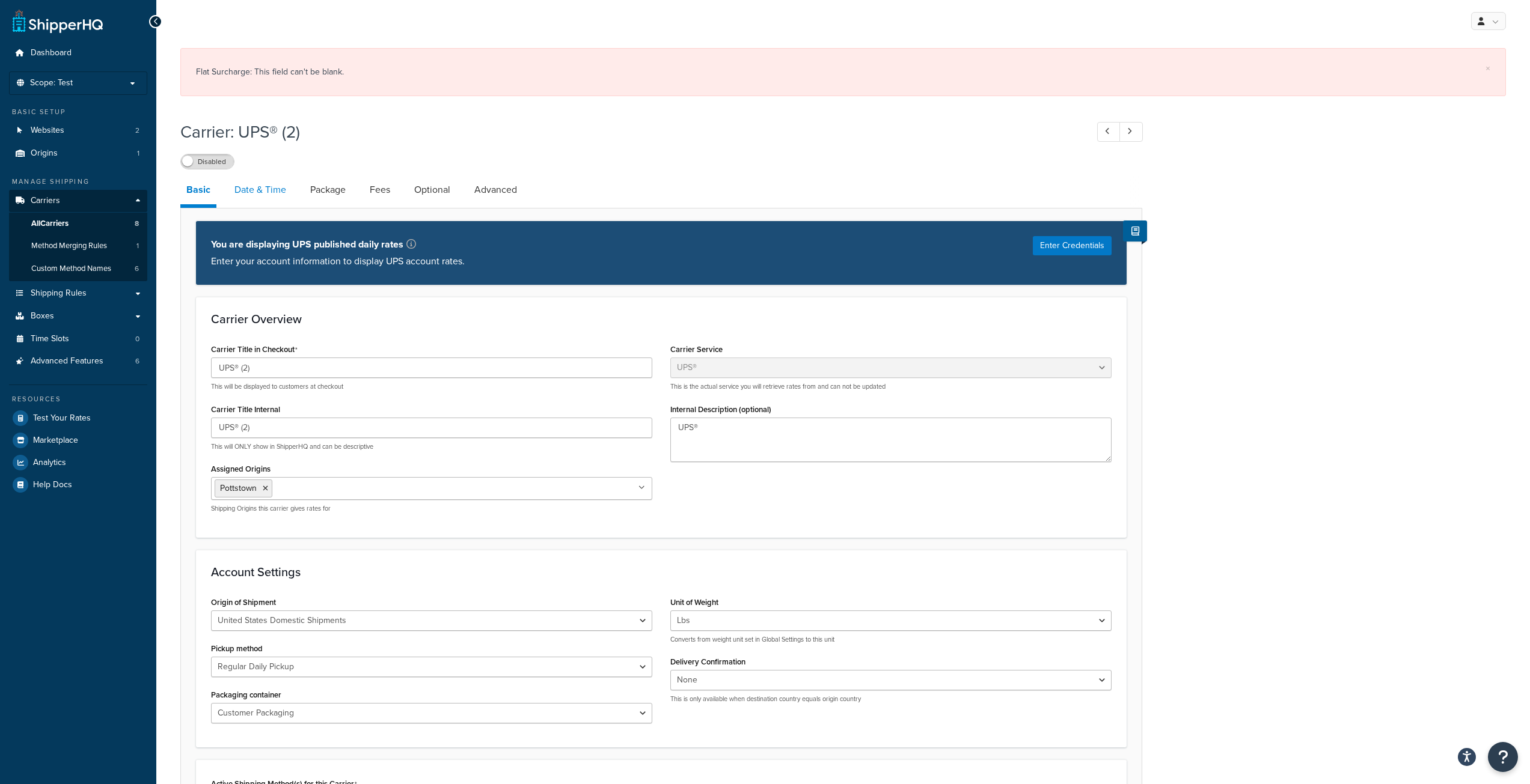
click at [251, 185] on link "Date & Time" at bounding box center [260, 190] width 64 height 29
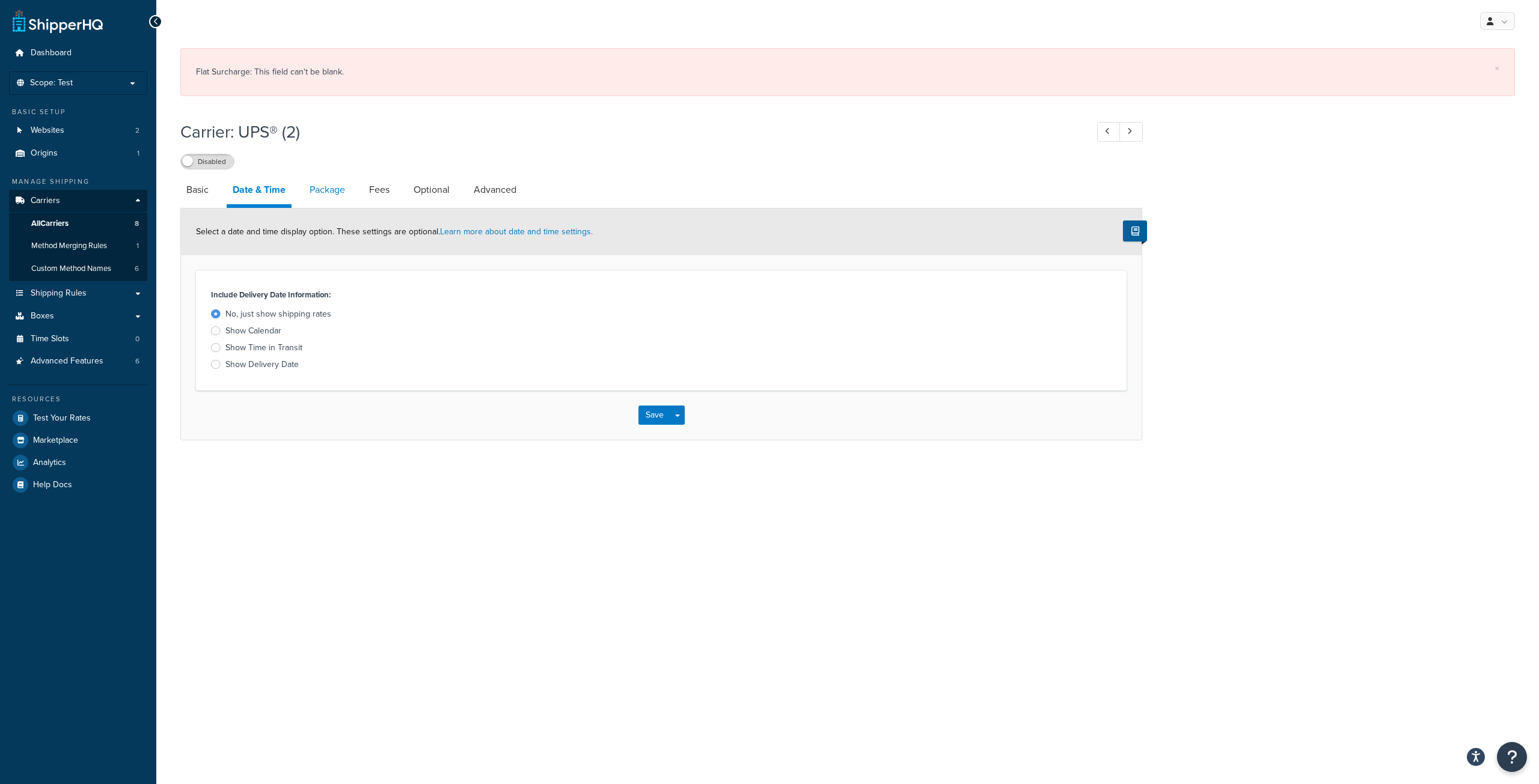
click at [330, 198] on link "Package" at bounding box center [327, 190] width 47 height 29
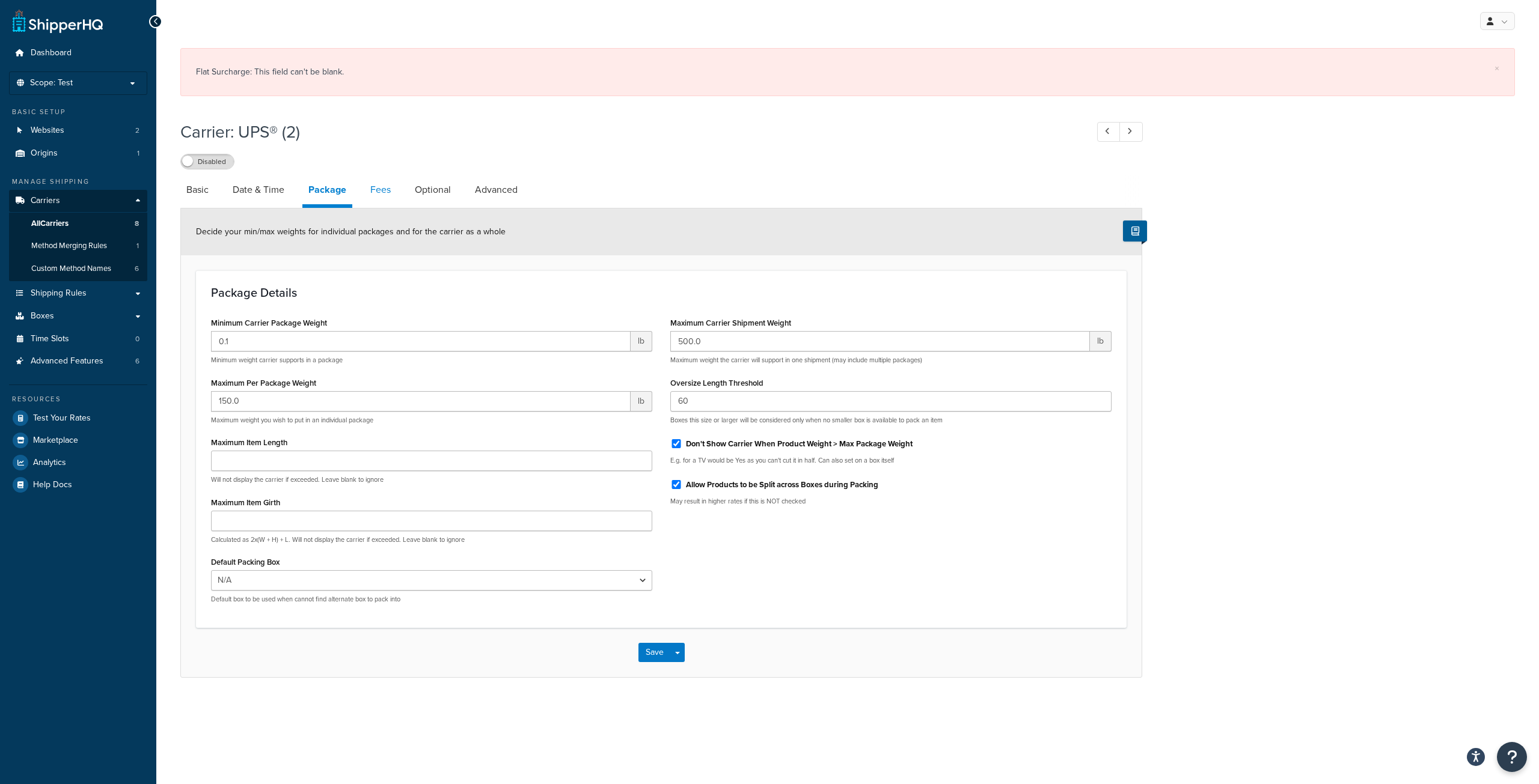
click at [365, 203] on link "Fees" at bounding box center [380, 190] width 33 height 29
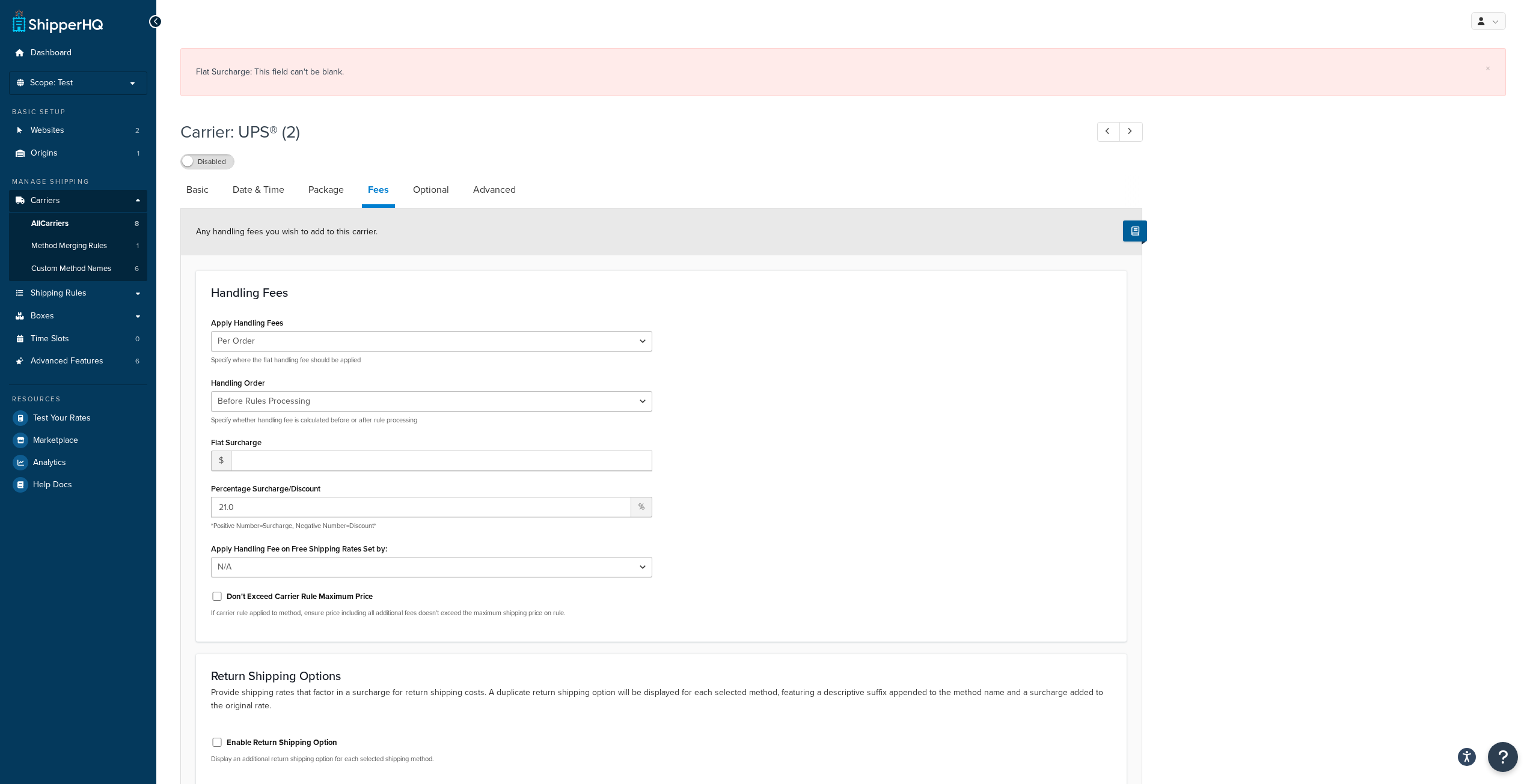
click at [266, 450] on div "Flat Surcharge $" at bounding box center [431, 452] width 441 height 37
click at [267, 453] on input "number" at bounding box center [441, 461] width 421 height 21
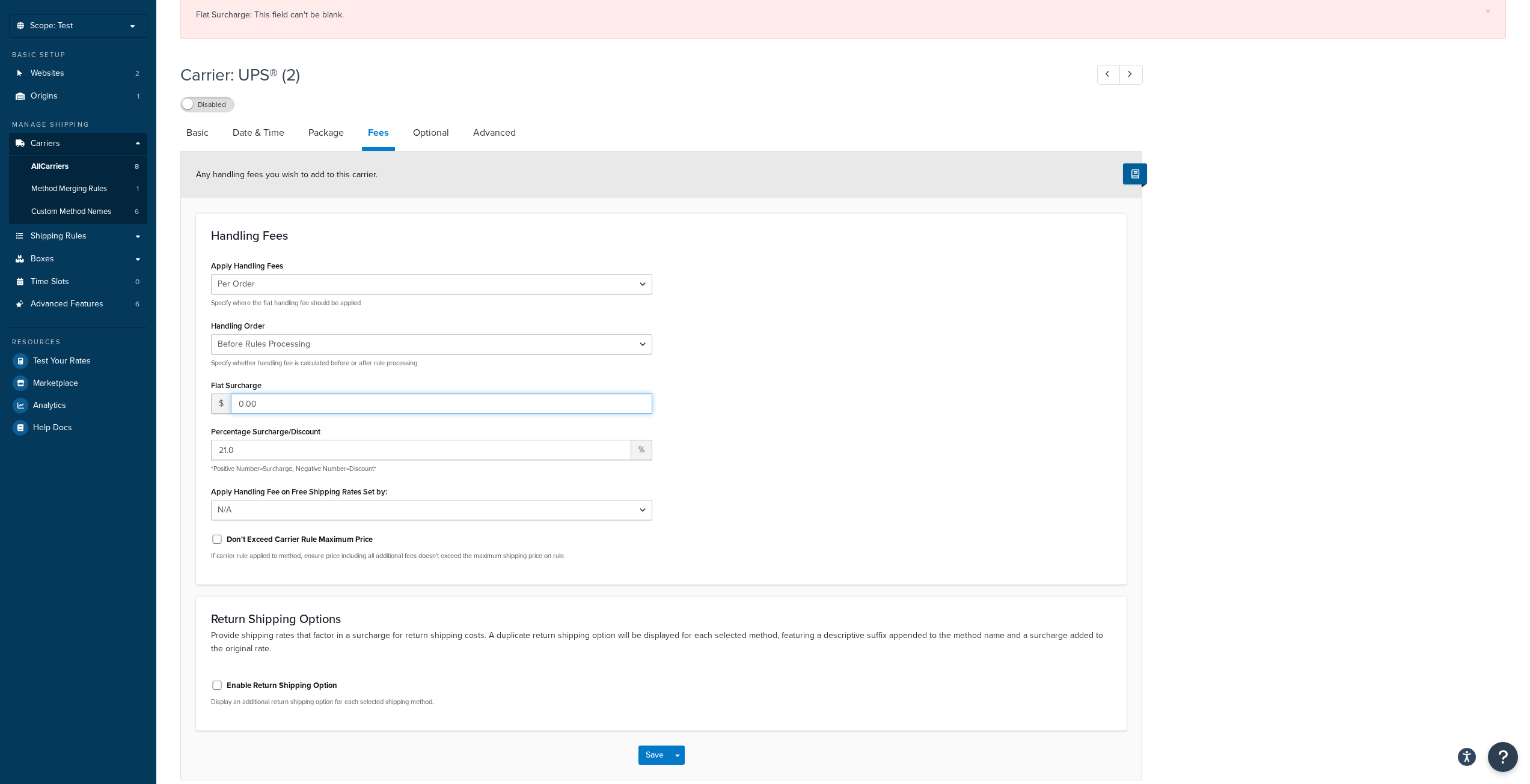
scroll to position [113, 0]
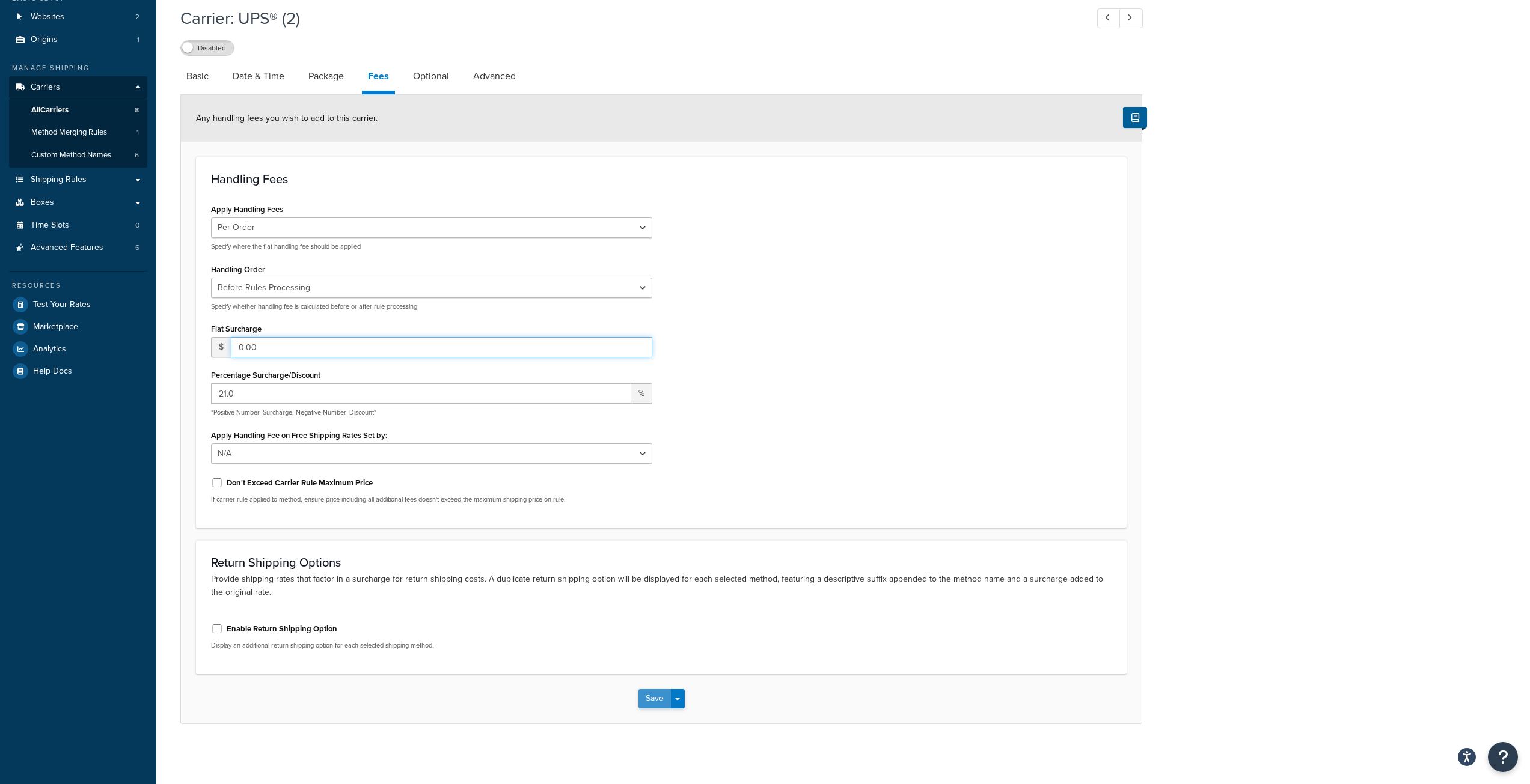
type input "0.00"
click at [650, 703] on button "Save" at bounding box center [654, 698] width 33 height 19
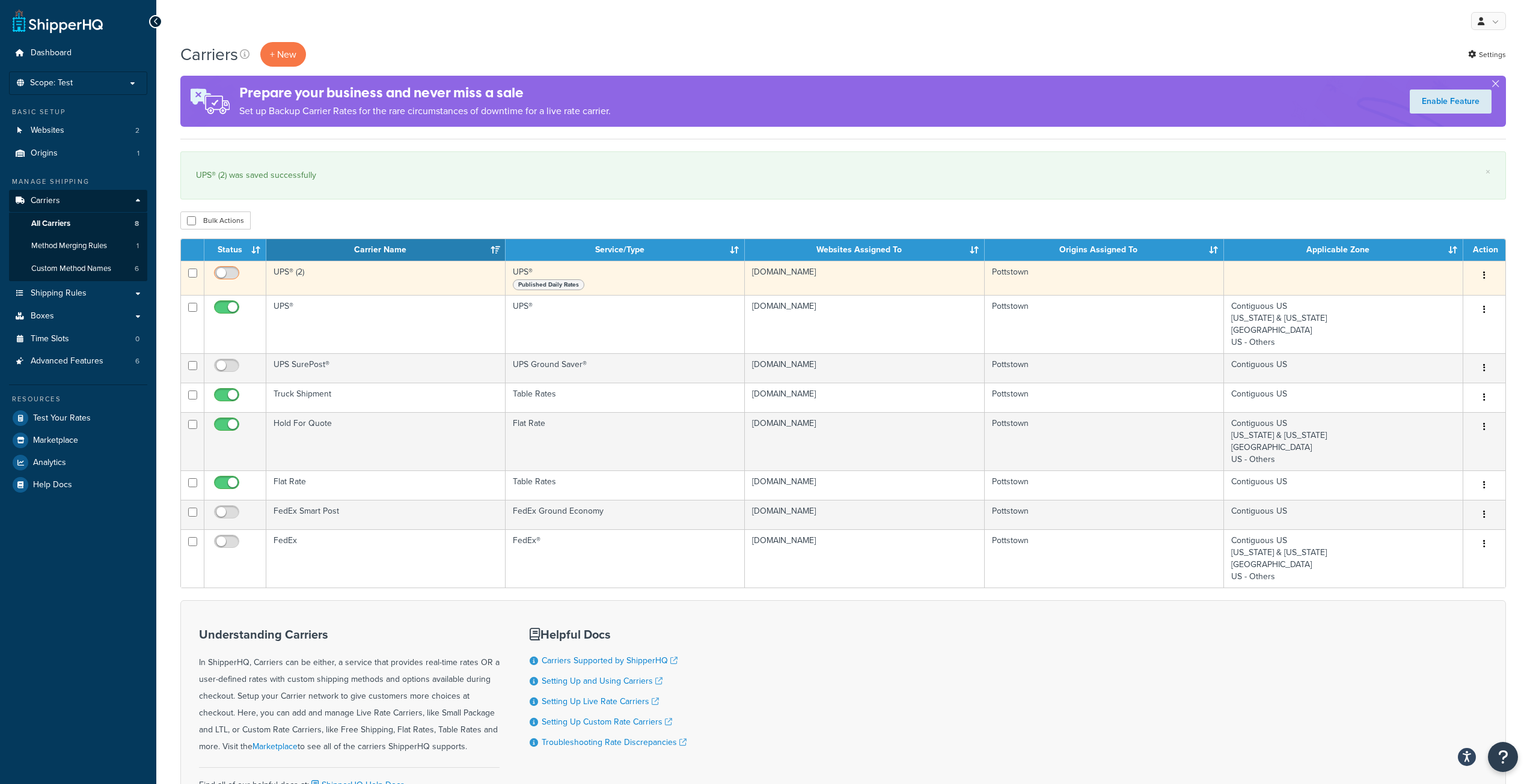
click at [237, 275] on input "checkbox" at bounding box center [227, 276] width 33 height 15
checkbox input "true"
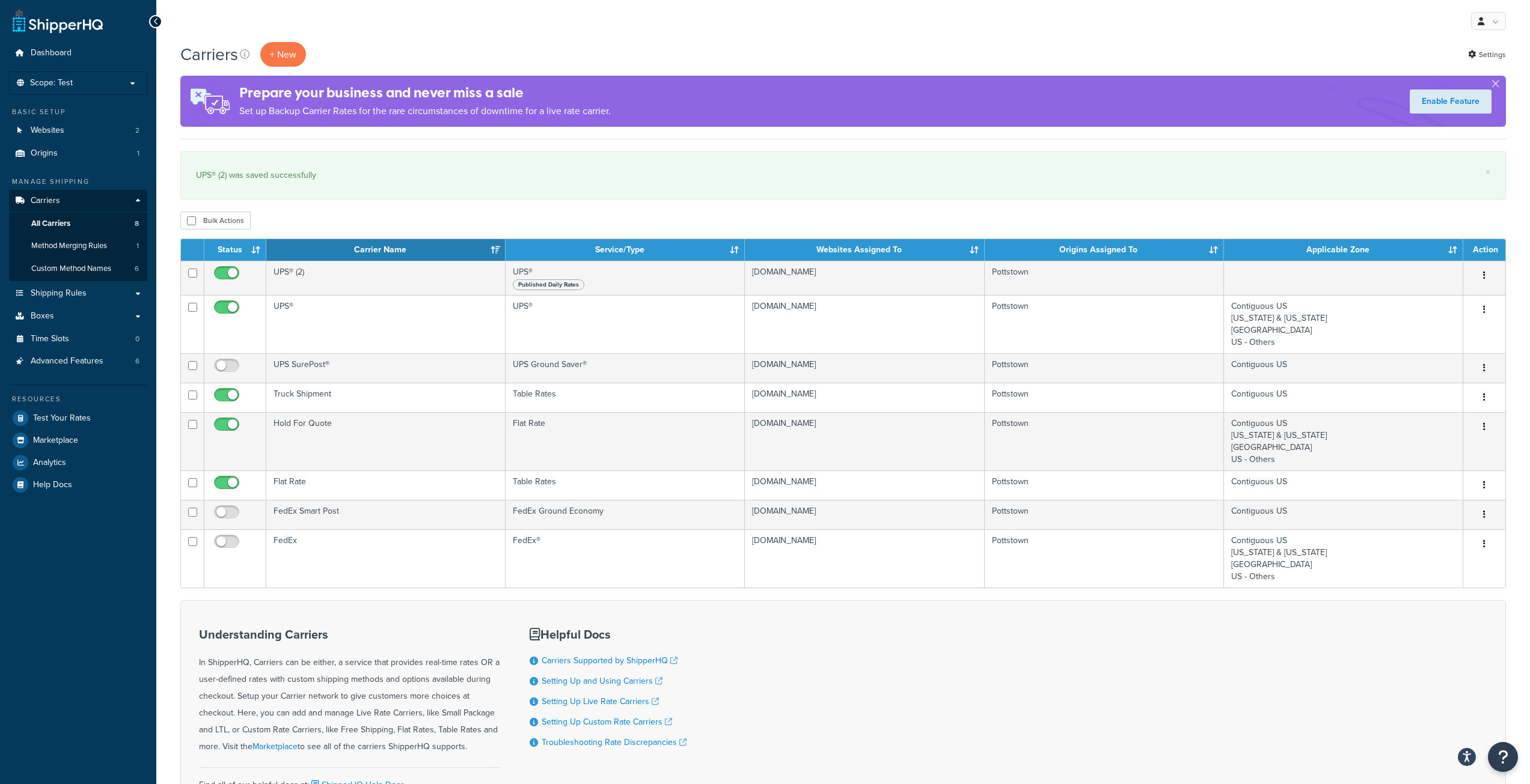
click at [707, 216] on div "Bulk Actions Duplicate Delete" at bounding box center [843, 221] width 1325 height 18
click at [1014, 212] on div "Bulk Actions Duplicate Delete" at bounding box center [843, 221] width 1325 height 18
click at [442, 222] on div "Bulk Actions Duplicate Delete" at bounding box center [843, 221] width 1325 height 18
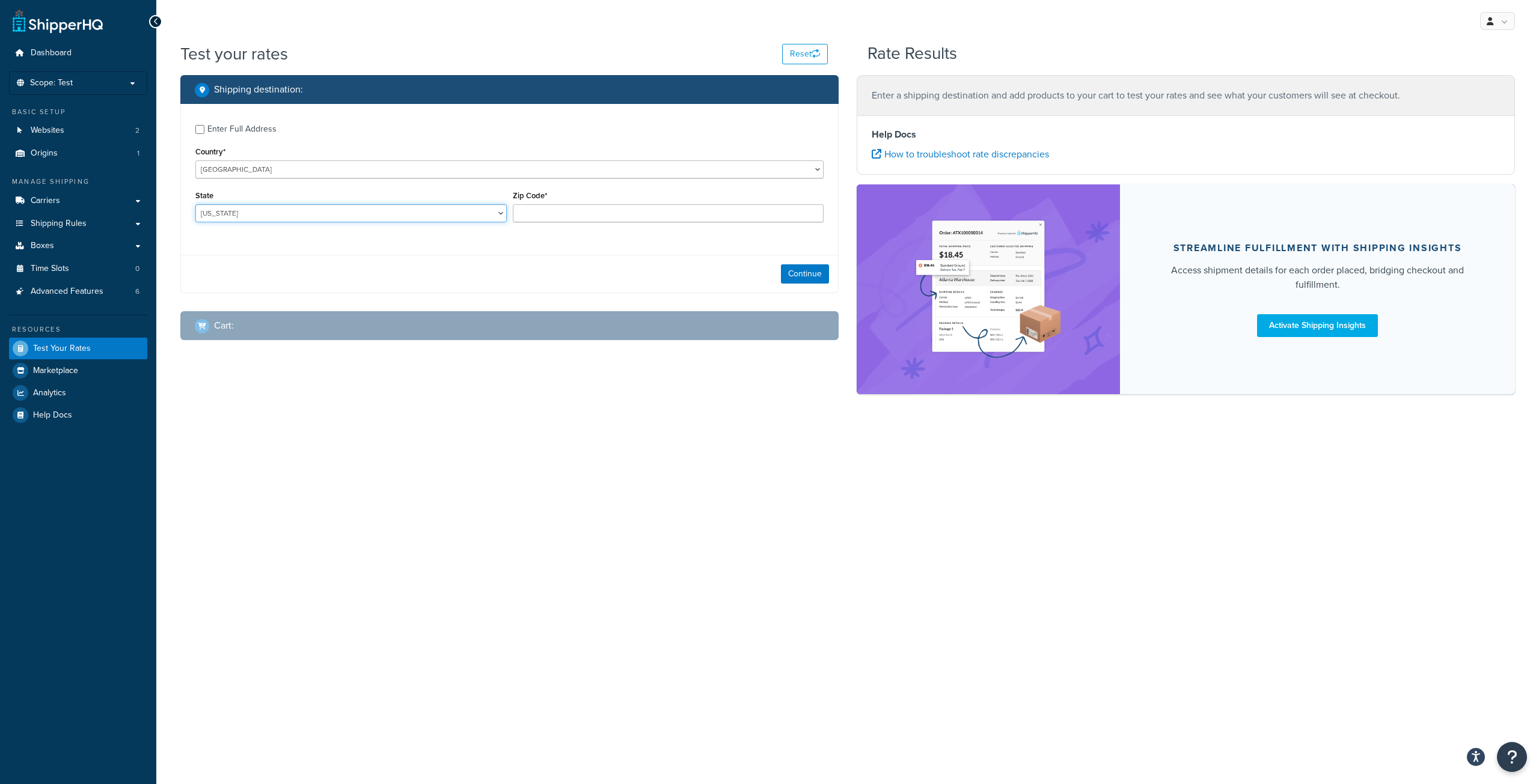
click at [271, 211] on select "[US_STATE] [US_STATE] [US_STATE] [US_STATE] [US_STATE] Armed Forces Americas Ar…" at bounding box center [351, 214] width 311 height 18
select select "NJ"
click at [196, 205] on select "[US_STATE] [US_STATE] [US_STATE] [US_STATE] [US_STATE] Armed Forces Americas Ar…" at bounding box center [351, 214] width 311 height 18
click at [573, 219] on input "Zip Code*" at bounding box center [668, 214] width 311 height 18
type input "08005"
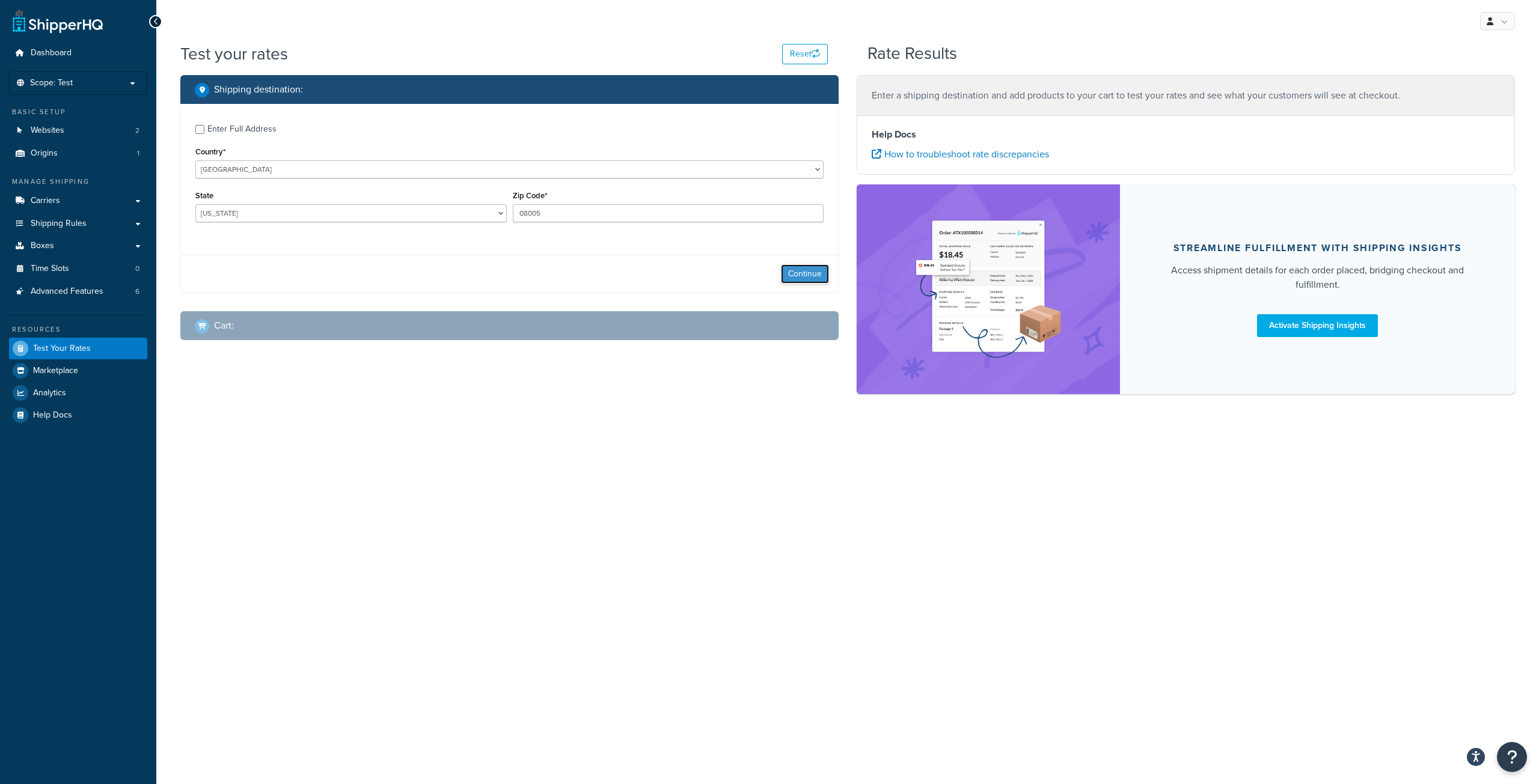
click at [809, 272] on button "Continue" at bounding box center [804, 274] width 48 height 19
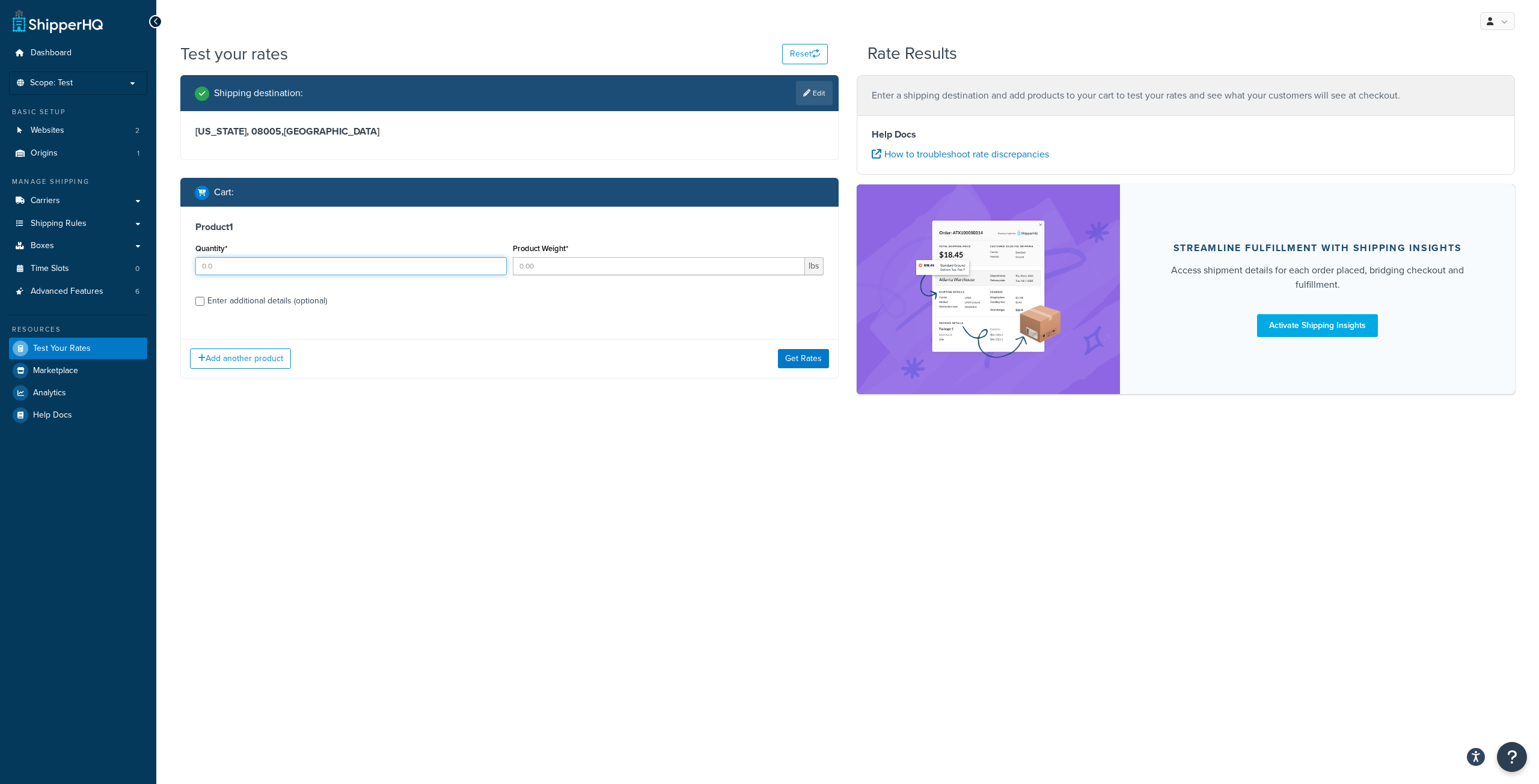
click at [302, 264] on input "Quantity*" at bounding box center [351, 266] width 311 height 18
type input "1"
click at [597, 262] on input "Product Weight*" at bounding box center [659, 266] width 293 height 18
type input "1.13"
click at [262, 304] on div "Enter additional details (optional)" at bounding box center [267, 301] width 119 height 17
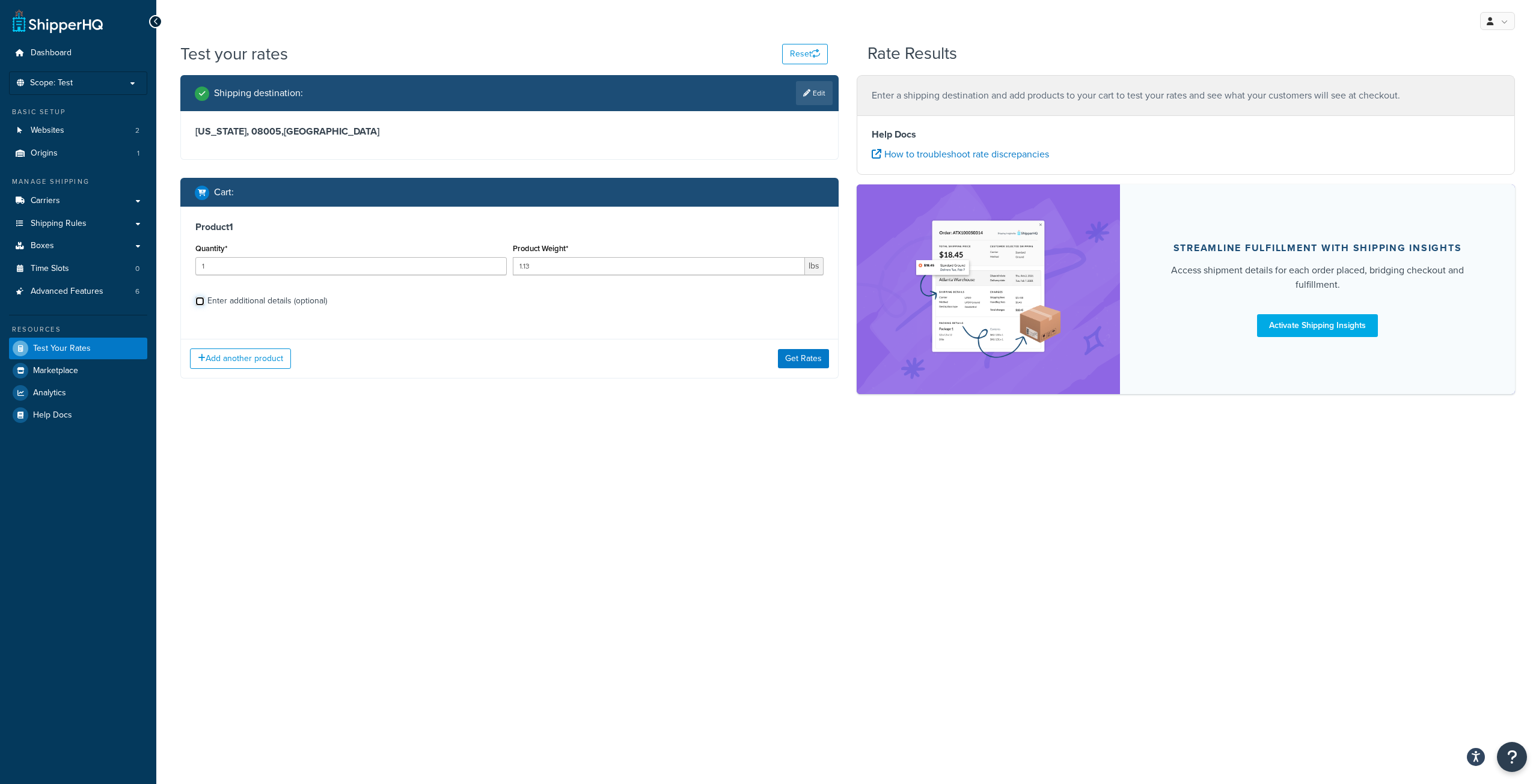
click at [205, 304] on input "Enter additional details (optional)" at bounding box center [200, 301] width 9 height 9
checkbox input "true"
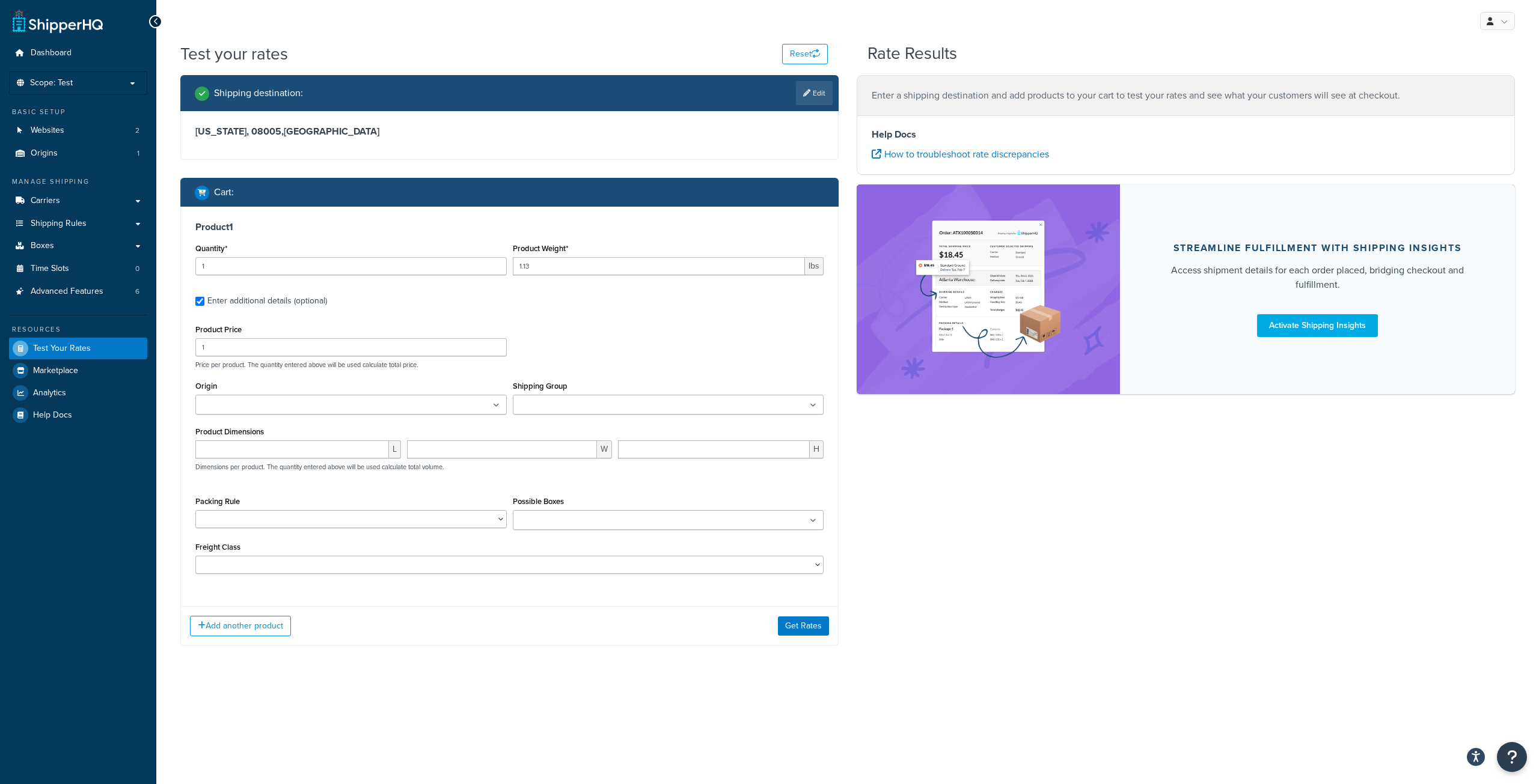
click at [615, 405] on ul at bounding box center [668, 405] width 311 height 20
click at [610, 349] on div "Product Price 1 Price per product. The quantity entered above will be used calc…" at bounding box center [510, 345] width 634 height 47
click at [583, 405] on input "Shipping Group" at bounding box center [570, 405] width 107 height 13
type input "ha"
click at [993, 504] on div "Shipping destination : Edit [US_STATE][GEOGRAPHIC_DATA] , [GEOGRAPHIC_DATA] Car…" at bounding box center [847, 367] width 1353 height 582
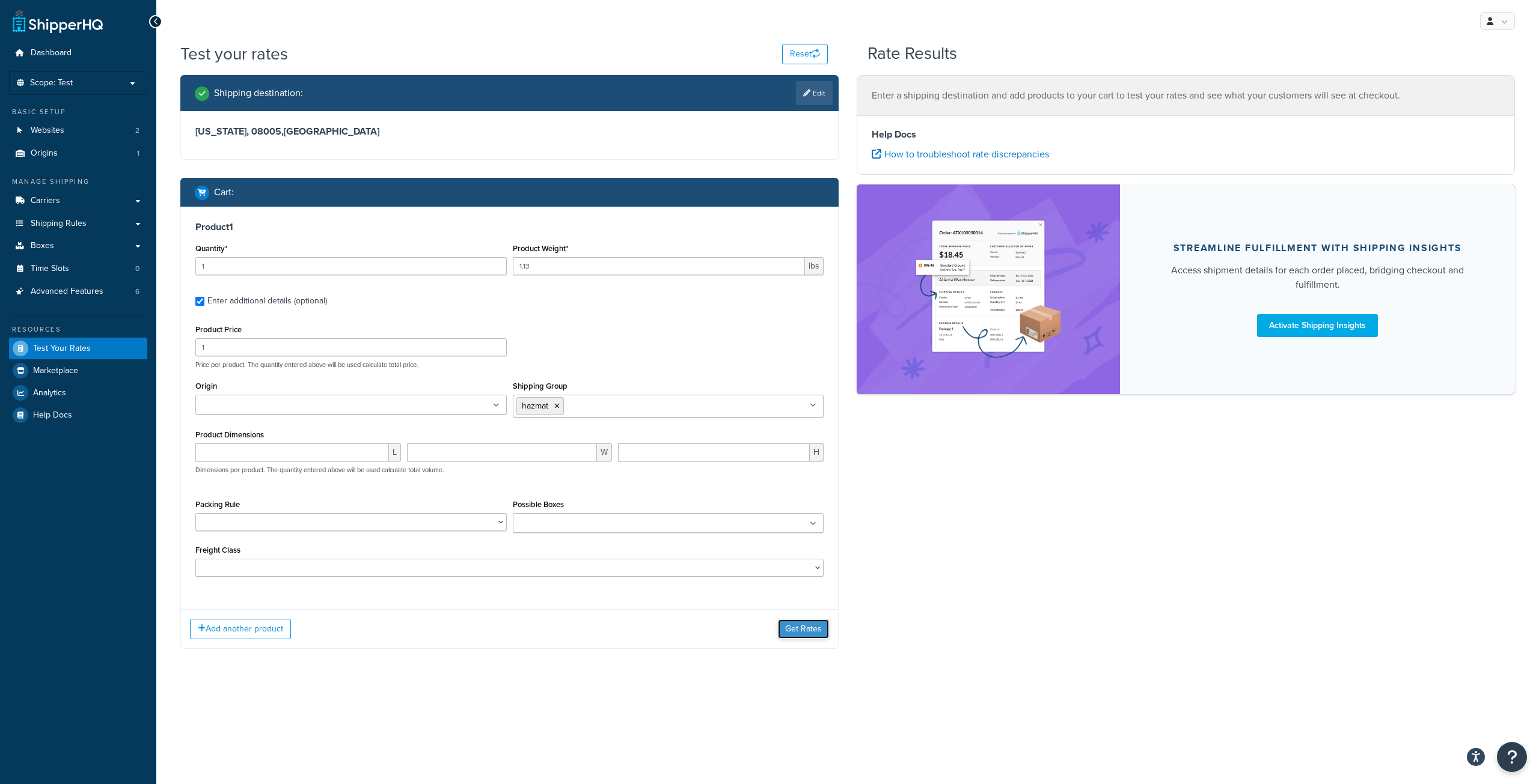
click at [810, 631] on button "Get Rates" at bounding box center [803, 629] width 51 height 19
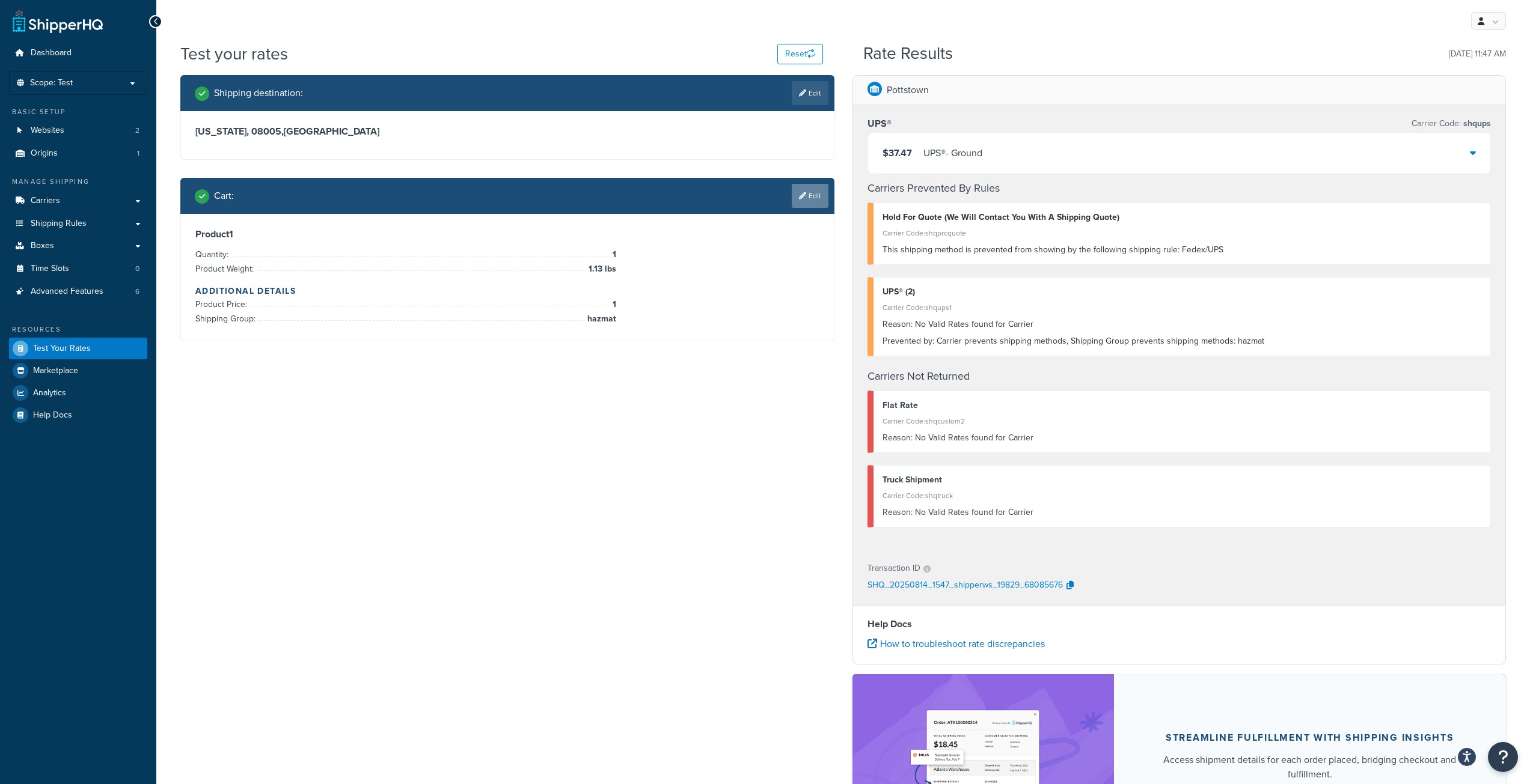
click at [808, 196] on link "Edit" at bounding box center [810, 196] width 37 height 24
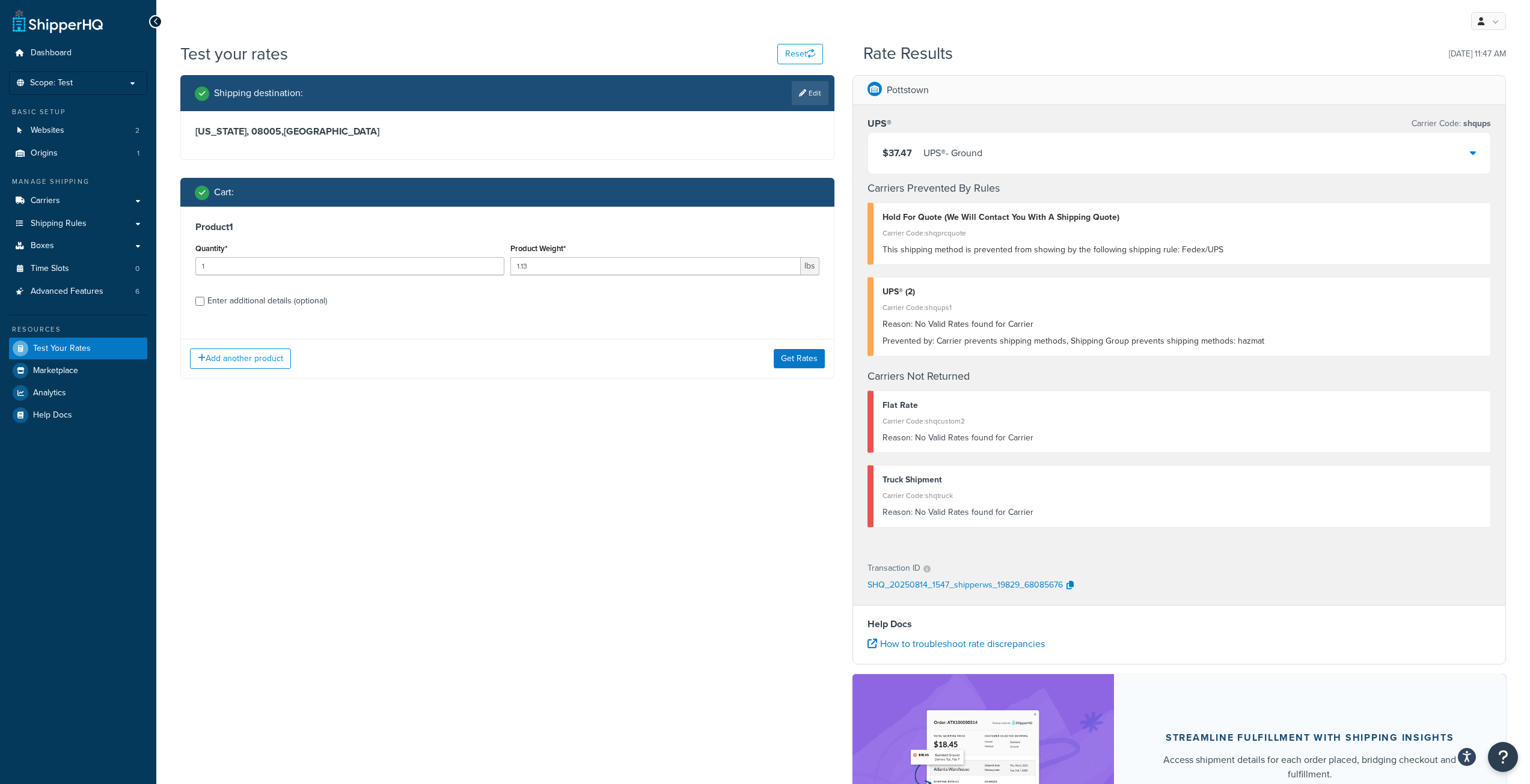
click at [249, 301] on div "Enter additional details (optional)" at bounding box center [267, 301] width 119 height 17
click at [205, 301] on input "Enter additional details (optional)" at bounding box center [200, 301] width 9 height 9
checkbox input "true"
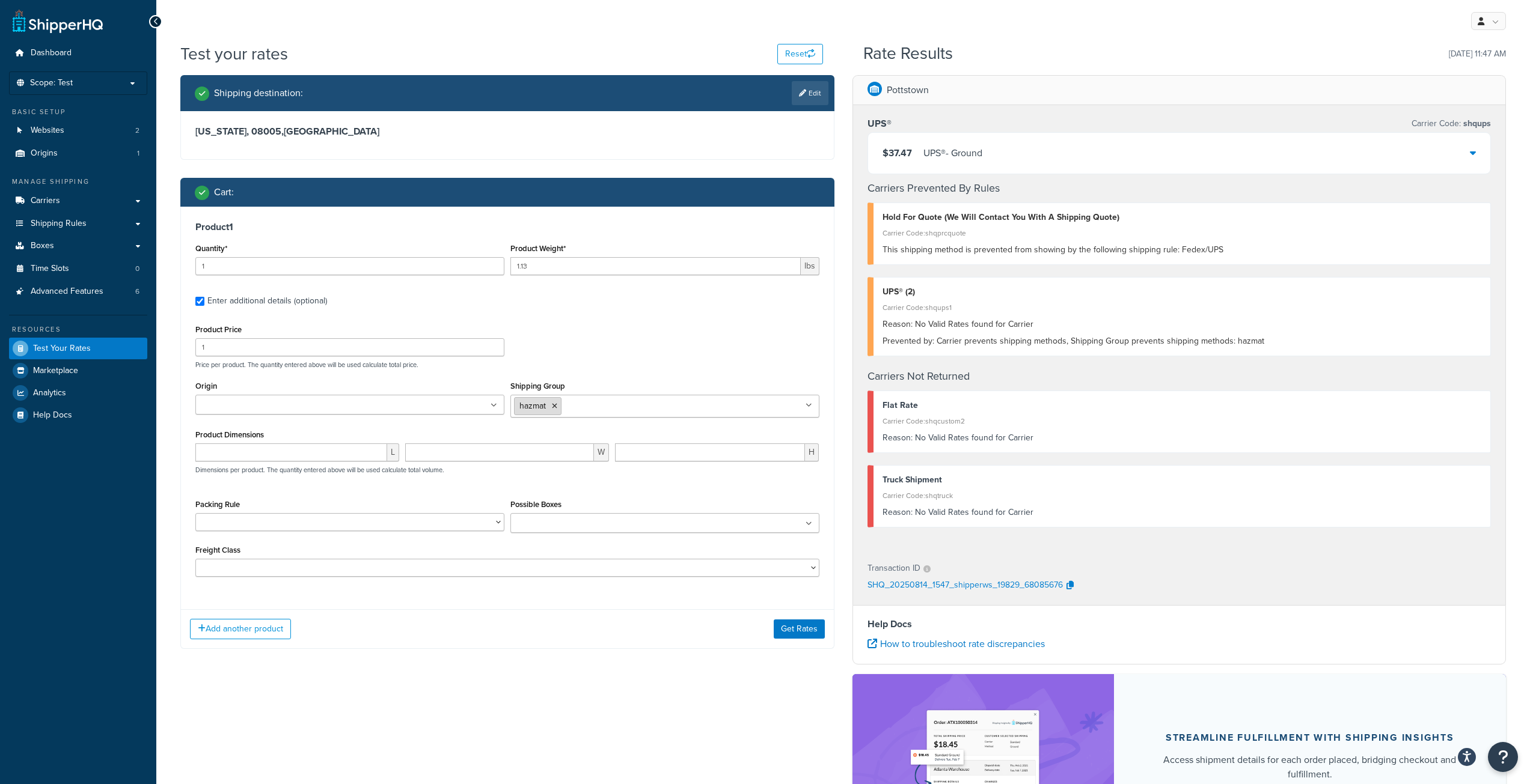
click at [555, 406] on icon at bounding box center [554, 405] width 5 height 7
click at [811, 623] on button "Get Rates" at bounding box center [799, 617] width 51 height 19
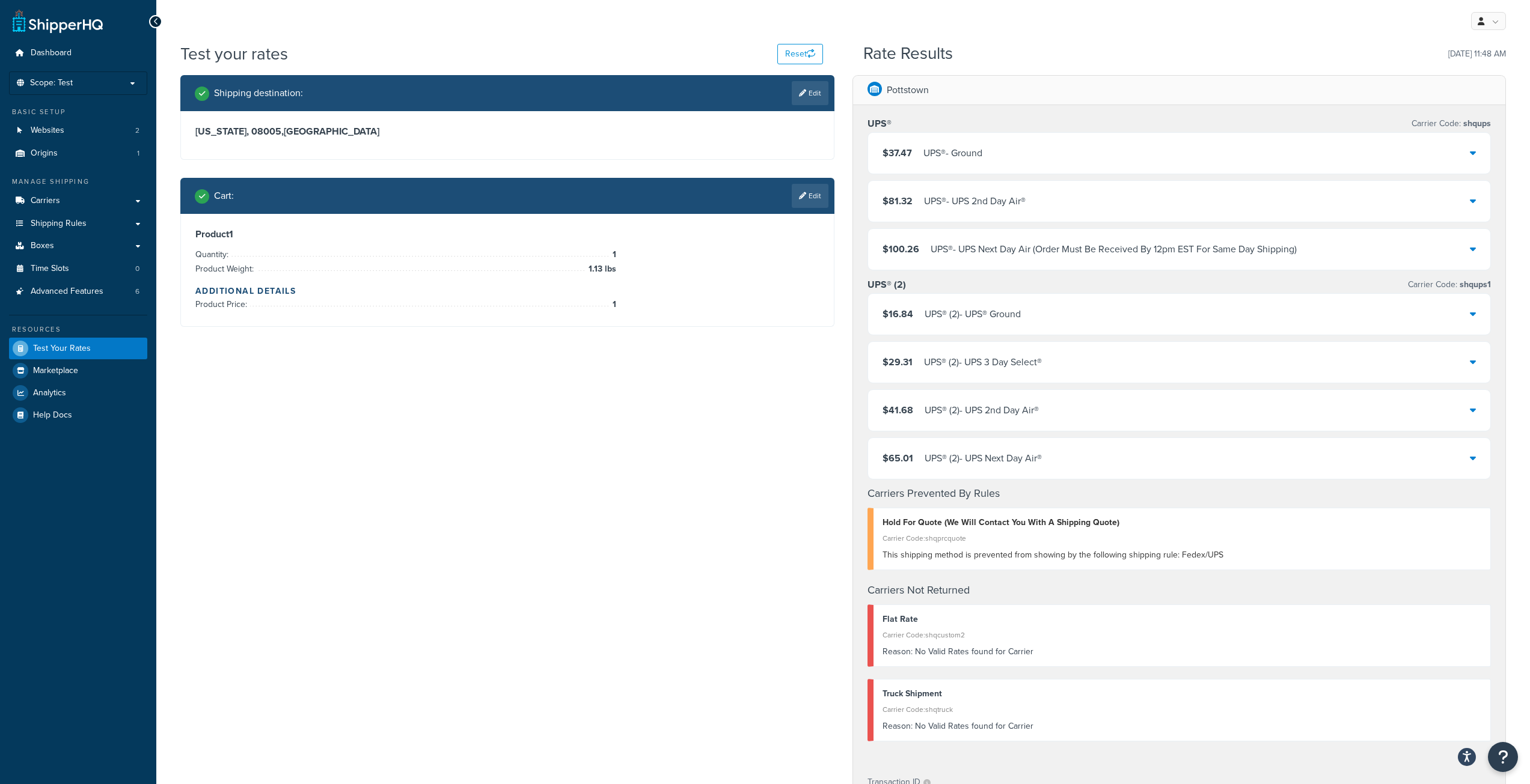
click at [1474, 322] on div at bounding box center [1473, 314] width 6 height 17
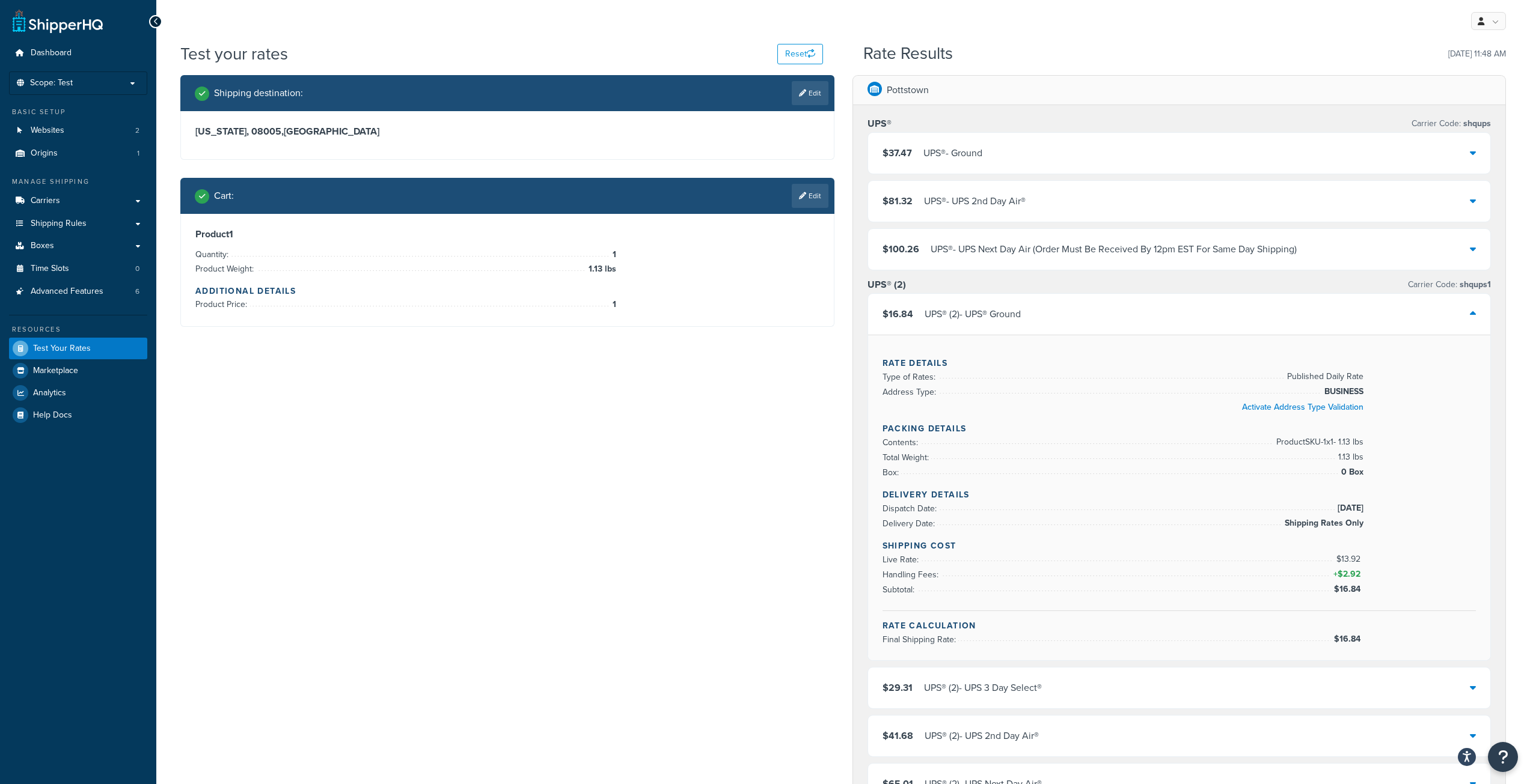
click at [1470, 153] on icon at bounding box center [1473, 152] width 6 height 10
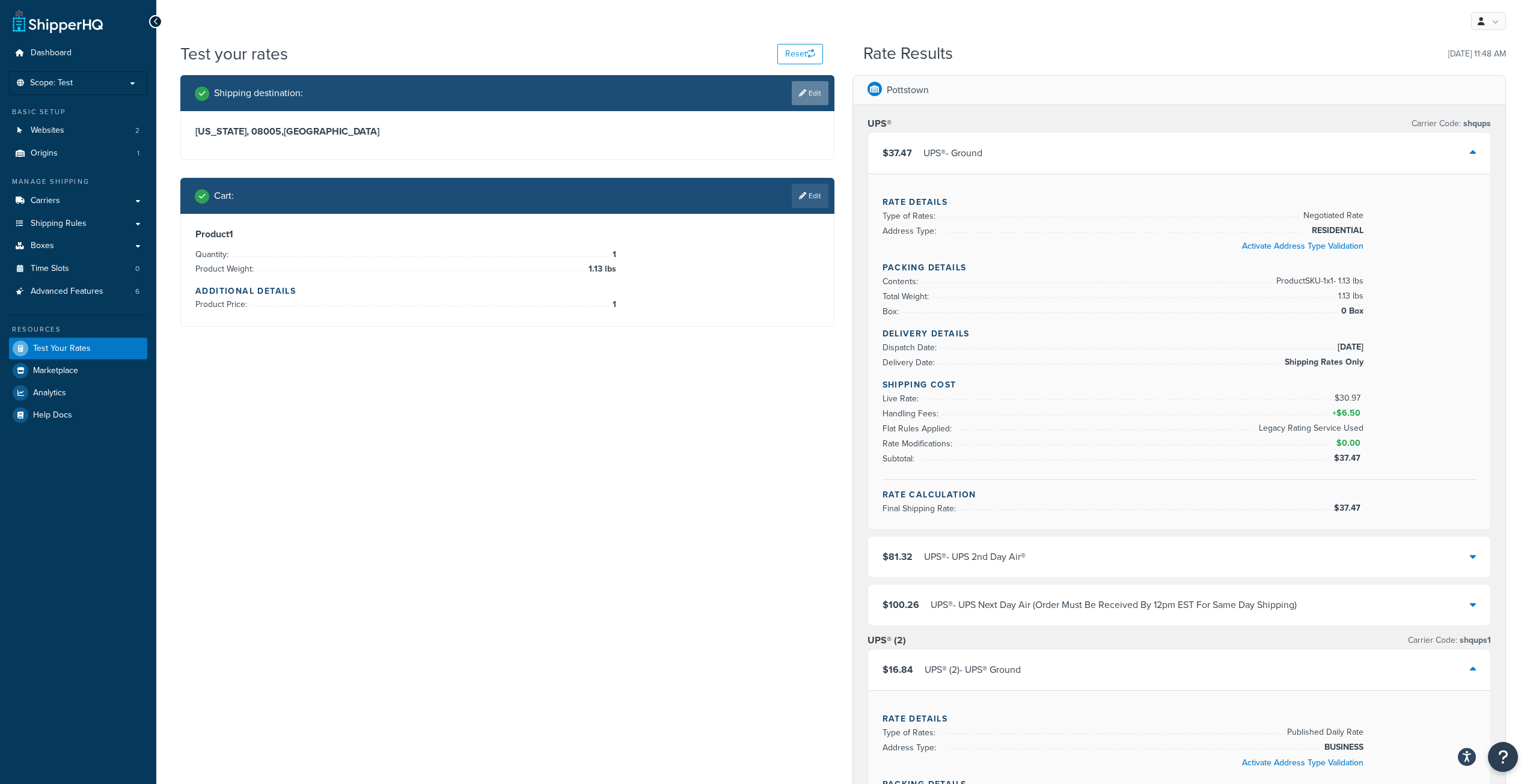
click at [800, 97] on link "Edit" at bounding box center [810, 94] width 37 height 24
select select "NJ"
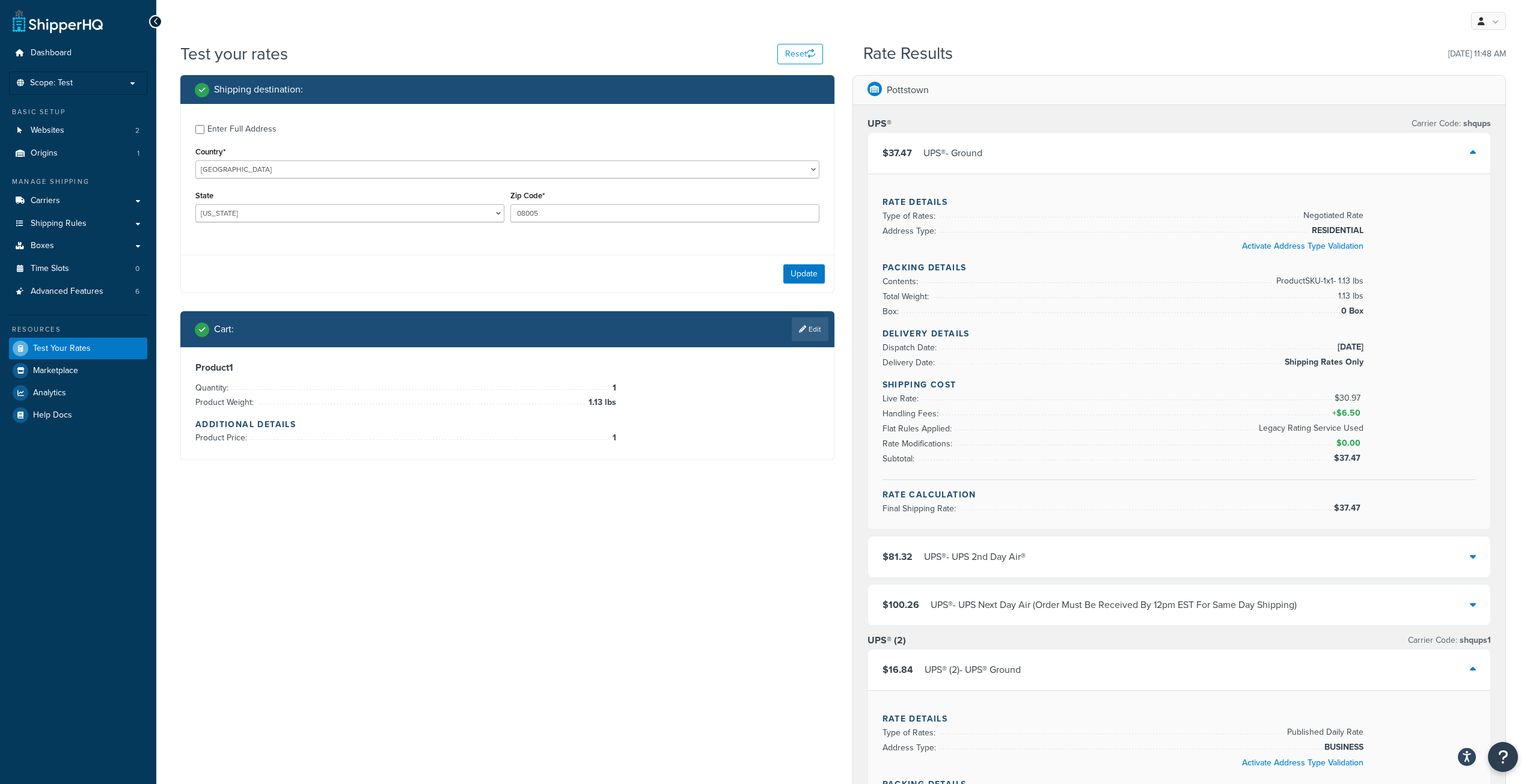
click at [216, 128] on div "Enter Full Address" at bounding box center [242, 129] width 69 height 17
click at [205, 128] on input "Enter Full Address" at bounding box center [200, 129] width 9 height 9
checkbox input "true"
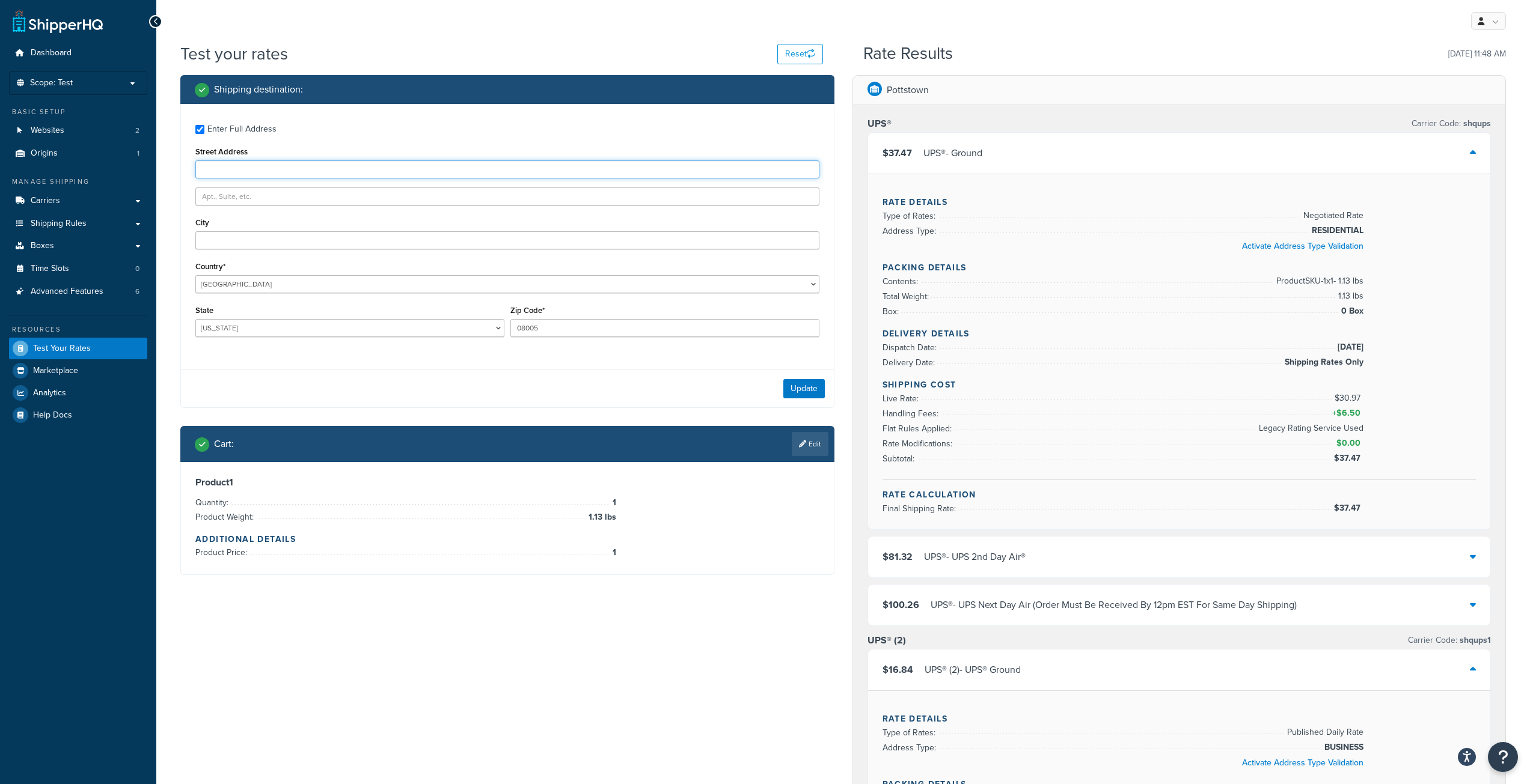
click at [290, 167] on input "Street Address" at bounding box center [507, 170] width 624 height 18
paste input "[STREET_ADDRESS]"
drag, startPoint x: 251, startPoint y: 167, endPoint x: 402, endPoint y: 176, distance: 151.3
click at [402, 176] on input "[STREET_ADDRESS]" at bounding box center [507, 170] width 624 height 18
click at [270, 167] on input "[STREET_ADDRESS]" at bounding box center [507, 170] width 624 height 18
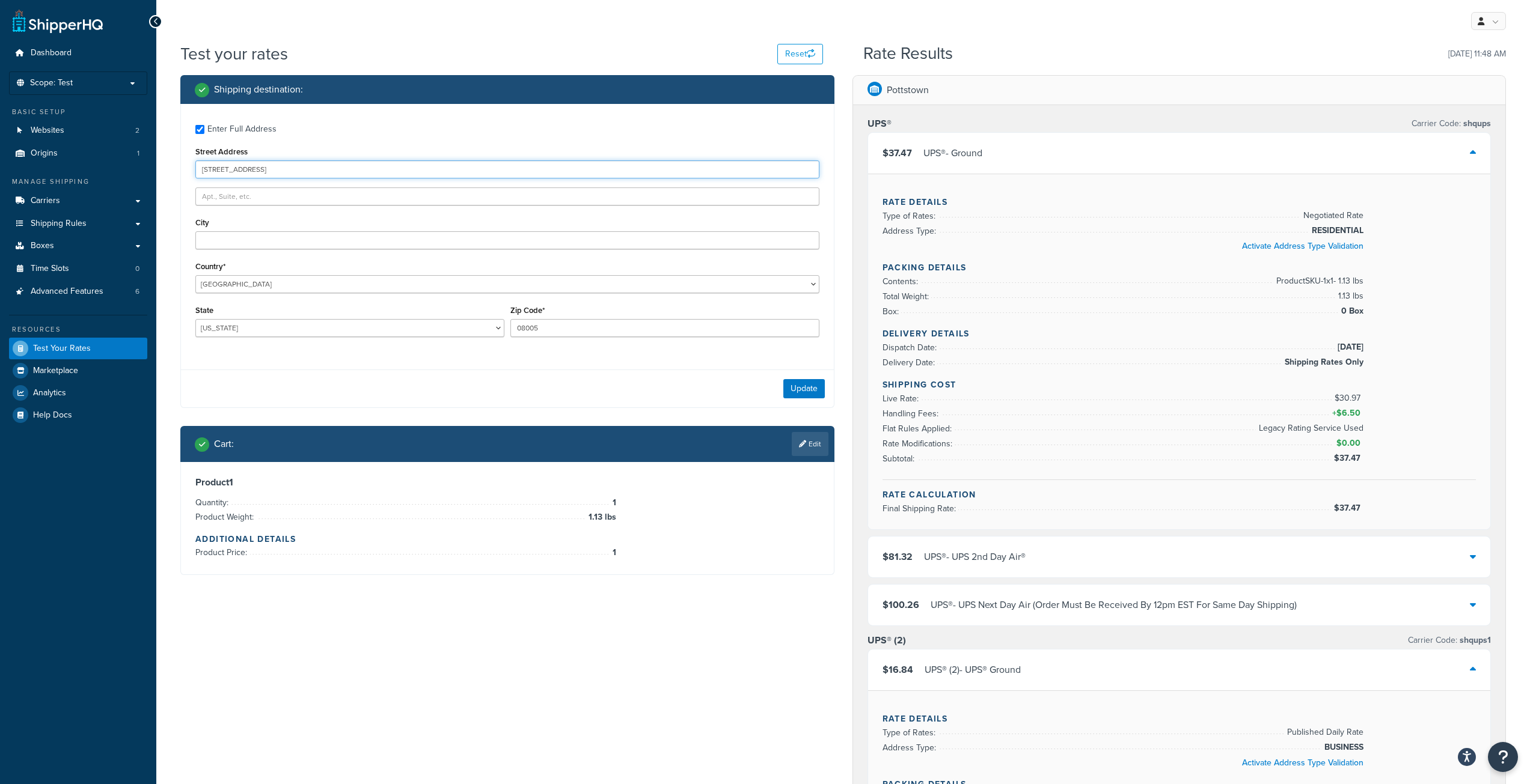
click at [270, 167] on input "[STREET_ADDRESS]" at bounding box center [507, 170] width 624 height 18
type input "[STREET_ADDRESS]"
click at [272, 233] on input "City" at bounding box center [507, 240] width 624 height 18
paste input "Medford"
type input "Medford"
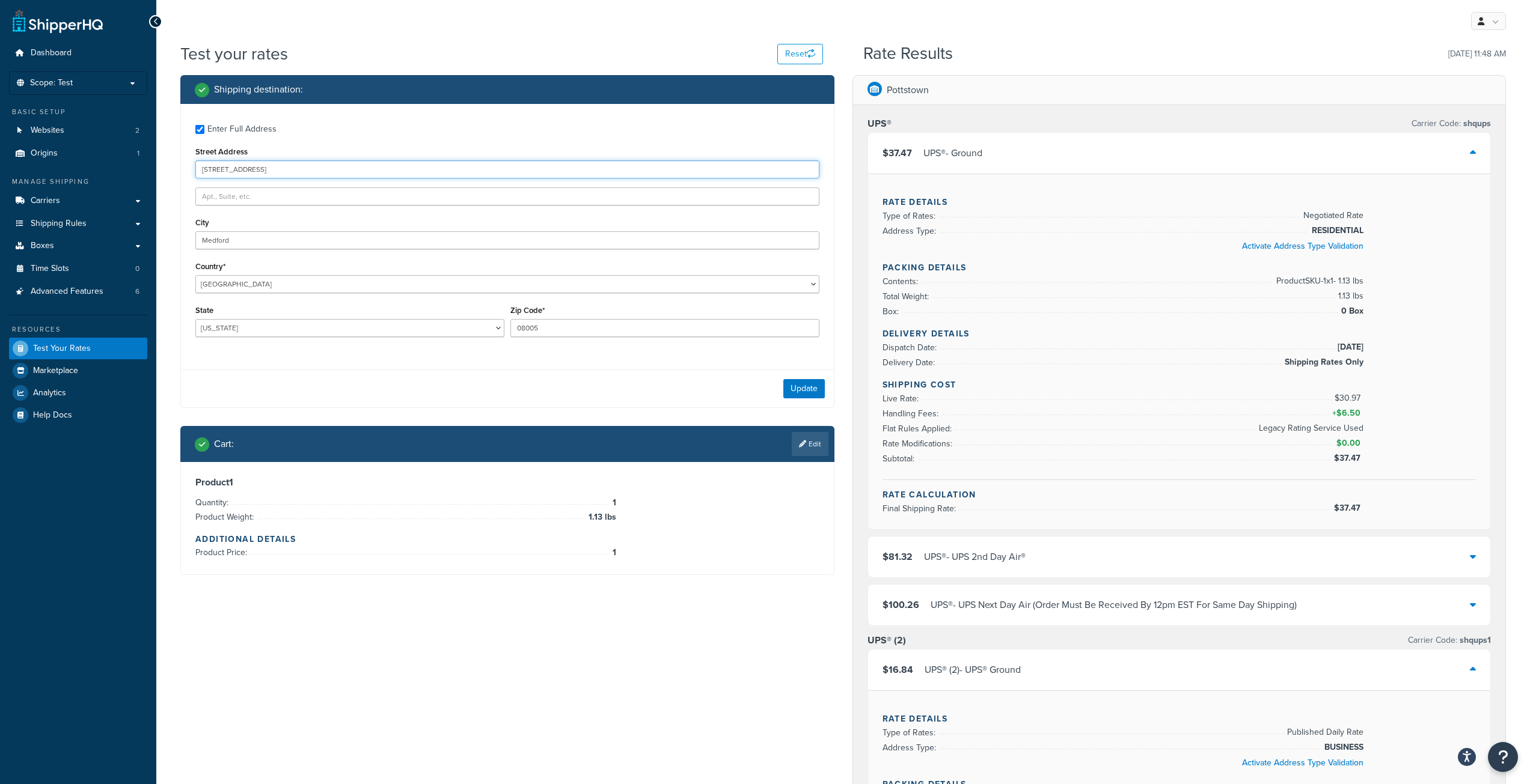
drag, startPoint x: 313, startPoint y: 167, endPoint x: 252, endPoint y: 172, distance: 61.2
click at [252, 172] on input "[STREET_ADDRESS]" at bounding box center [507, 170] width 624 height 18
type input "[STREET_ADDRESS]"
click at [803, 388] on button "Update" at bounding box center [804, 389] width 42 height 19
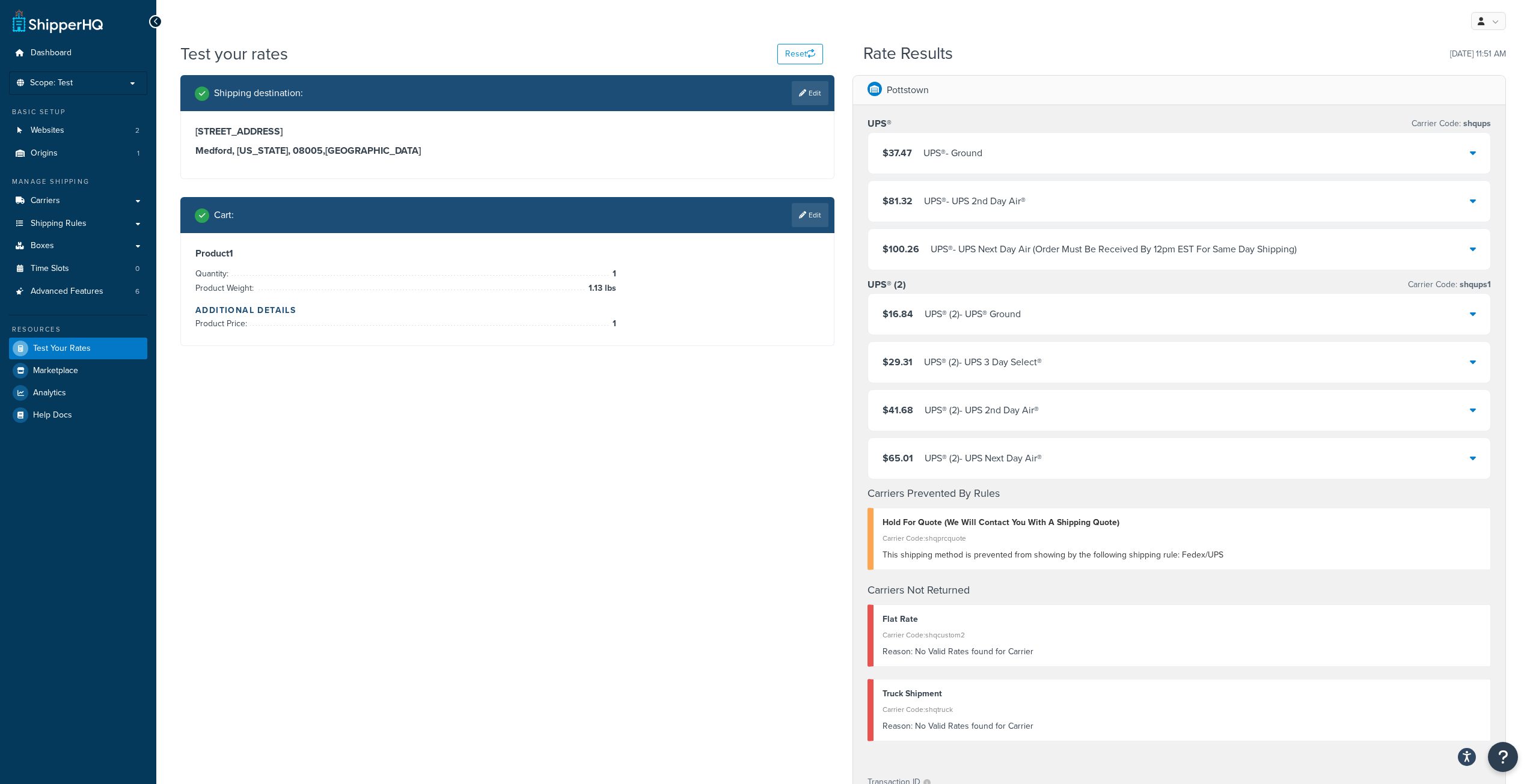
click at [1468, 322] on div "$16.84 UPS® (2) - UPS® Ground" at bounding box center [1179, 314] width 623 height 41
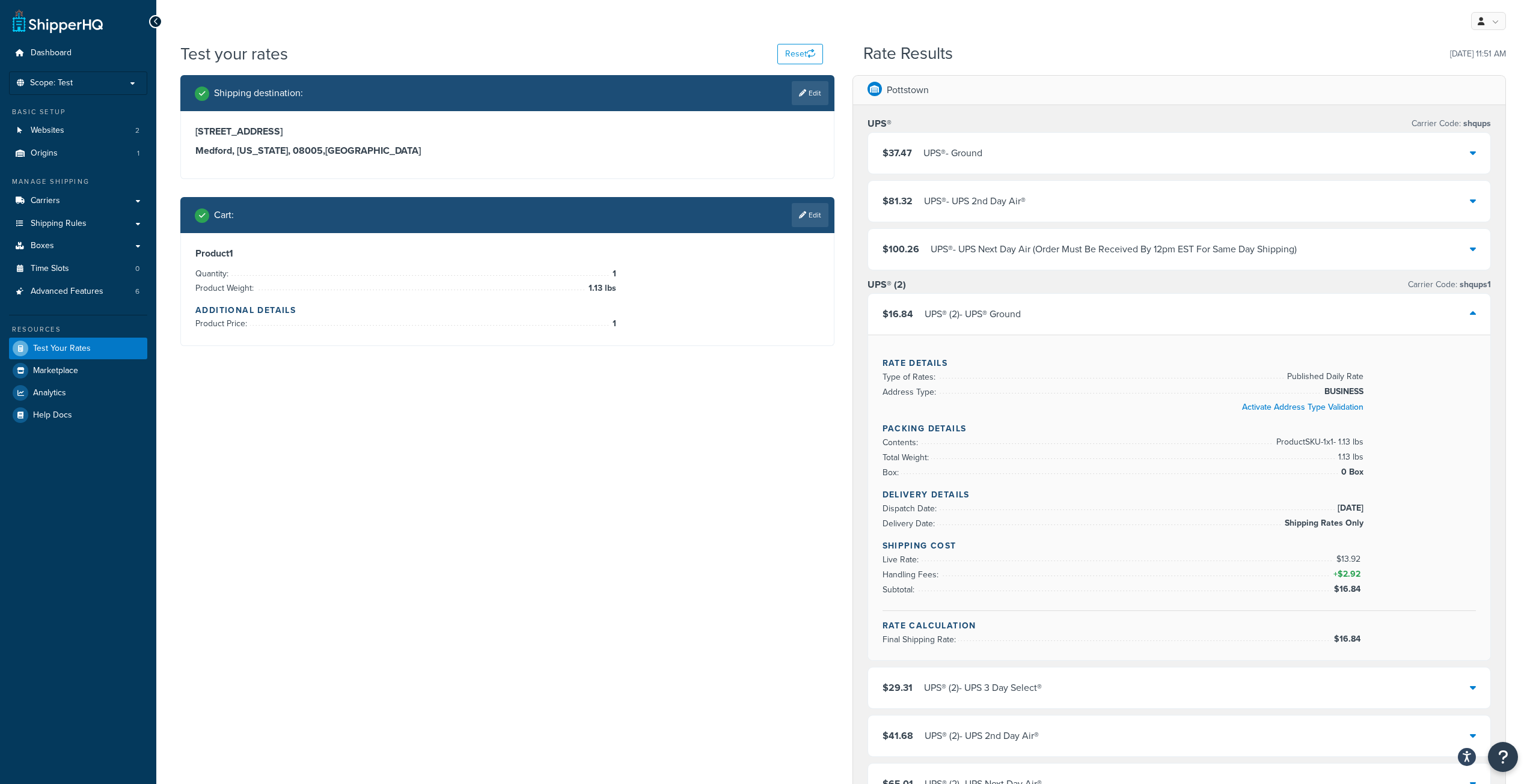
click at [1331, 388] on span "BUSINESS" at bounding box center [1342, 392] width 42 height 14
click at [1474, 318] on icon at bounding box center [1473, 313] width 6 height 10
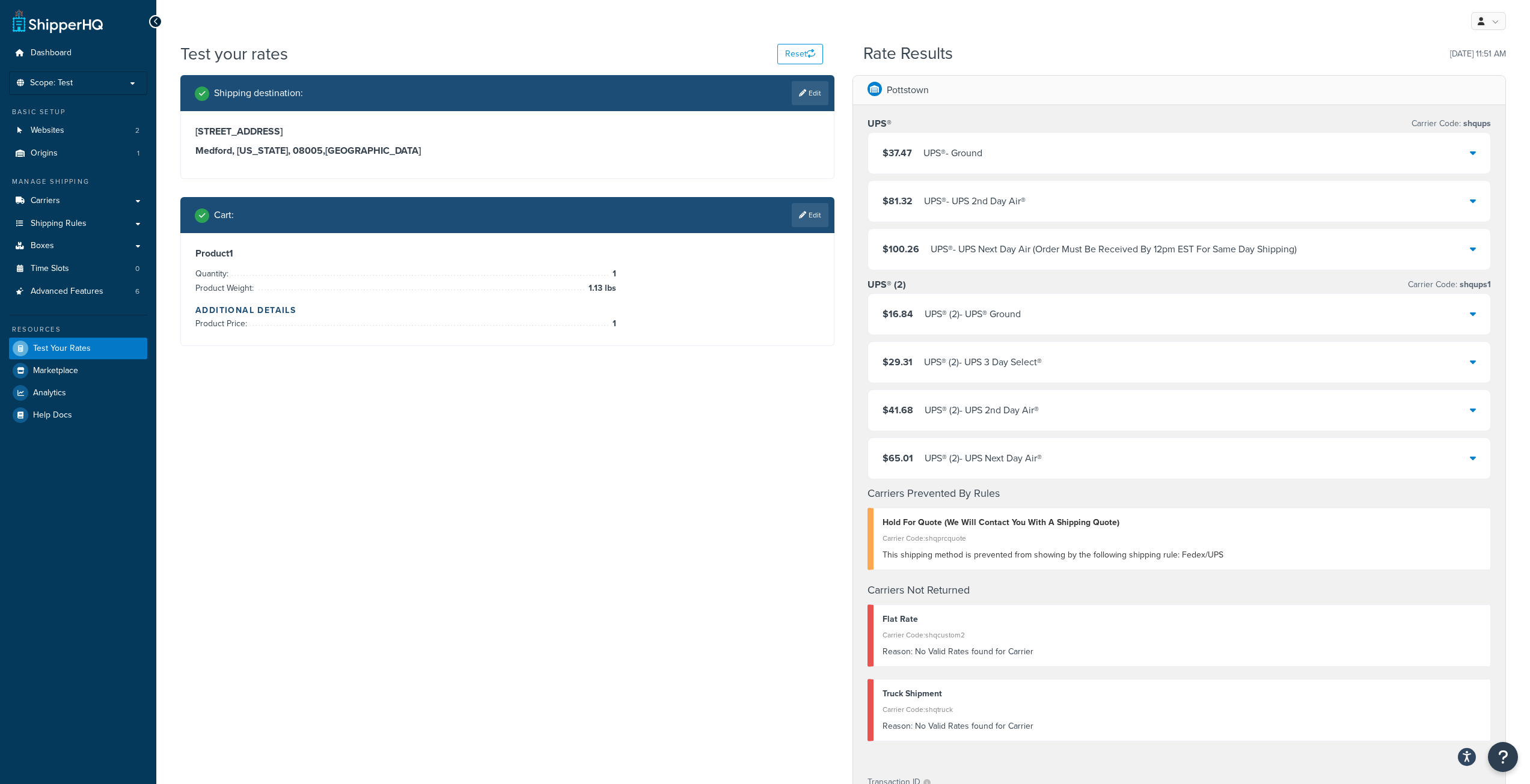
click at [1238, 43] on div "Test your rates Reset Rate Results [DATE] 11:51 AM" at bounding box center [843, 58] width 1325 height 33
